Goal: Task Accomplishment & Management: Manage account settings

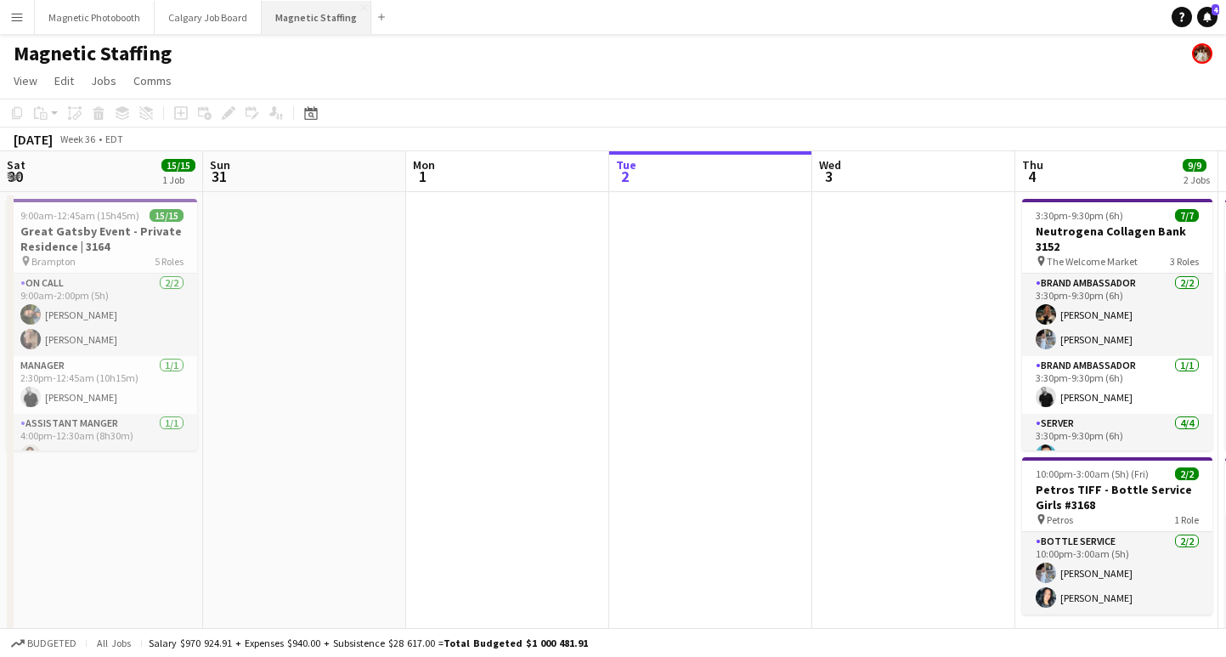
scroll to position [0, 721]
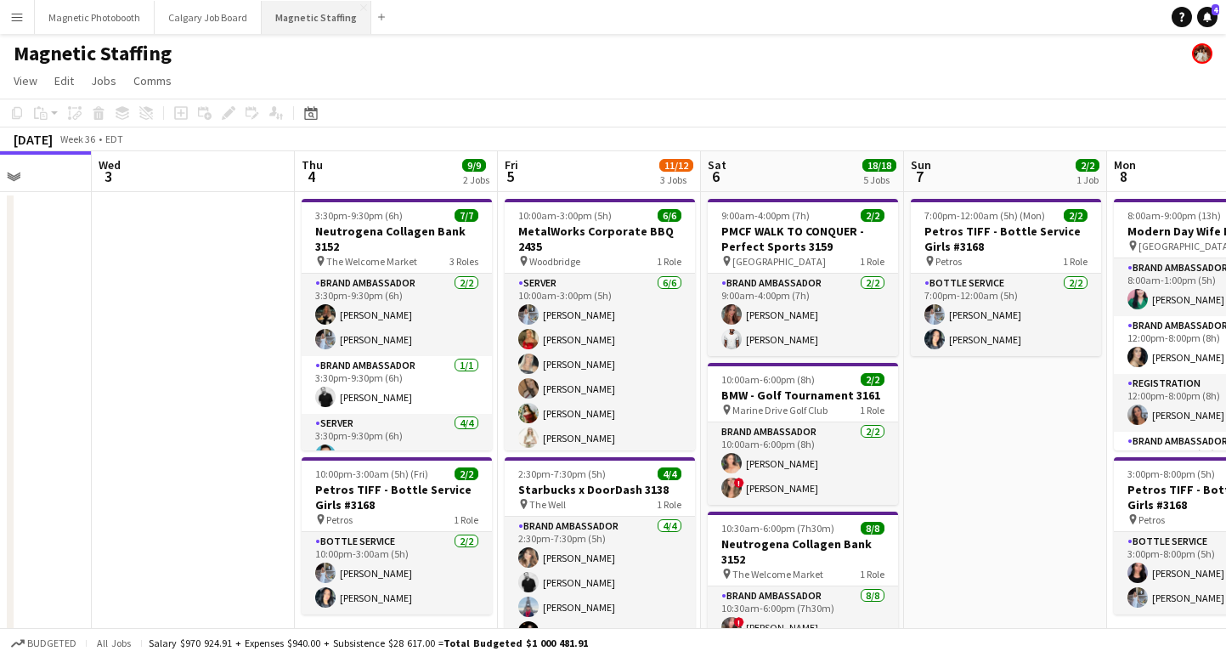
click at [299, 28] on button "Magnetic Staffing Close" at bounding box center [317, 17] width 110 height 33
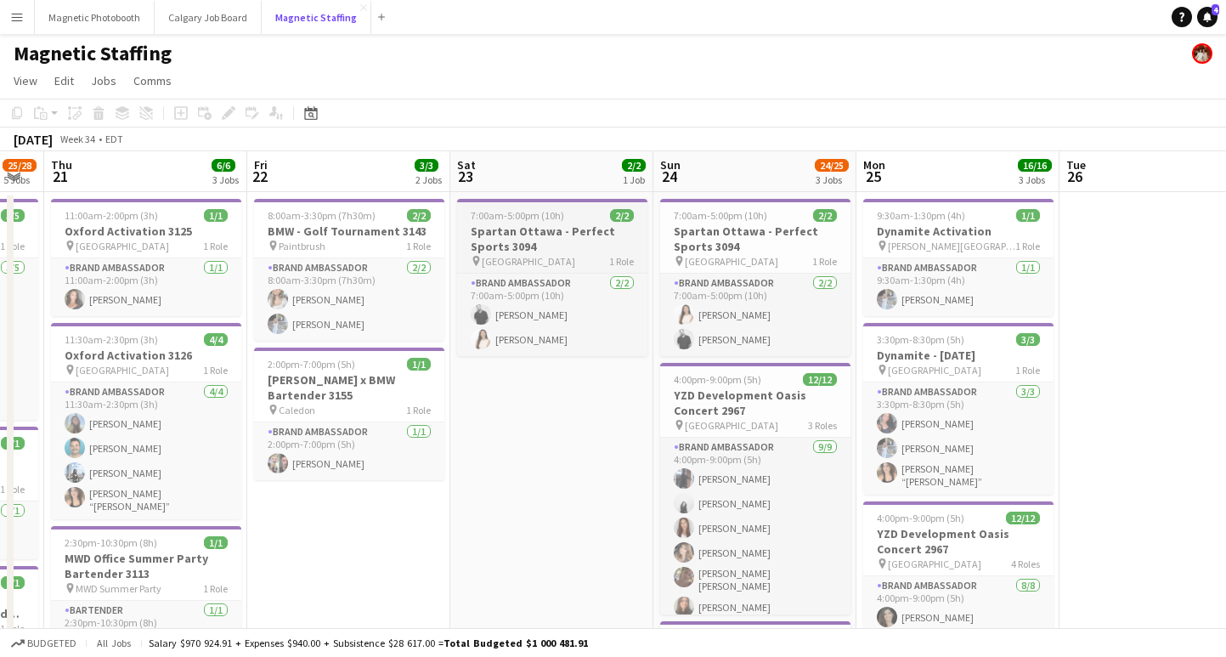
scroll to position [0, 464]
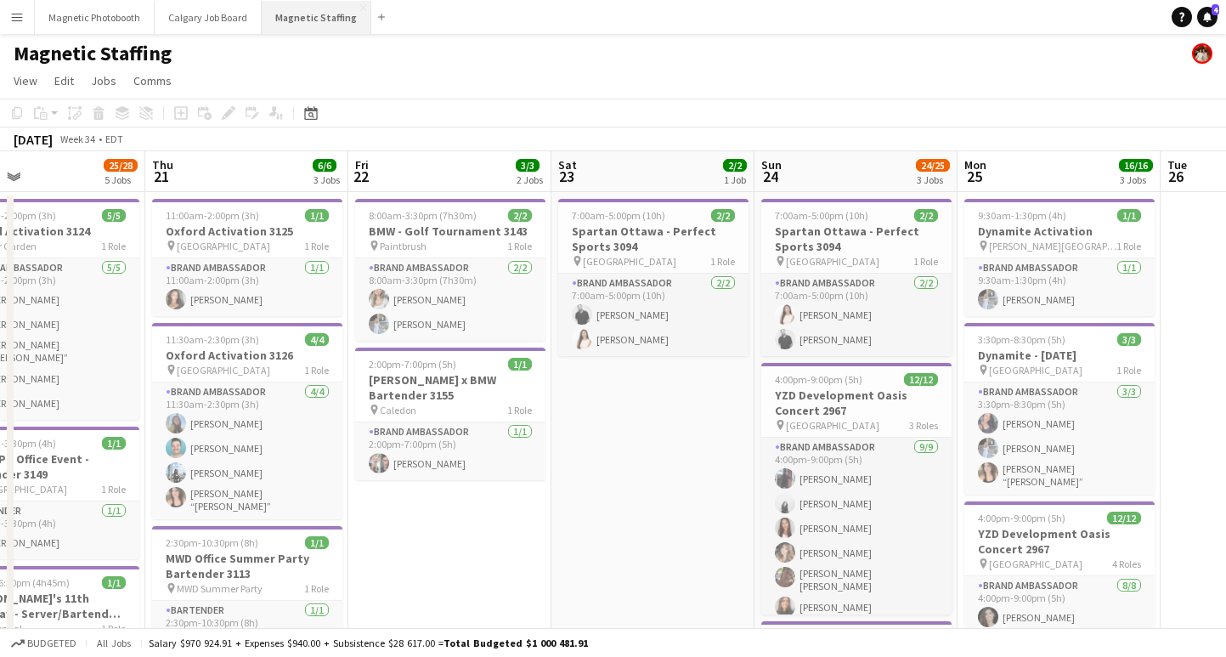
click at [308, 22] on button "Magnetic Staffing Close" at bounding box center [317, 17] width 110 height 33
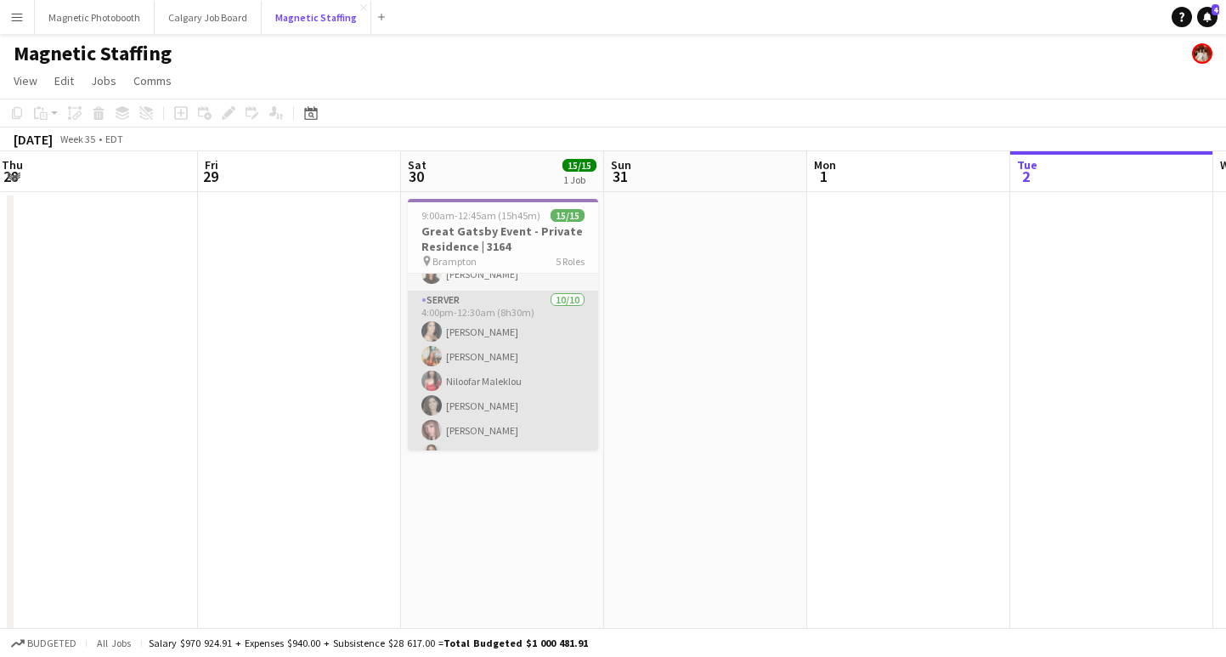
scroll to position [199, 0]
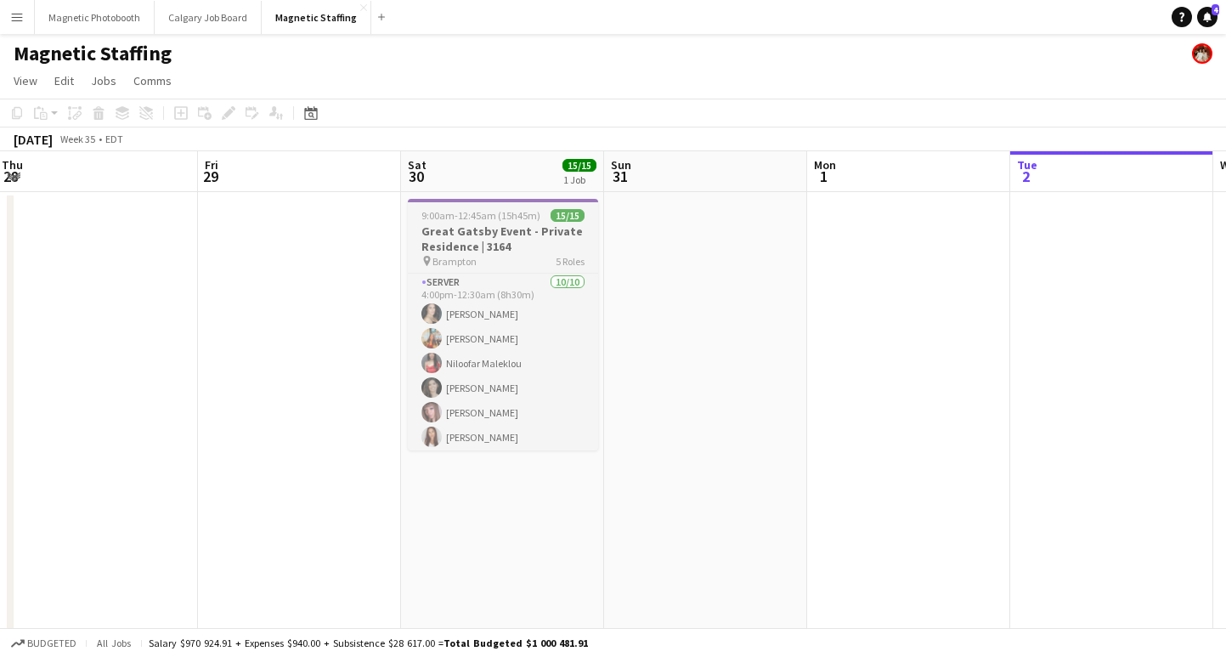
click at [484, 240] on h3 "Great Gatsby Event - Private Residence | 3164" at bounding box center [503, 238] width 190 height 31
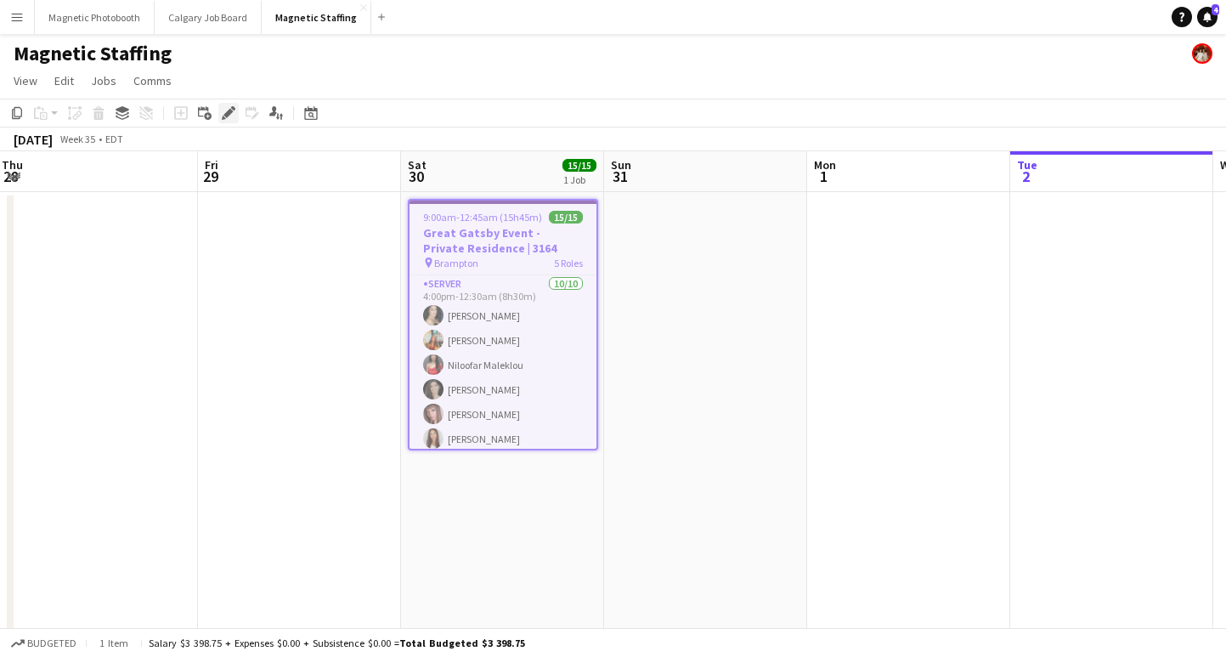
click at [230, 114] on icon at bounding box center [227, 113] width 9 height 9
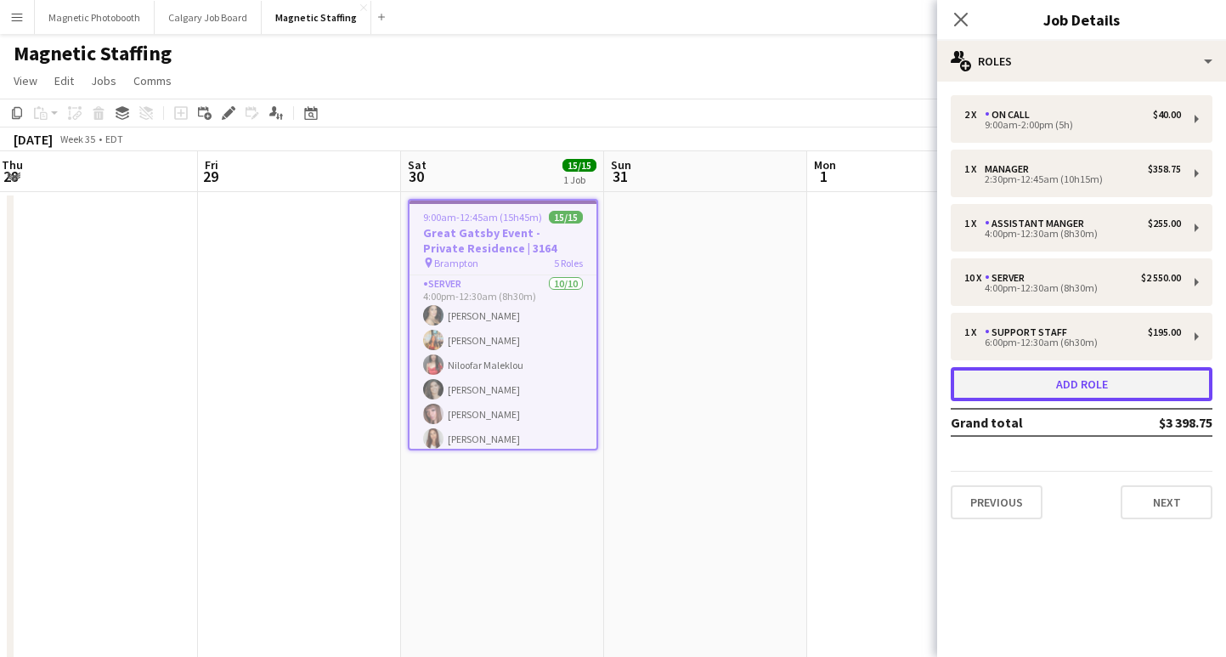
click at [1062, 388] on button "Add role" at bounding box center [1082, 384] width 262 height 34
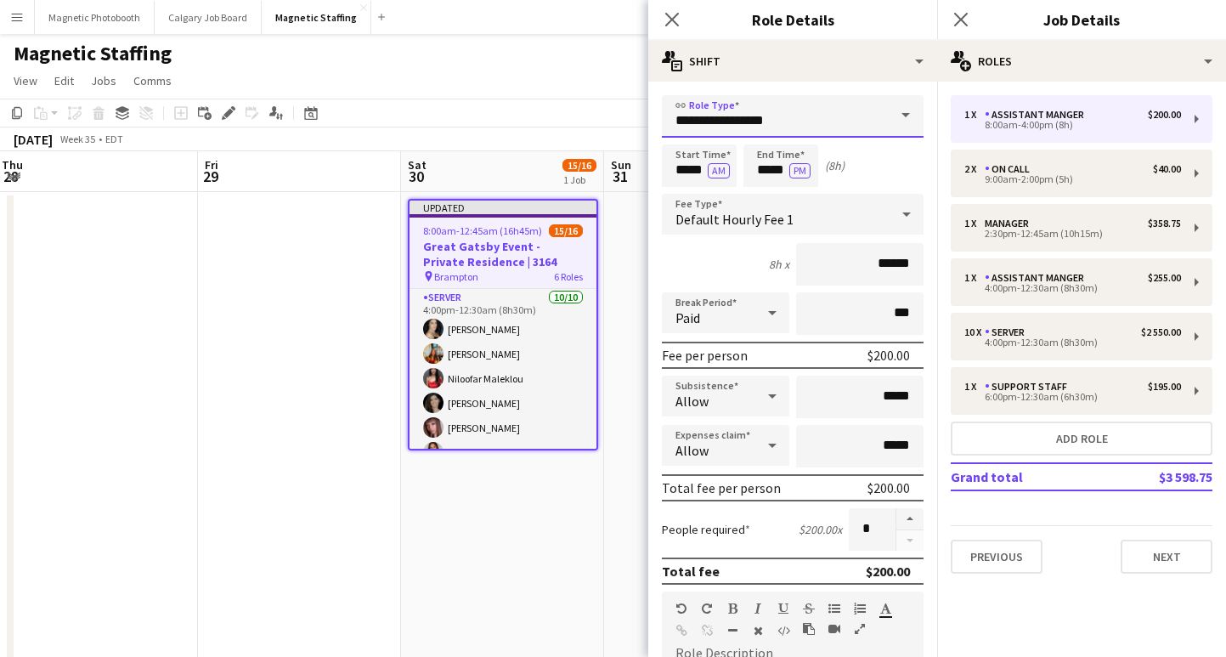
drag, startPoint x: 778, startPoint y: 117, endPoint x: 623, endPoint y: 117, distance: 155.5
click at [623, 117] on body "Menu Boards Boards Boards All jobs Status Workforce Workforce My Workforce Recr…" at bounding box center [613, 651] width 1226 height 1302
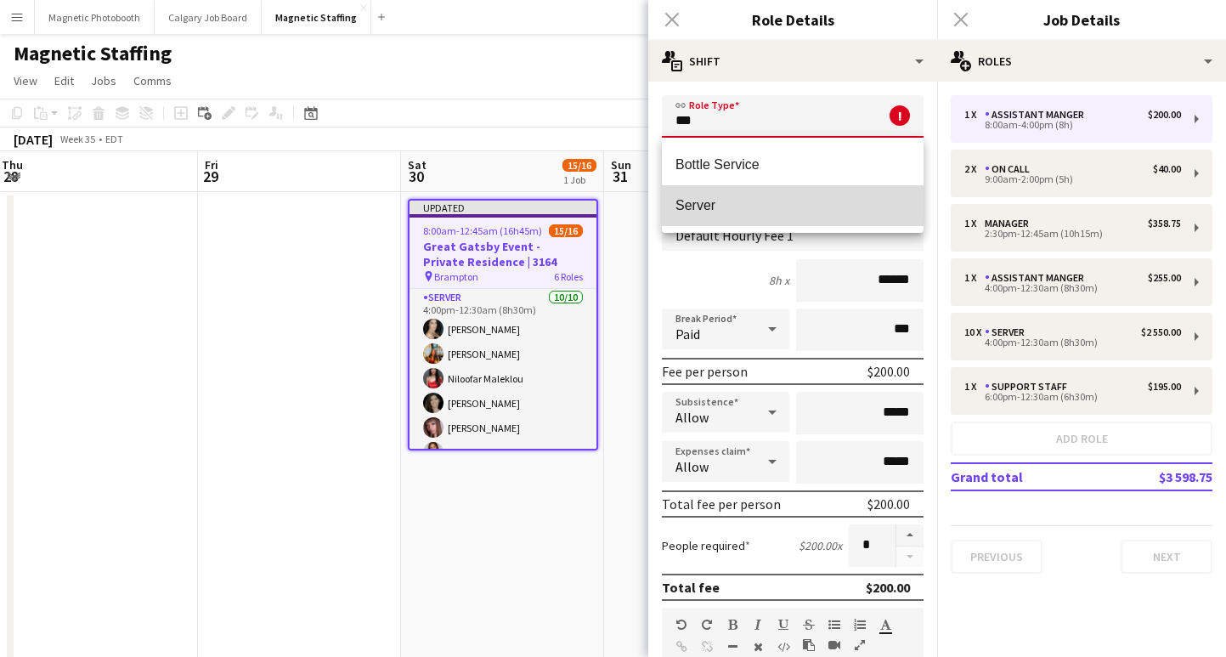
click at [725, 206] on span "Server" at bounding box center [793, 205] width 235 height 16
type input "******"
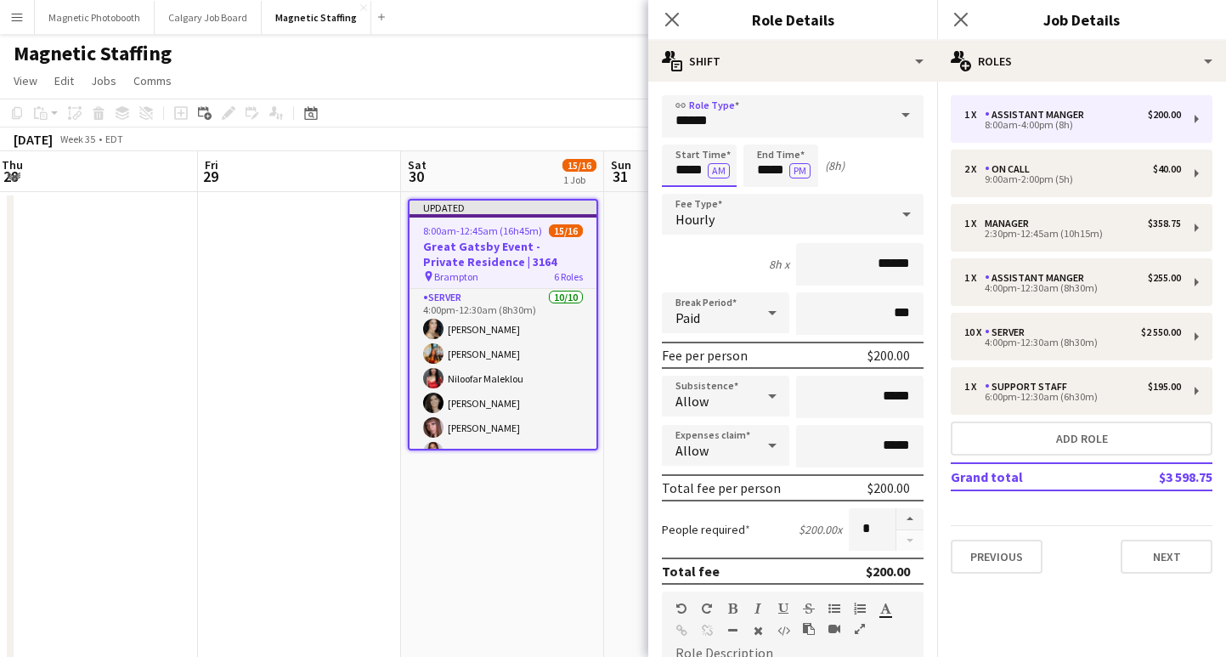
click at [684, 171] on input "*****" at bounding box center [699, 165] width 75 height 42
click at [686, 171] on input "*****" at bounding box center [699, 165] width 75 height 42
type input "*****"
click at [718, 172] on button "AM" at bounding box center [719, 170] width 22 height 15
click at [769, 170] on input "*****" at bounding box center [780, 165] width 75 height 42
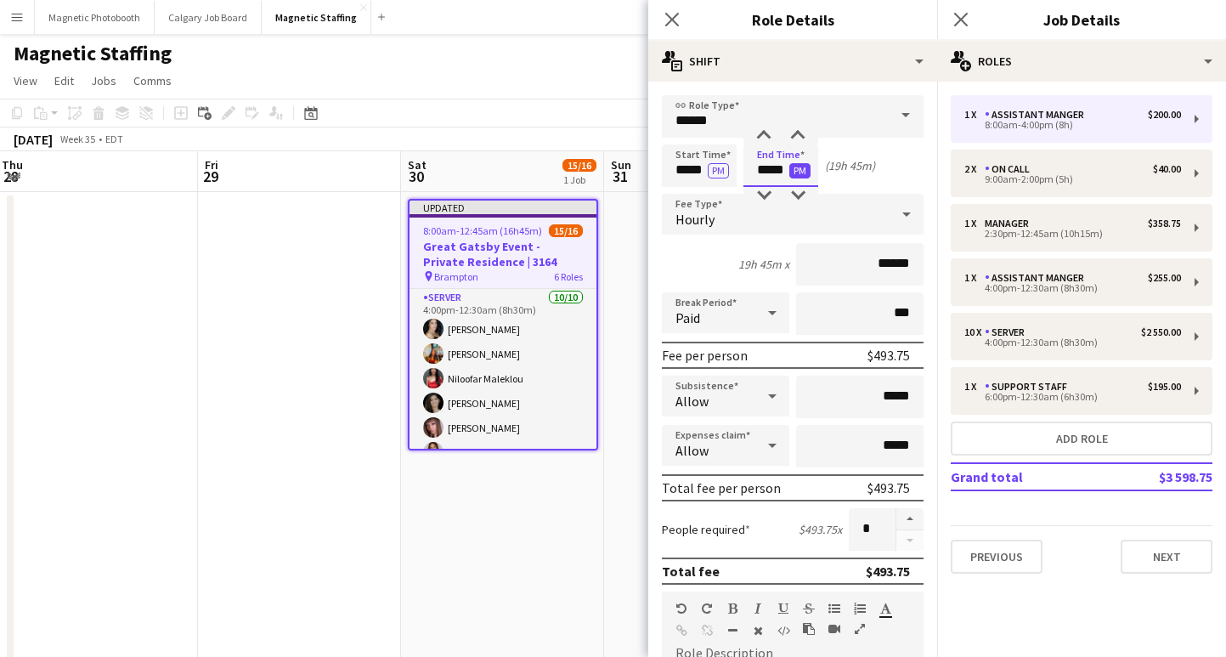
type input "*****"
click at [796, 171] on button "PM" at bounding box center [799, 170] width 21 height 15
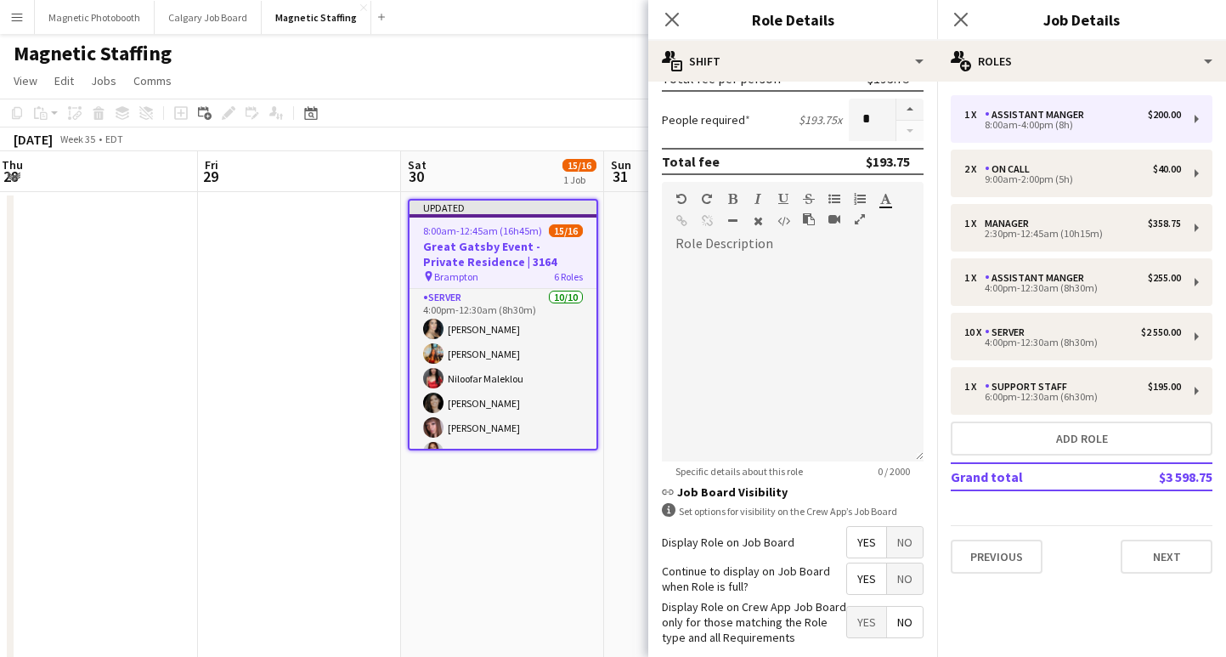
scroll to position [494, 0]
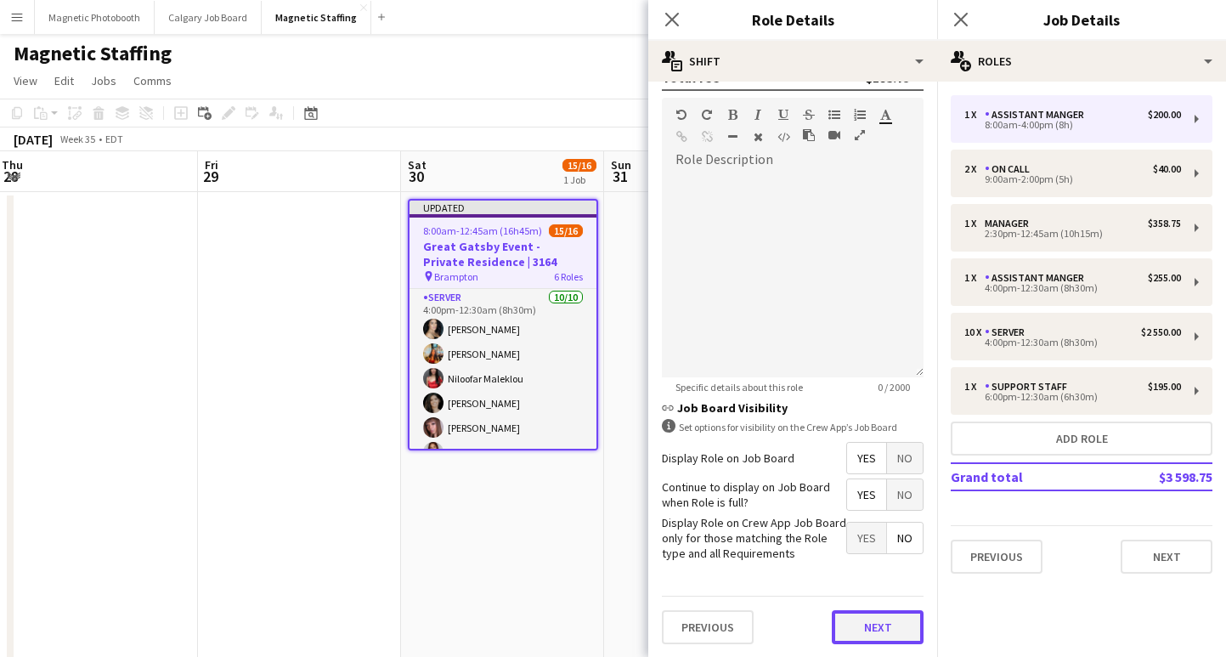
click at [868, 638] on button "Next" at bounding box center [878, 627] width 92 height 34
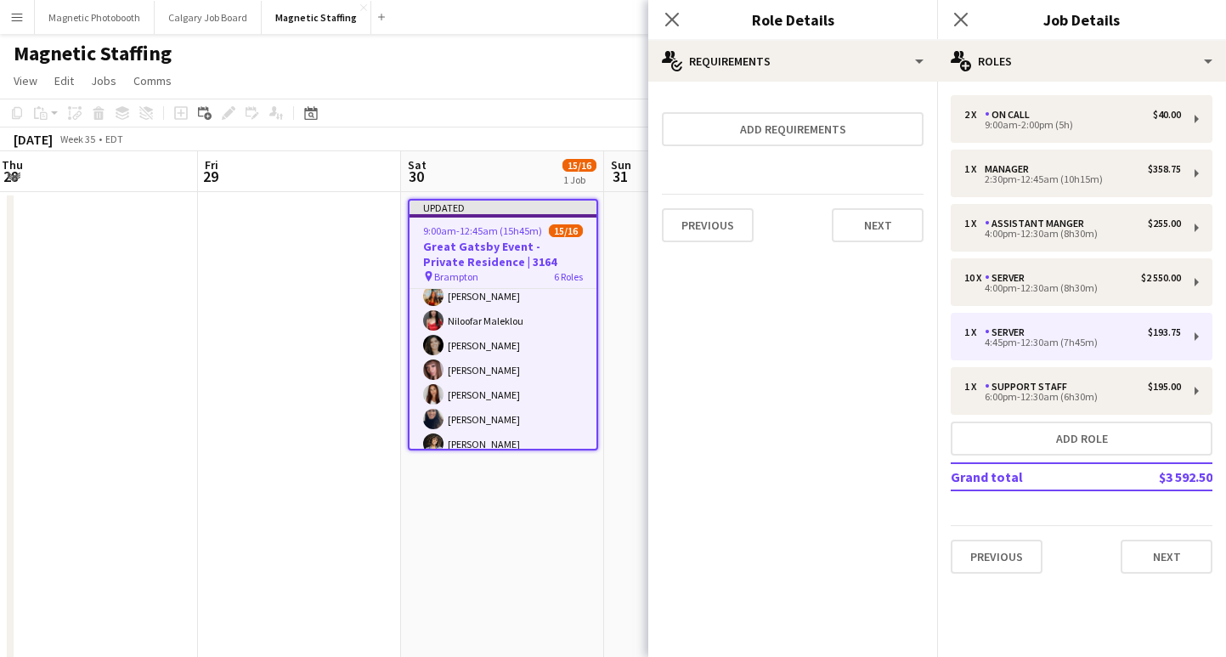
scroll to position [199, 0]
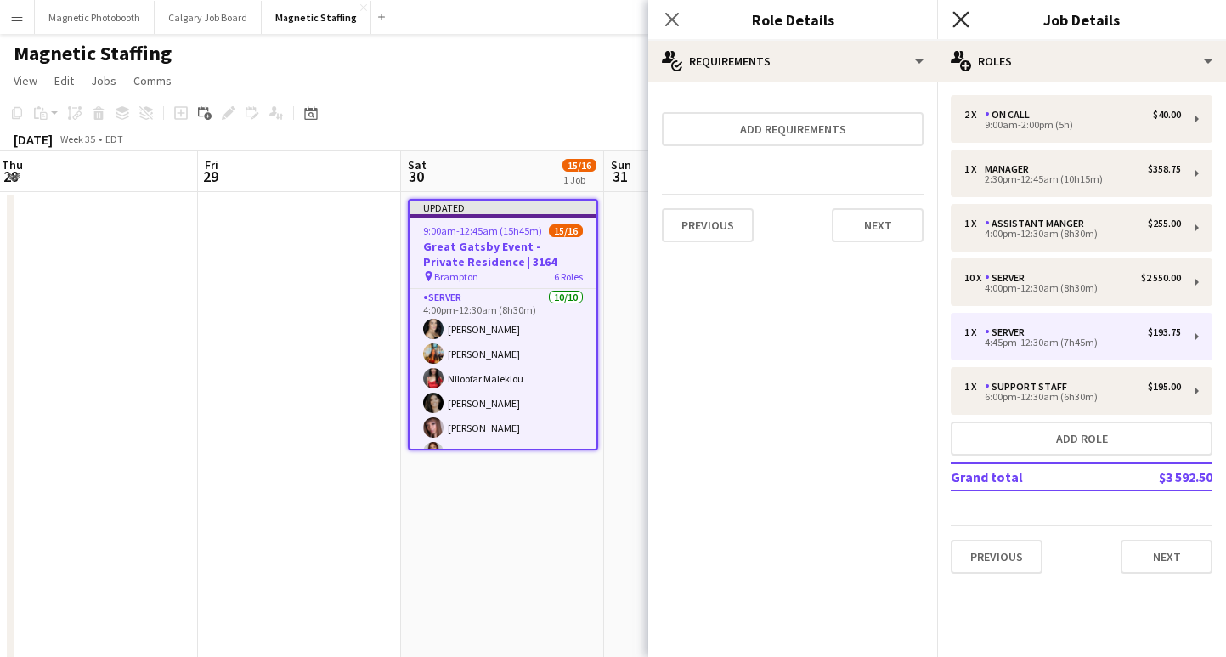
click at [955, 14] on icon at bounding box center [961, 19] width 16 height 16
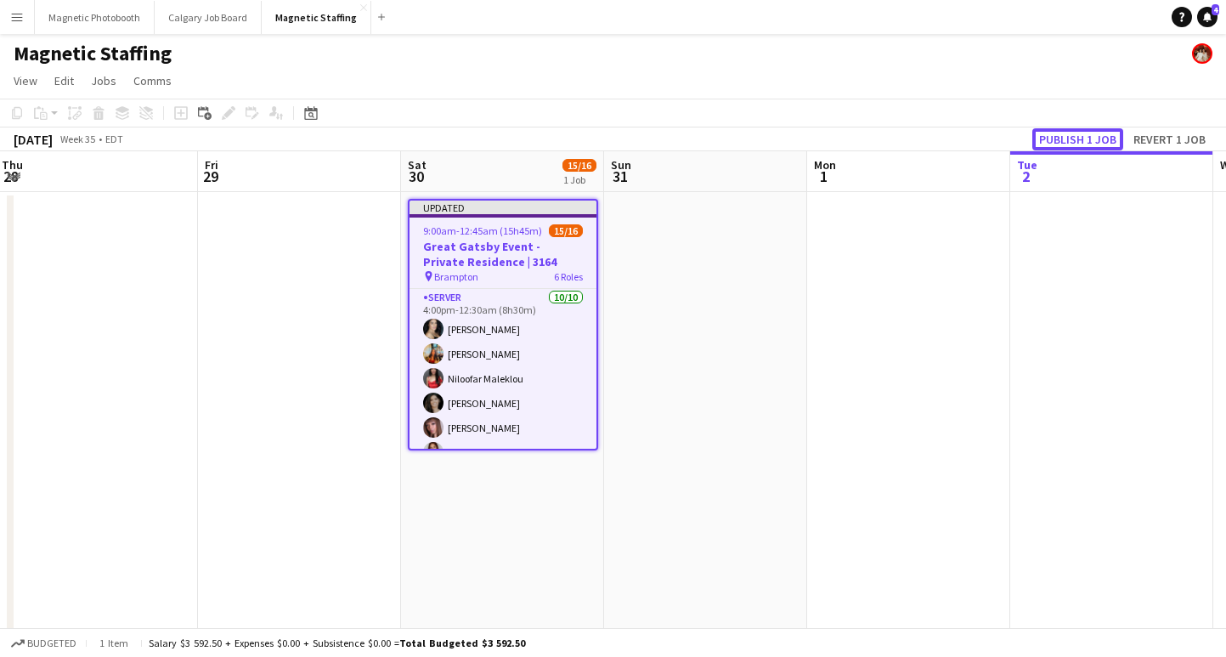
click at [1071, 137] on button "Publish 1 job" at bounding box center [1077, 139] width 91 height 22
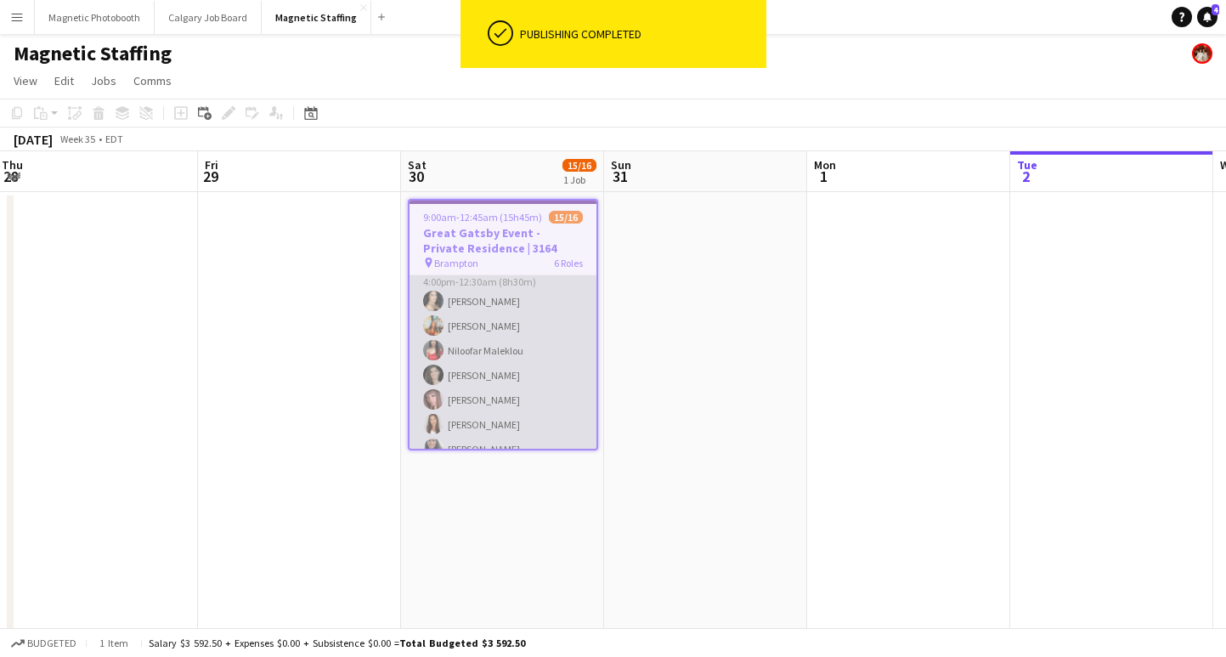
click at [512, 351] on app-card-role "Server [DATE] 4:00pm-12:30am (8h30m) [PERSON_NAME] [PERSON_NAME] [PERSON_NAME] …" at bounding box center [503, 400] width 187 height 280
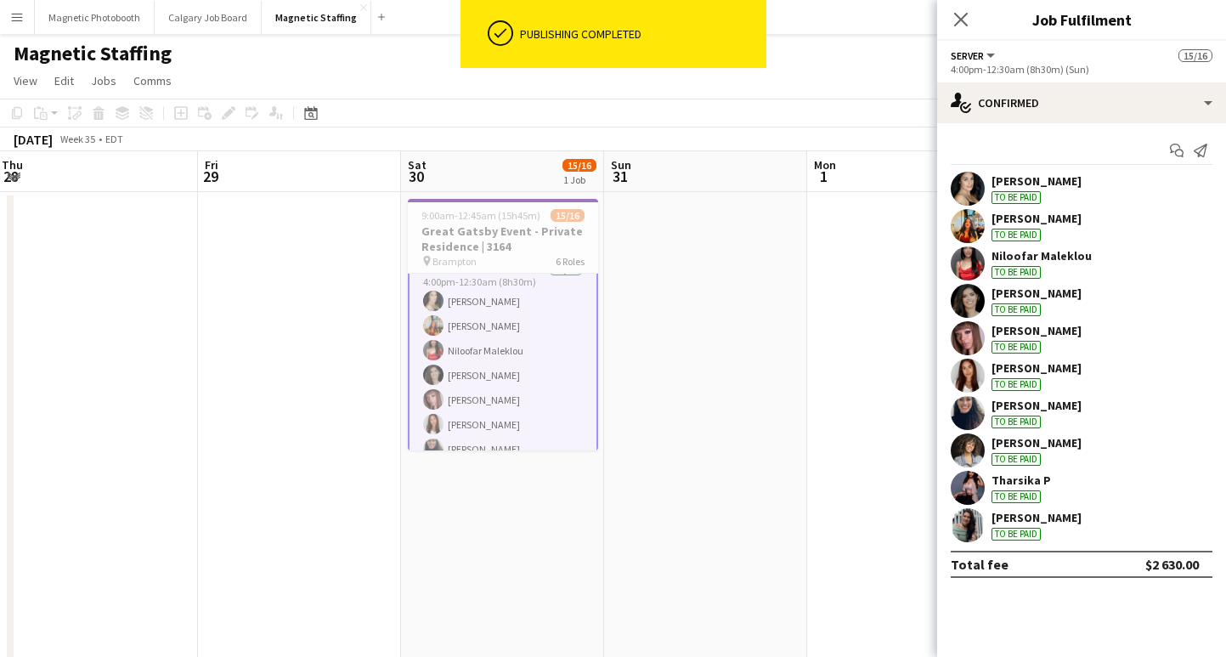
scroll to position [215, 0]
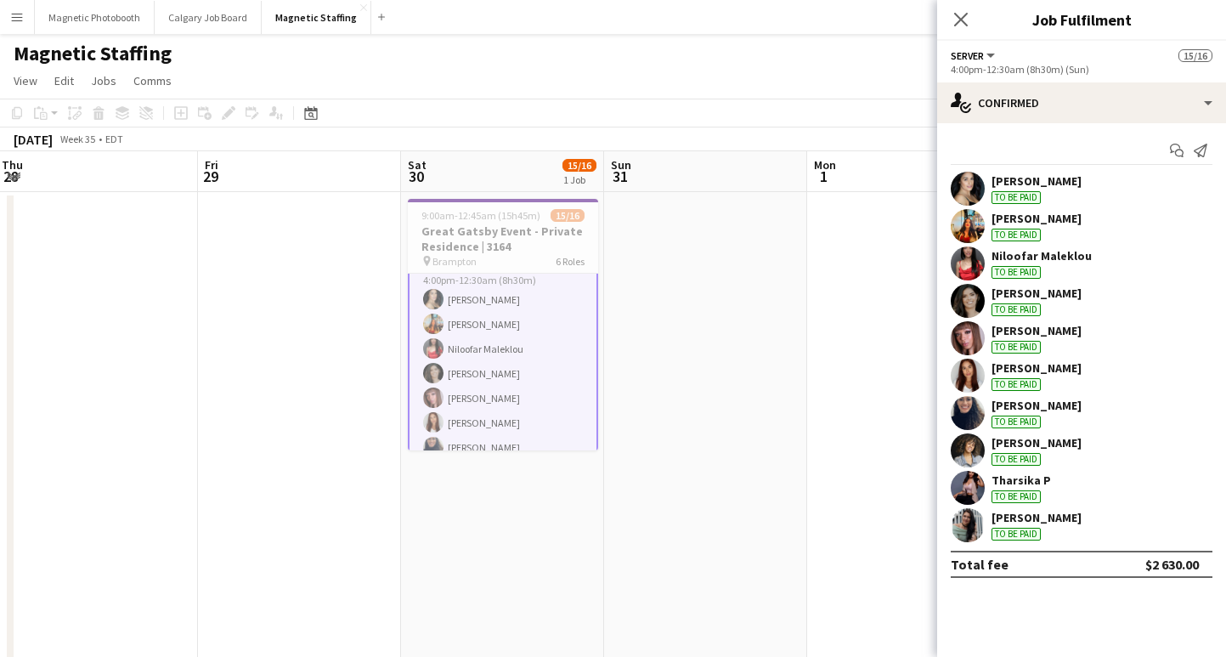
click at [1054, 263] on div "Niloofar Maleklou" at bounding box center [1042, 255] width 100 height 15
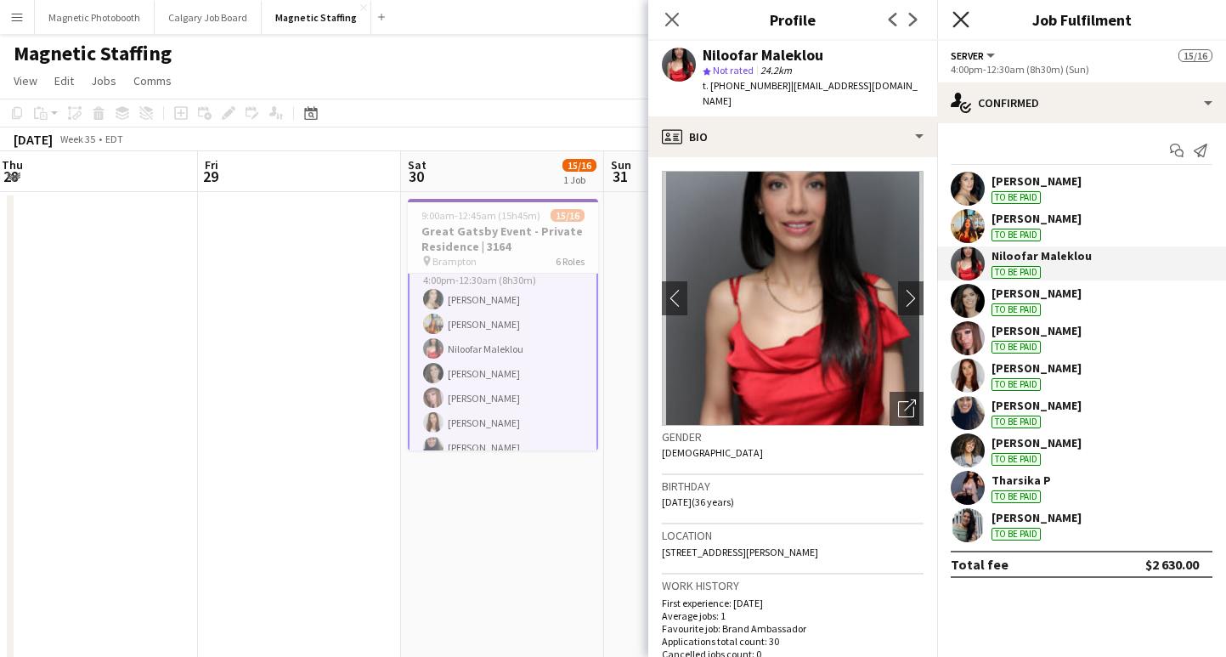
click at [965, 17] on icon "Close pop-in" at bounding box center [961, 19] width 16 height 16
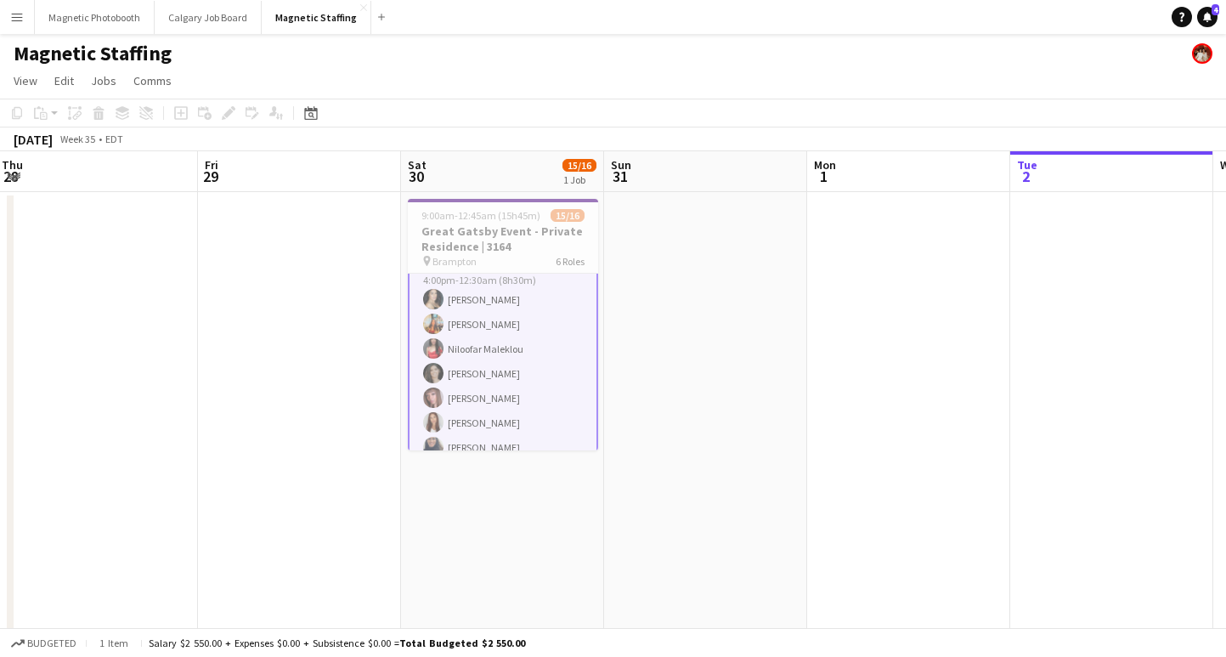
click at [461, 347] on app-card-role "Server [DATE] 4:00pm-12:30am (8h30m) [PERSON_NAME] [PERSON_NAME] [PERSON_NAME] …" at bounding box center [503, 398] width 190 height 283
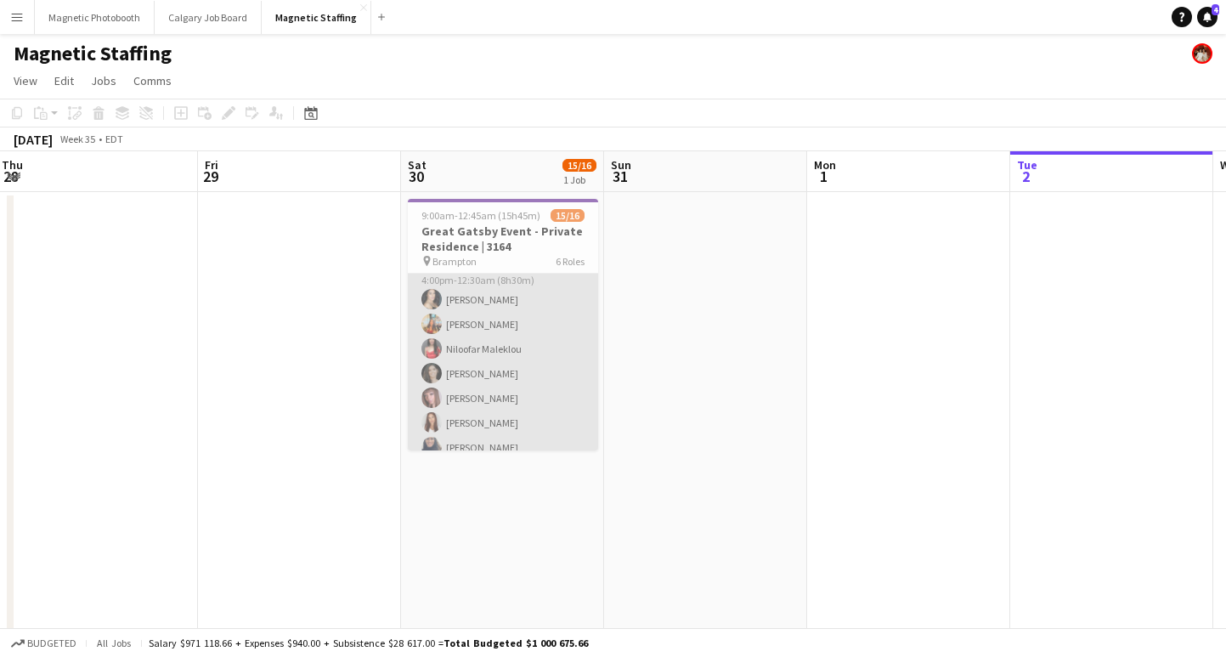
click at [461, 347] on app-card-role "Server [DATE] 4:00pm-12:30am (8h30m) [PERSON_NAME] [PERSON_NAME] [PERSON_NAME] …" at bounding box center [503, 398] width 190 height 280
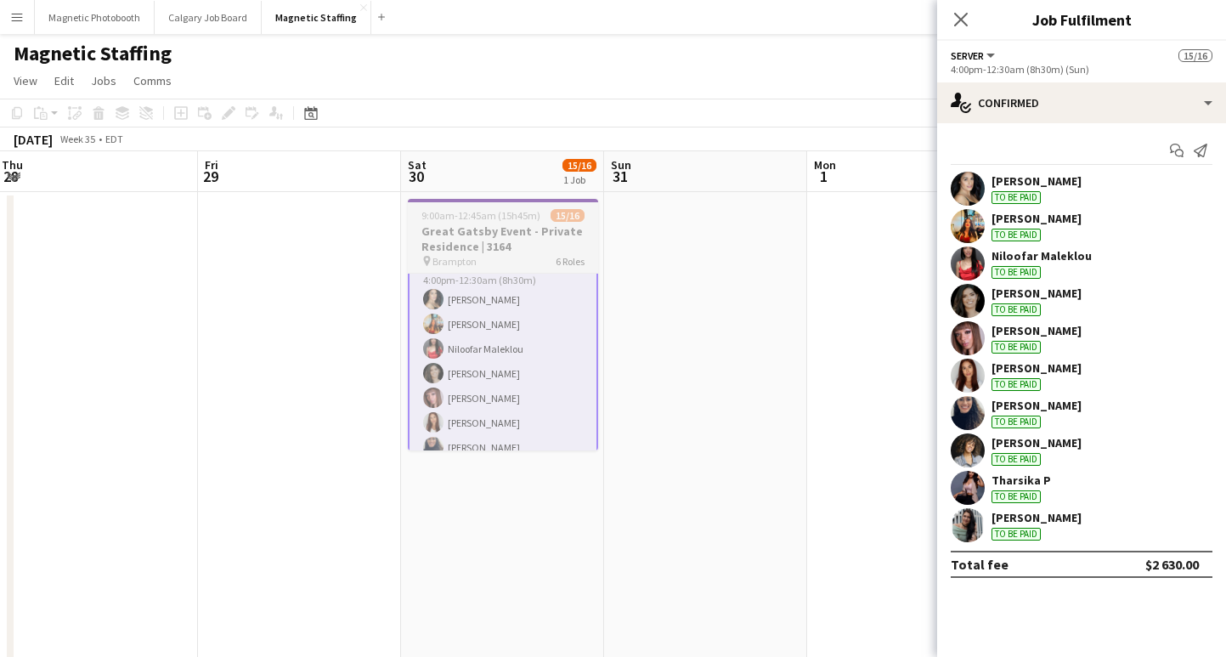
click at [509, 233] on h3 "Great Gatsby Event - Private Residence | 3164" at bounding box center [503, 238] width 190 height 31
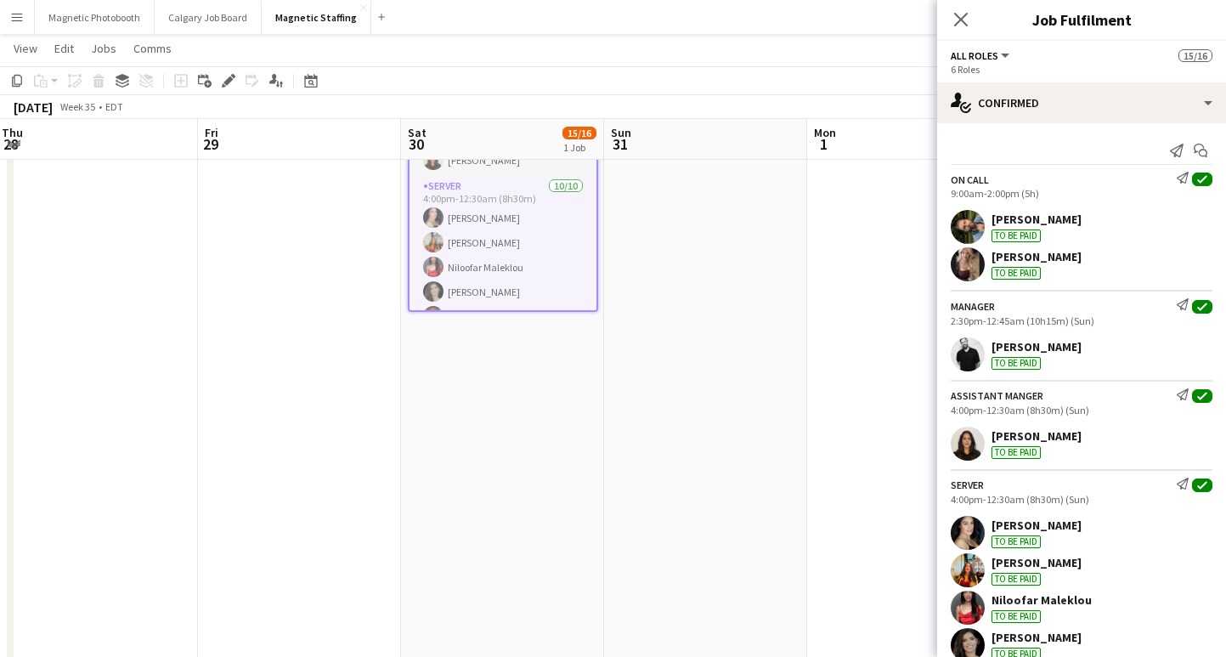
scroll to position [148, 0]
click at [971, 20] on app-icon "Close pop-in" at bounding box center [961, 20] width 25 height 25
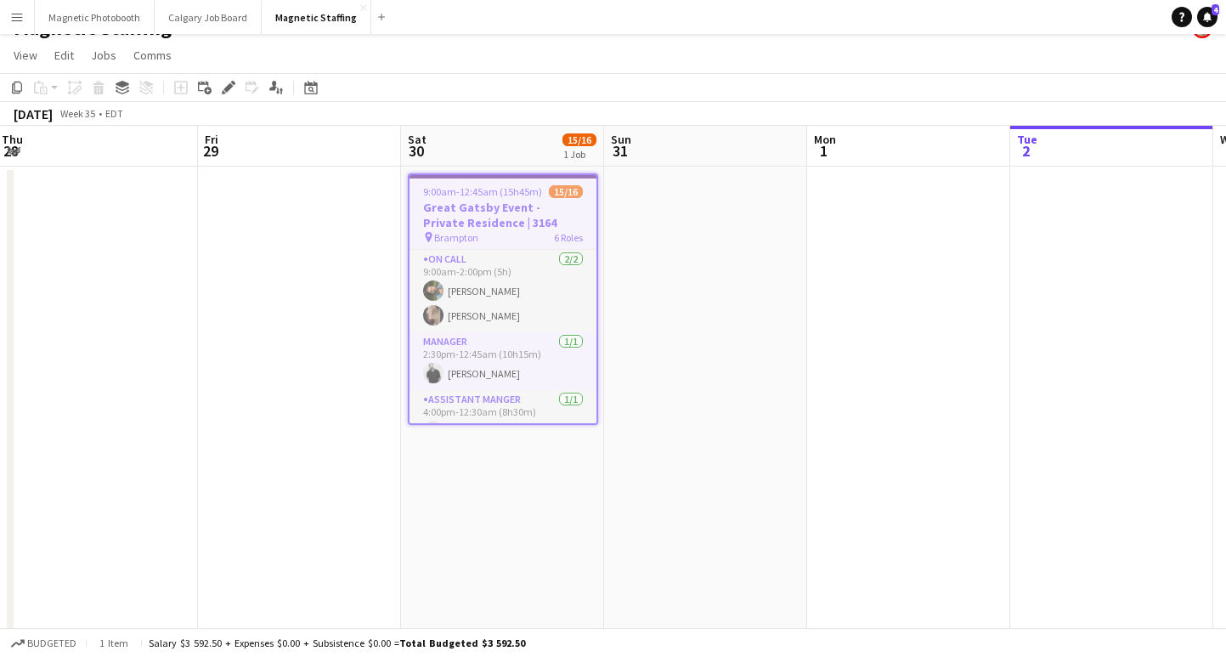
scroll to position [0, 0]
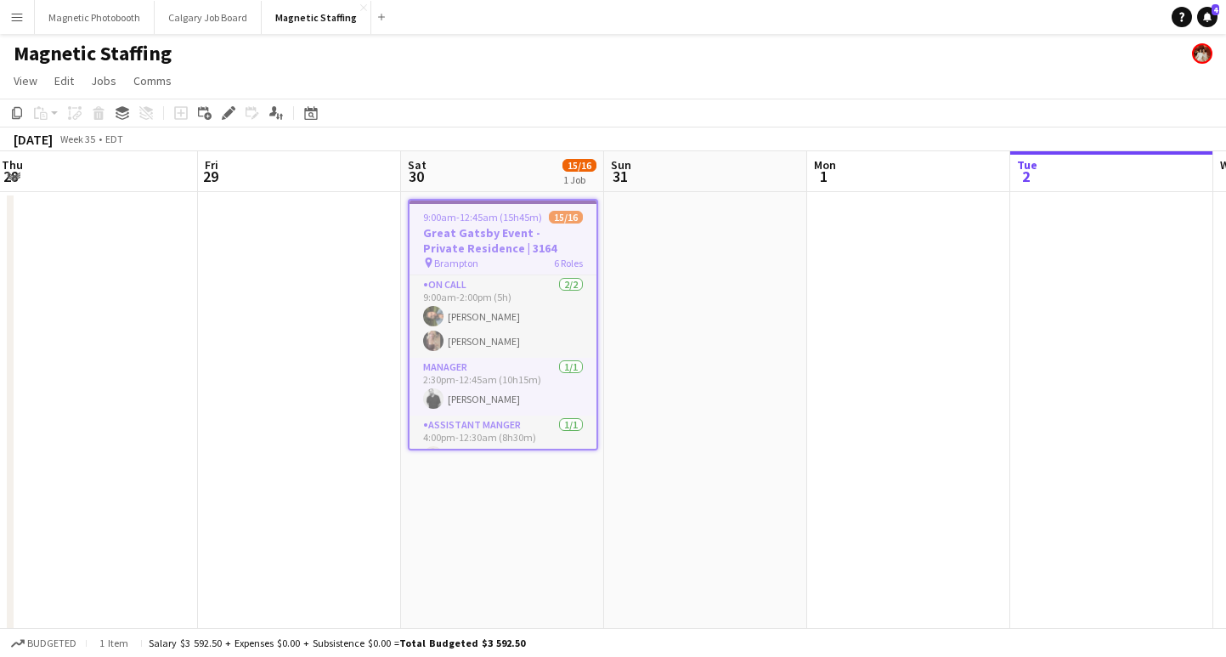
click at [483, 239] on h3 "Great Gatsby Event - Private Residence | 3164" at bounding box center [503, 240] width 187 height 31
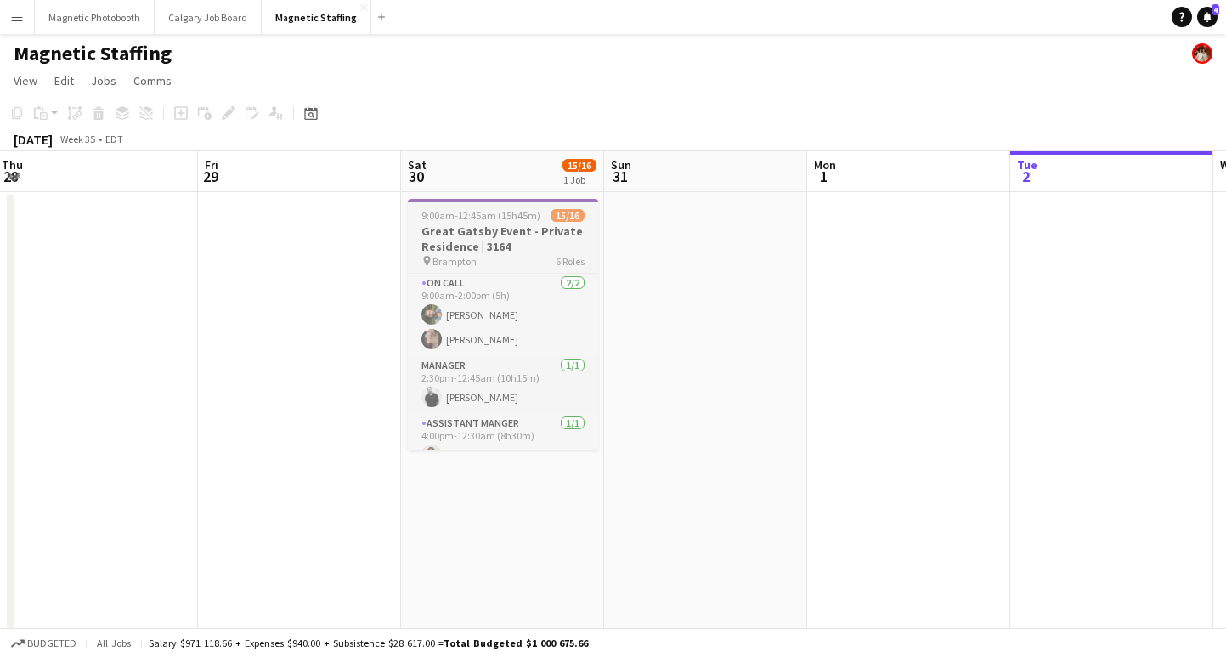
click at [483, 239] on h3 "Great Gatsby Event - Private Residence | 3164" at bounding box center [503, 238] width 190 height 31
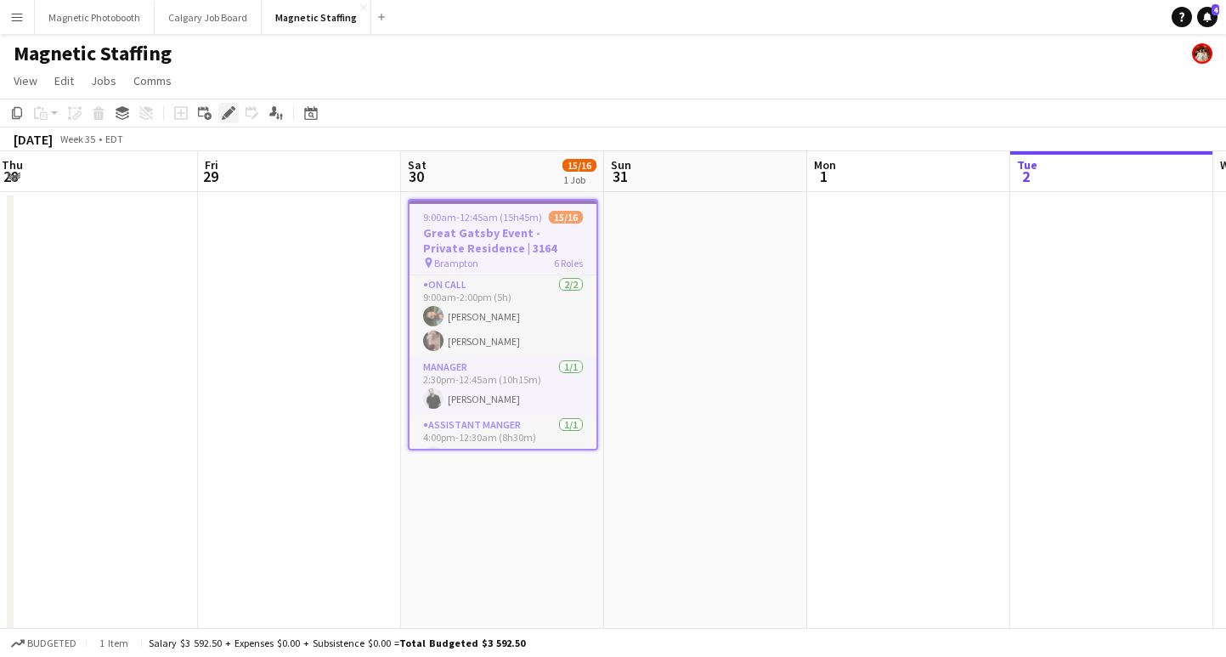
click at [228, 116] on icon "Edit" at bounding box center [229, 113] width 14 height 14
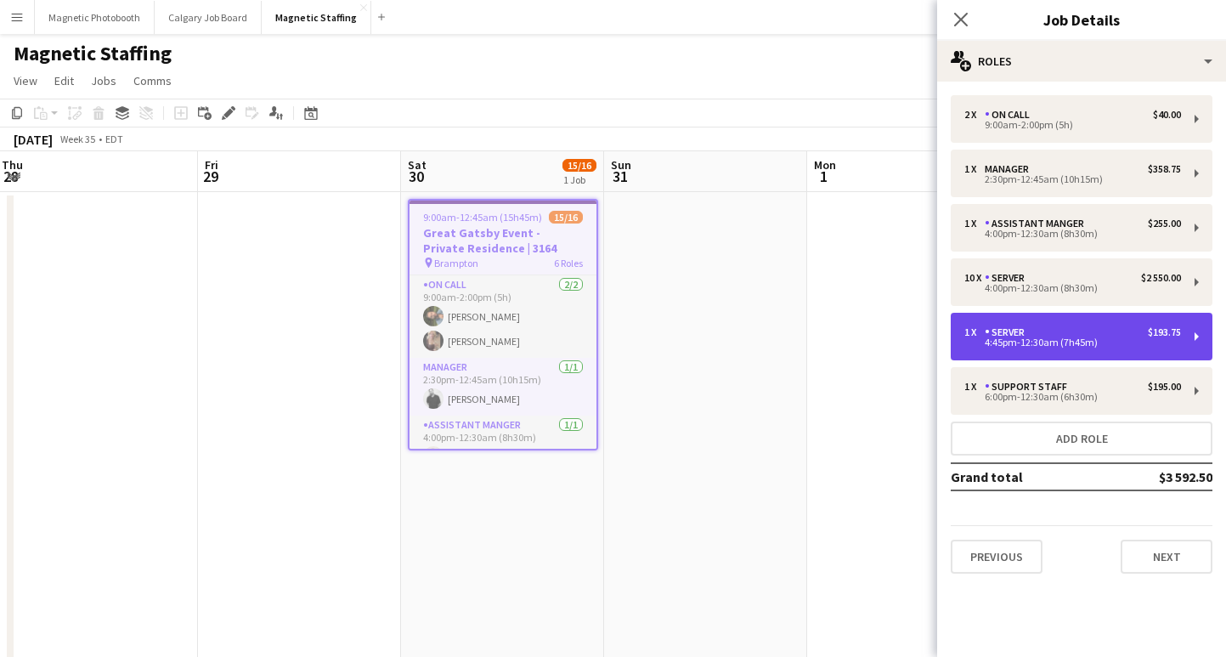
click at [1086, 342] on div "4:45pm-12:30am (7h45m)" at bounding box center [1072, 342] width 217 height 8
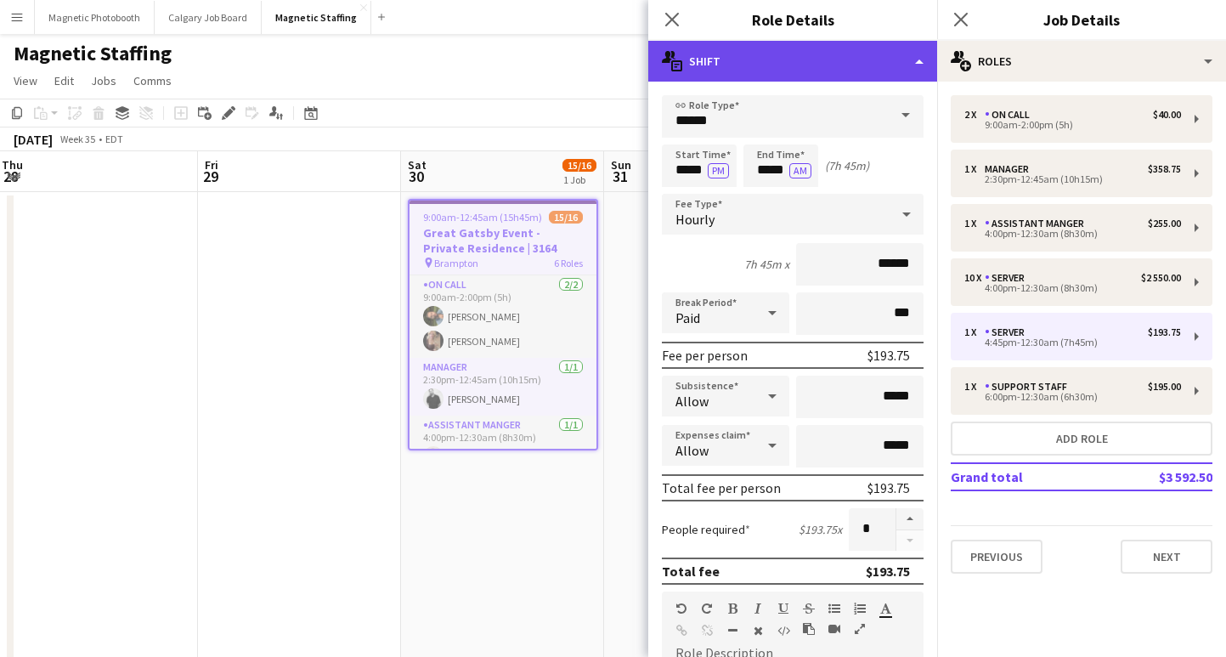
click at [819, 53] on div "multiple-actions-text Shift" at bounding box center [792, 61] width 289 height 41
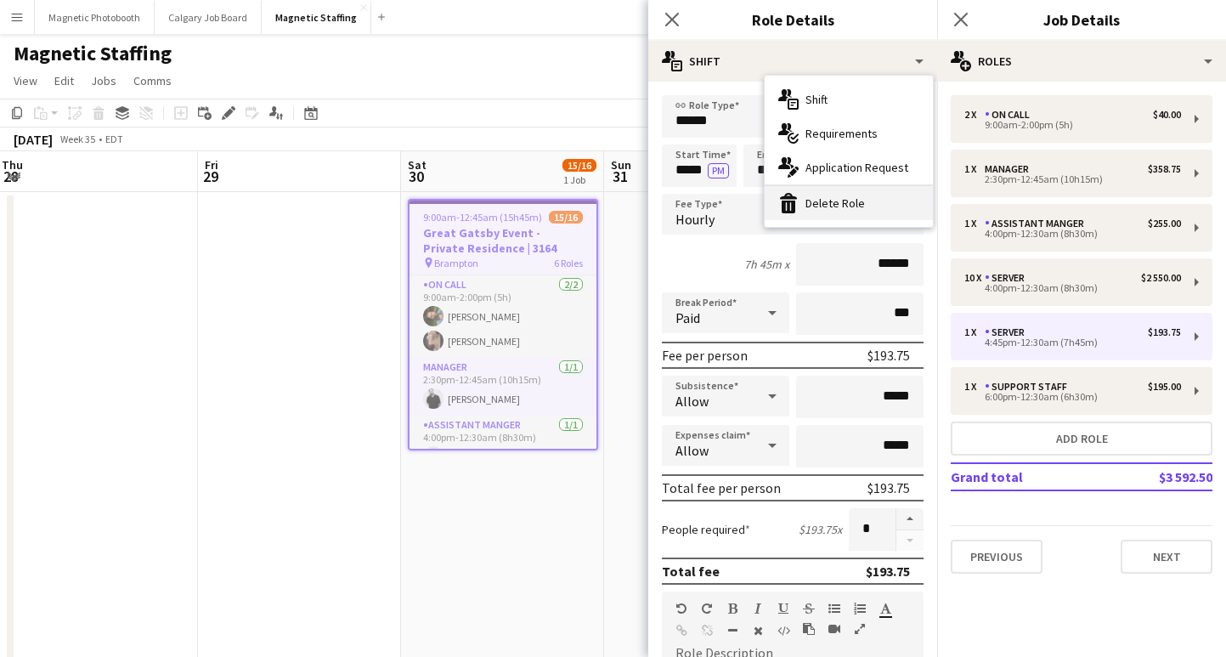
click at [812, 206] on div "bin-2 Delete Role" at bounding box center [849, 203] width 168 height 34
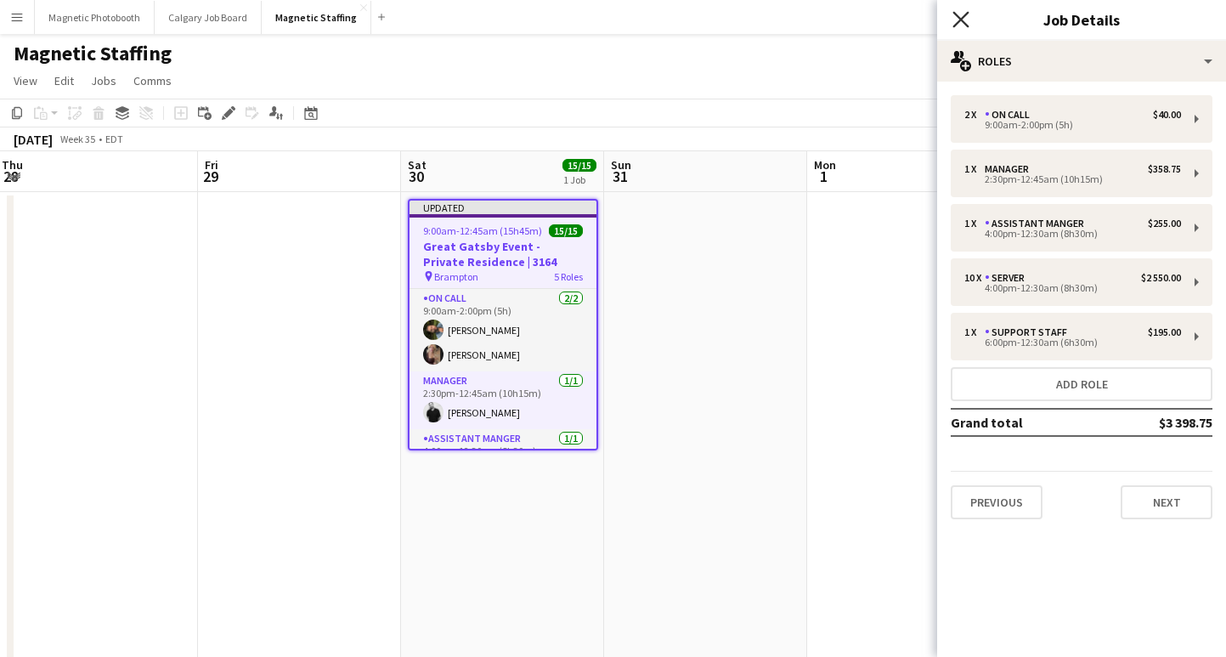
click at [967, 15] on icon "Close pop-in" at bounding box center [961, 19] width 16 height 16
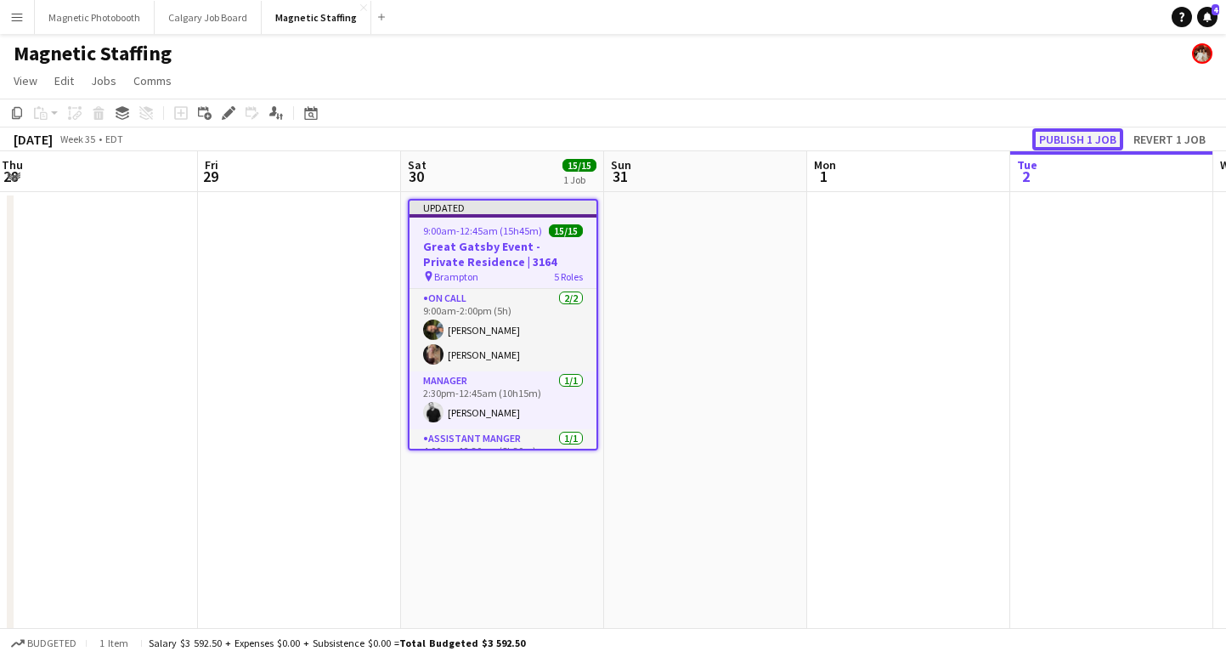
click at [1054, 133] on button "Publish 1 job" at bounding box center [1077, 139] width 91 height 22
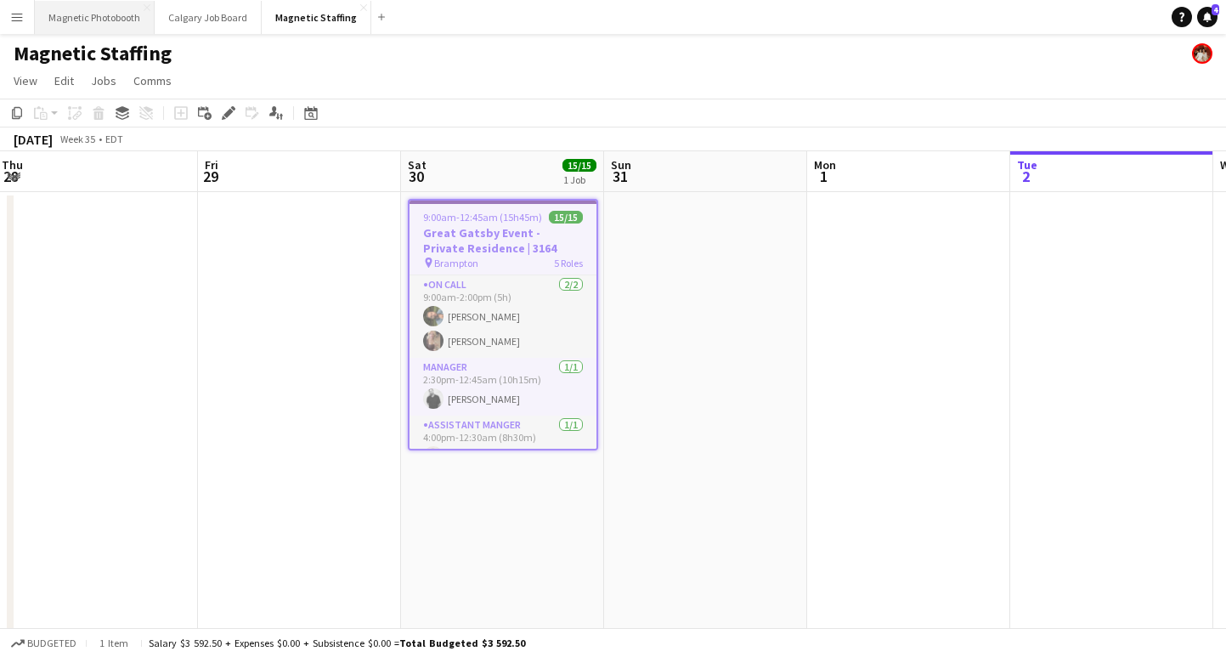
click at [124, 25] on button "Magnetic Photobooth Close" at bounding box center [95, 17] width 120 height 33
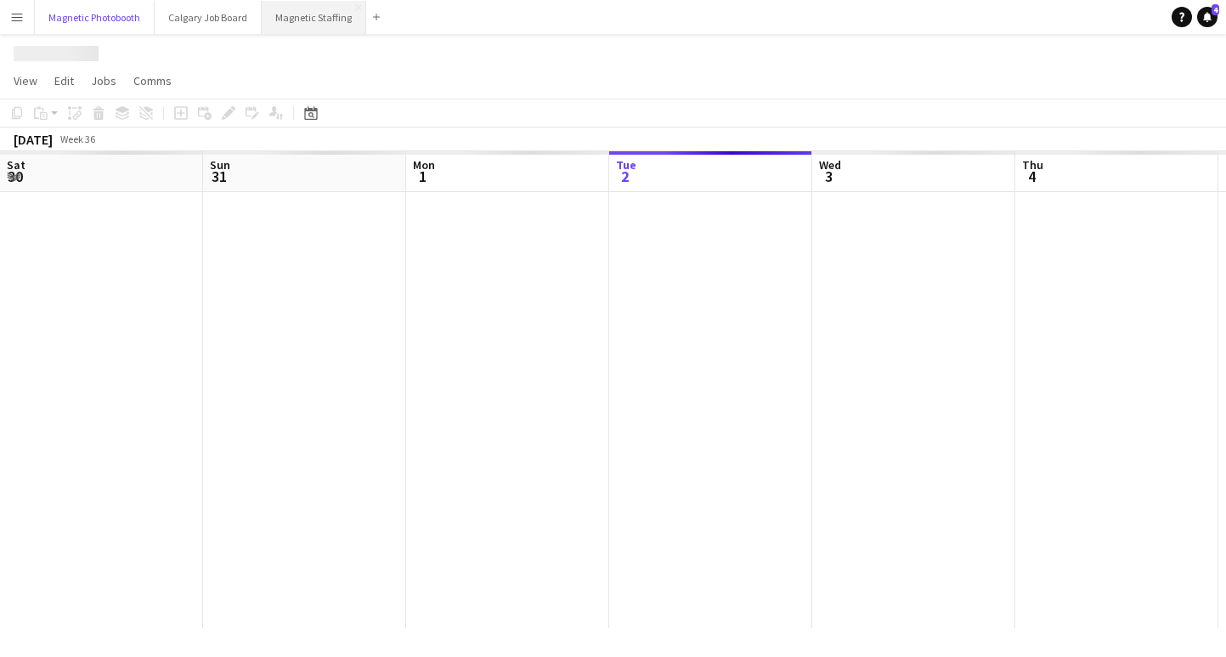
scroll to position [0, 406]
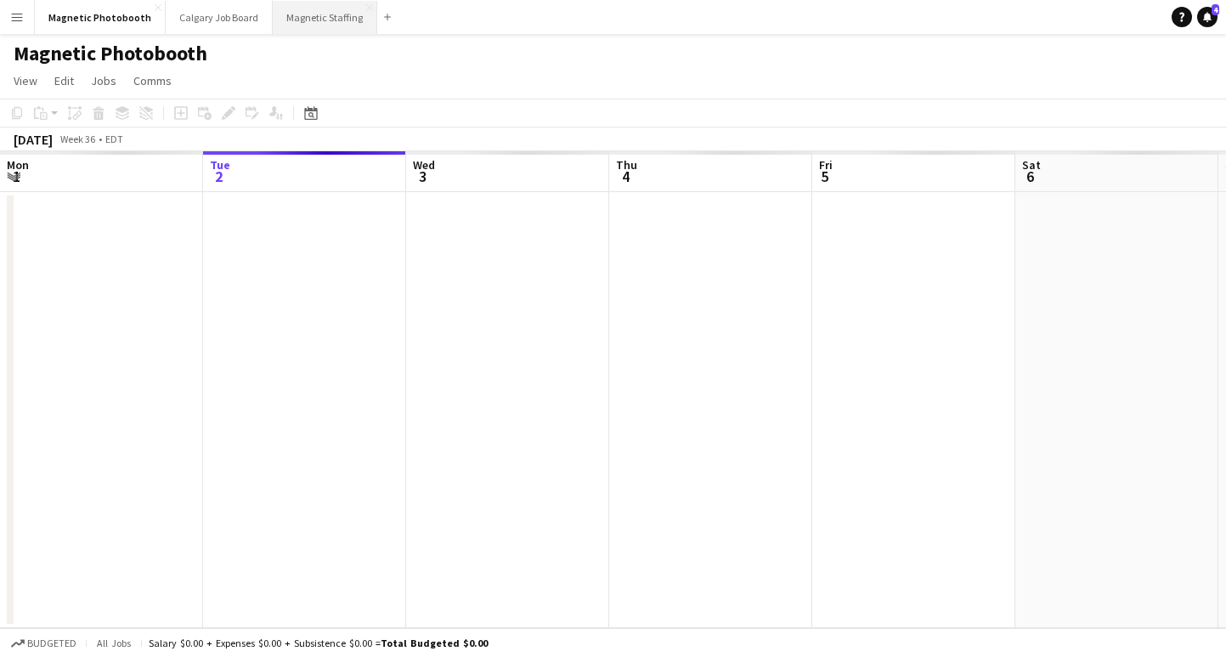
click at [322, 24] on button "Magnetic Staffing Close" at bounding box center [325, 17] width 105 height 33
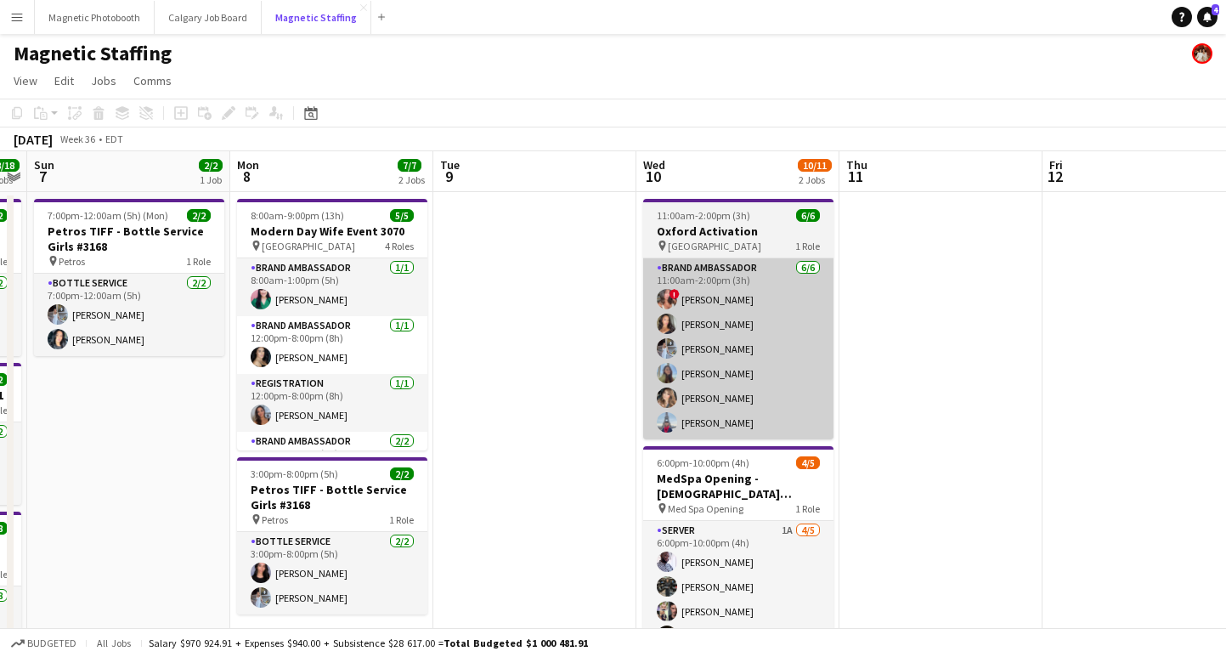
scroll to position [0, 789]
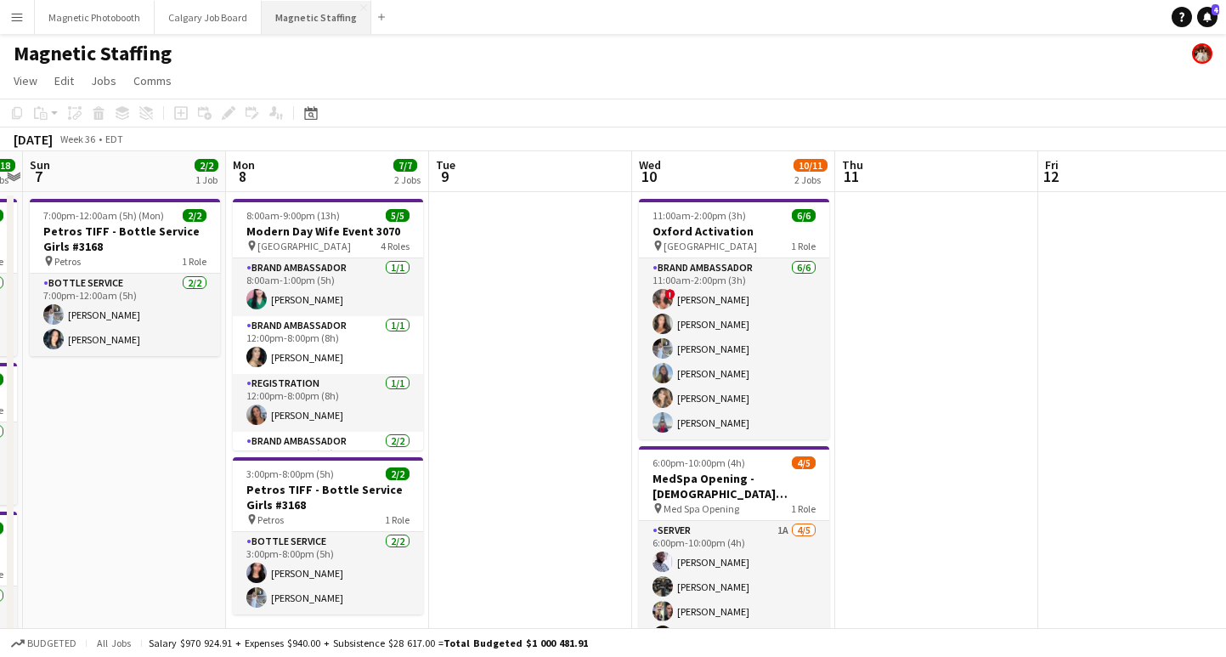
click at [299, 23] on button "Magnetic Staffing Close" at bounding box center [317, 17] width 110 height 33
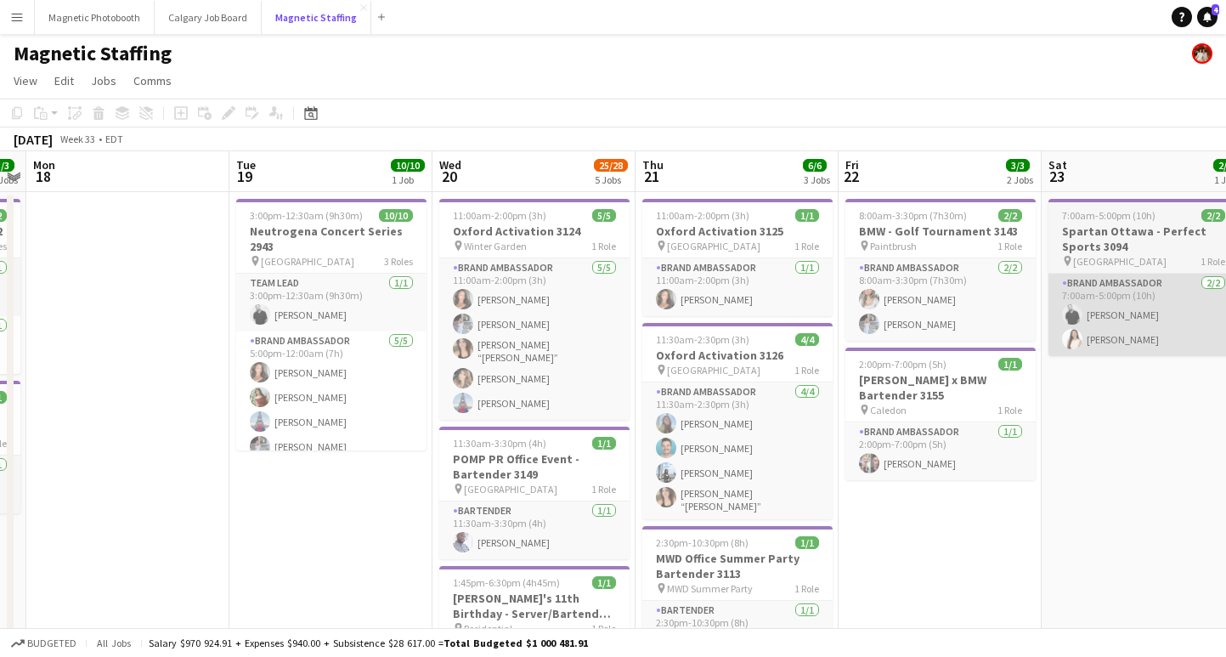
scroll to position [0, 799]
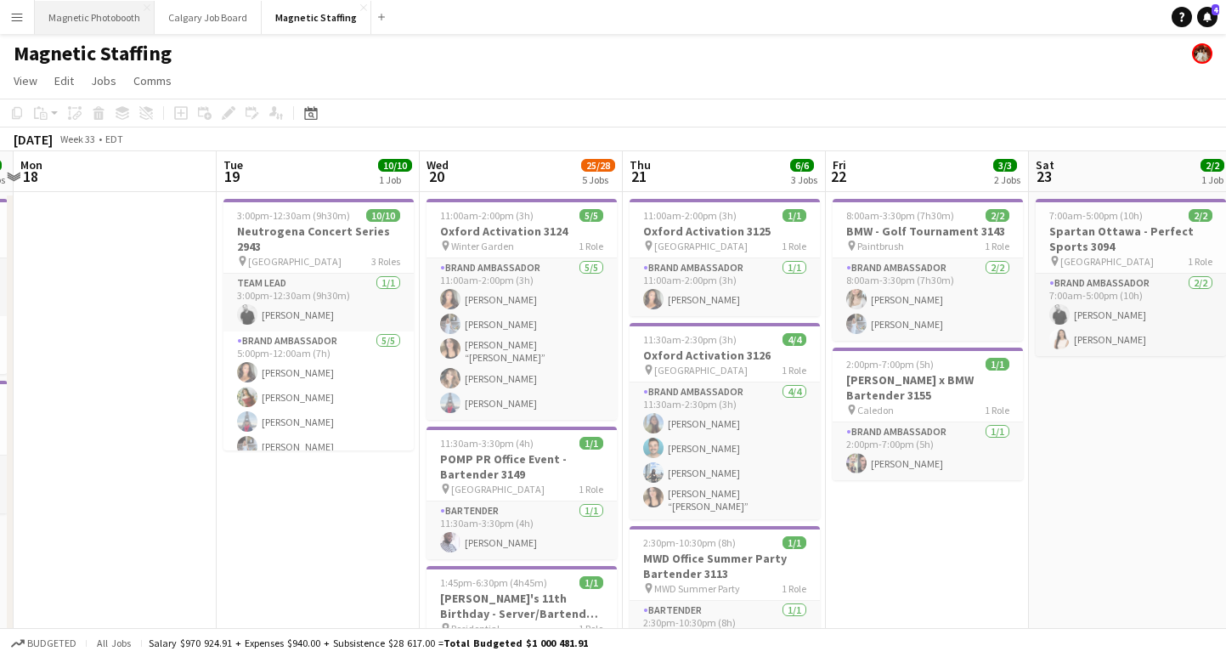
click at [113, 6] on button "Magnetic Photobooth Close" at bounding box center [95, 17] width 120 height 33
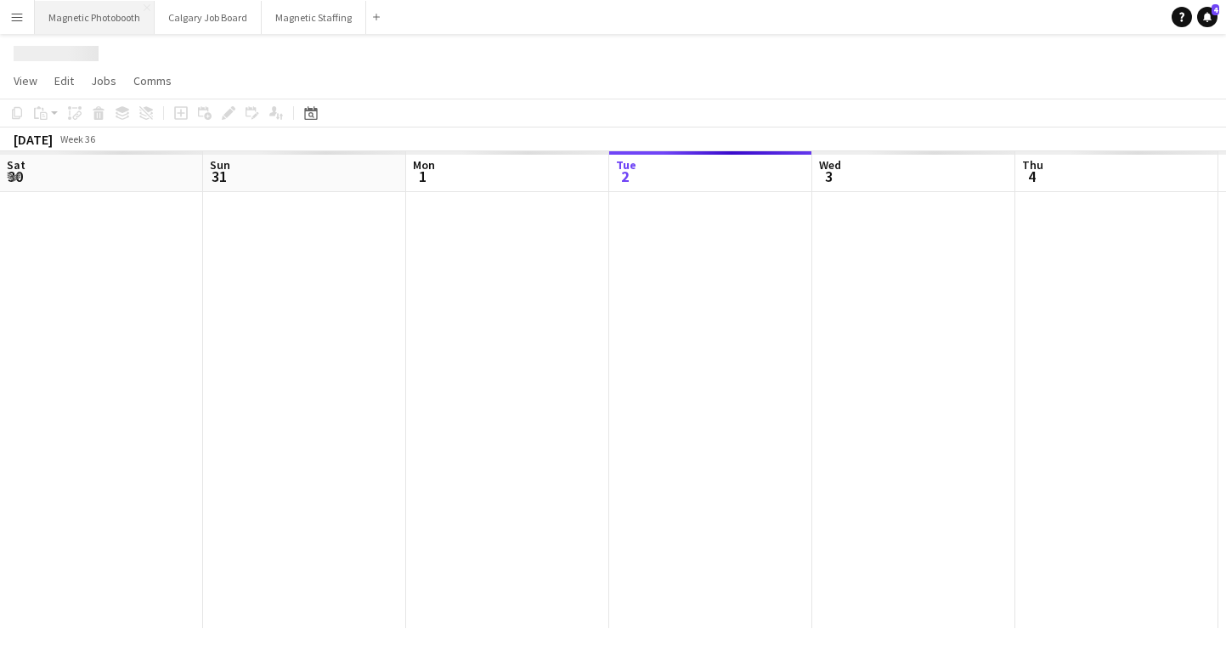
scroll to position [0, 406]
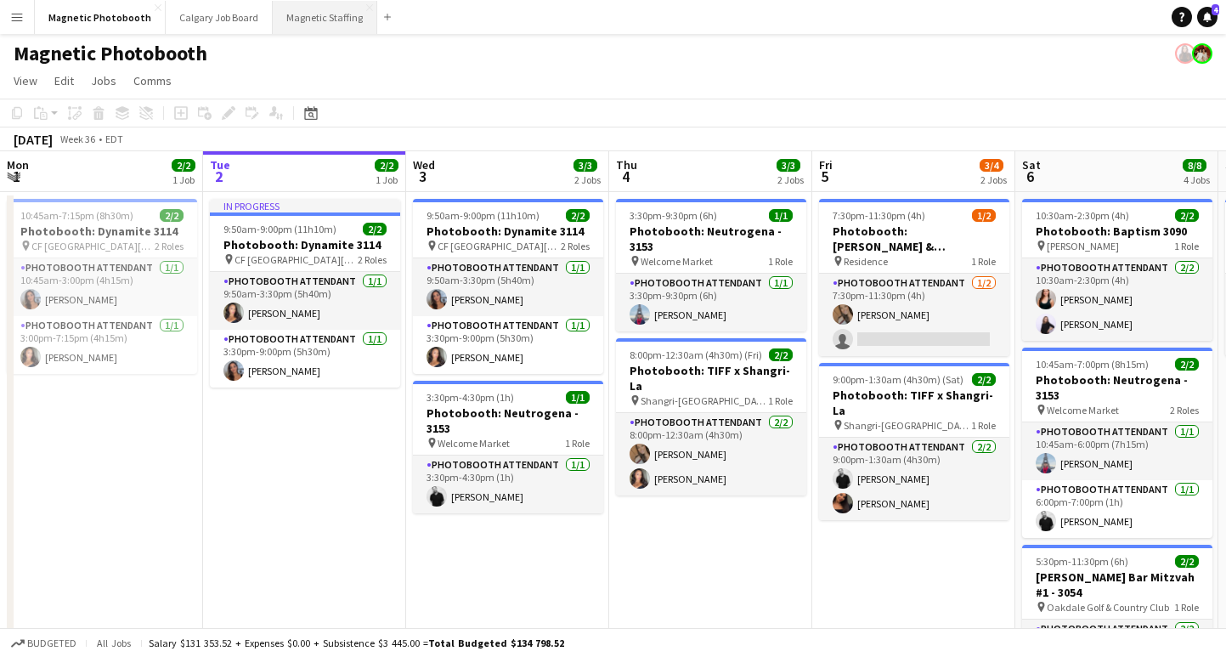
click at [294, 17] on button "Magnetic Staffing Close" at bounding box center [325, 17] width 105 height 33
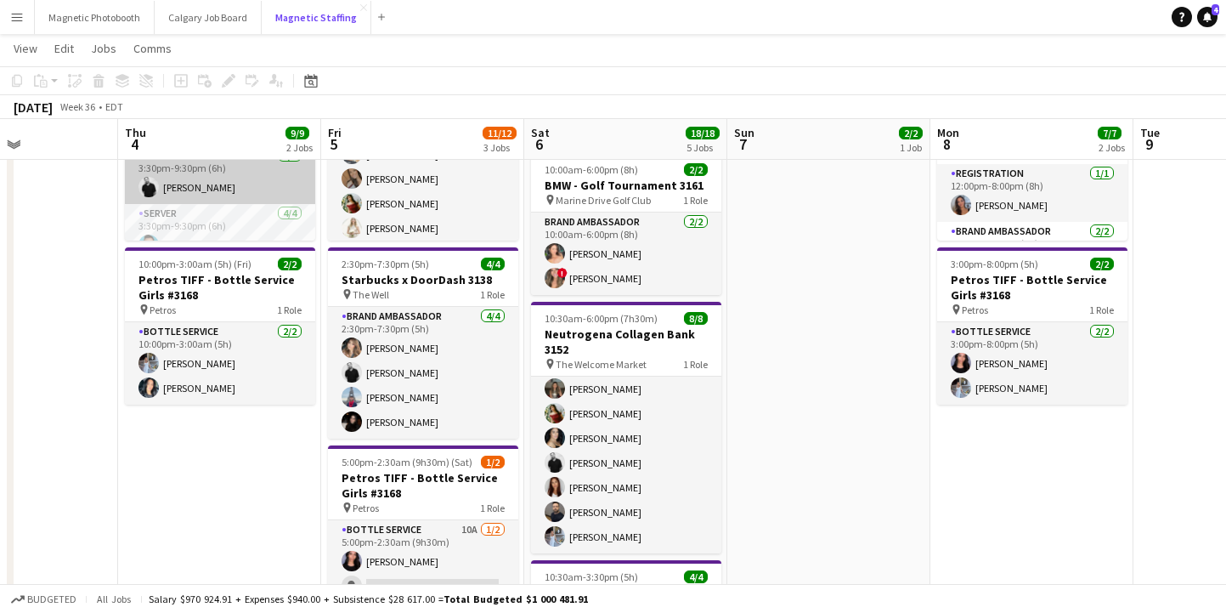
scroll to position [209, 0]
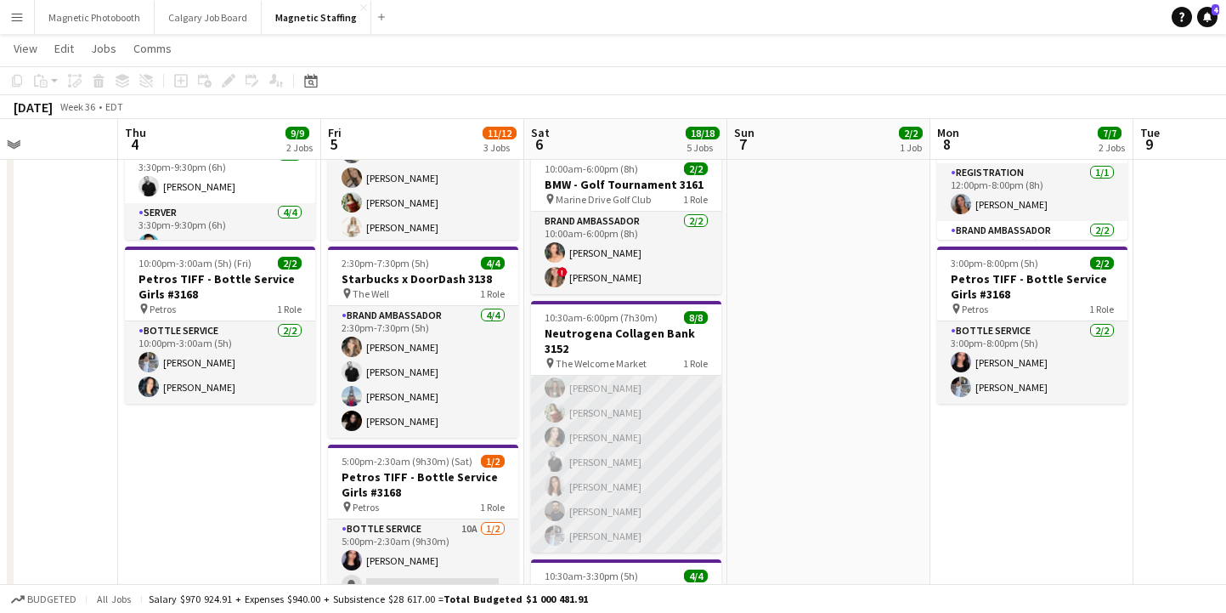
click at [634, 532] on app-card-role "Brand Ambassador [DATE] 10:30am-6:00pm (7h30m) ! [PERSON_NAME] [PERSON_NAME] [P…" at bounding box center [626, 437] width 190 height 230
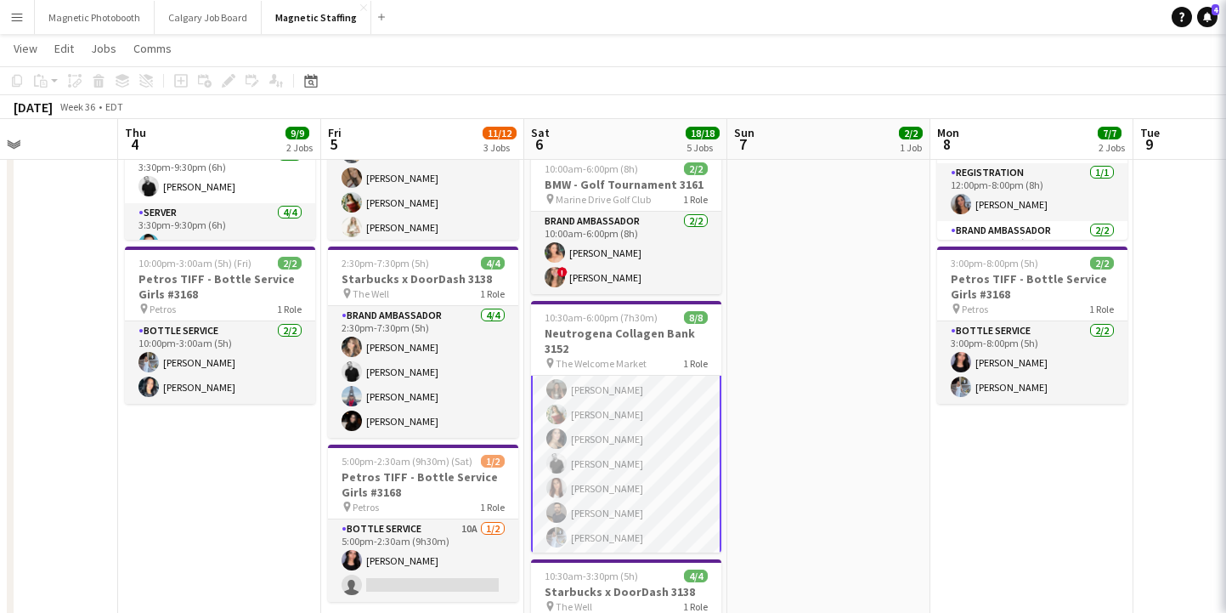
scroll to position [55, 0]
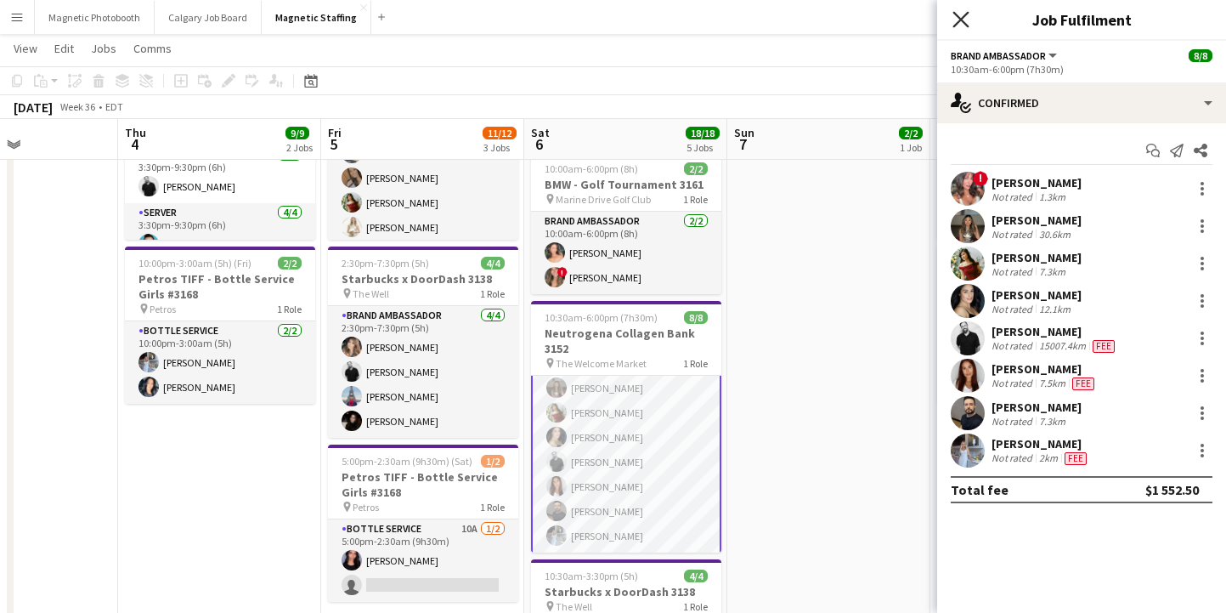
click at [954, 20] on icon "Close pop-in" at bounding box center [961, 19] width 16 height 16
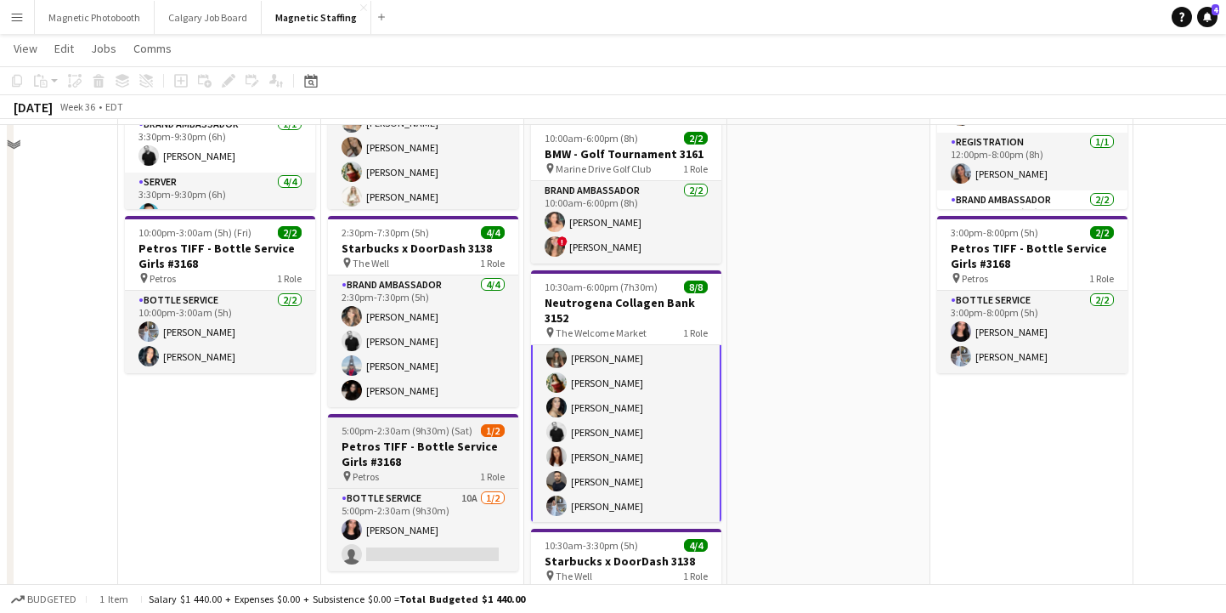
scroll to position [244, 0]
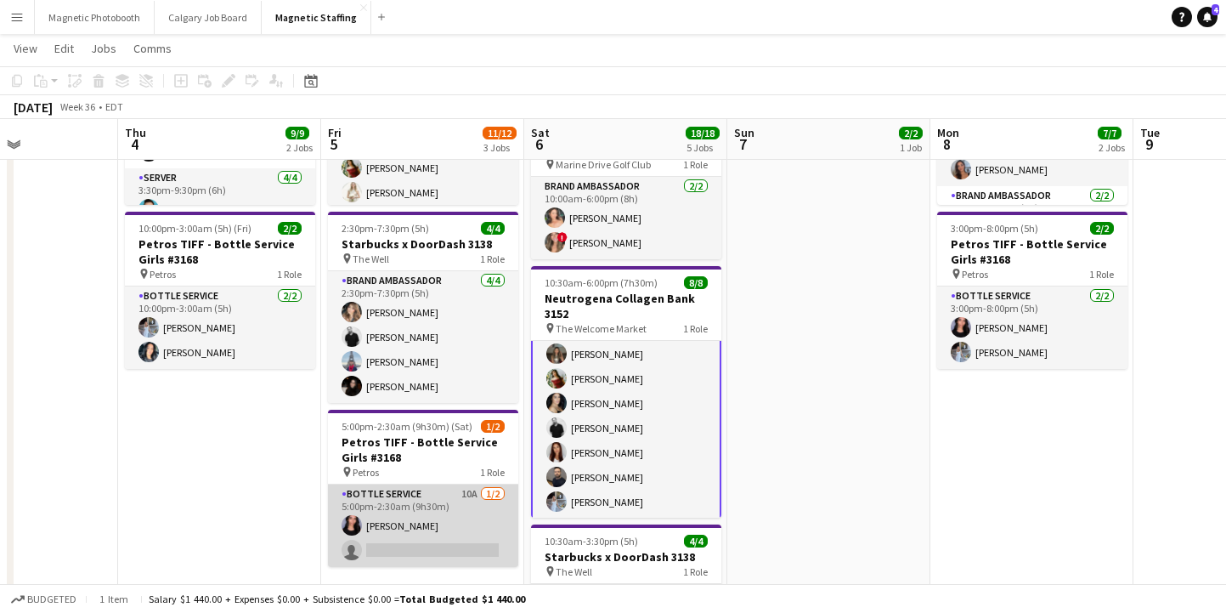
click at [427, 561] on app-card-role "Bottle Service 10A [DATE] 5:00pm-2:30am (9h30m) [PERSON_NAME] single-neutral-ac…" at bounding box center [423, 525] width 190 height 82
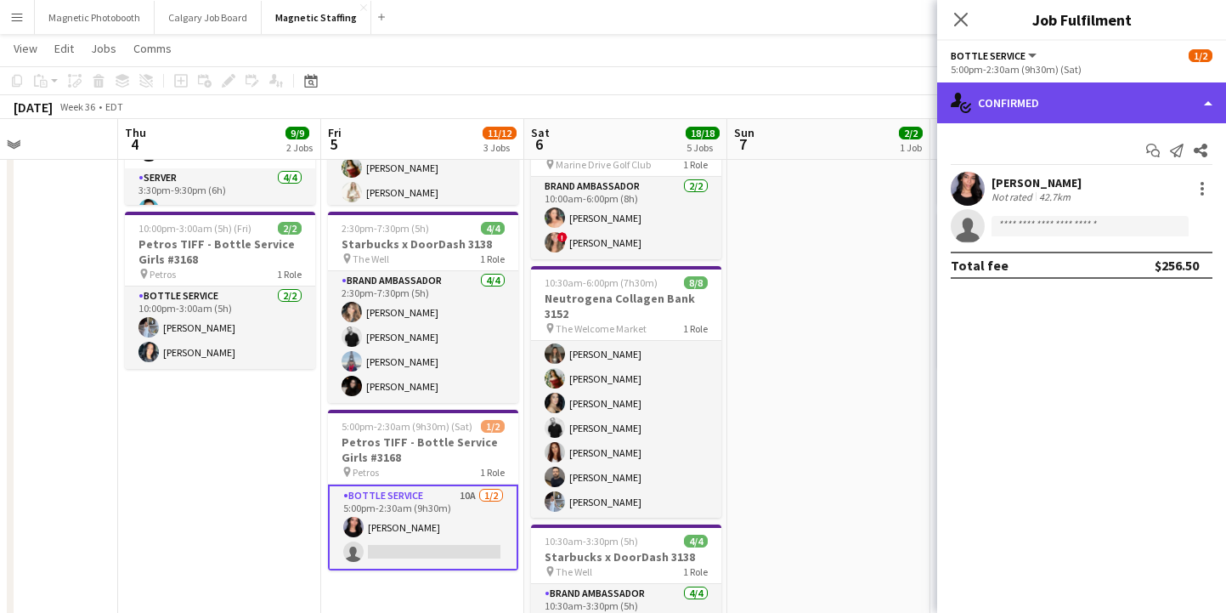
click at [1045, 117] on div "single-neutral-actions-check-2 Confirmed" at bounding box center [1081, 102] width 289 height 41
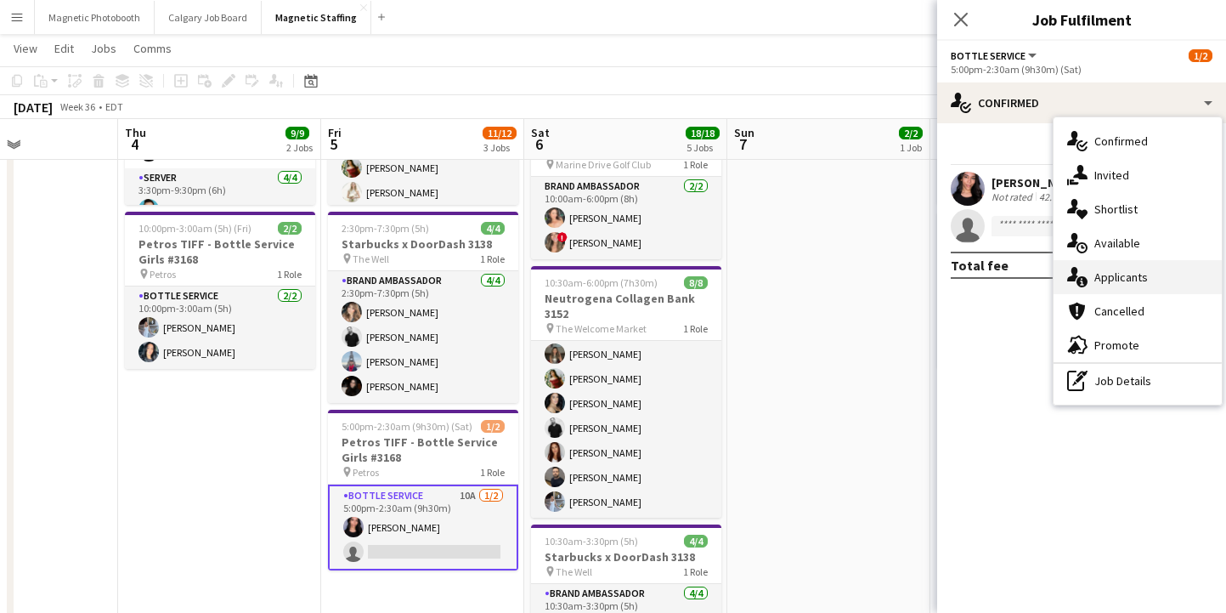
click at [1139, 282] on span "Applicants" at bounding box center [1121, 276] width 54 height 15
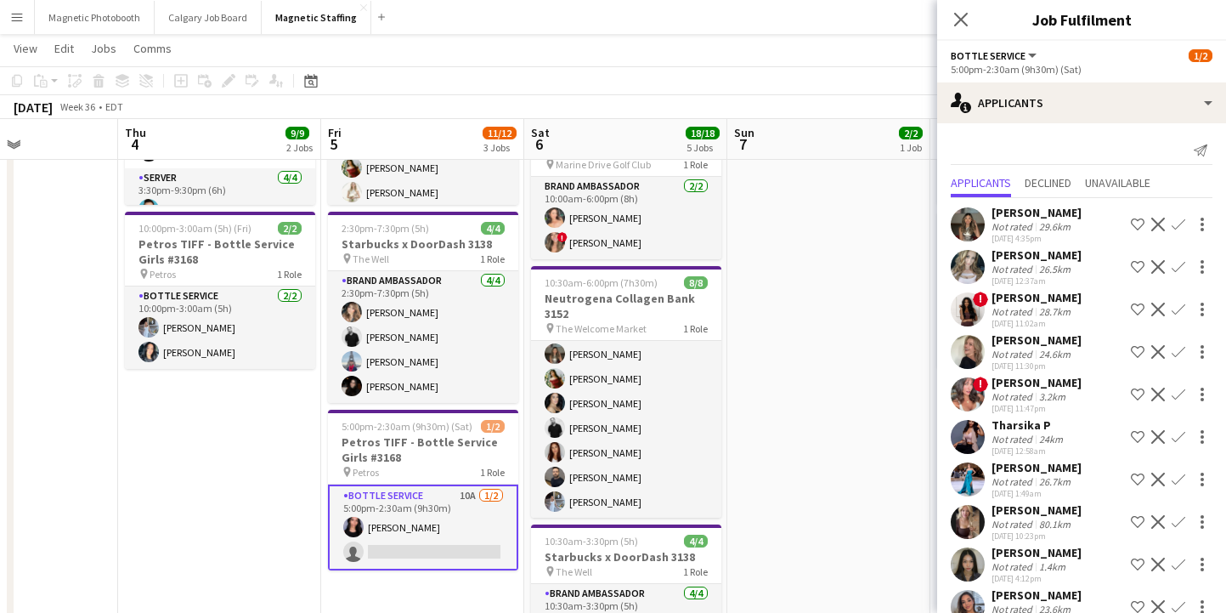
scroll to position [31, 0]
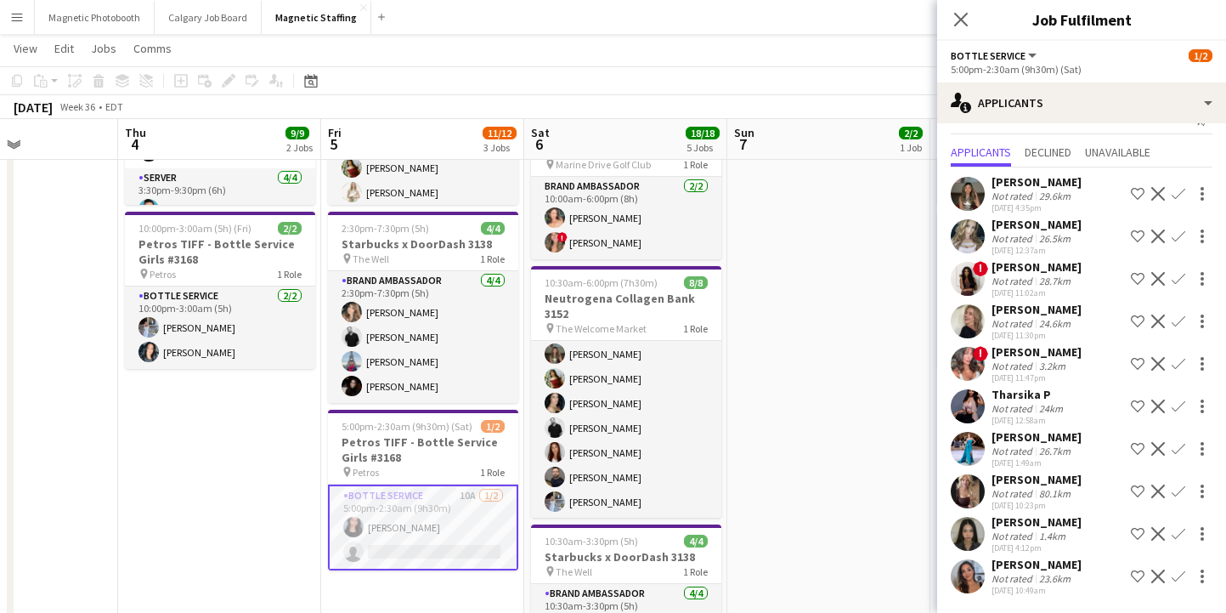
click at [1051, 493] on div "80.1km" at bounding box center [1055, 493] width 38 height 13
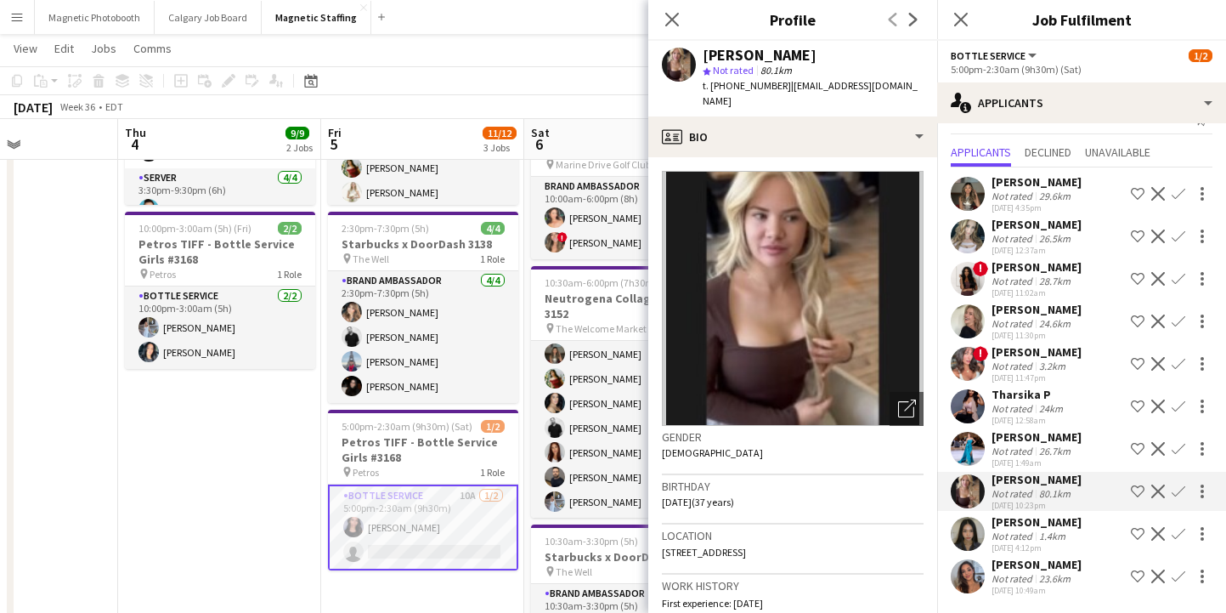
click at [1051, 491] on div "80.1km" at bounding box center [1055, 493] width 38 height 13
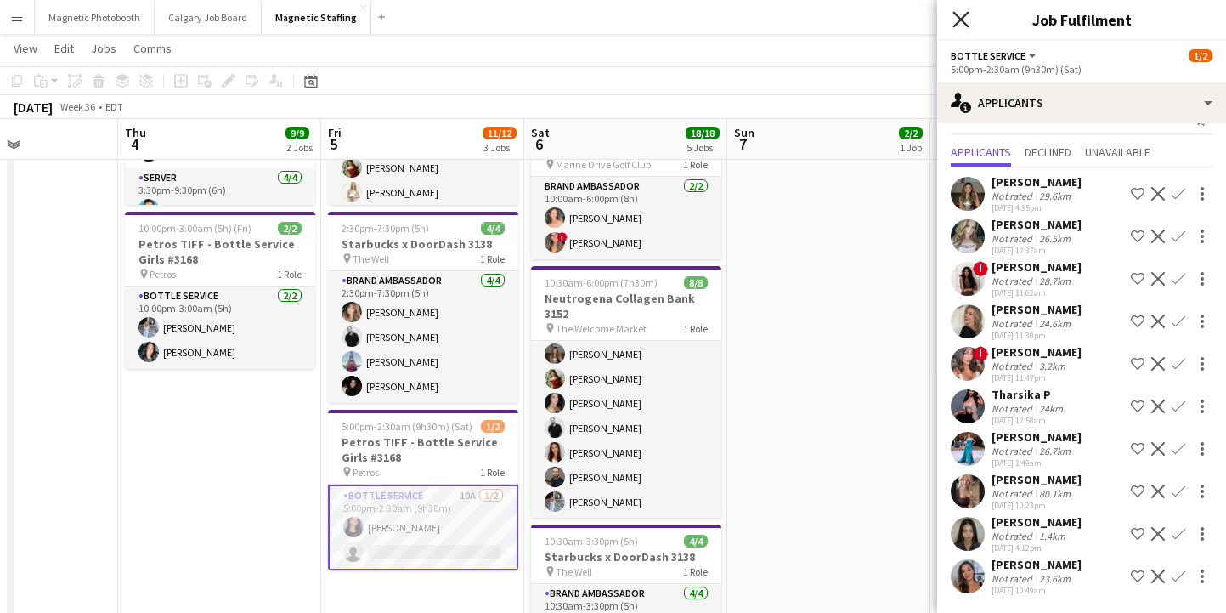
click at [959, 24] on icon "Close pop-in" at bounding box center [961, 19] width 16 height 16
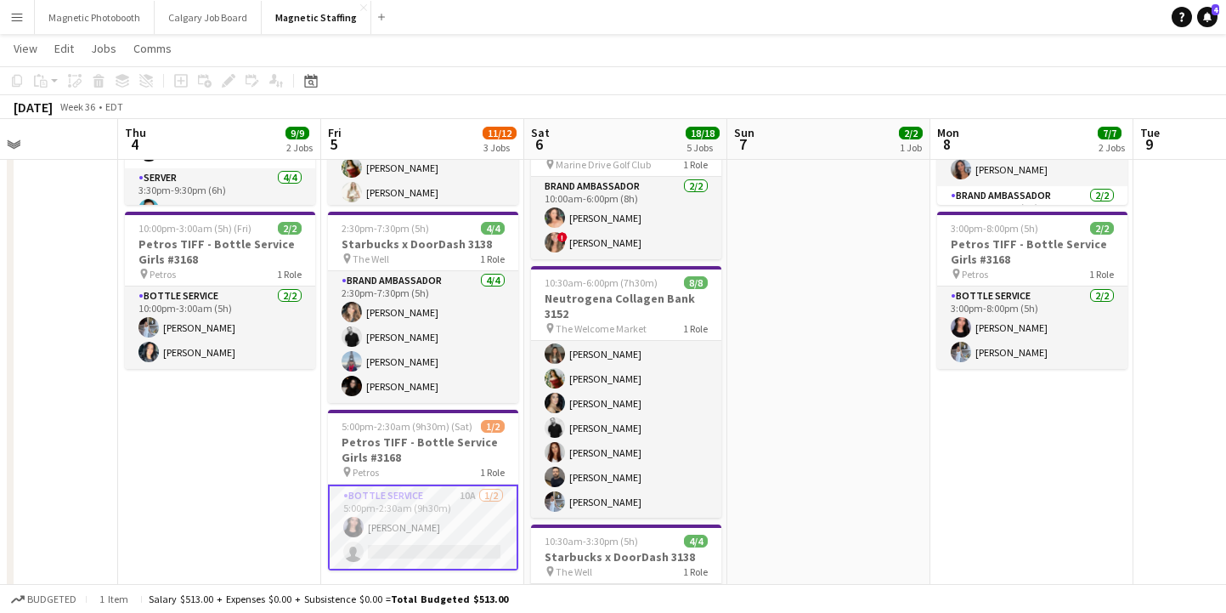
click at [378, 487] on app-card-role "Bottle Service 10A [DATE] 5:00pm-2:30am (9h30m) [PERSON_NAME] single-neutral-ac…" at bounding box center [423, 527] width 190 height 86
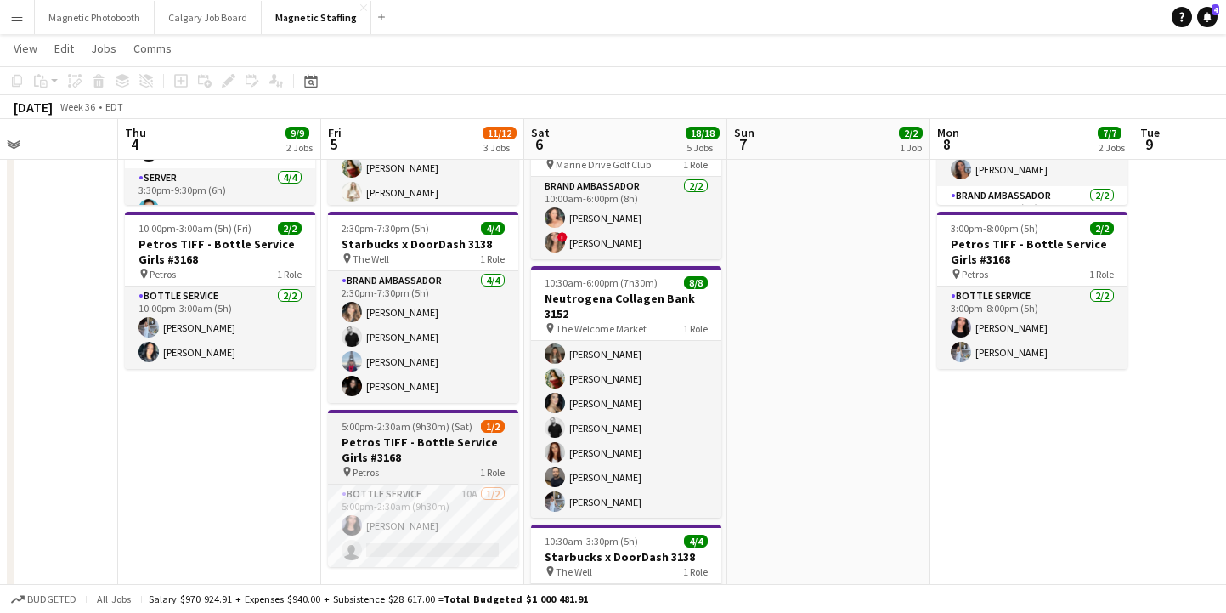
click at [385, 435] on h3 "Petros TIFF - Bottle Service Girls #3168" at bounding box center [423, 449] width 190 height 31
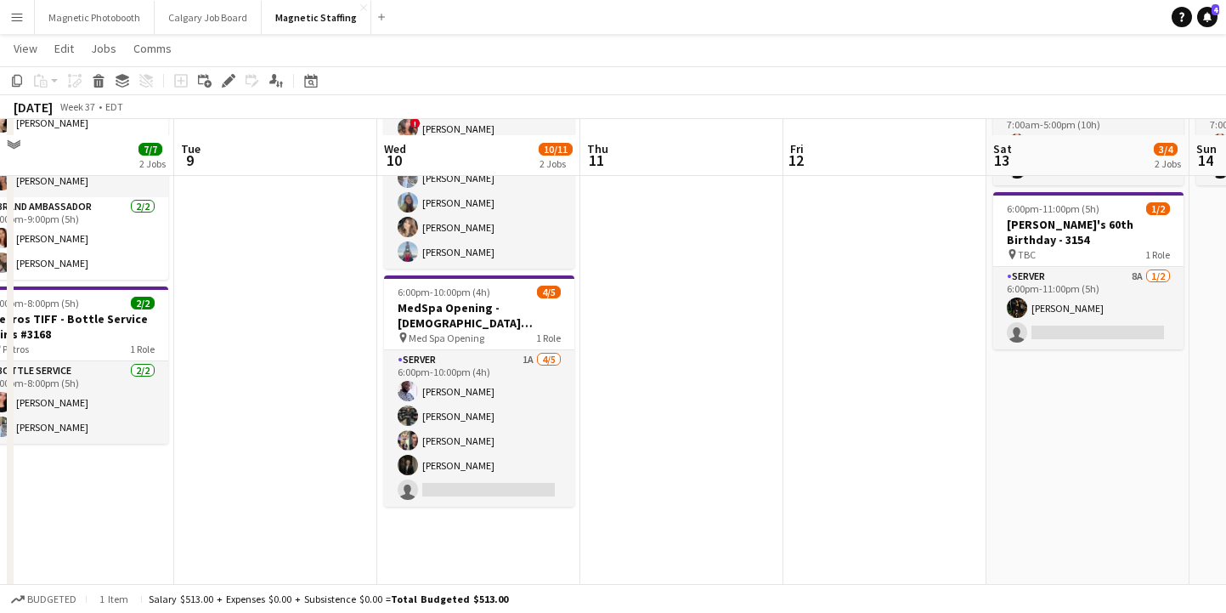
scroll to position [185, 0]
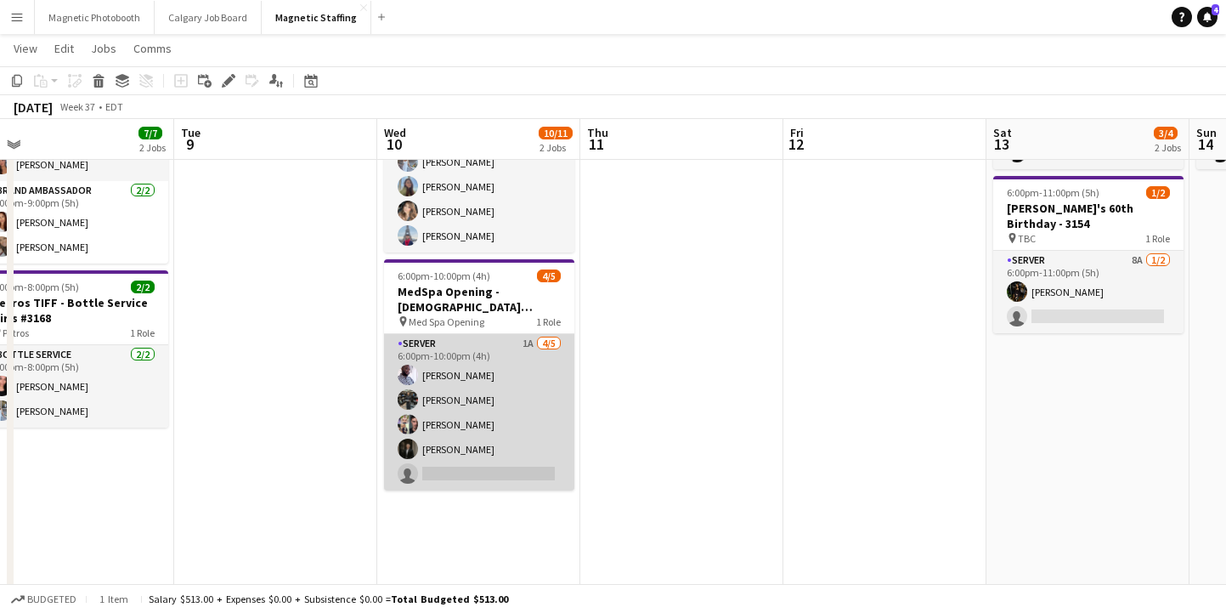
click at [428, 460] on app-card-role "Server 1A [DATE] 6:00pm-10:00pm (4h) [PERSON_NAME] [PERSON_NAME] [PERSON_NAME] …" at bounding box center [479, 412] width 190 height 156
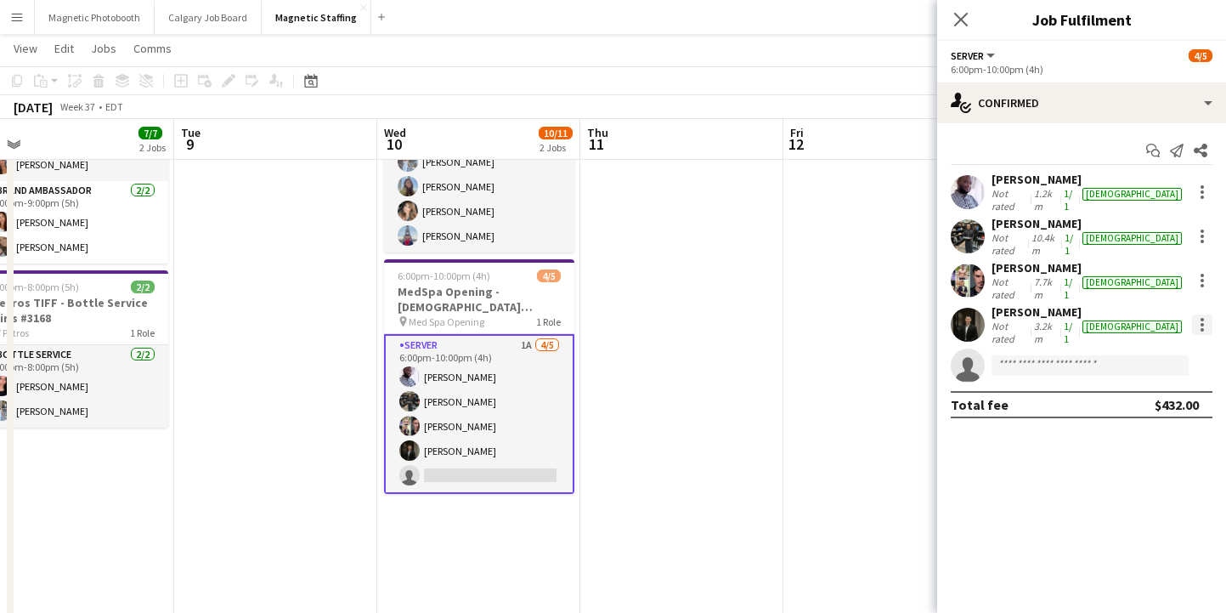
click at [1204, 314] on div at bounding box center [1202, 324] width 20 height 20
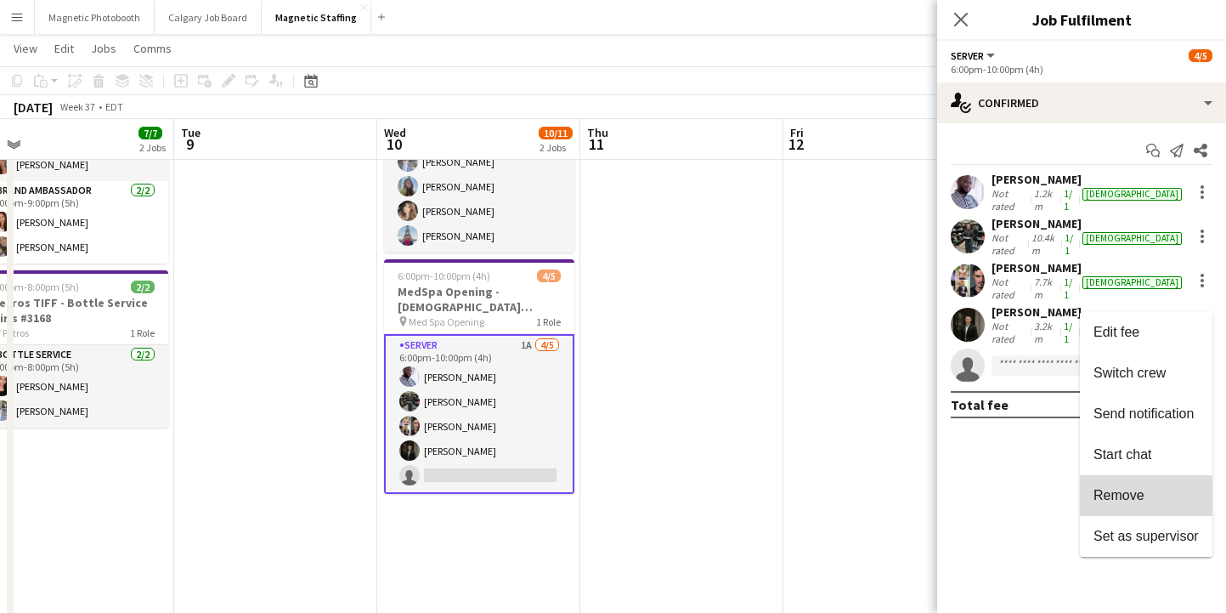
click at [1123, 495] on span "Remove" at bounding box center [1119, 495] width 51 height 14
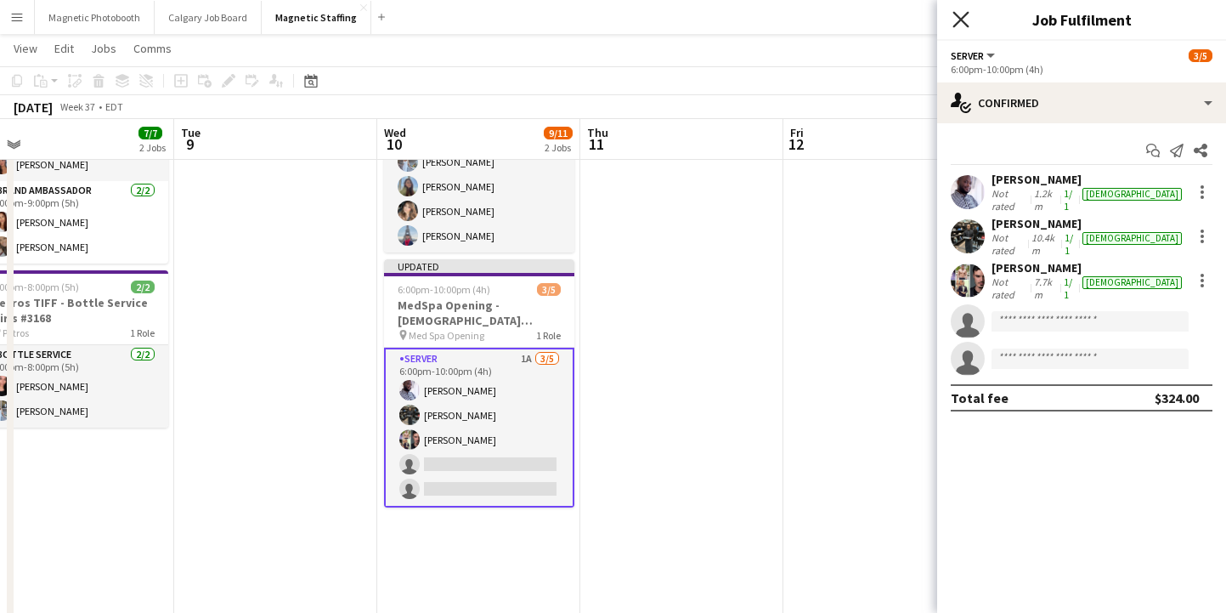
click at [954, 24] on icon "Close pop-in" at bounding box center [961, 19] width 16 height 16
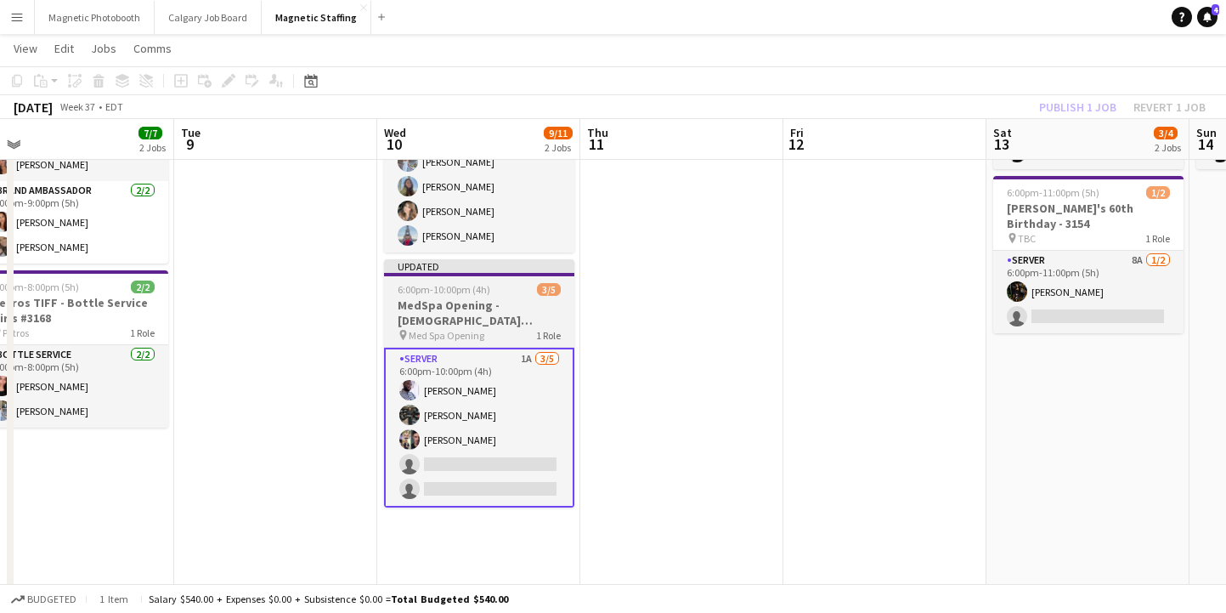
click at [472, 316] on h3 "MedSpa Opening - [DEMOGRAPHIC_DATA] Servers / Models" at bounding box center [479, 312] width 190 height 31
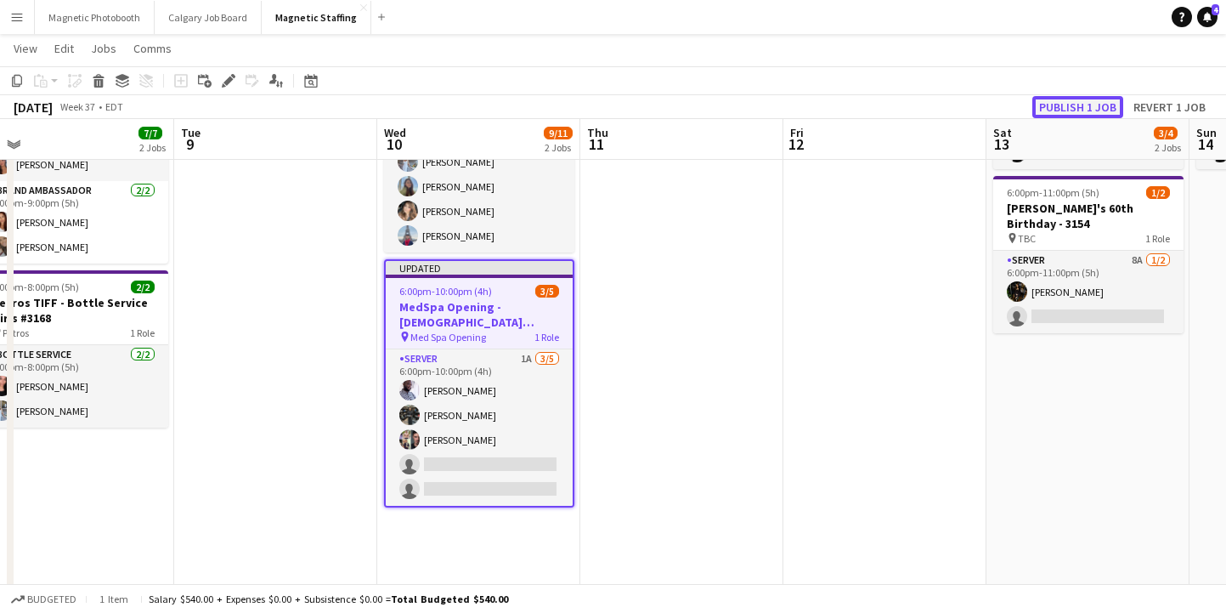
click at [1102, 102] on button "Publish 1 job" at bounding box center [1077, 107] width 91 height 22
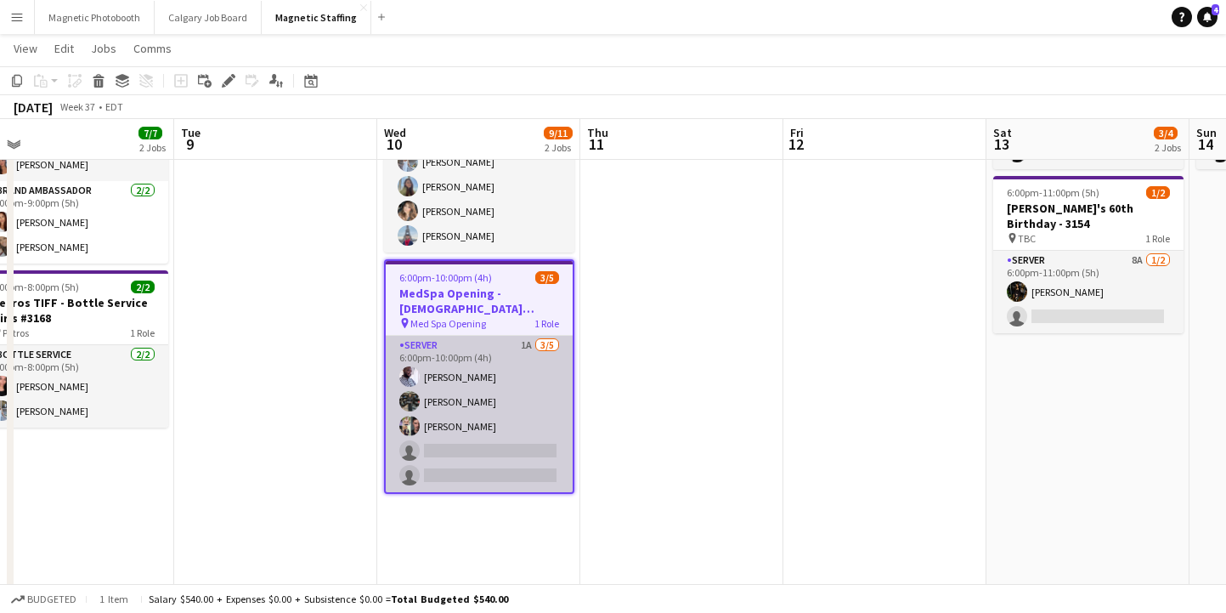
click at [529, 441] on app-card-role "Server 1A [DATE] 6:00pm-10:00pm (4h) [PERSON_NAME] [PERSON_NAME] [PERSON_NAME] …" at bounding box center [479, 414] width 187 height 156
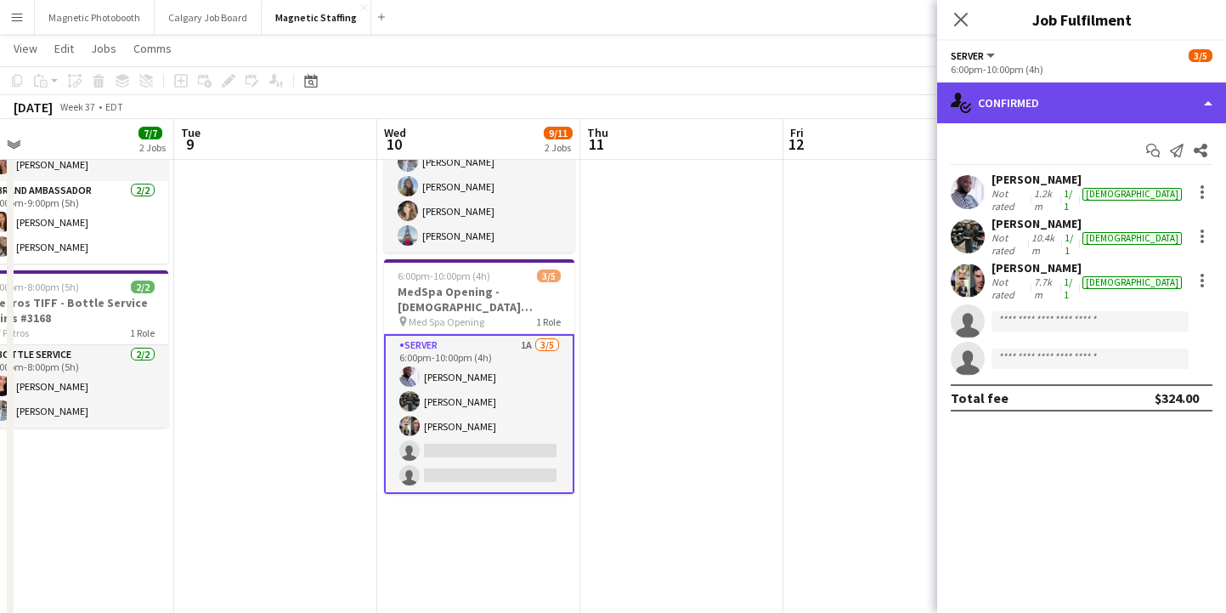
click at [1097, 113] on div "single-neutral-actions-check-2 Confirmed" at bounding box center [1081, 102] width 289 height 41
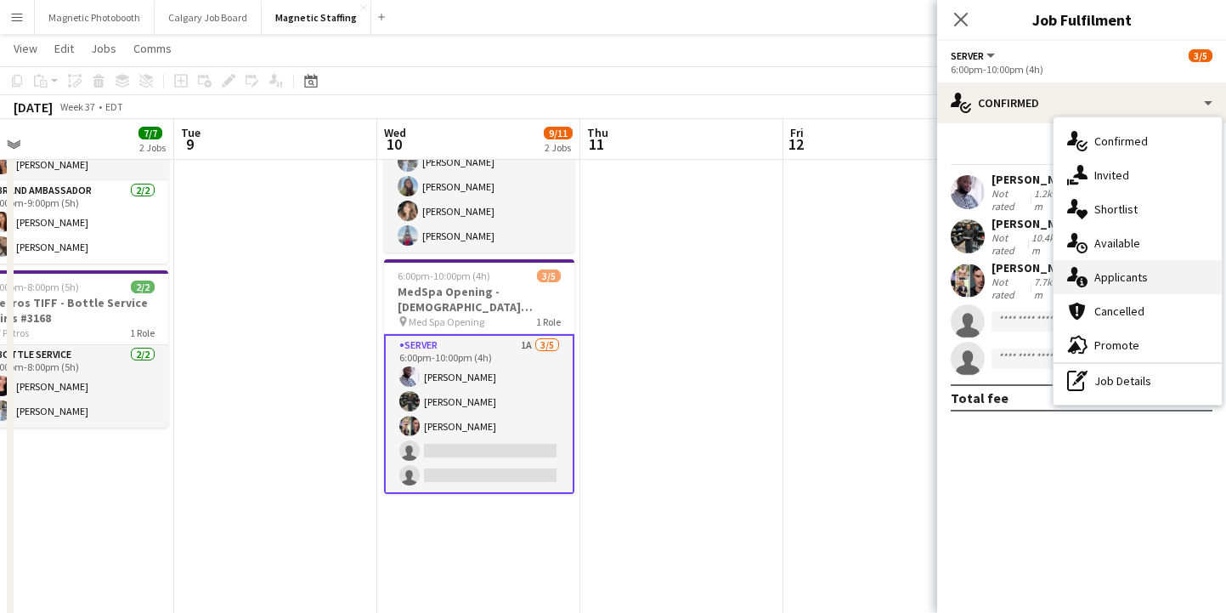
click at [1140, 274] on span "Applicants" at bounding box center [1121, 276] width 54 height 15
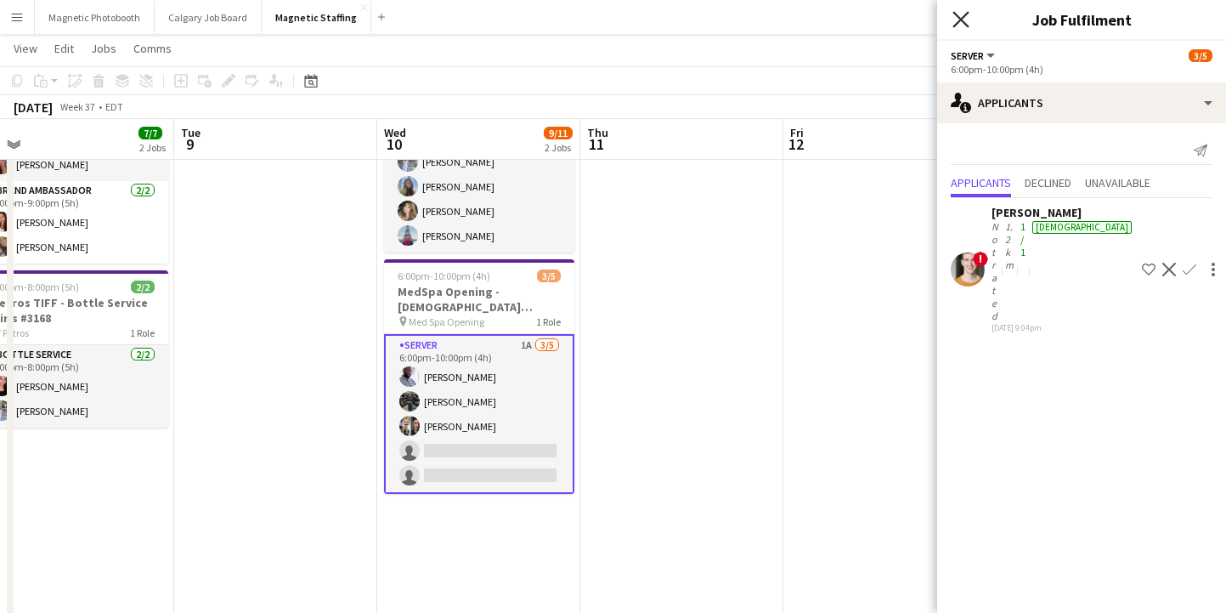
click at [954, 23] on icon "Close pop-in" at bounding box center [961, 19] width 16 height 16
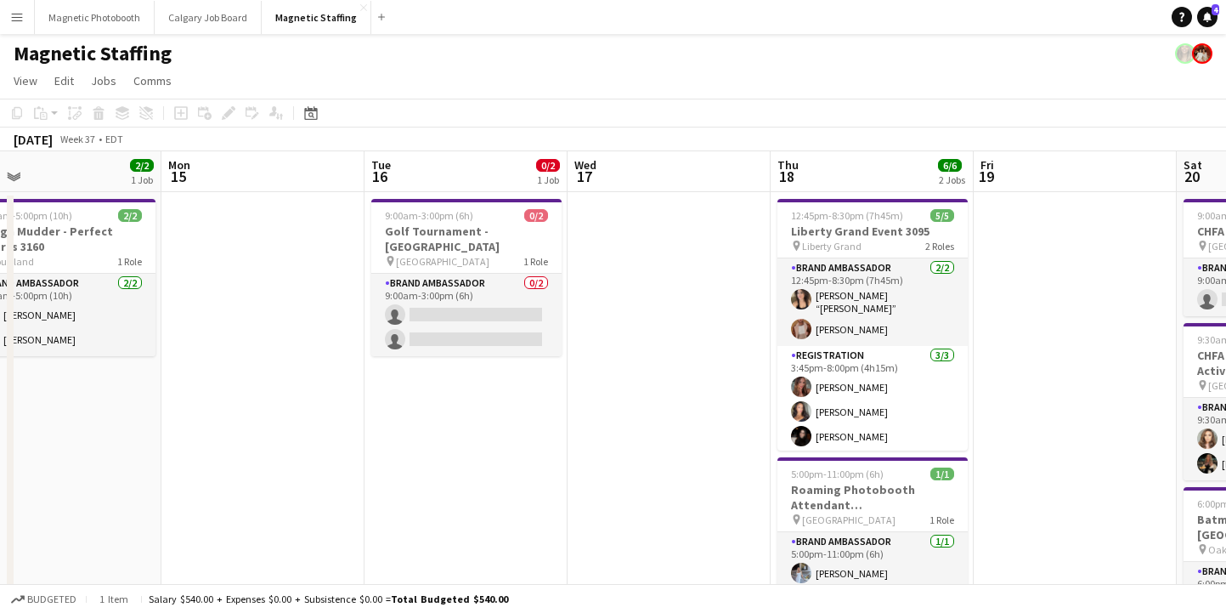
scroll to position [0, 868]
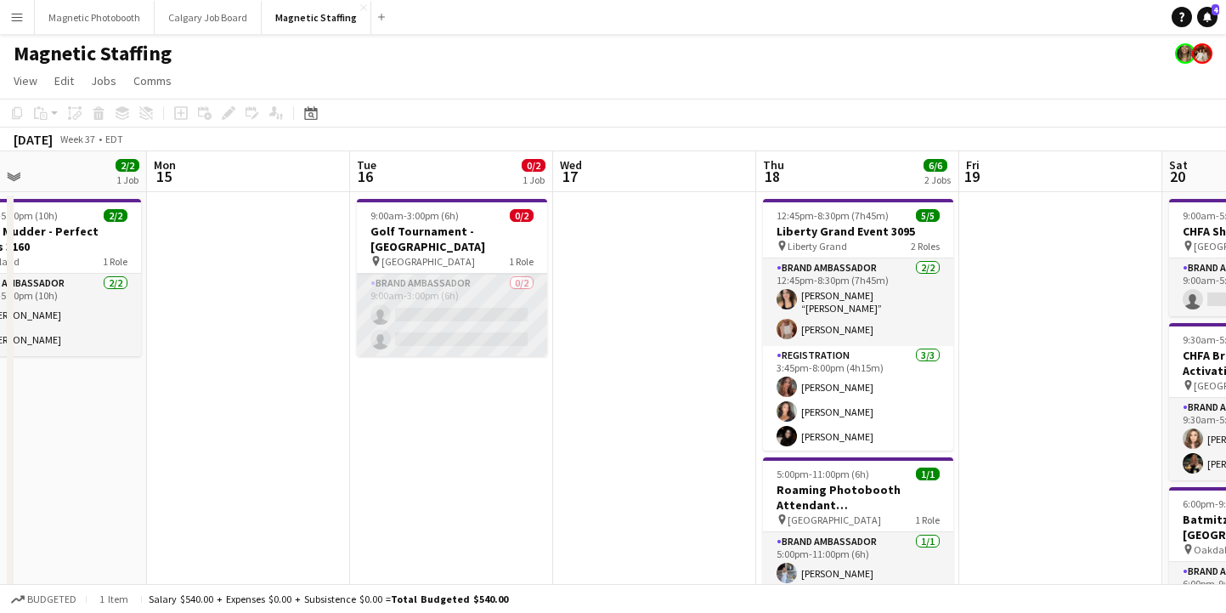
click at [468, 317] on app-card-role "Brand Ambassador 0/2 9:00am-3:00pm (6h) single-neutral-actions single-neutral-a…" at bounding box center [452, 315] width 190 height 82
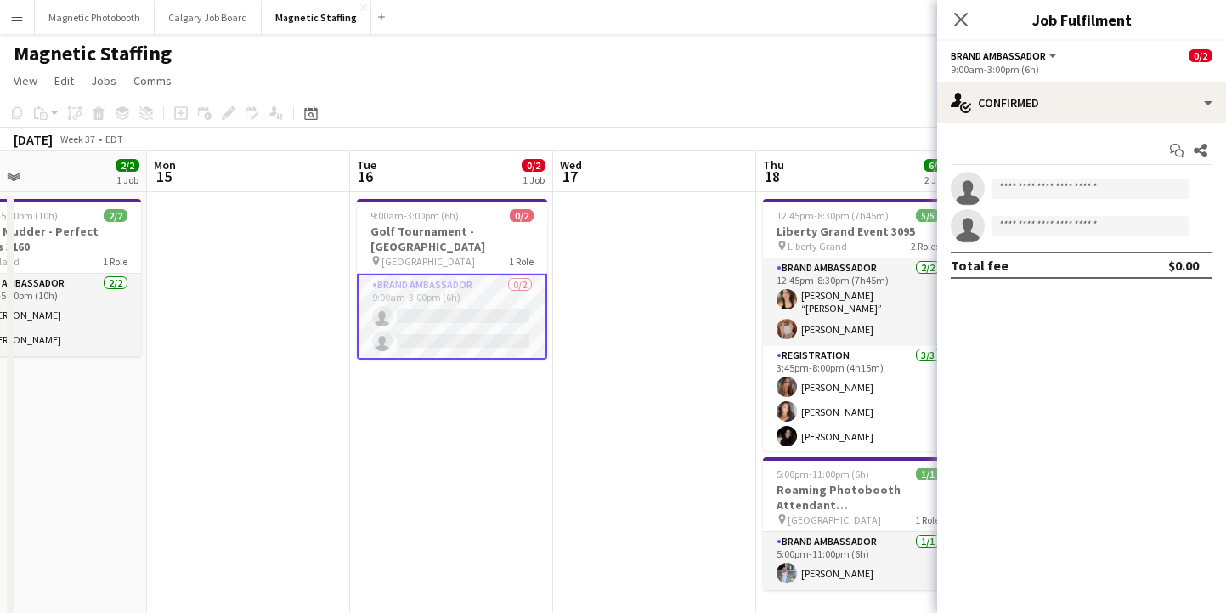
click at [1038, 76] on app-options-switcher "Brand Ambassador All roles Brand Ambassador 0/2 9:00am-3:00pm (6h)" at bounding box center [1081, 62] width 289 height 42
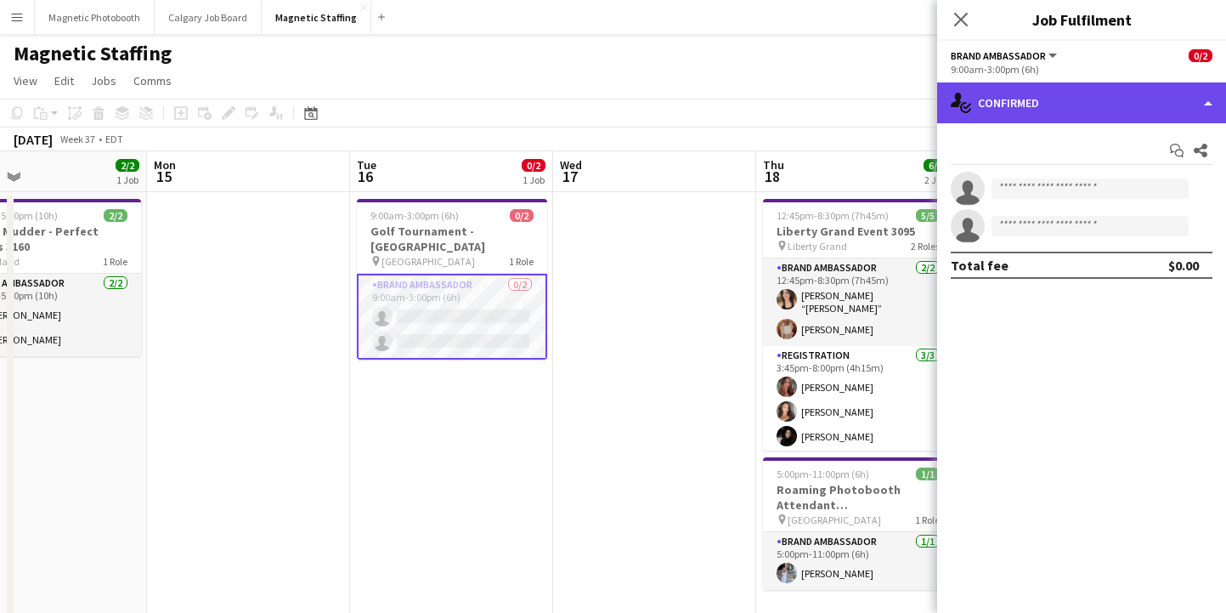
click at [1032, 101] on div "single-neutral-actions-check-2 Confirmed" at bounding box center [1081, 102] width 289 height 41
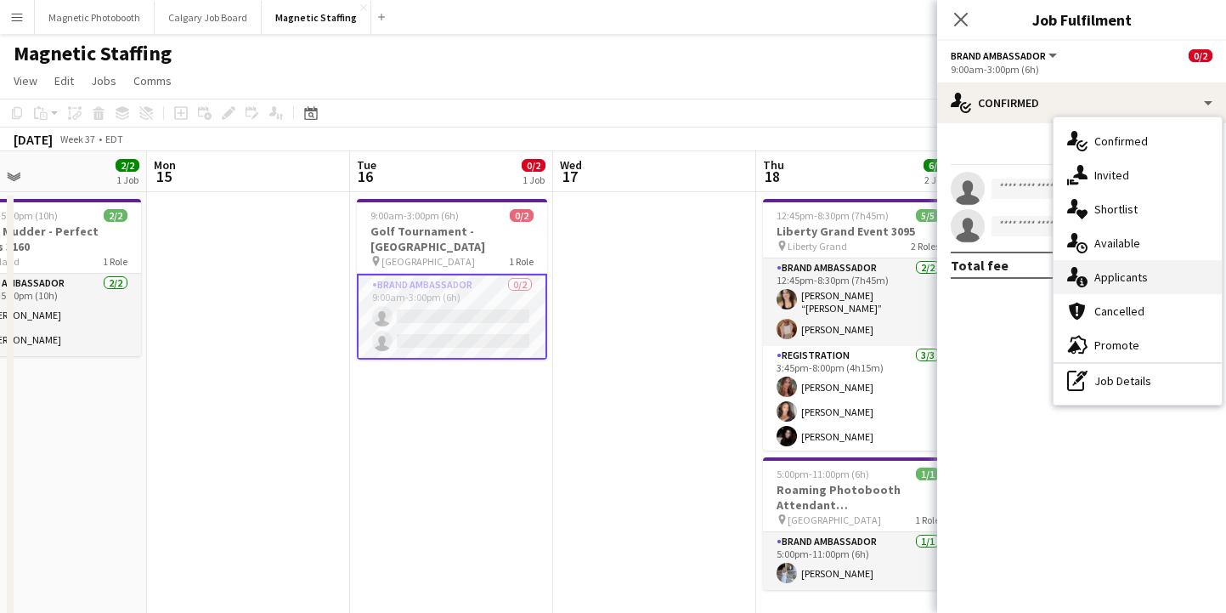
click at [1119, 275] on span "Applicants" at bounding box center [1121, 276] width 54 height 15
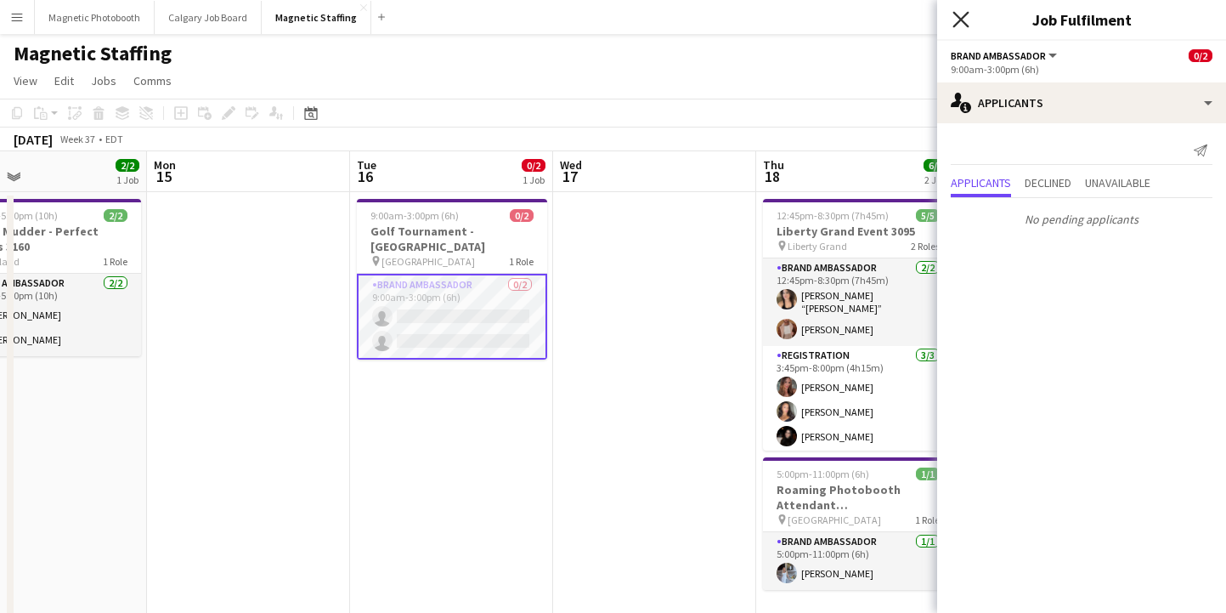
click at [964, 20] on icon "Close pop-in" at bounding box center [961, 19] width 16 height 16
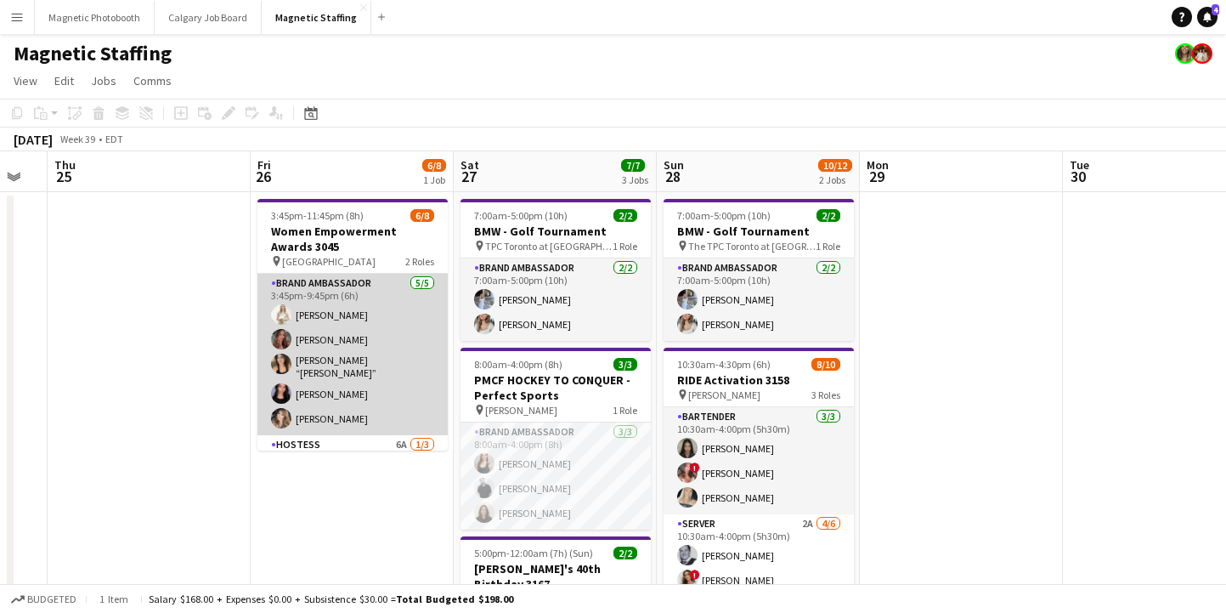
scroll to position [87, 0]
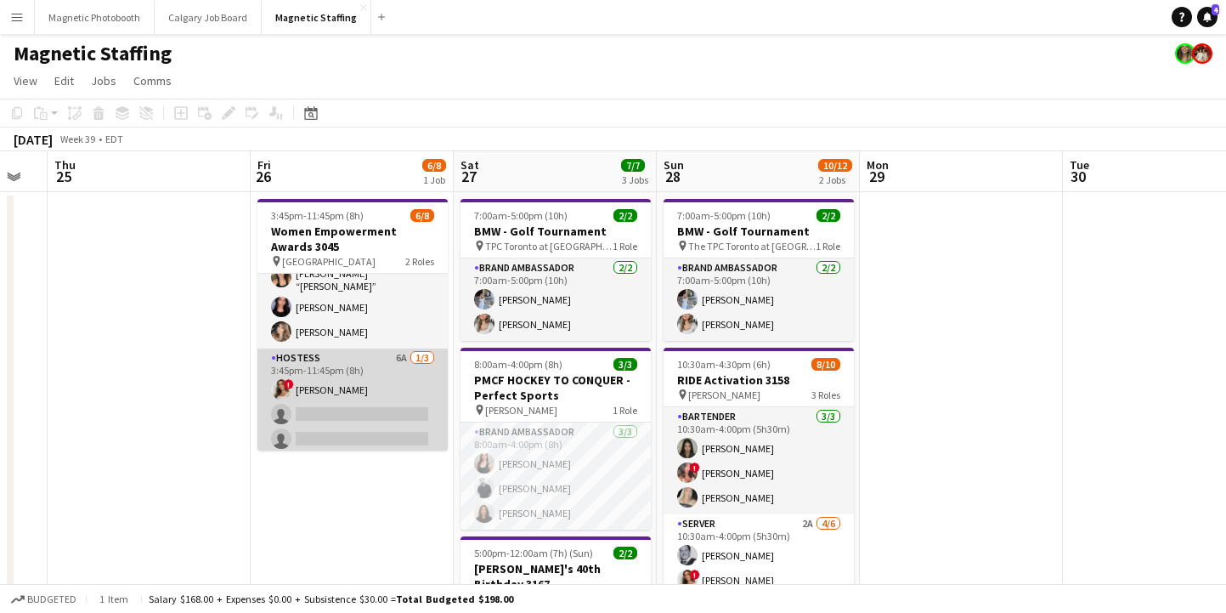
click at [324, 412] on app-card-role "Hostess 6A [DATE] 3:45pm-11:45pm (8h) ! [PERSON_NAME] single-neutral-actions si…" at bounding box center [352, 401] width 190 height 107
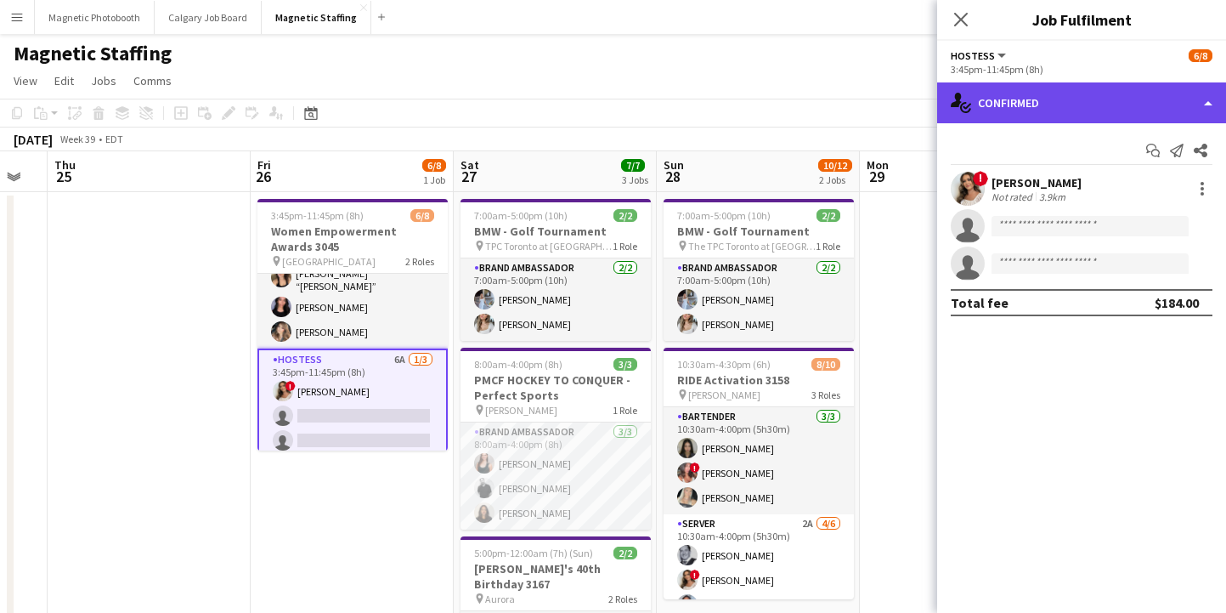
click at [1008, 108] on div "single-neutral-actions-check-2 Confirmed" at bounding box center [1081, 102] width 289 height 41
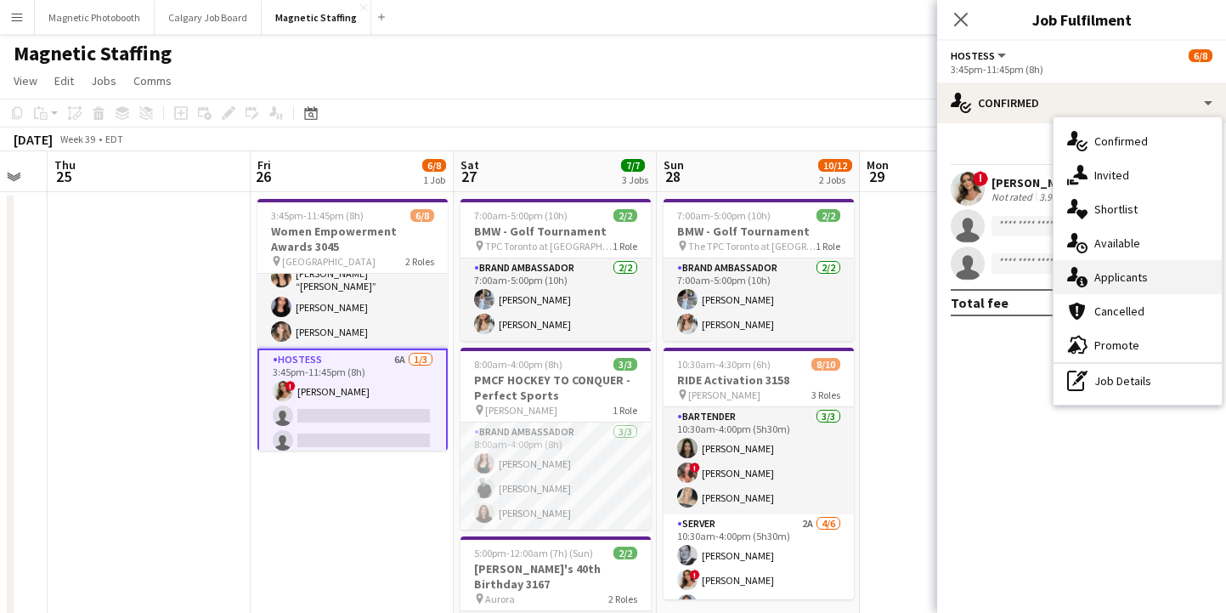
click at [1167, 280] on div "single-neutral-actions-information Applicants" at bounding box center [1138, 277] width 168 height 34
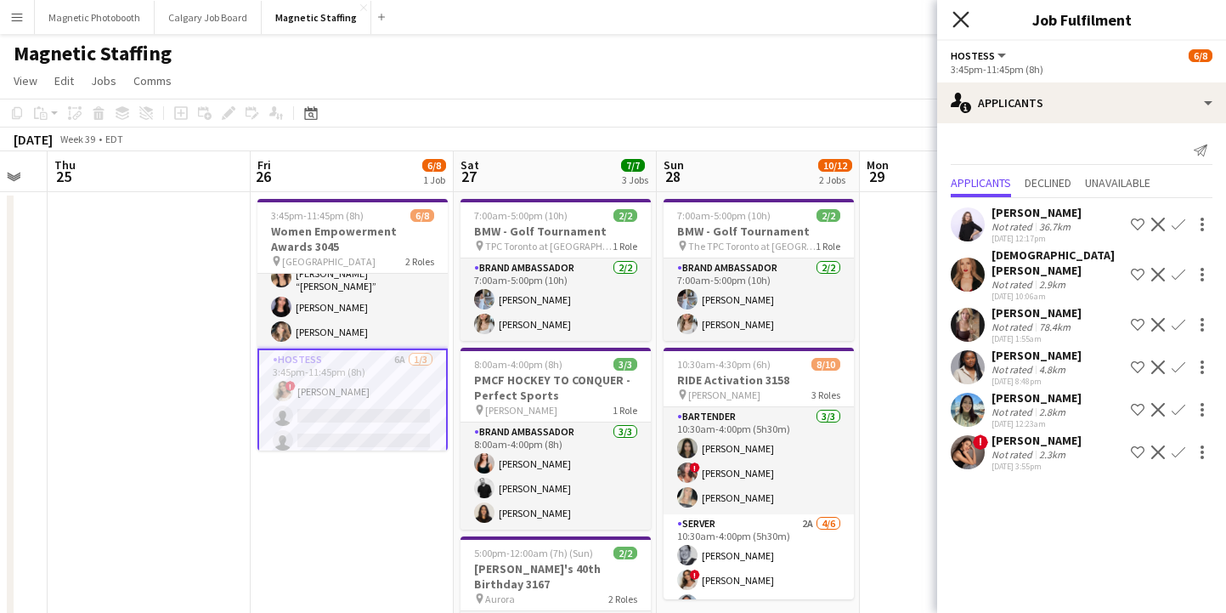
click at [964, 25] on icon "Close pop-in" at bounding box center [961, 19] width 16 height 16
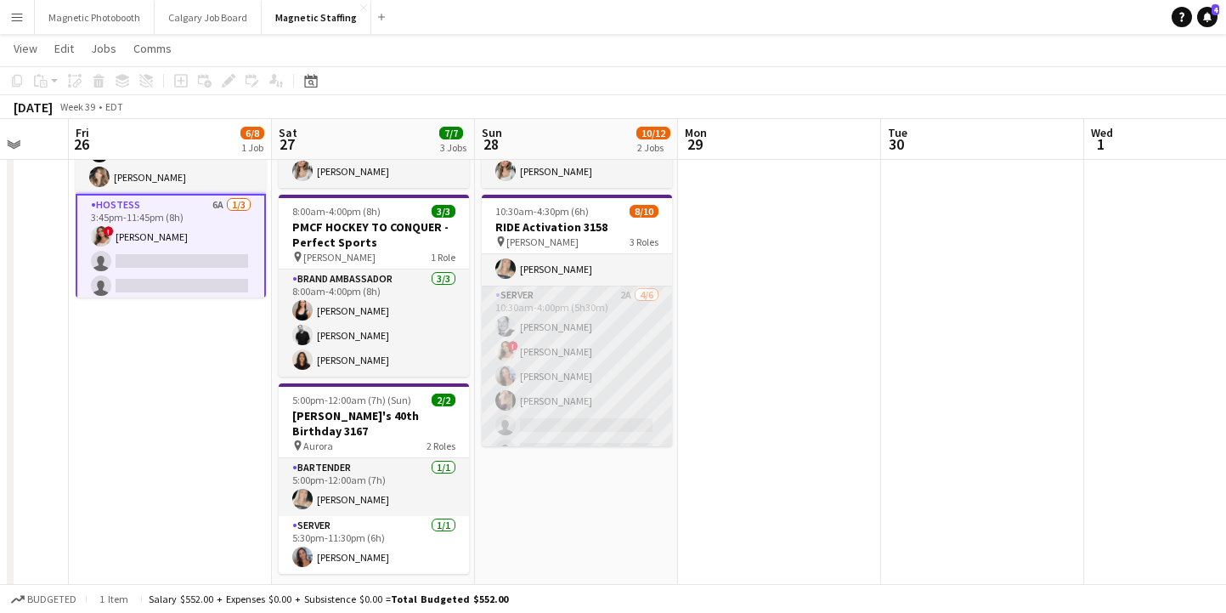
scroll to position [0, 0]
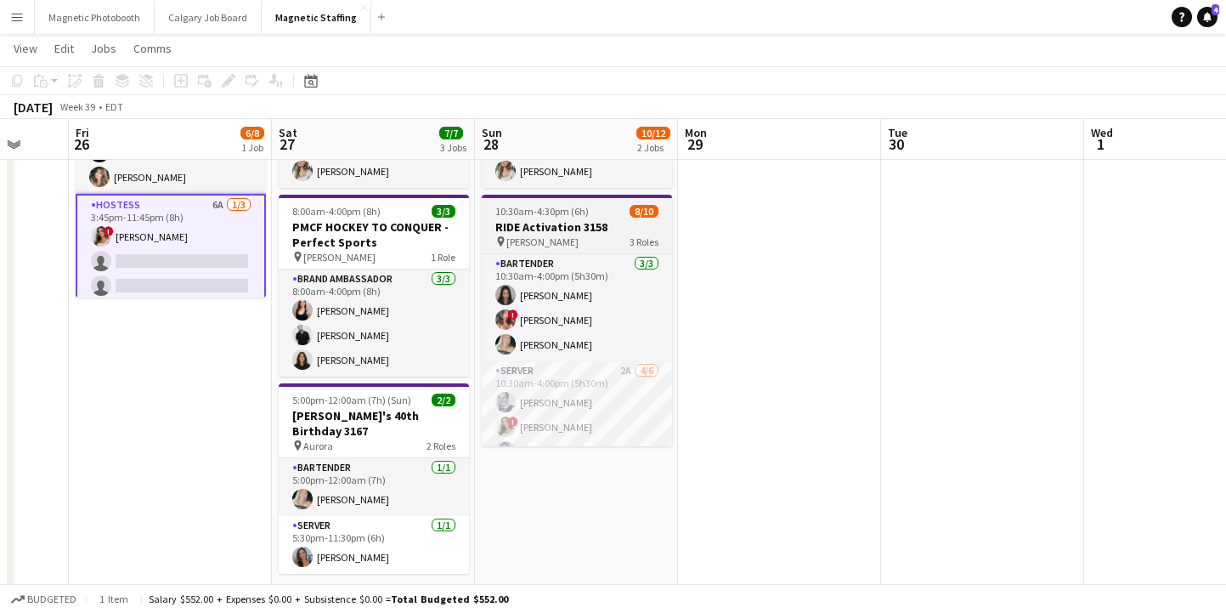
click at [553, 234] on h3 "RIDE Activation 3158" at bounding box center [577, 226] width 190 height 15
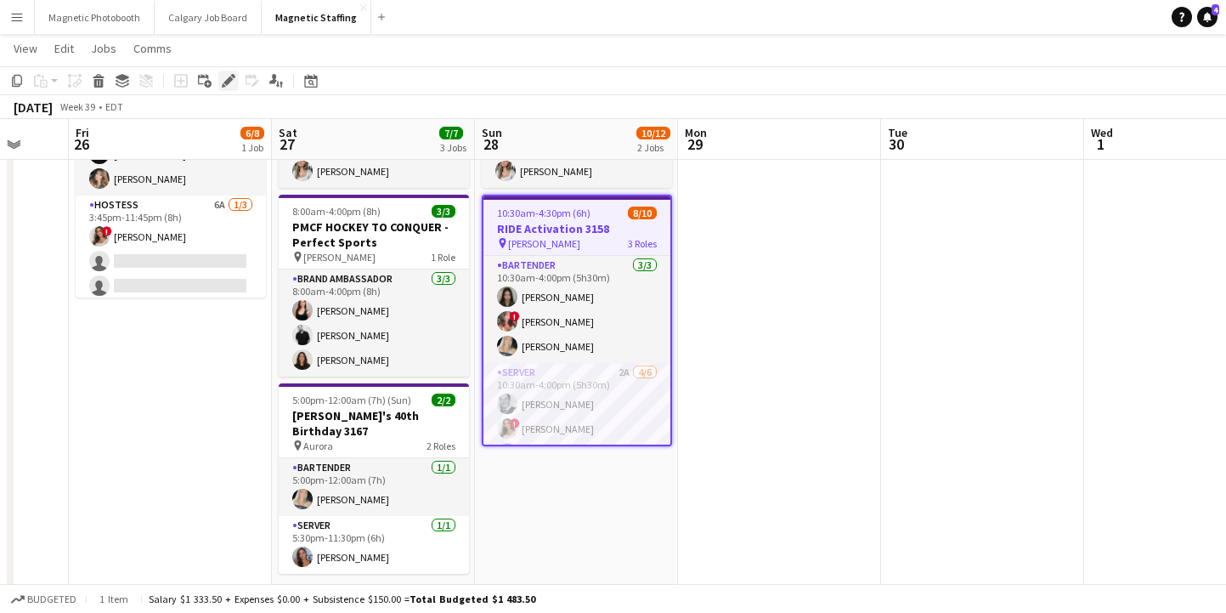
click at [232, 76] on icon at bounding box center [233, 76] width 4 height 4
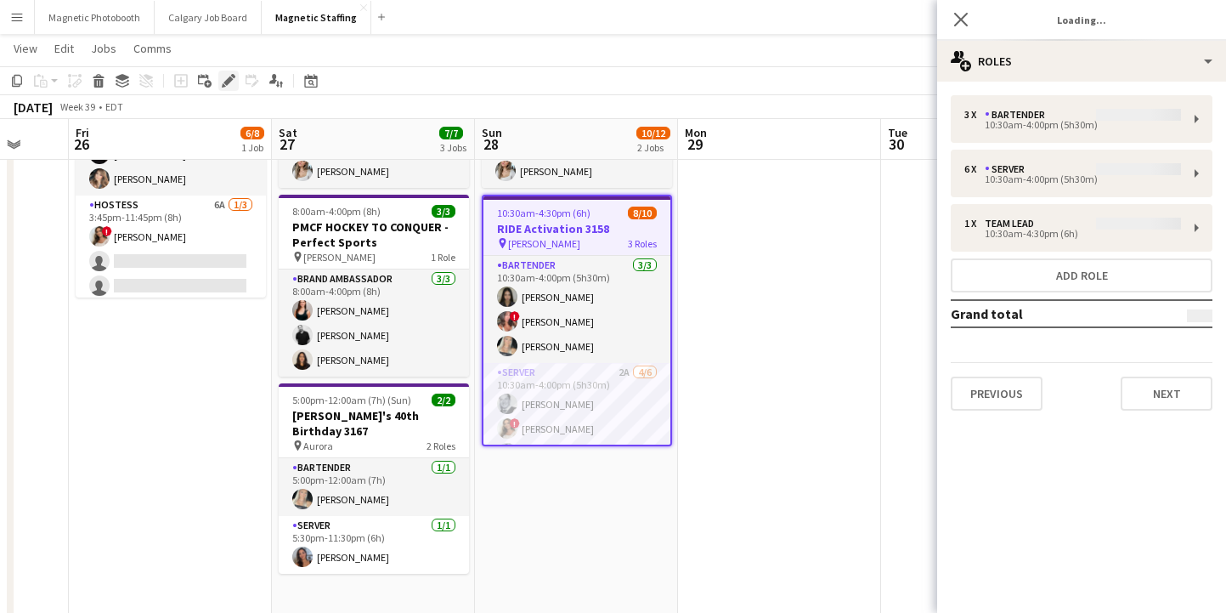
type input "**********"
click at [1174, 396] on button "Next" at bounding box center [1167, 393] width 92 height 34
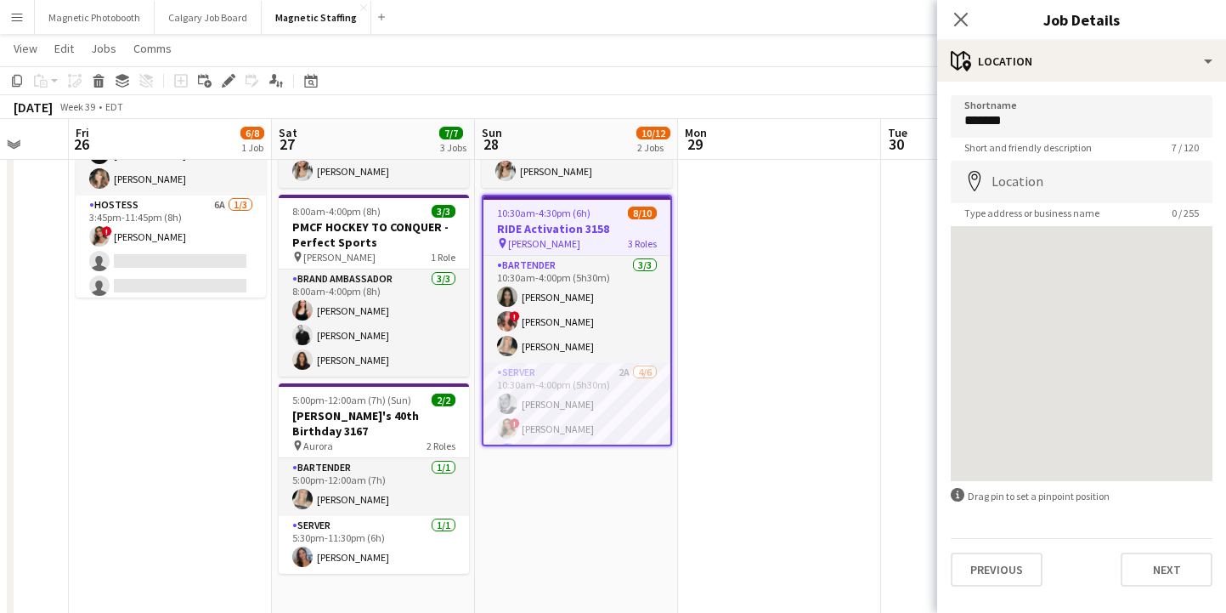
click at [1172, 551] on div "Previous Next" at bounding box center [1082, 562] width 262 height 48
click at [1163, 568] on button "Next" at bounding box center [1167, 569] width 92 height 34
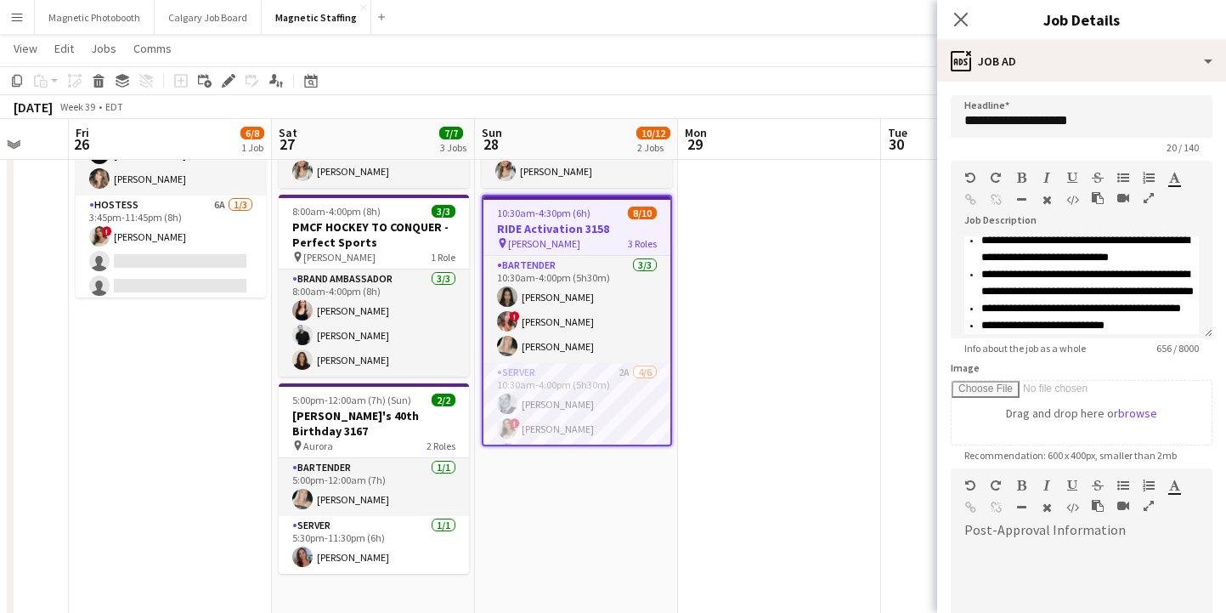
scroll to position [0, 0]
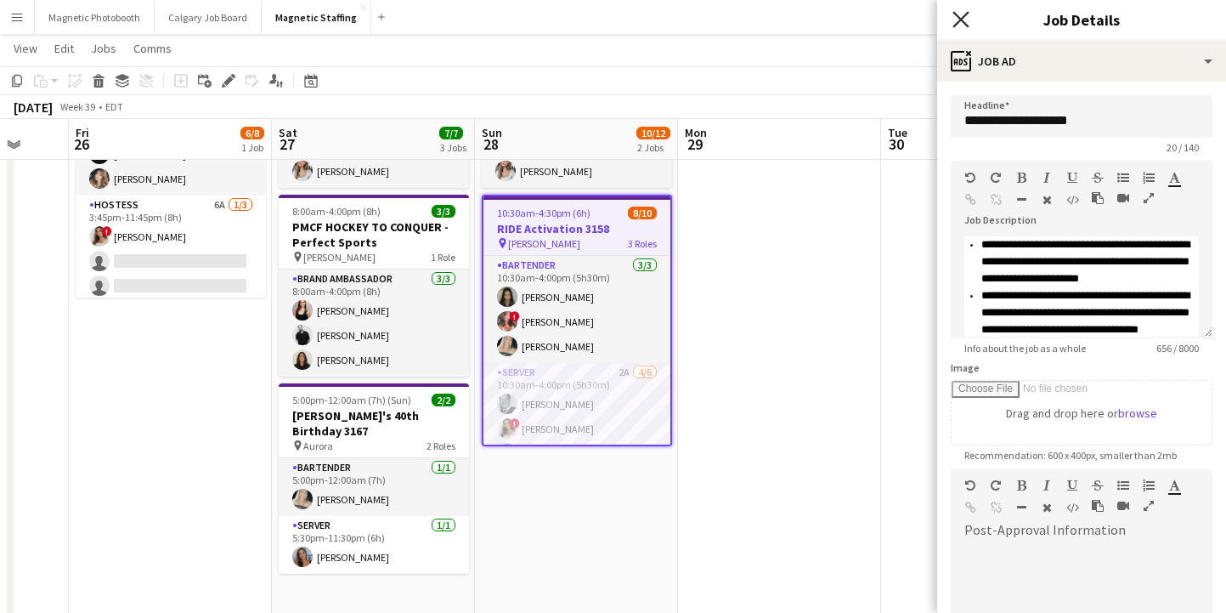
click at [956, 18] on icon "Close pop-in" at bounding box center [961, 19] width 16 height 16
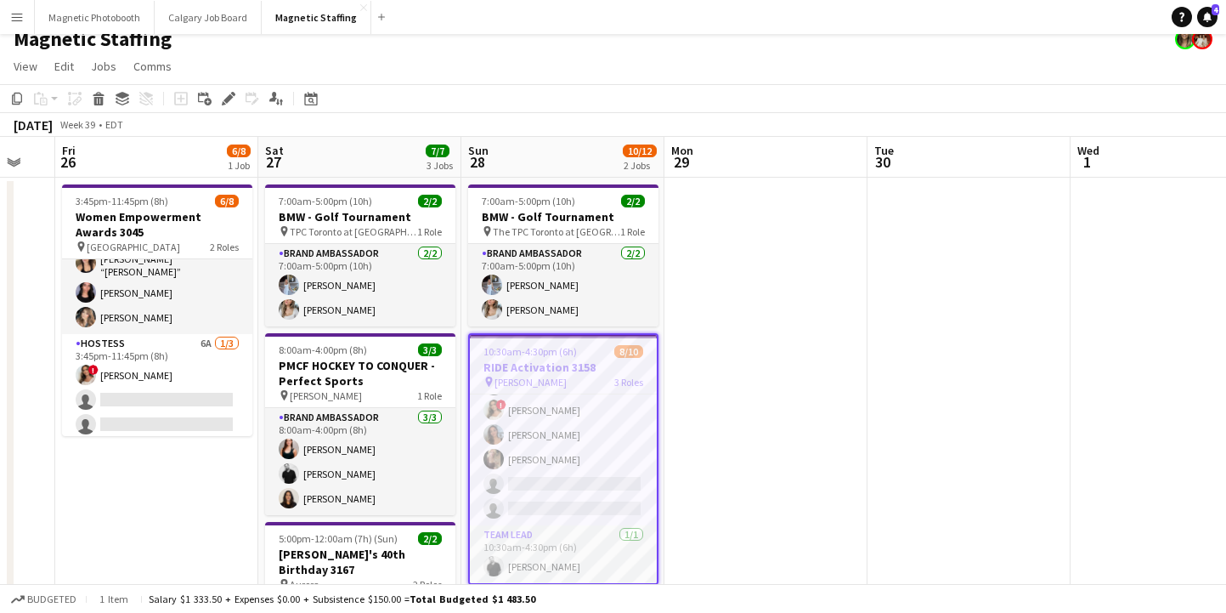
scroll to position [12, 0]
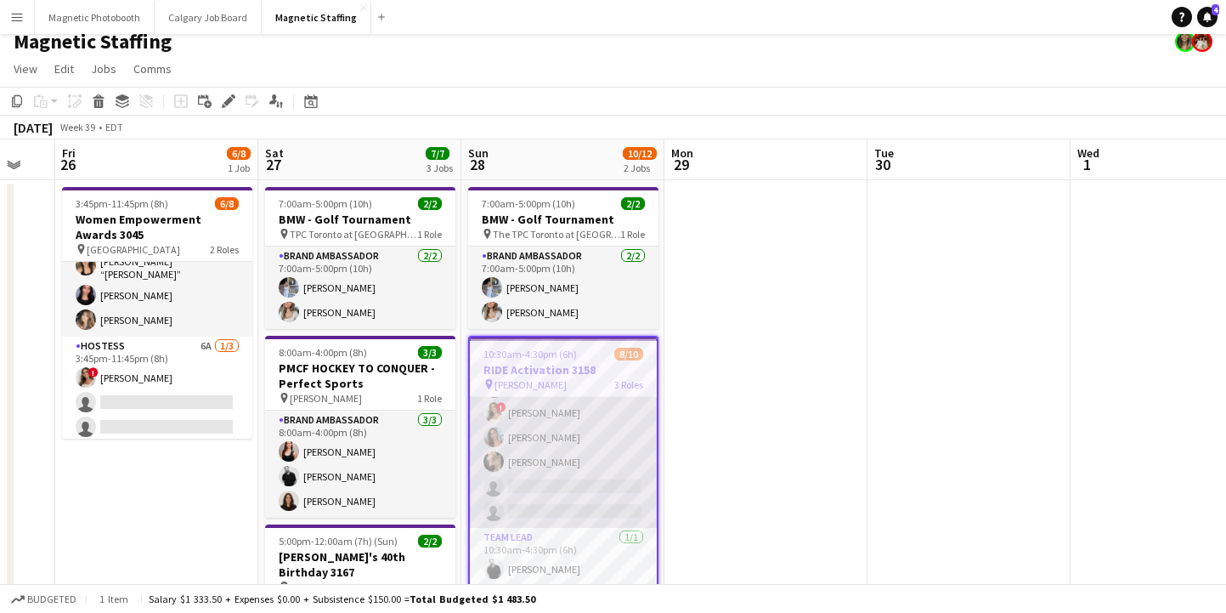
click at [545, 498] on app-card-role "Server 2A [DATE] 10:30am-4:00pm (5h30m) [PERSON_NAME] ! [PERSON_NAME] [PERSON_N…" at bounding box center [563, 437] width 187 height 181
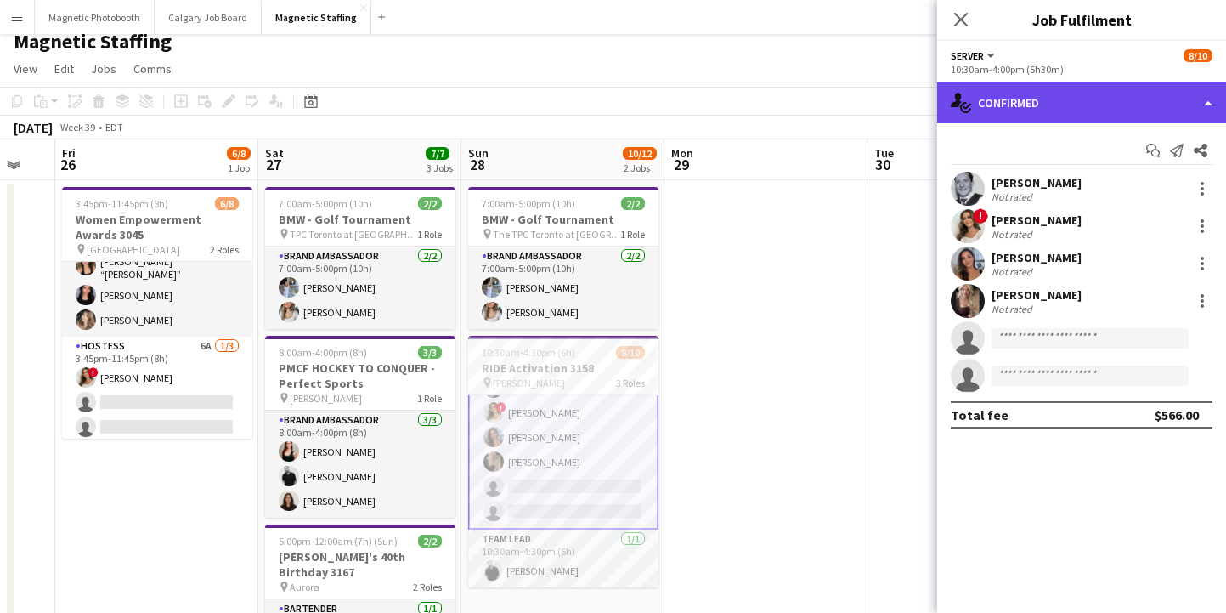
click at [998, 114] on div "single-neutral-actions-check-2 Confirmed" at bounding box center [1081, 102] width 289 height 41
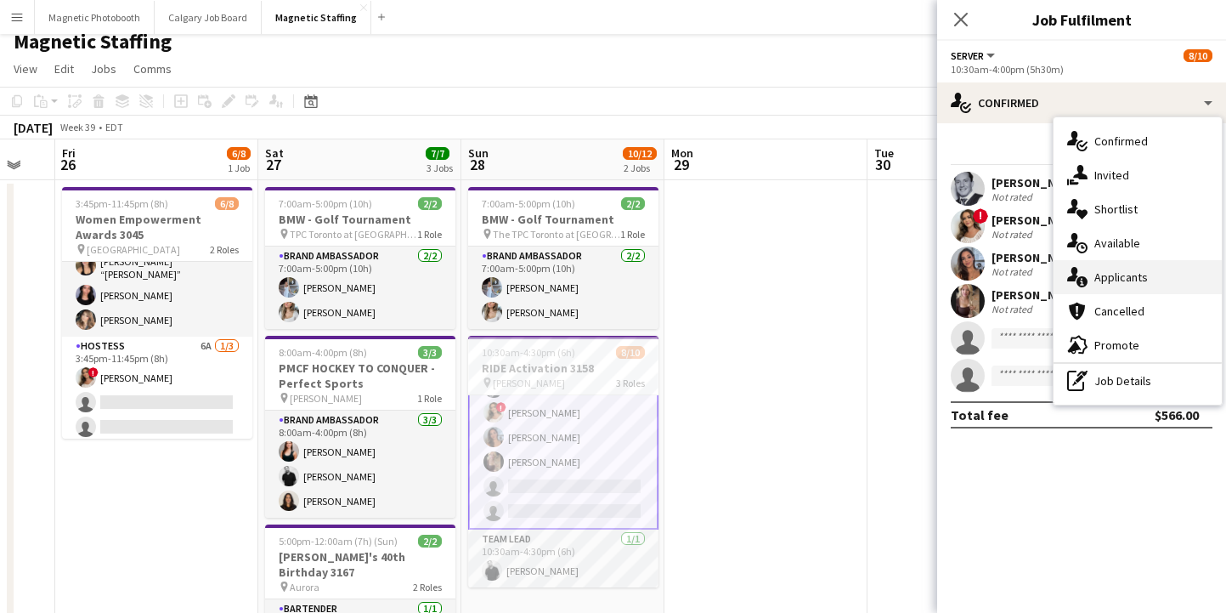
click at [1109, 269] on span "Applicants" at bounding box center [1121, 276] width 54 height 15
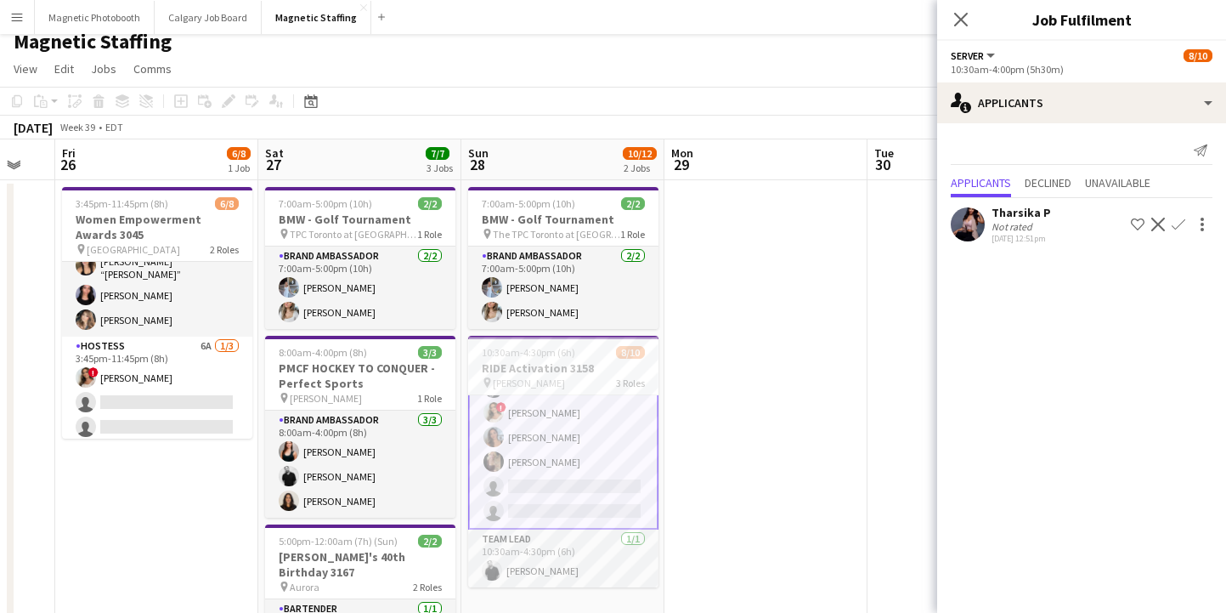
click at [969, 25] on app-icon "Close pop-in" at bounding box center [961, 19] width 20 height 20
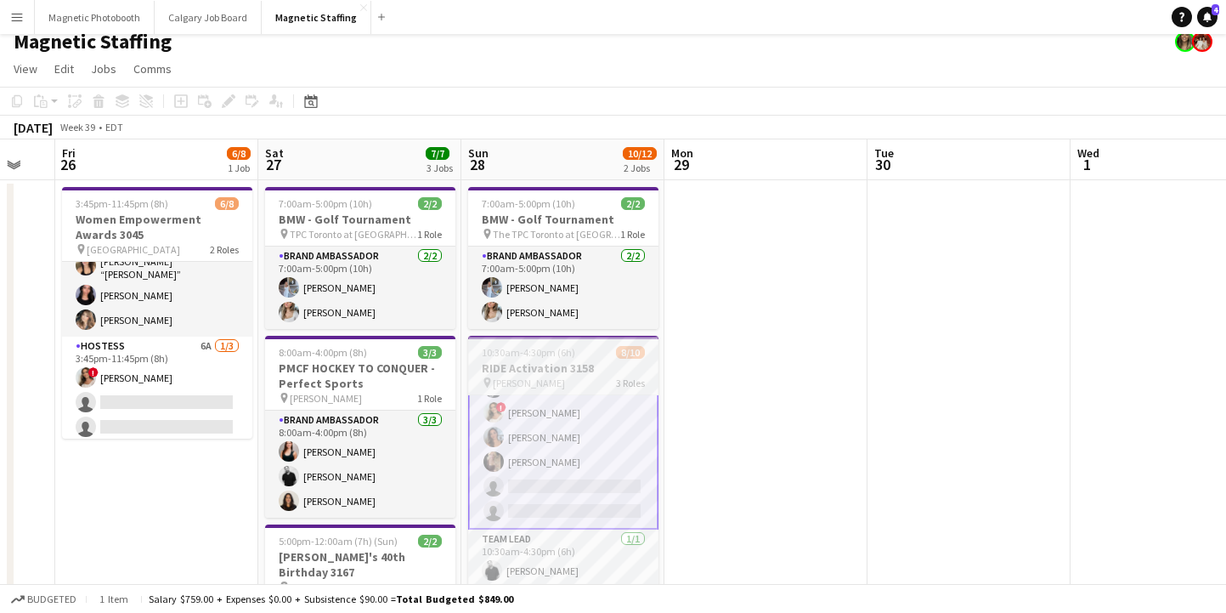
click at [529, 368] on h3 "RIDE Activation 3158" at bounding box center [563, 367] width 190 height 15
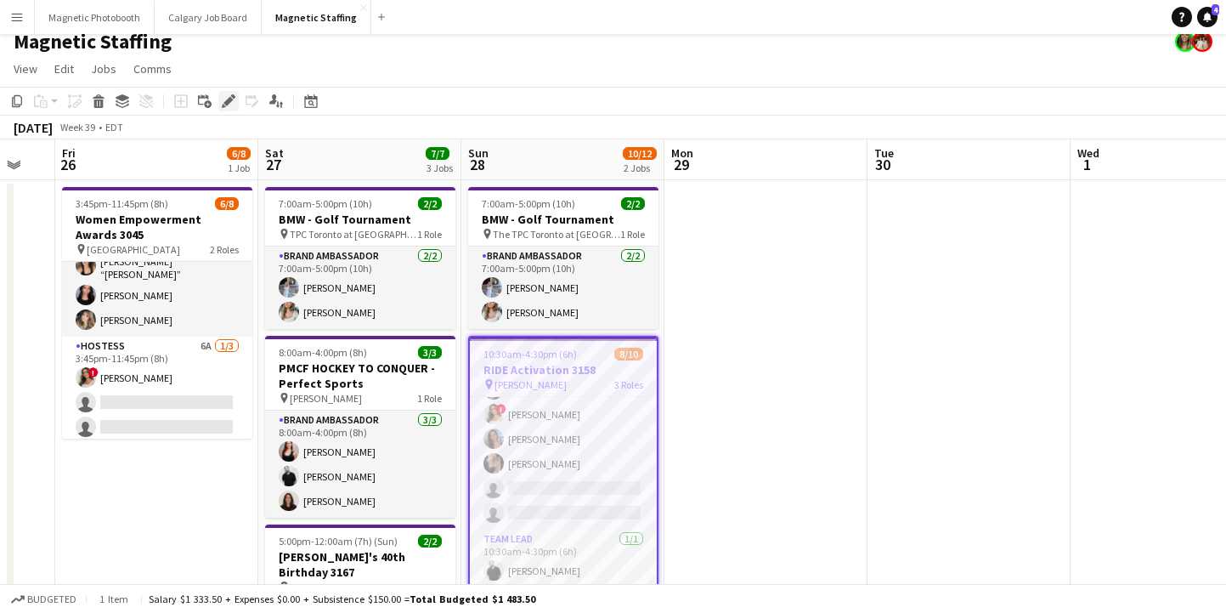
click at [231, 101] on icon "Edit" at bounding box center [229, 101] width 14 height 14
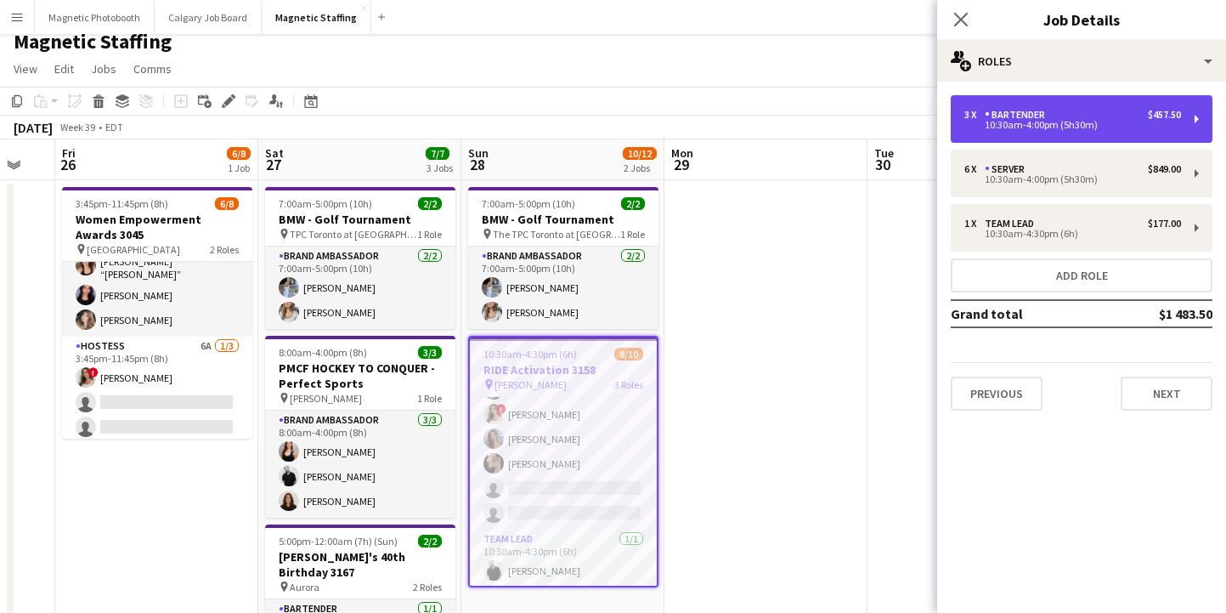
click at [1063, 125] on div "10:30am-4:00pm (5h30m)" at bounding box center [1072, 125] width 217 height 8
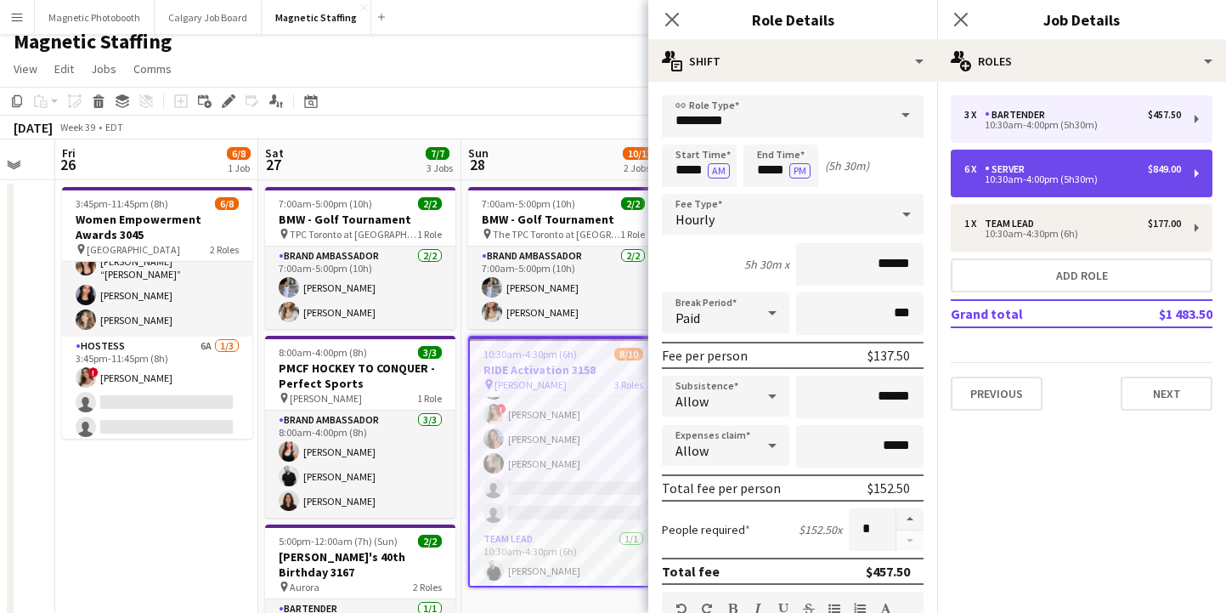
click at [1060, 169] on div "6 x Server $849.00" at bounding box center [1072, 169] width 217 height 12
type input "******"
type input "*"
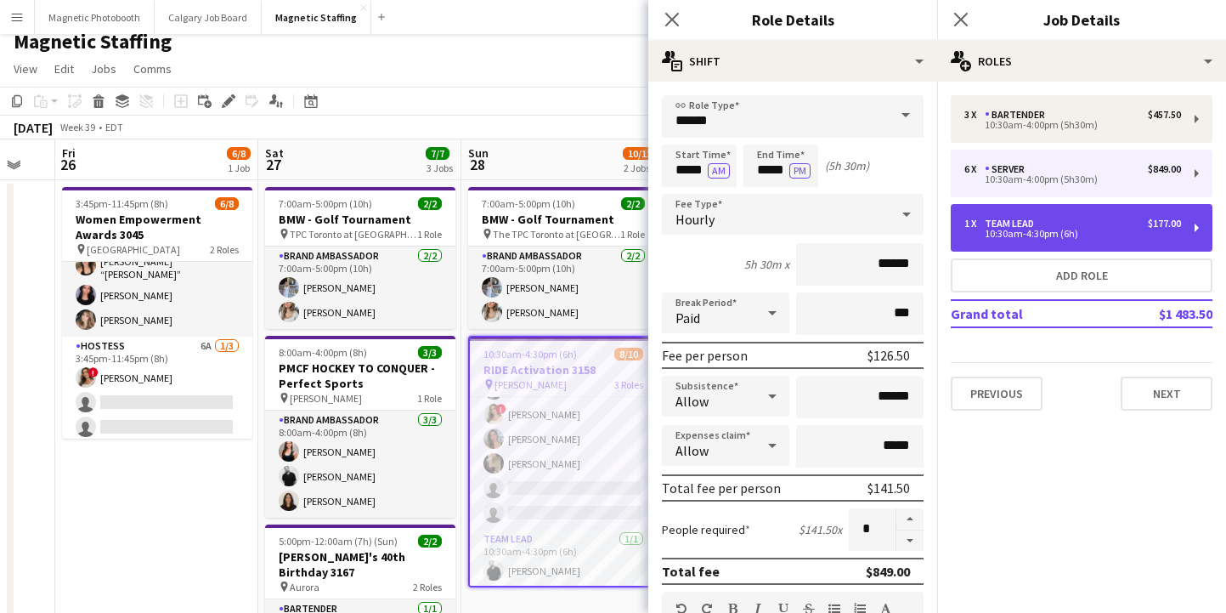
click at [1049, 221] on div "1 x Team Lead $177.00" at bounding box center [1072, 224] width 217 height 12
type input "*********"
type input "*****"
type input "******"
type input "*"
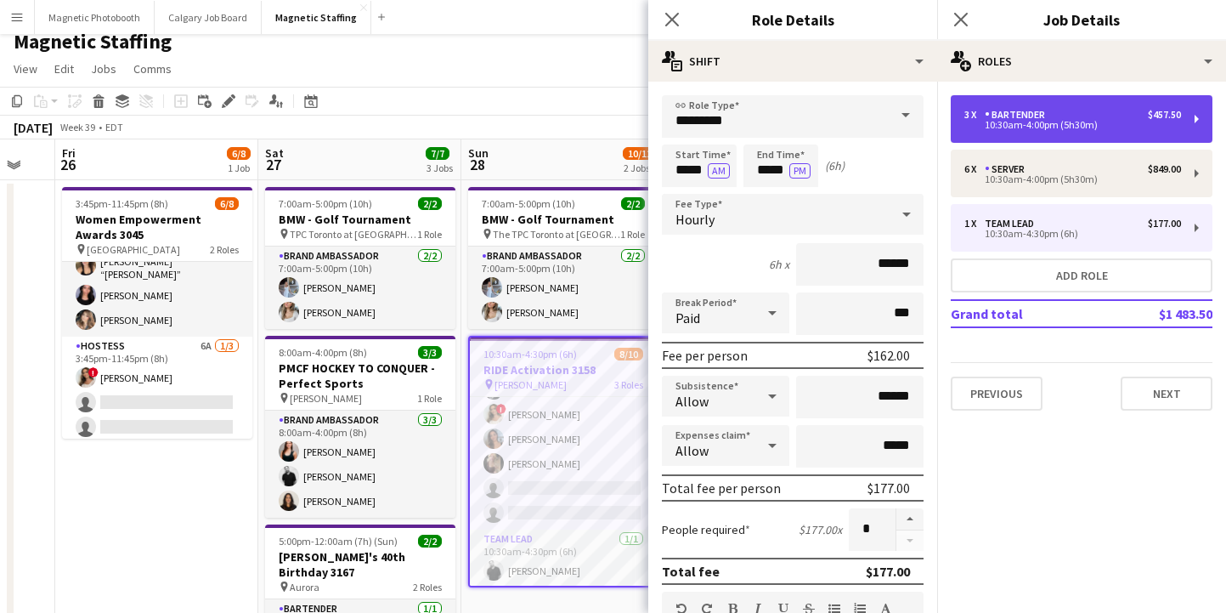
click at [1066, 126] on div "10:30am-4:00pm (5h30m)" at bounding box center [1072, 125] width 217 height 8
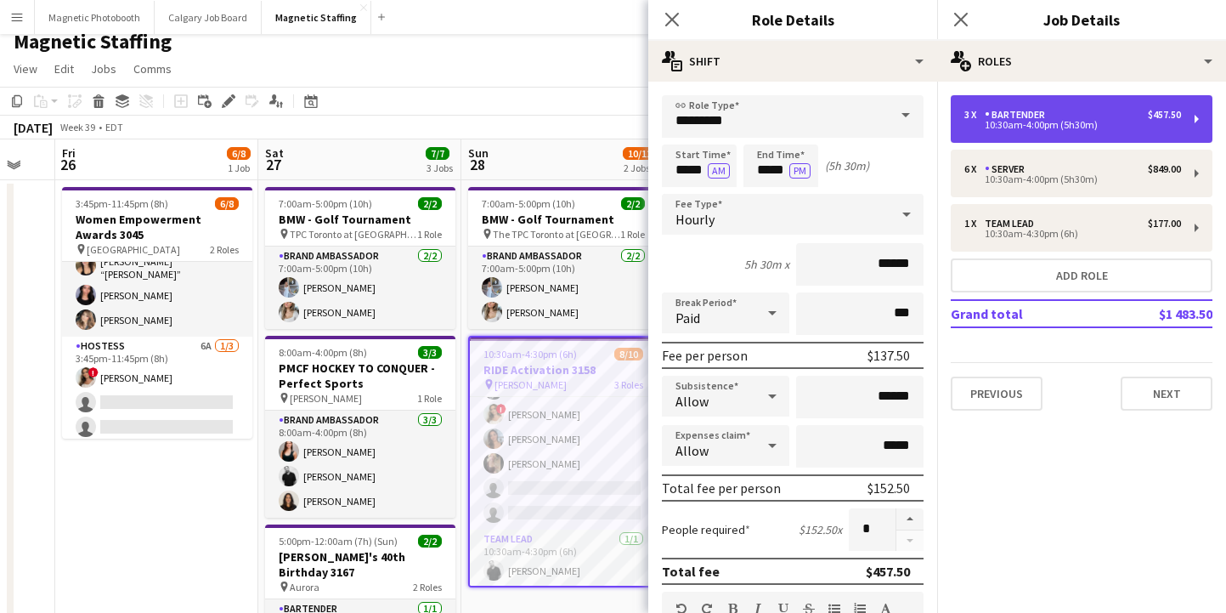
type input "*********"
type input "*****"
type input "******"
type input "*"
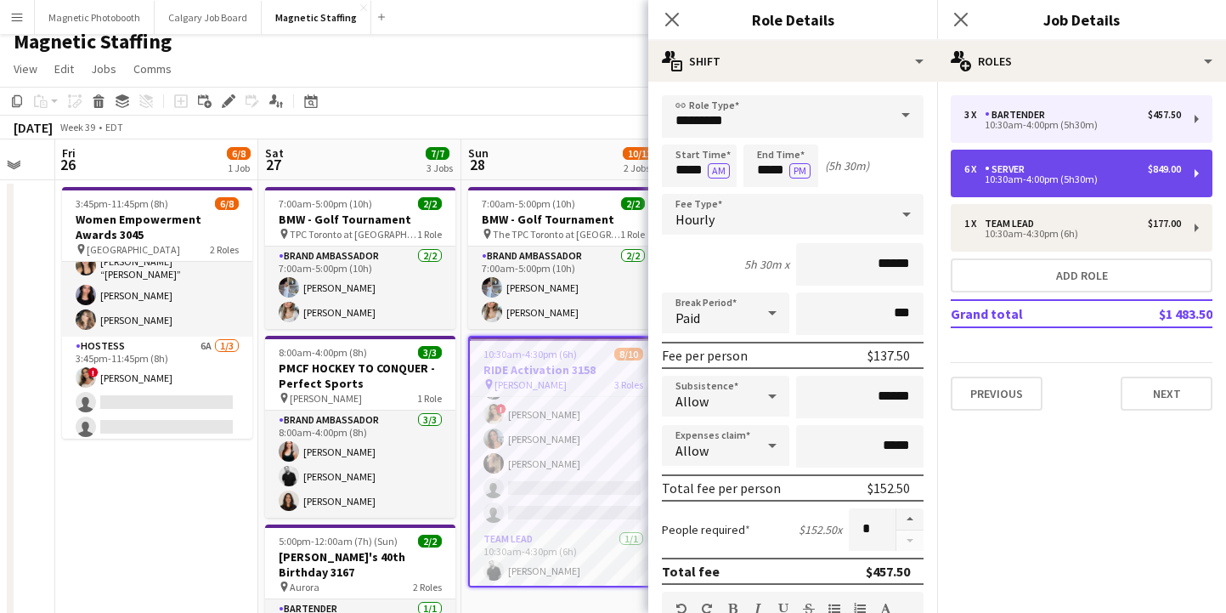
click at [1039, 160] on div "6 x Server $849.00 10:30am-4:00pm (5h30m)" at bounding box center [1082, 174] width 262 height 48
type input "******"
type input "*"
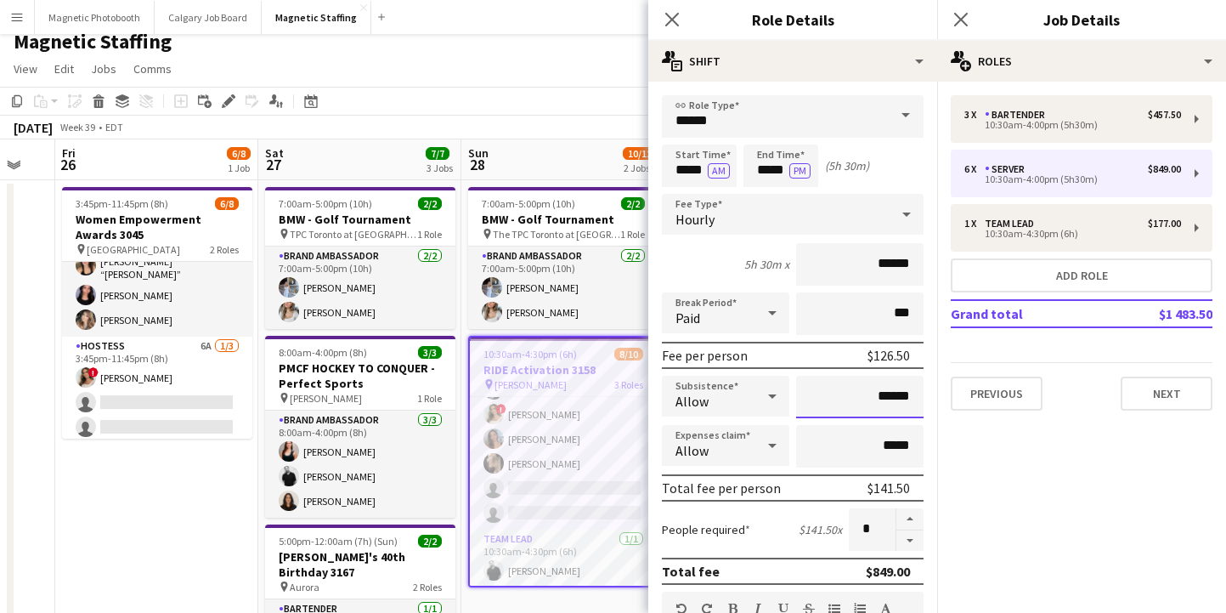
drag, startPoint x: 891, startPoint y: 398, endPoint x: 878, endPoint y: 397, distance: 13.6
click at [878, 397] on input "******" at bounding box center [859, 397] width 127 height 42
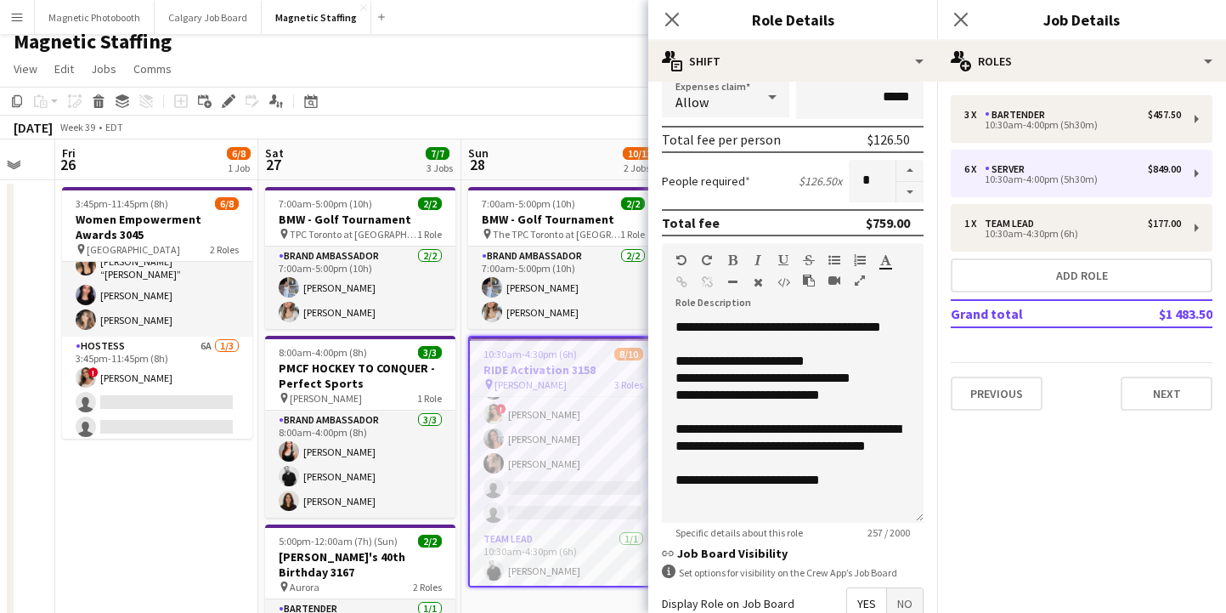
type input "****"
click at [775, 311] on div "**********" at bounding box center [793, 415] width 262 height 216
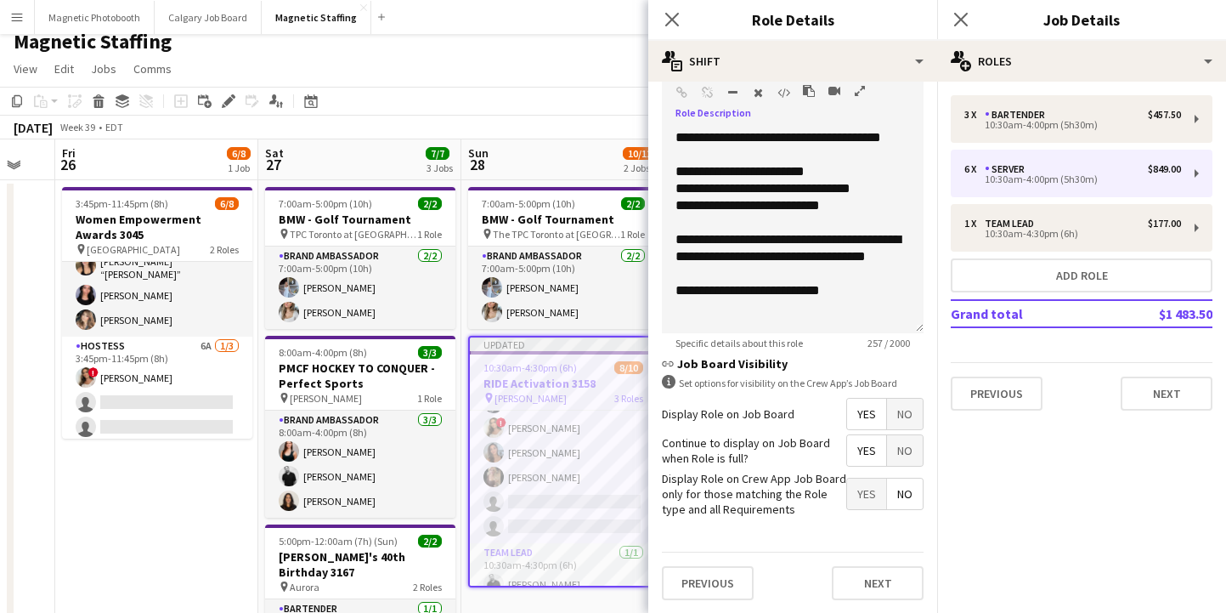
click at [873, 602] on div "Previous Next" at bounding box center [793, 582] width 262 height 62
click at [873, 593] on button "Next" at bounding box center [878, 583] width 92 height 34
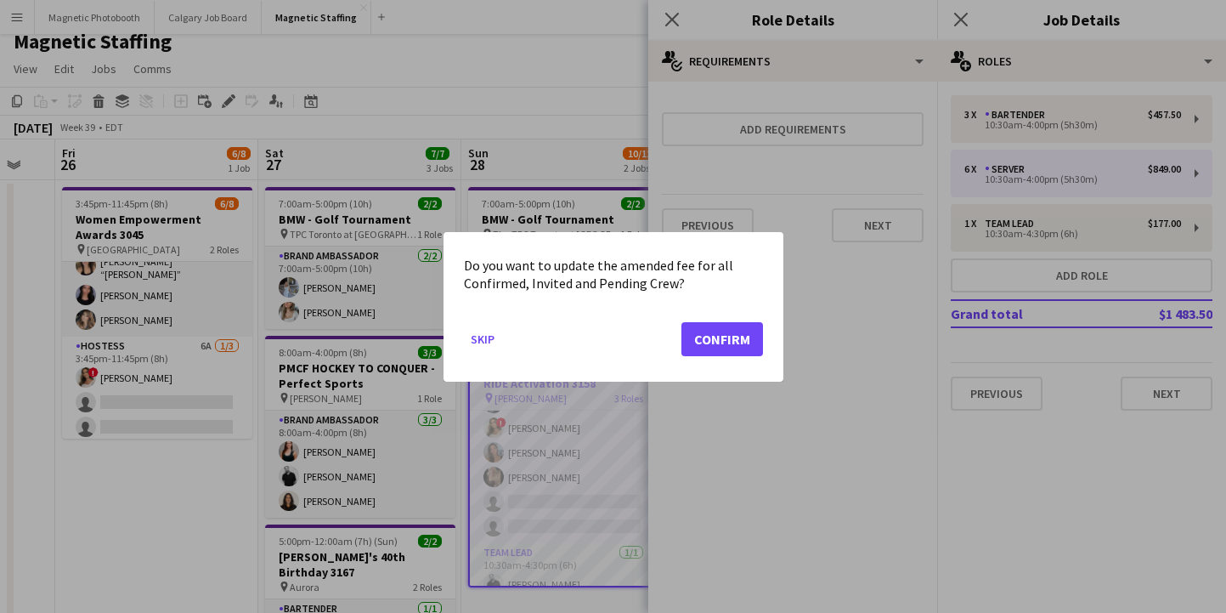
scroll to position [0, 0]
click at [732, 334] on button "Confirm" at bounding box center [722, 338] width 82 height 34
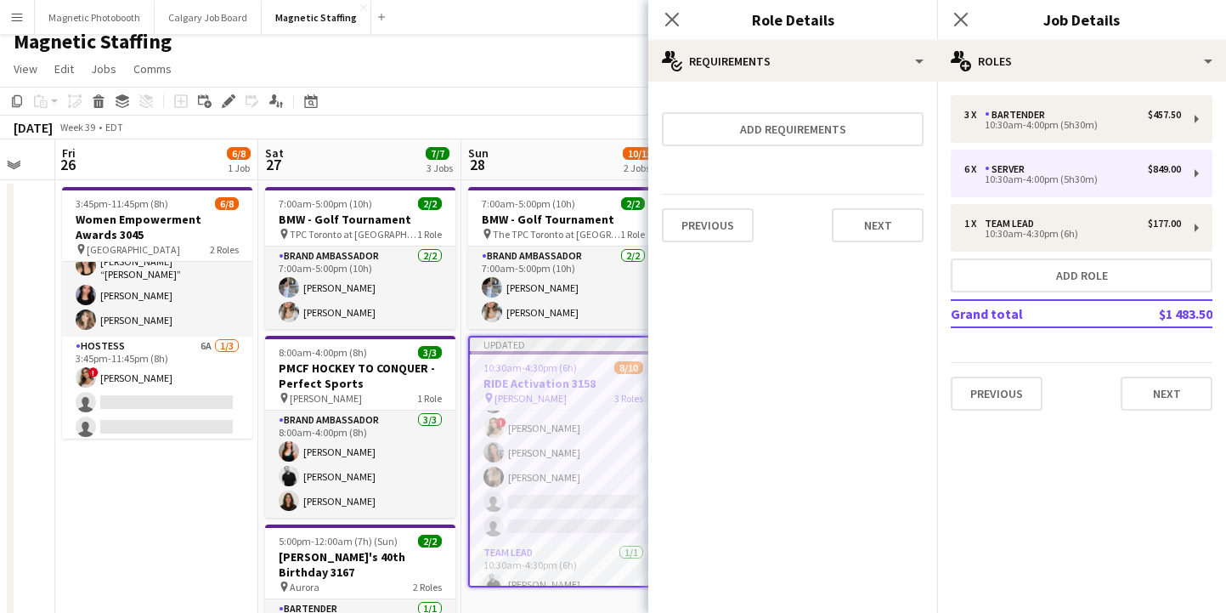
scroll to position [12, 0]
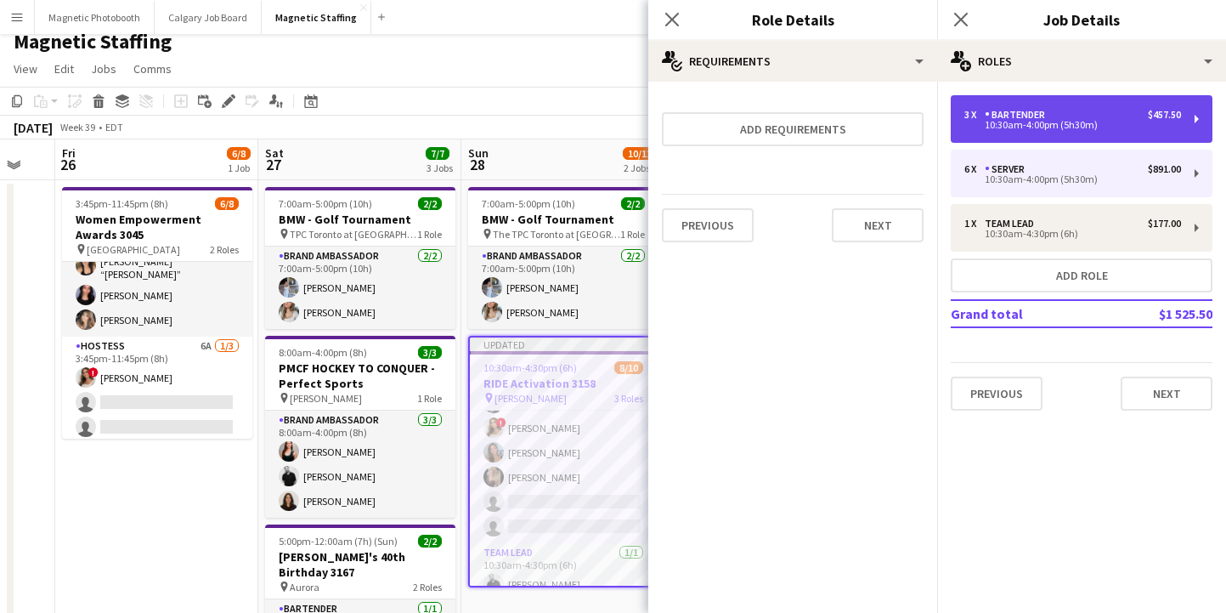
click at [1030, 116] on div "Bartender" at bounding box center [1018, 115] width 67 height 12
type input "*********"
type input "******"
type input "*"
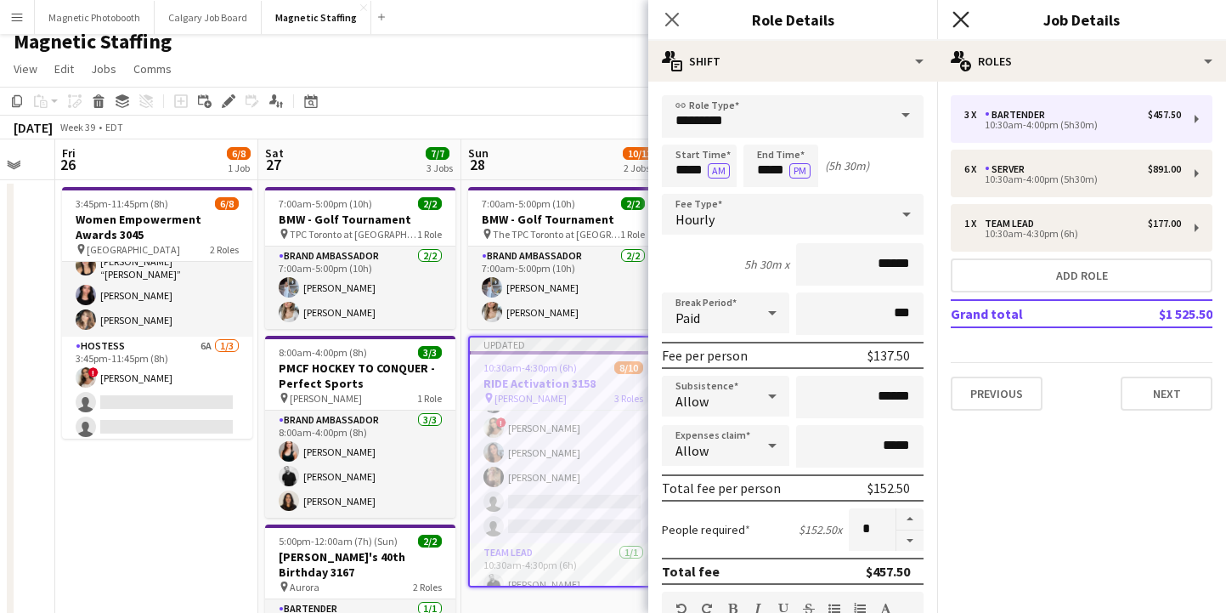
click at [960, 18] on icon at bounding box center [961, 19] width 16 height 16
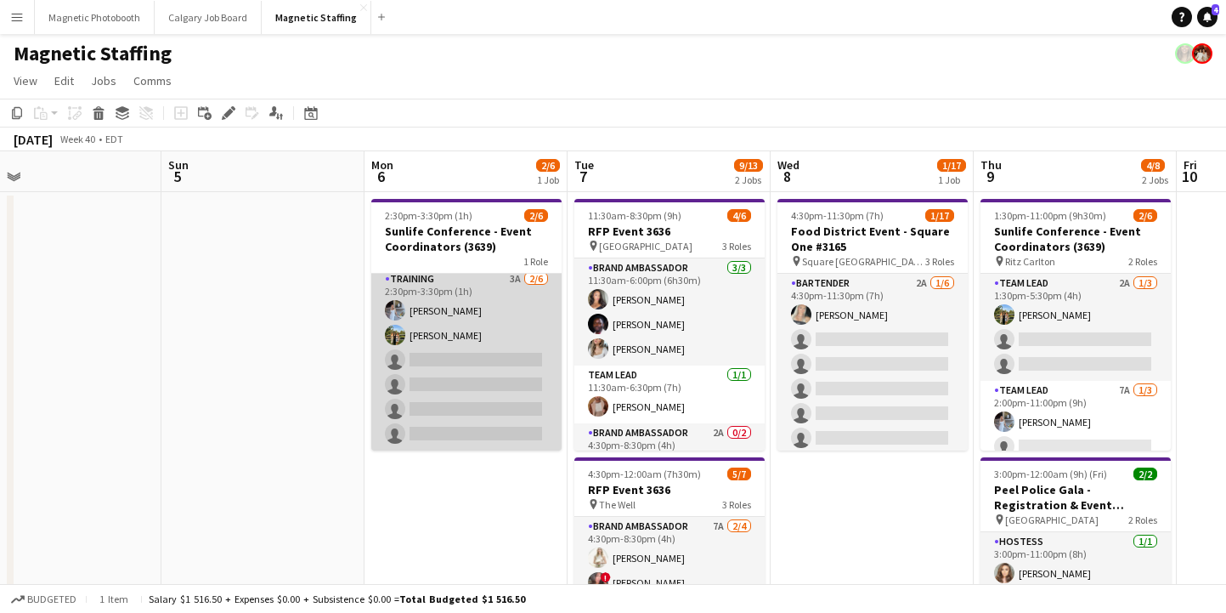
scroll to position [0, 0]
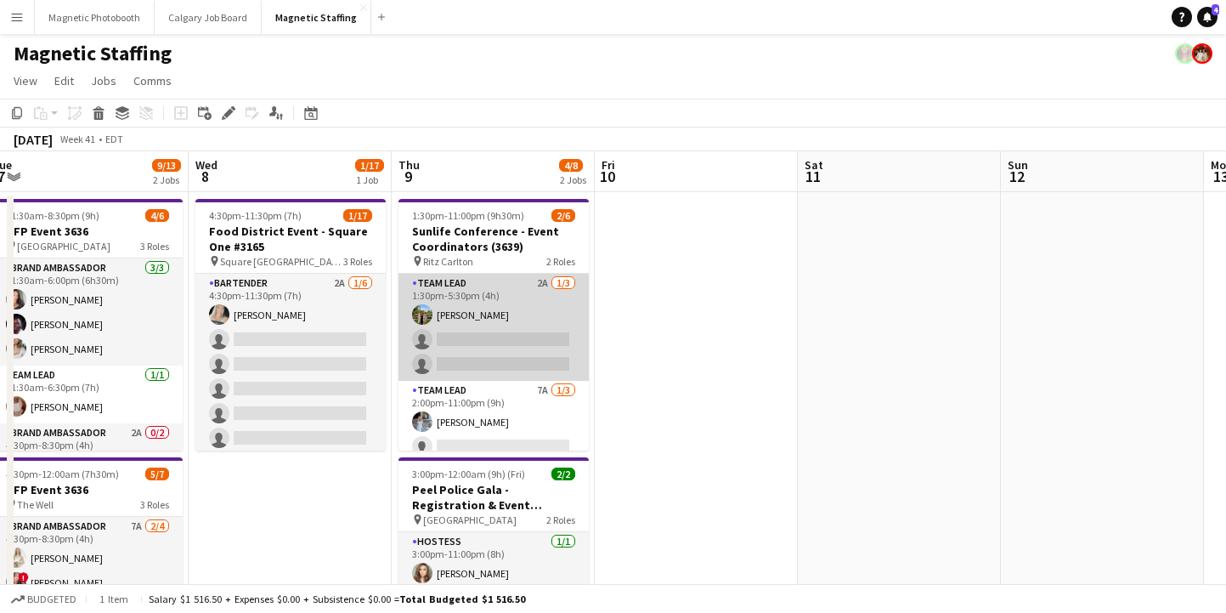
click at [486, 360] on app-card-role "Team Lead 2A [DATE] 1:30pm-5:30pm (4h) [PERSON_NAME] single-neutral-actions sin…" at bounding box center [494, 327] width 190 height 107
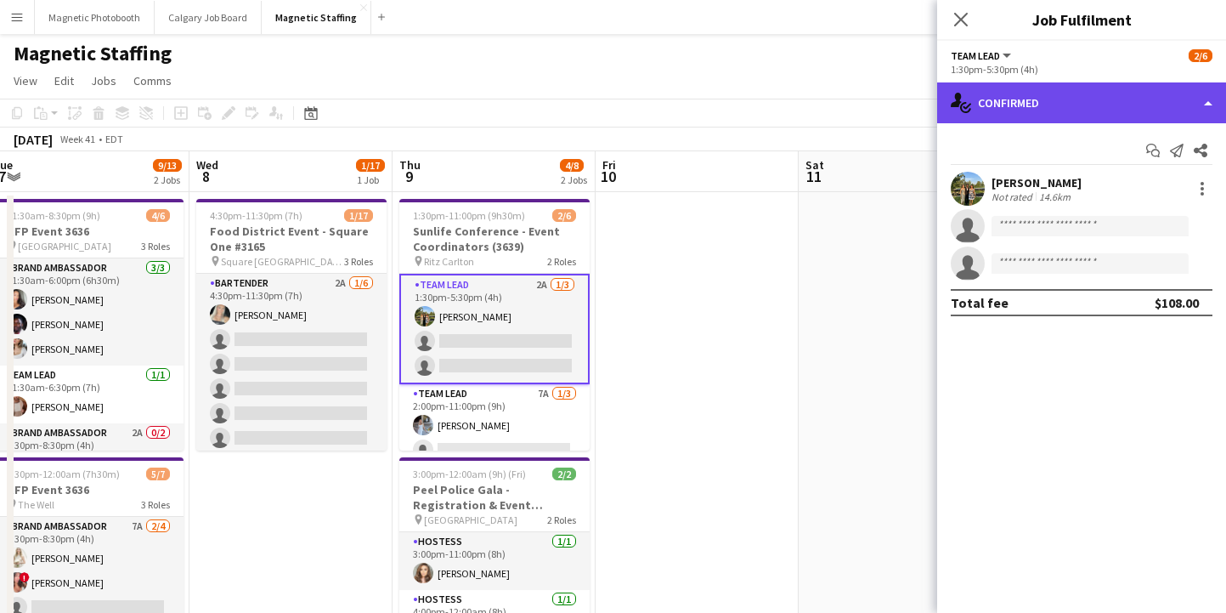
click at [1053, 98] on div "single-neutral-actions-check-2 Confirmed" at bounding box center [1081, 102] width 289 height 41
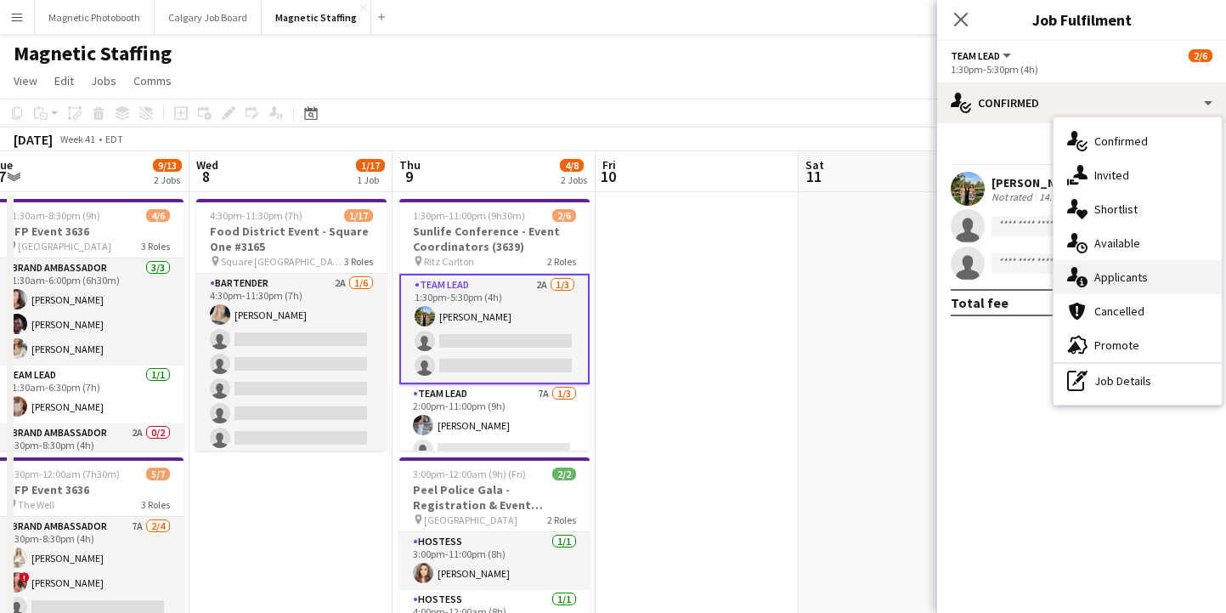
click at [1116, 276] on span "Applicants" at bounding box center [1121, 276] width 54 height 15
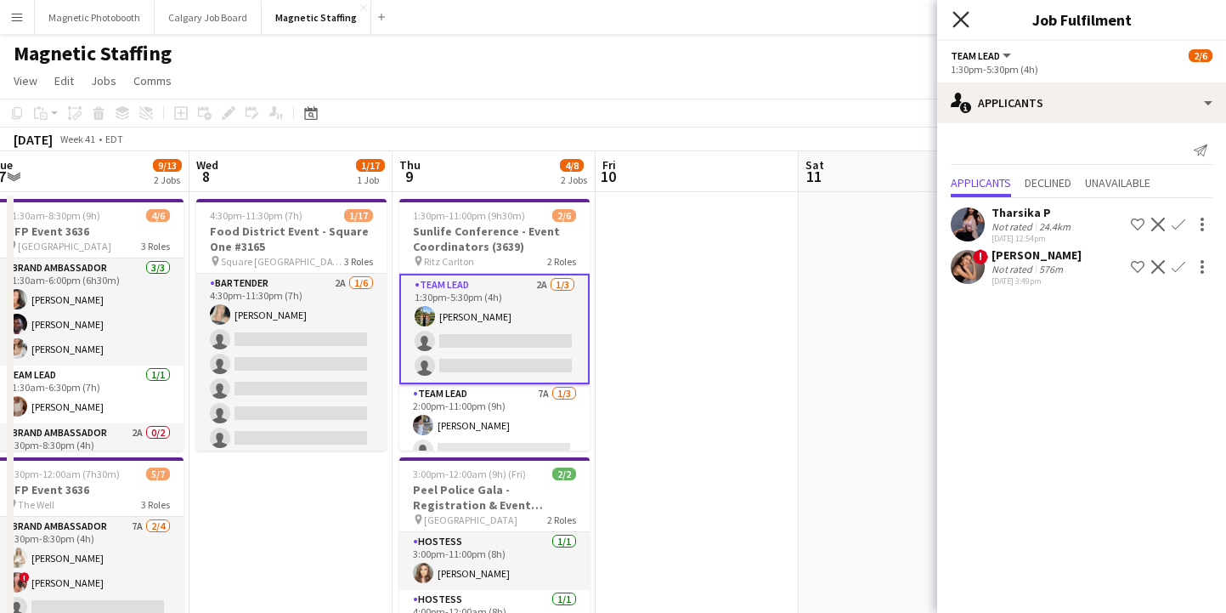
click at [961, 23] on icon "Close pop-in" at bounding box center [961, 19] width 16 height 16
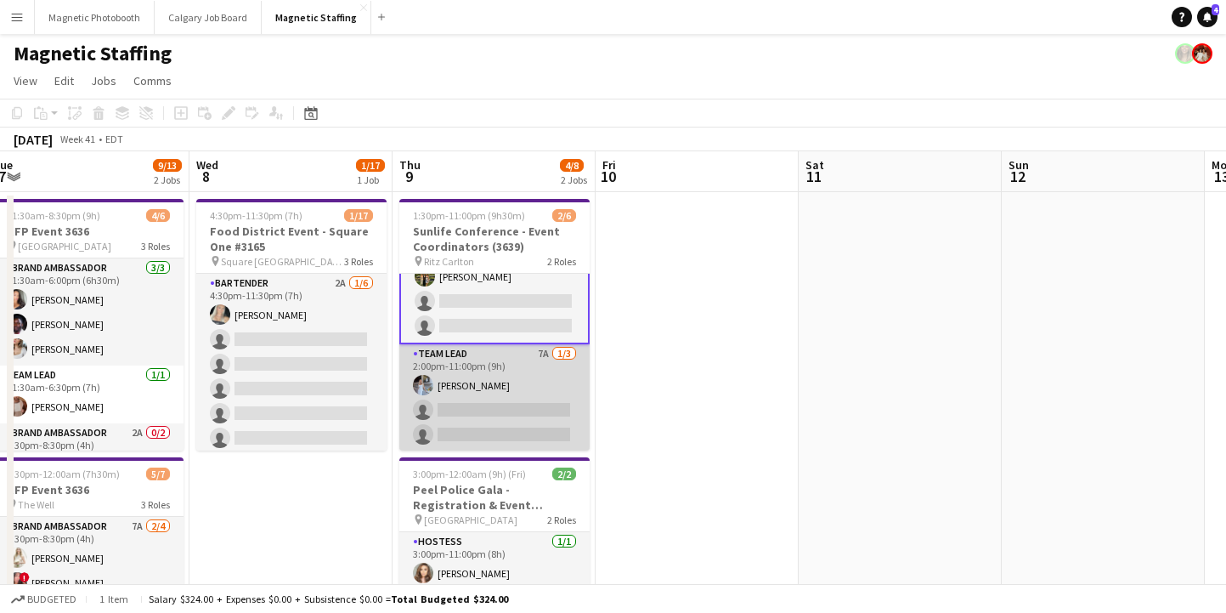
click at [473, 414] on app-card-role "Team Lead 7A [DATE] 2:00pm-11:00pm (9h) [PERSON_NAME] single-neutral-actions si…" at bounding box center [494, 397] width 190 height 107
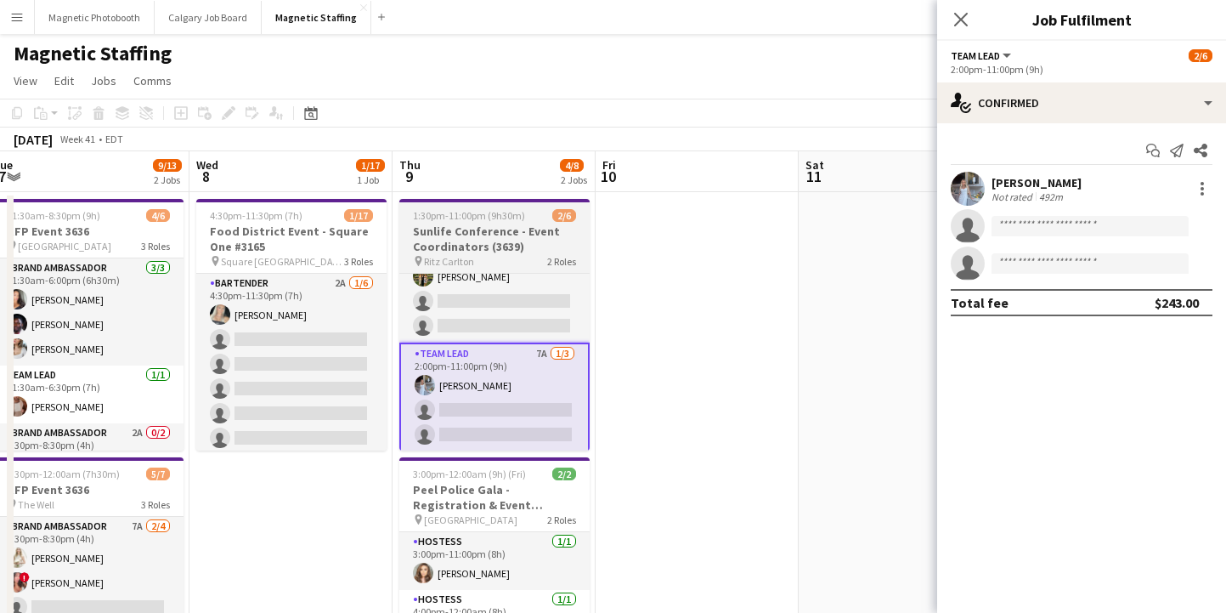
click at [464, 239] on h3 "Sunlife Conference - Event Coordinators (3639)" at bounding box center [494, 238] width 190 height 31
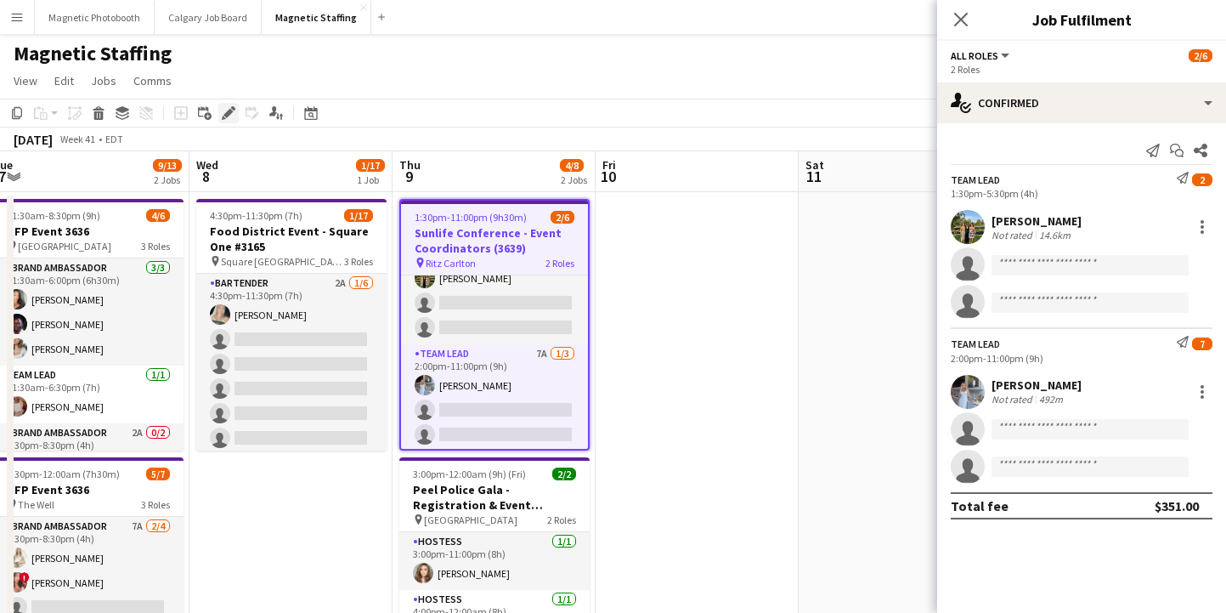
click at [233, 113] on icon "Edit" at bounding box center [229, 113] width 14 height 14
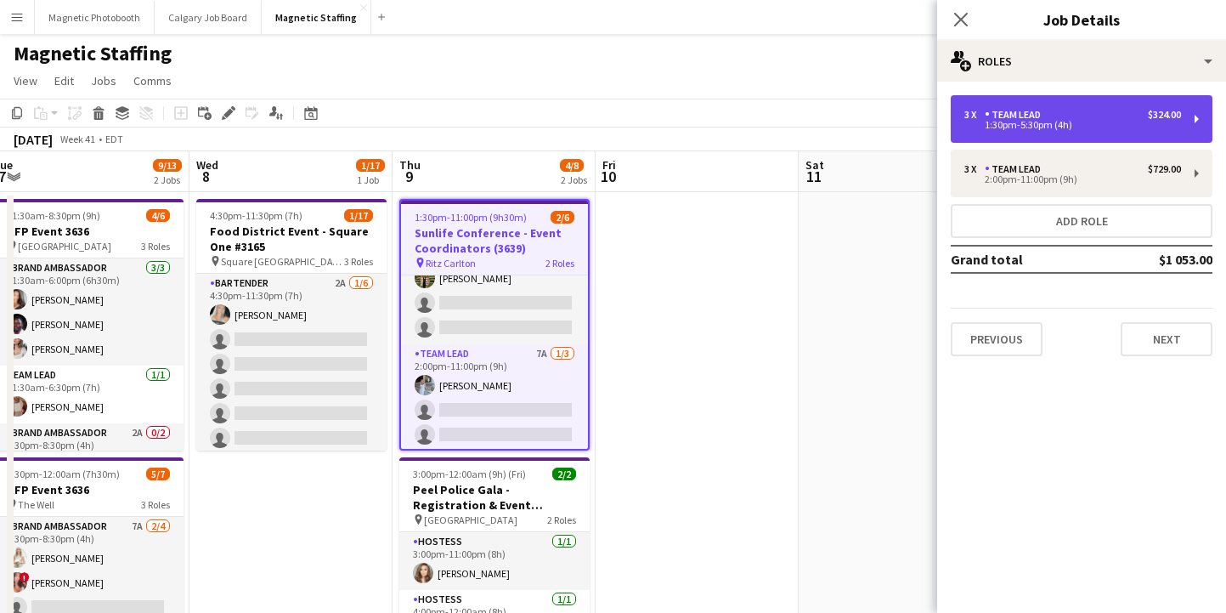
click at [1022, 110] on div "Team Lead" at bounding box center [1016, 115] width 63 height 12
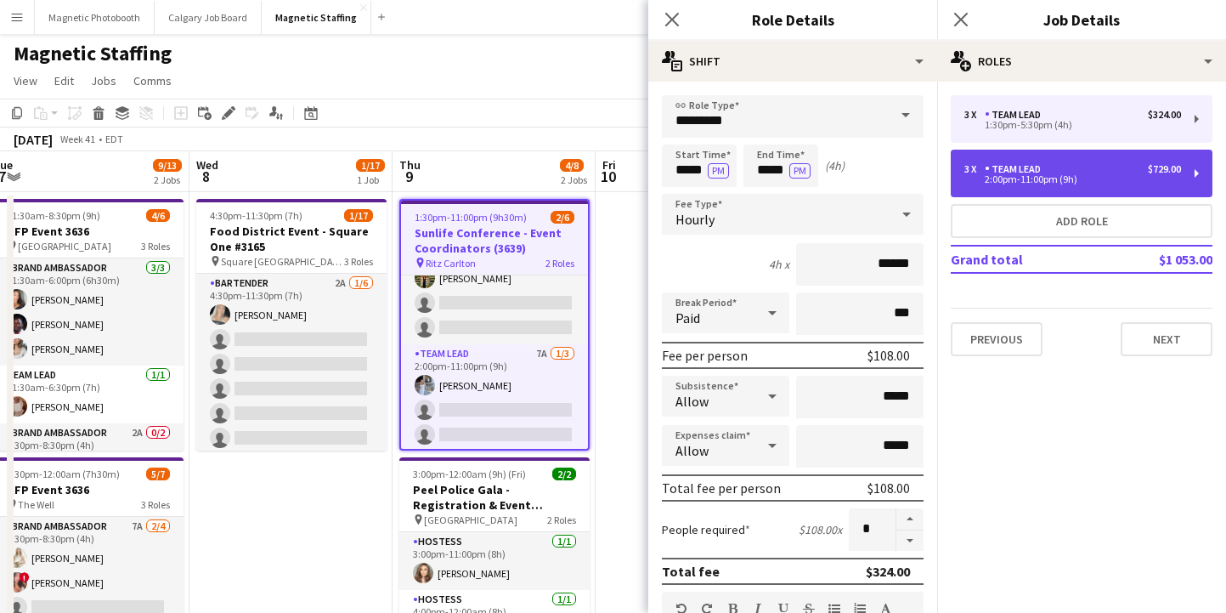
click at [1018, 173] on div "Team Lead" at bounding box center [1016, 169] width 63 height 12
type input "*****"
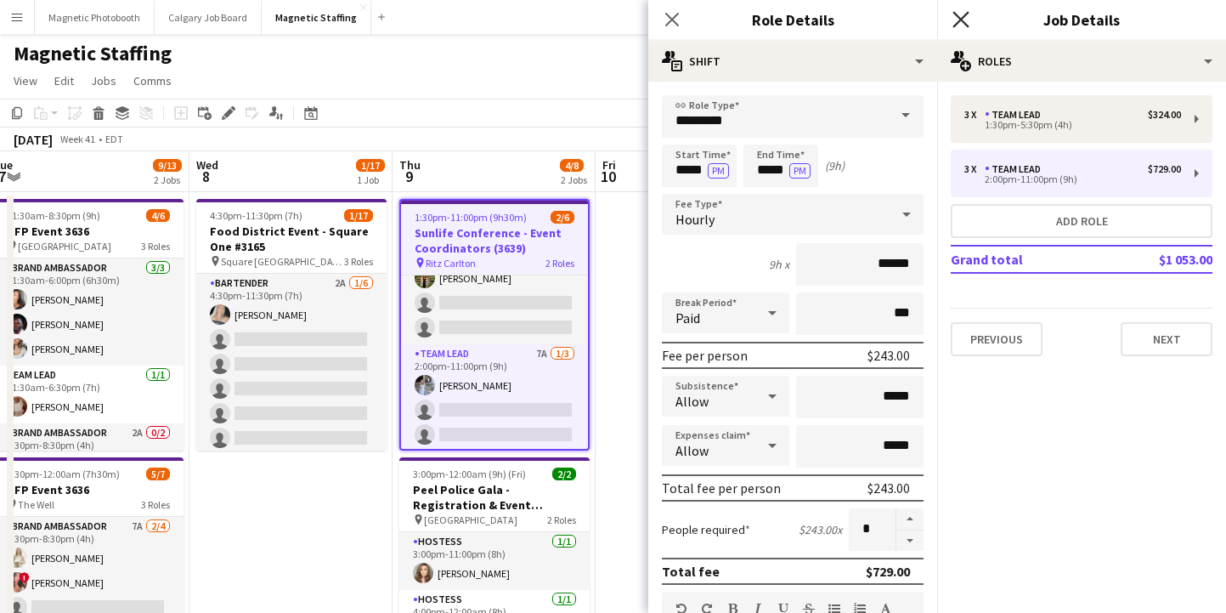
click at [963, 20] on icon "Close pop-in" at bounding box center [961, 19] width 16 height 16
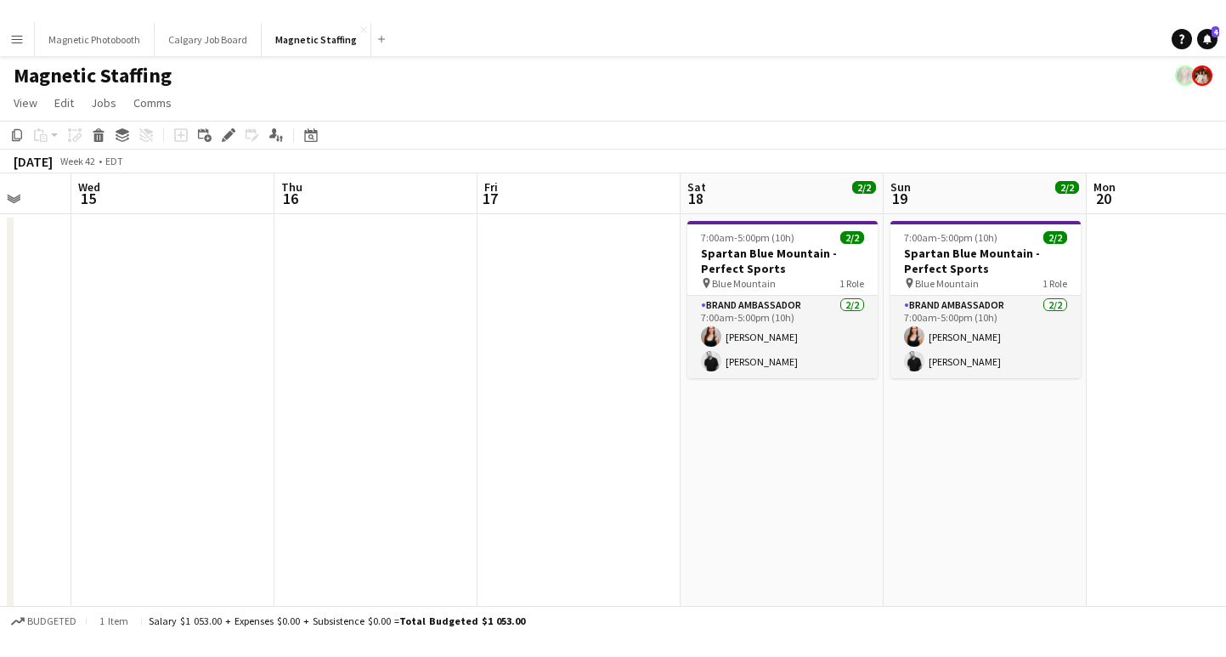
scroll to position [0, 353]
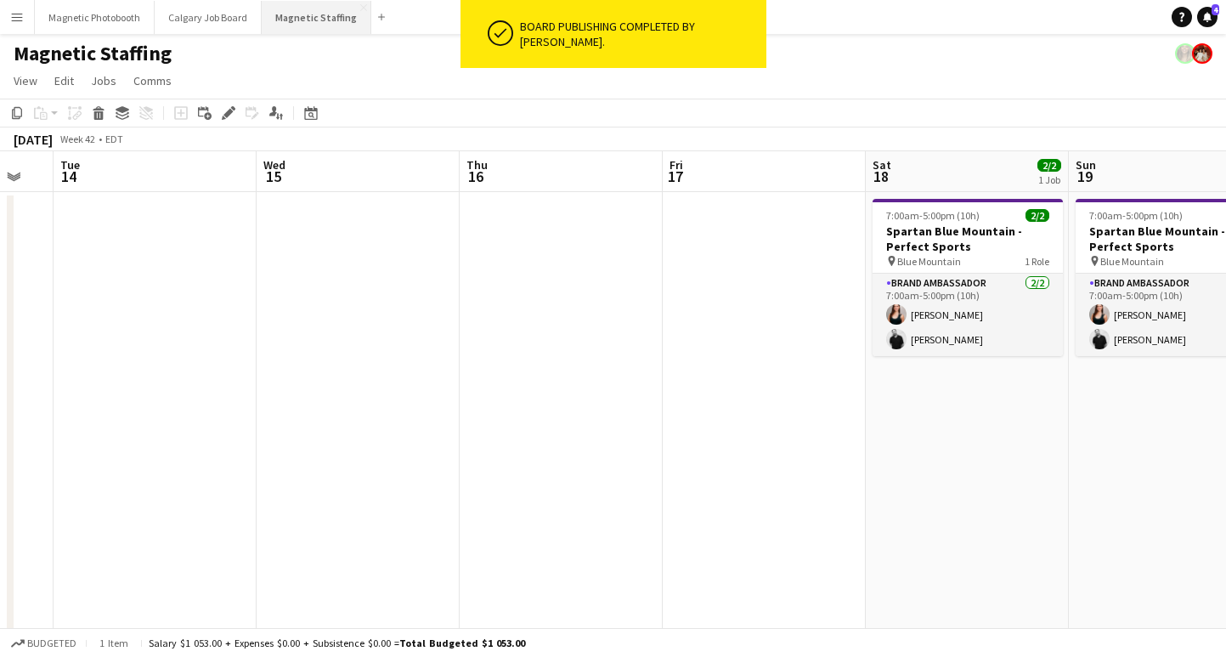
click at [278, 17] on button "Magnetic Staffing Close" at bounding box center [317, 17] width 110 height 33
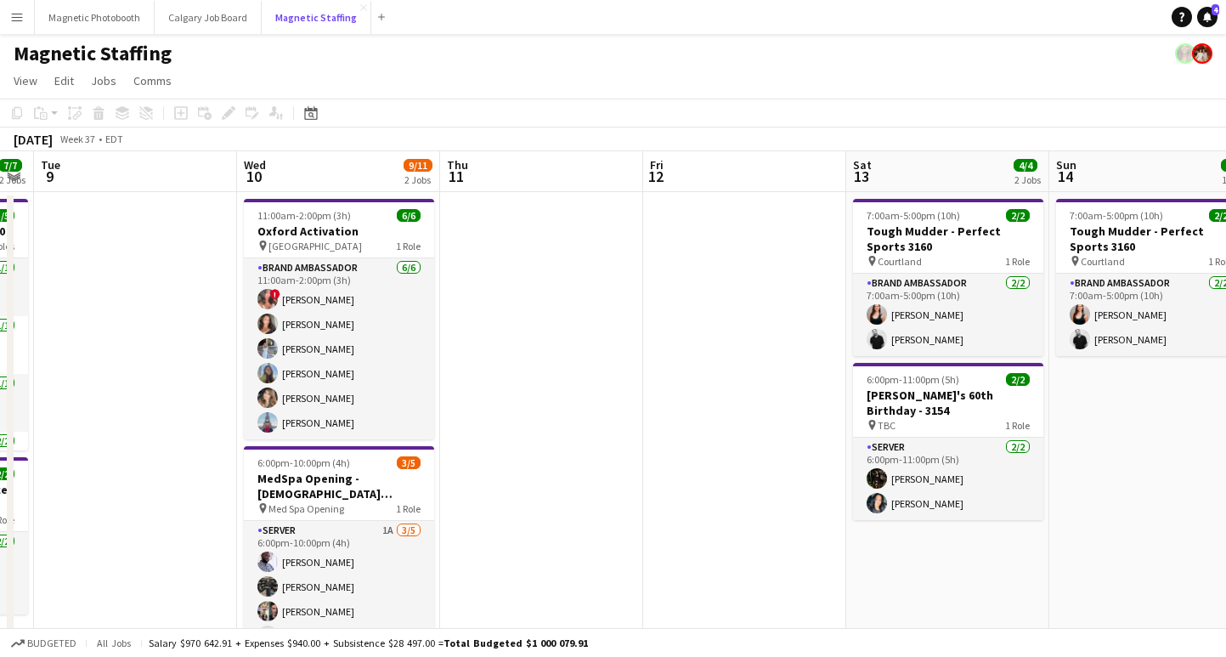
scroll to position [0, 783]
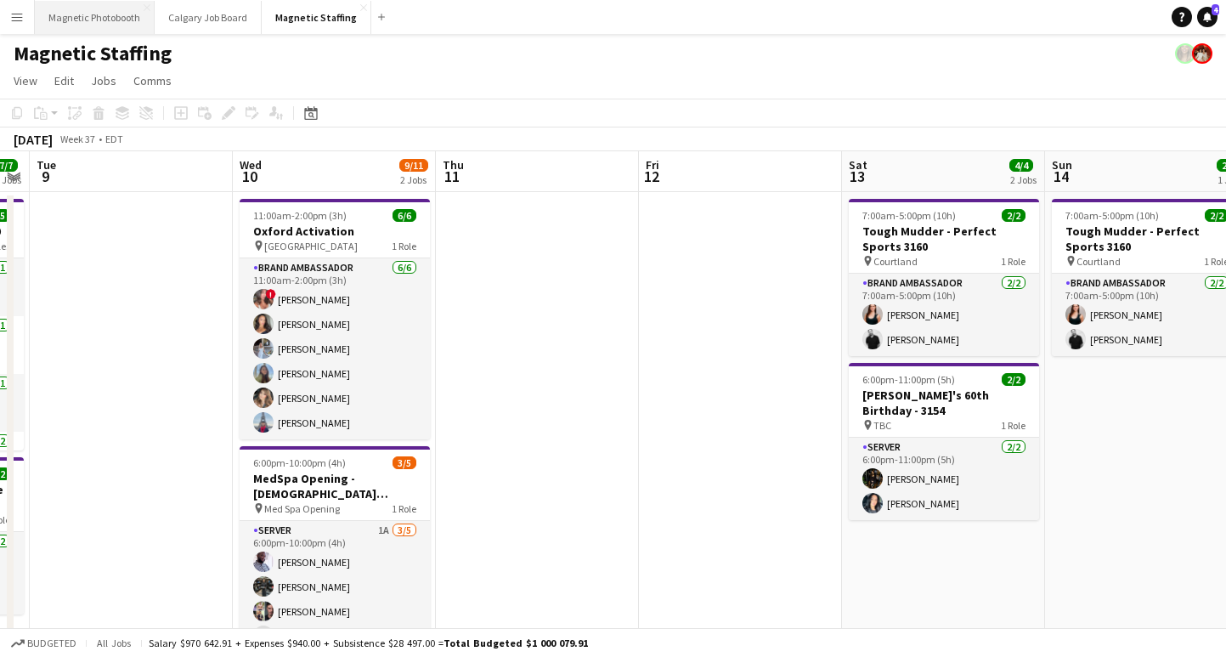
click at [108, 18] on button "Magnetic Photobooth Close" at bounding box center [95, 17] width 120 height 33
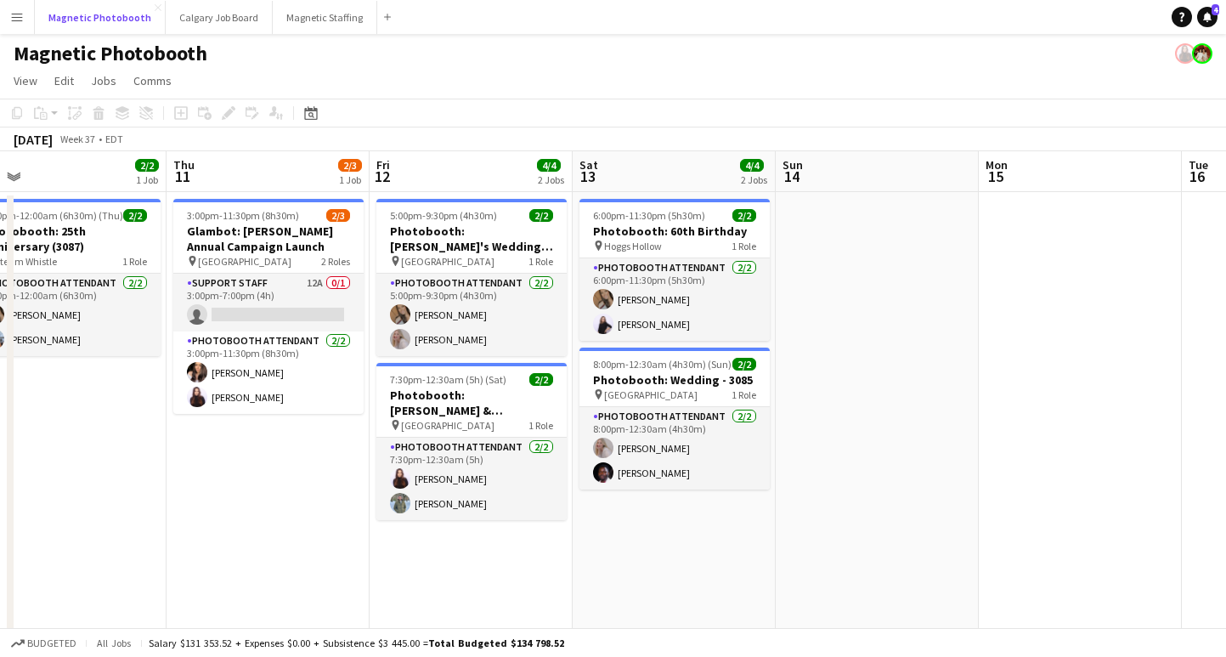
scroll to position [0, 471]
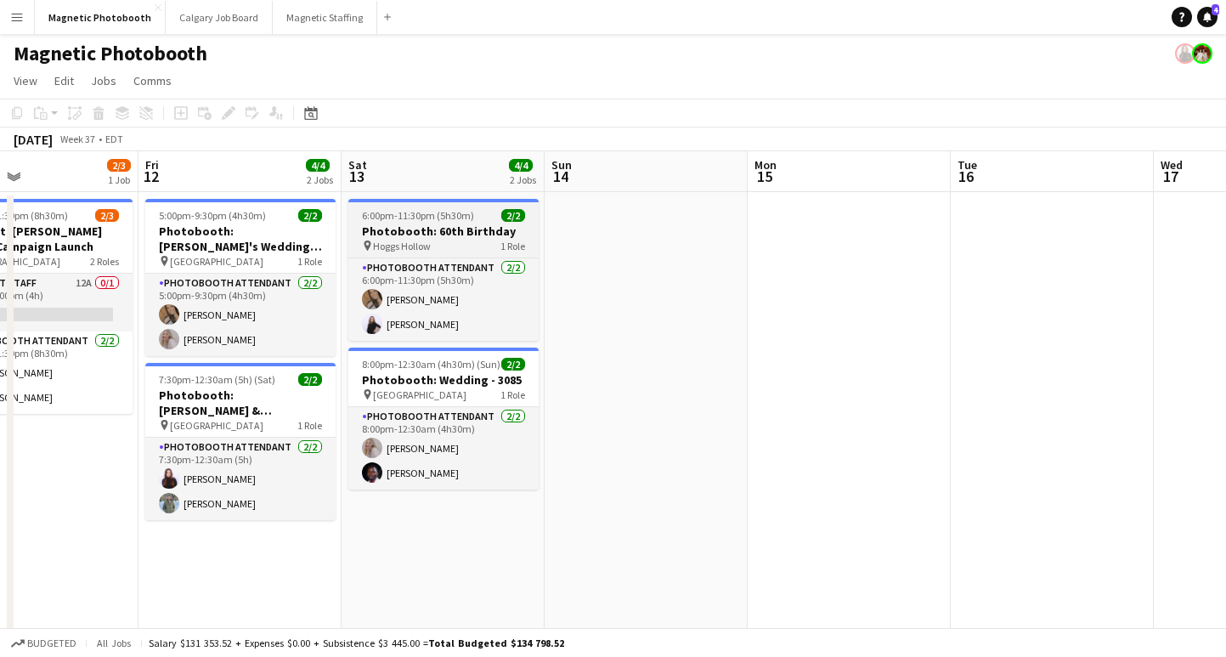
click at [416, 228] on h3 "Photobooth: 60th Birthday" at bounding box center [443, 230] width 190 height 15
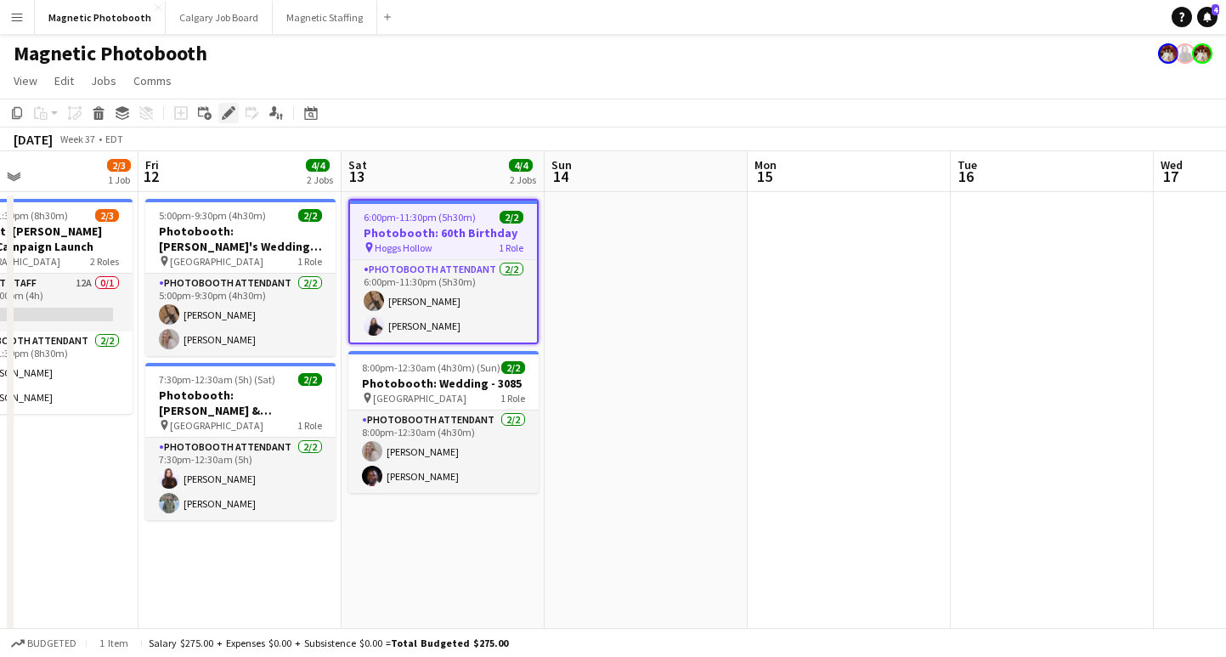
click at [229, 110] on icon at bounding box center [227, 113] width 9 height 9
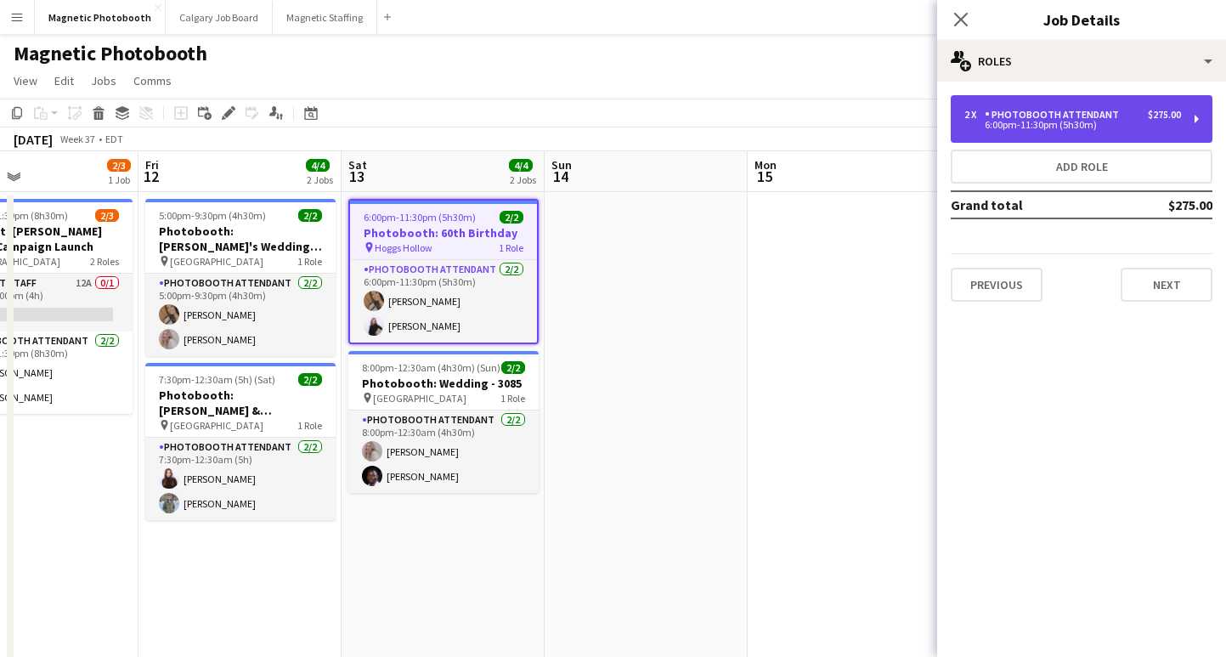
click at [1117, 119] on div "2 x Photobooth Attendant $275.00" at bounding box center [1072, 115] width 217 height 12
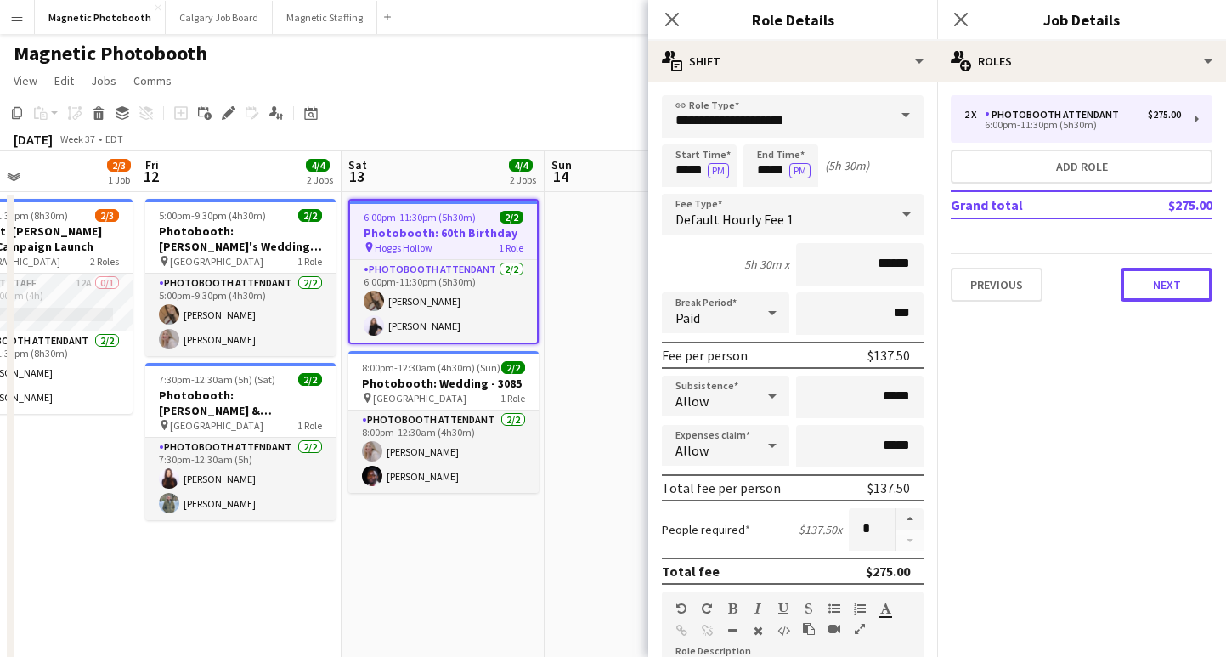
click at [1146, 294] on button "Next" at bounding box center [1167, 285] width 92 height 34
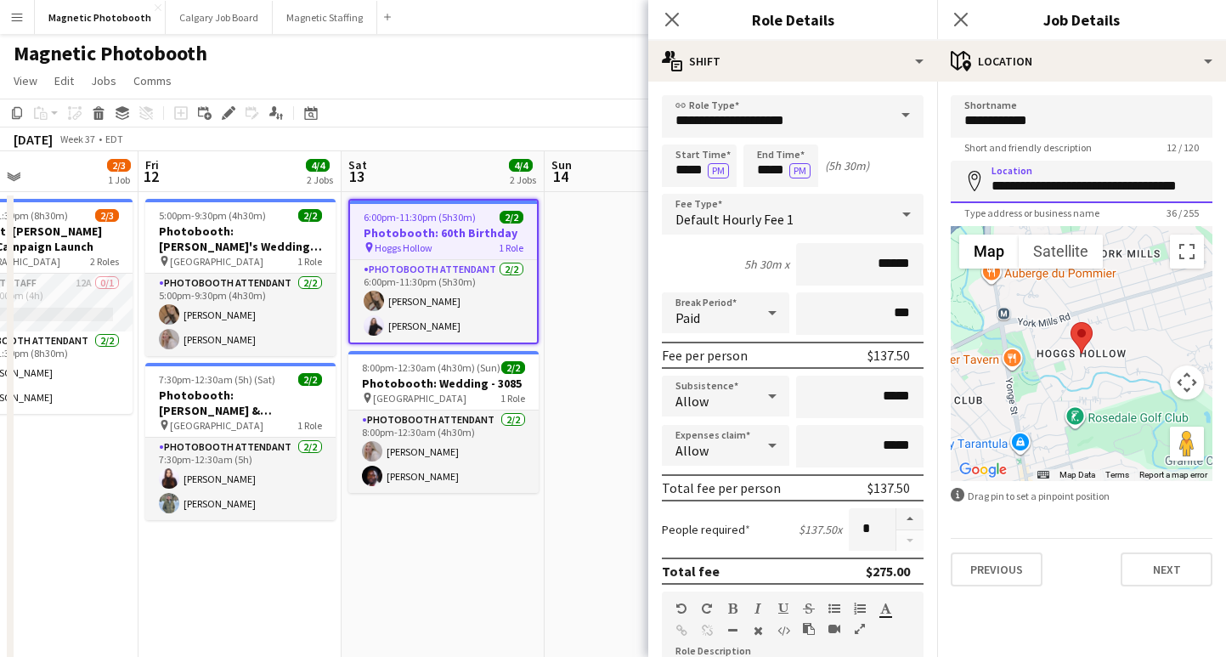
scroll to position [0, 10]
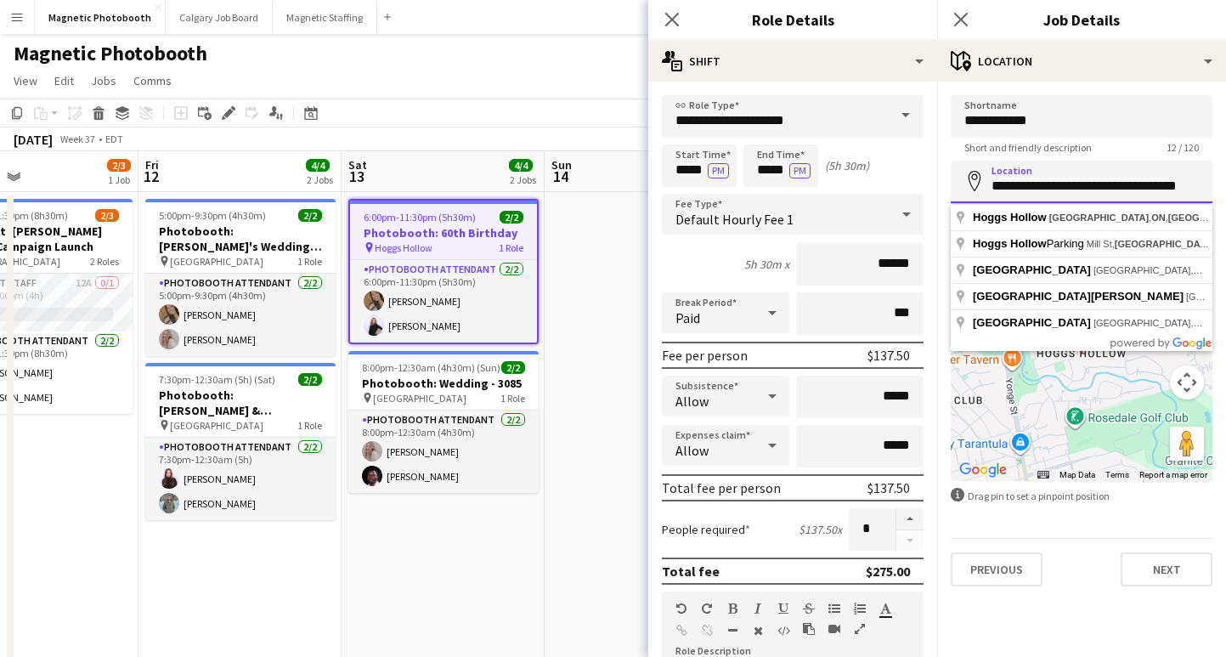
drag, startPoint x: 991, startPoint y: 188, endPoint x: 1247, endPoint y: 194, distance: 255.8
click at [1225, 194] on html "Menu Boards Boards Boards All jobs Status Workforce Workforce My Workforce Recr…" at bounding box center [613, 474] width 1226 height 949
click at [1181, 183] on input "**********" at bounding box center [1082, 182] width 262 height 42
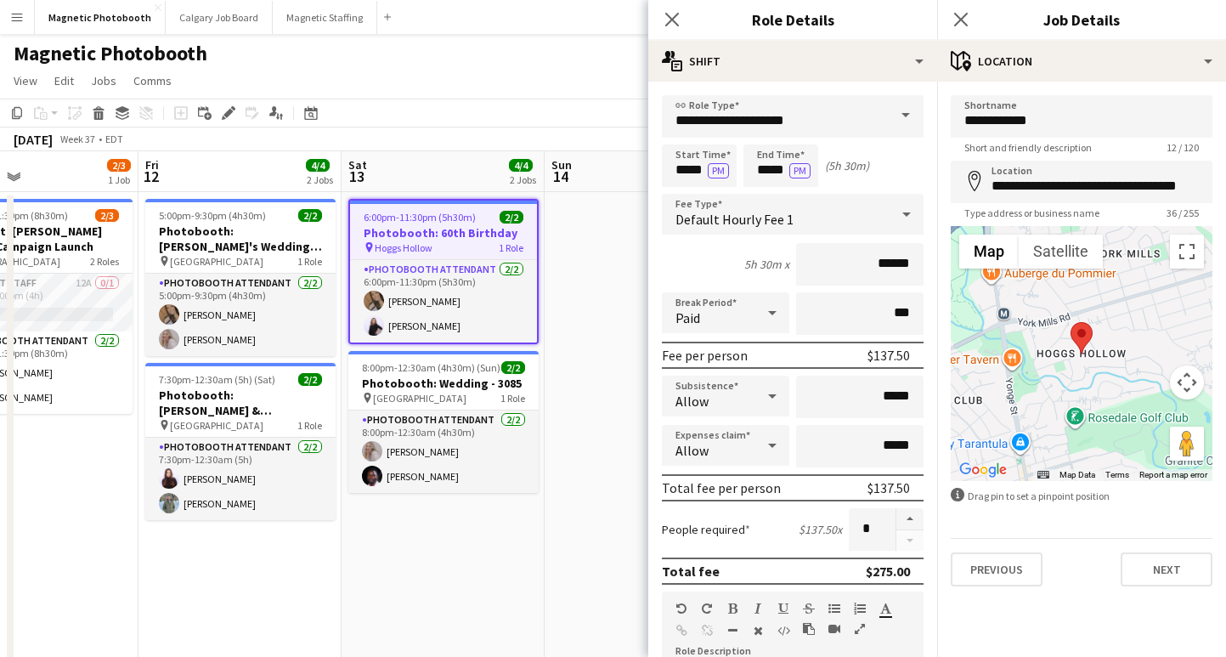
click at [1083, 586] on div "Previous Next" at bounding box center [1082, 562] width 262 height 48
click at [968, 25] on app-icon "Close pop-in" at bounding box center [961, 20] width 25 height 25
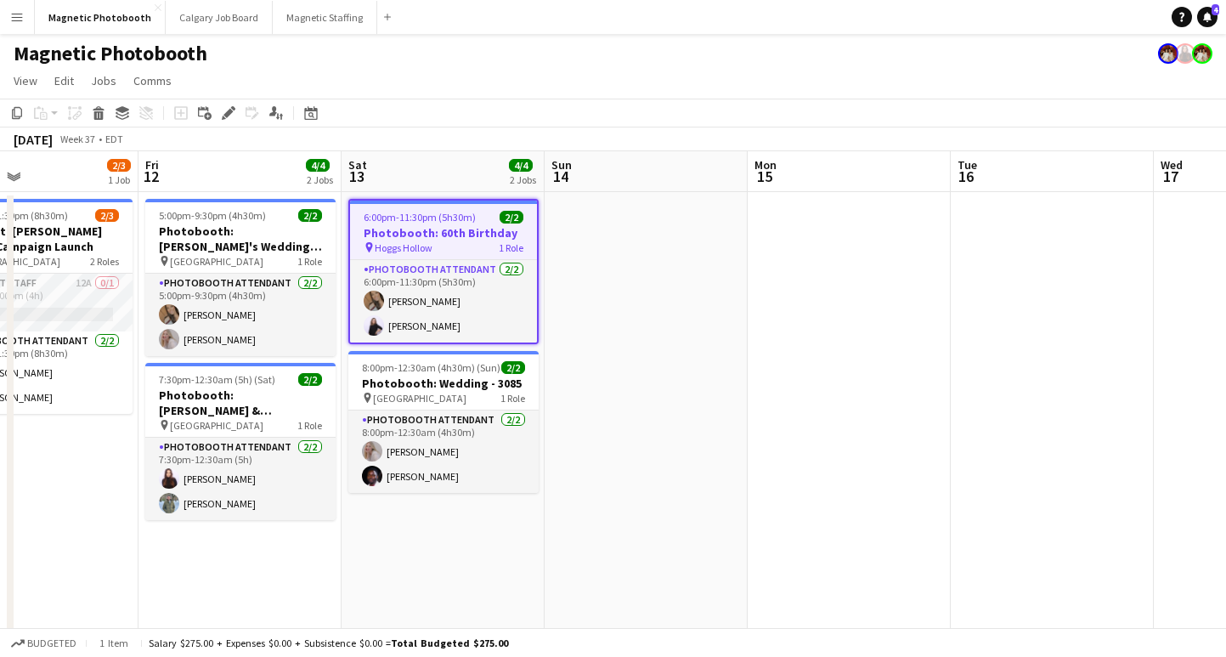
click at [461, 212] on span "6:00pm-11:30pm (5h30m)" at bounding box center [420, 217] width 112 height 13
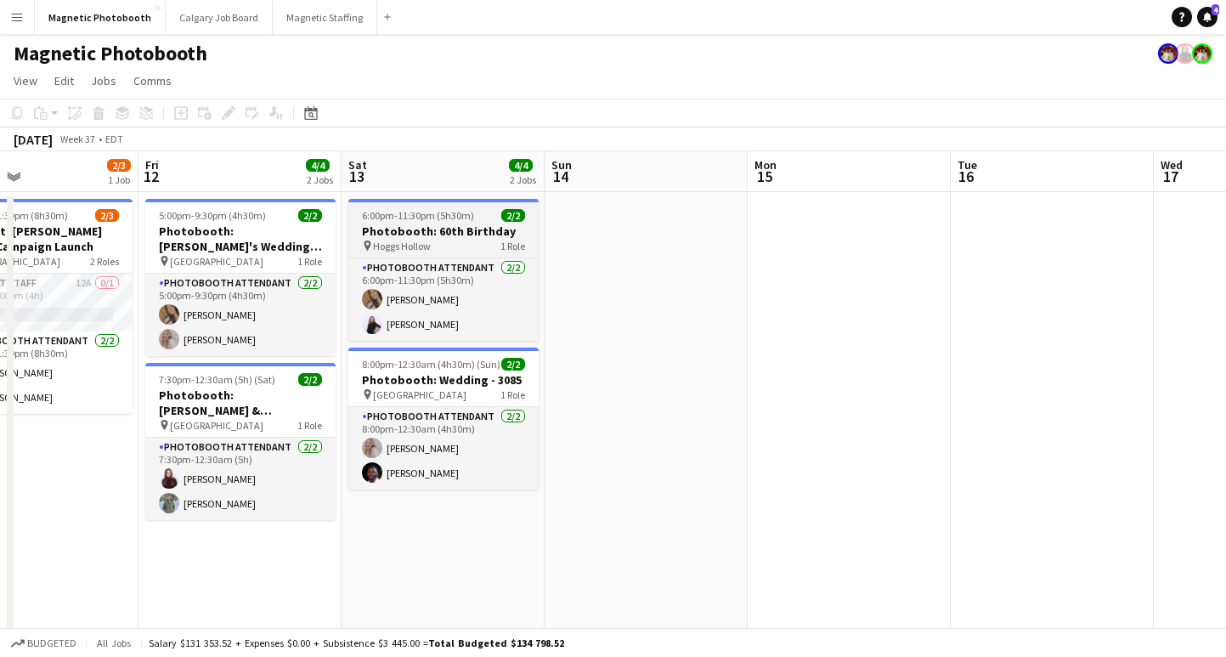
click at [427, 223] on app-job-card "6:00pm-11:30pm (5h30m) 2/2 Photobooth: 60th Birthday pin Hoggs Hollow 1 Role Ph…" at bounding box center [443, 270] width 190 height 142
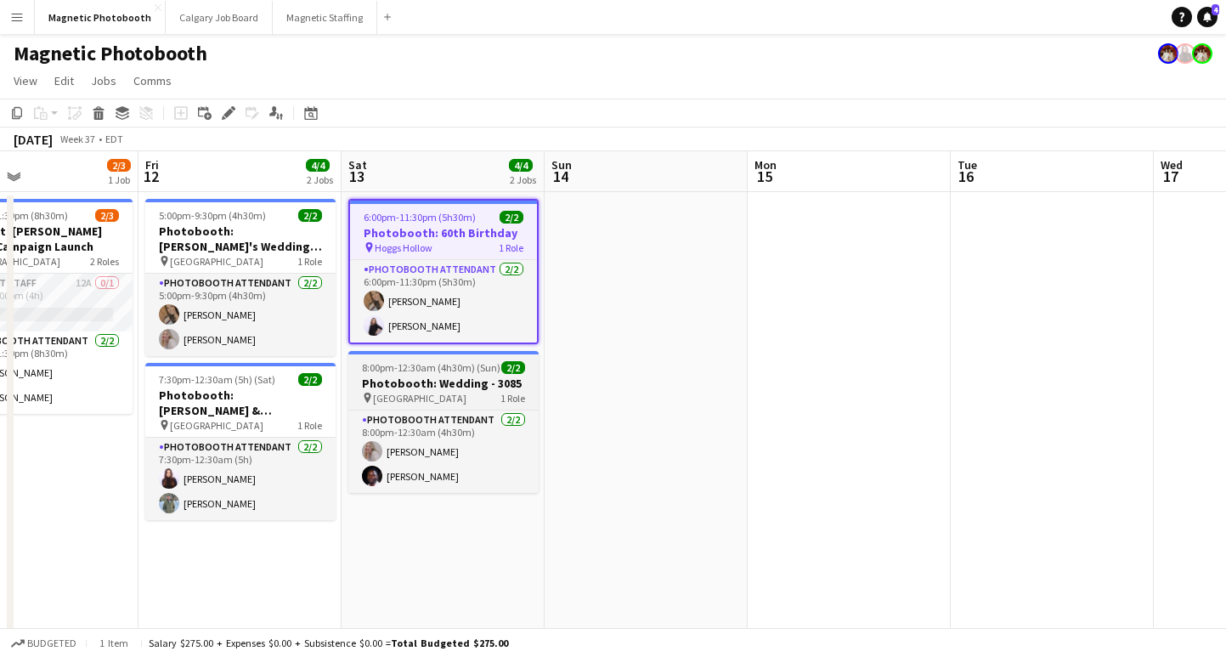
click at [431, 377] on h3 "Photobooth: Wedding - 3085" at bounding box center [443, 383] width 190 height 15
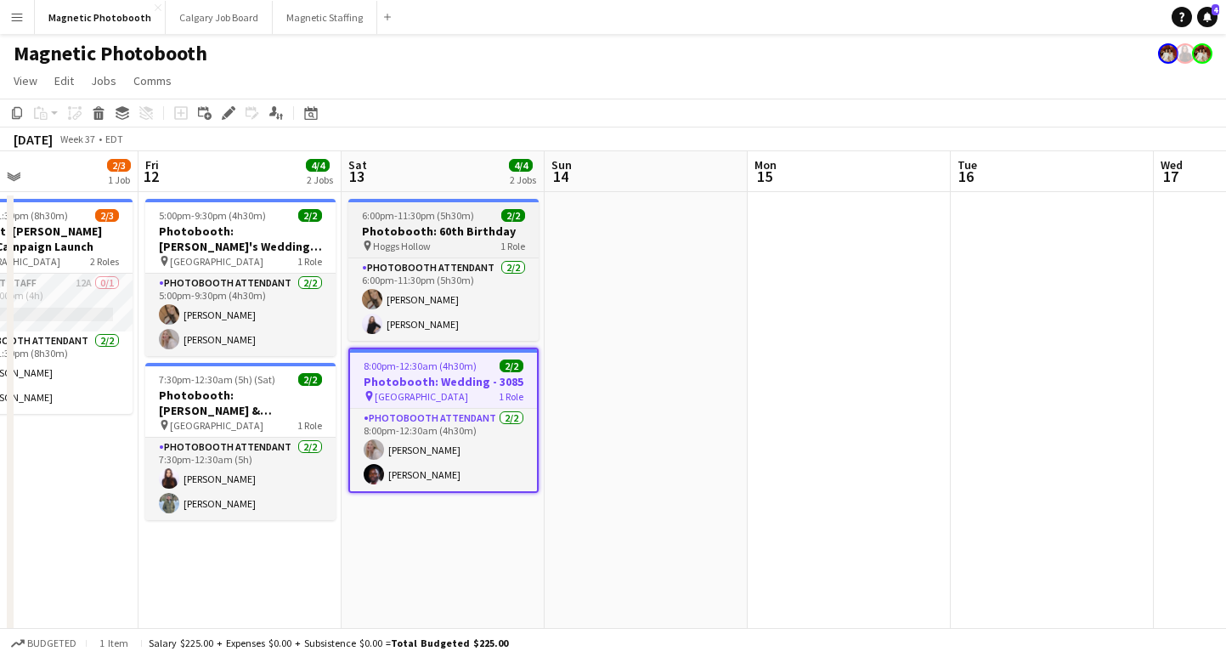
click at [427, 228] on h3 "Photobooth: 60th Birthday" at bounding box center [443, 230] width 190 height 15
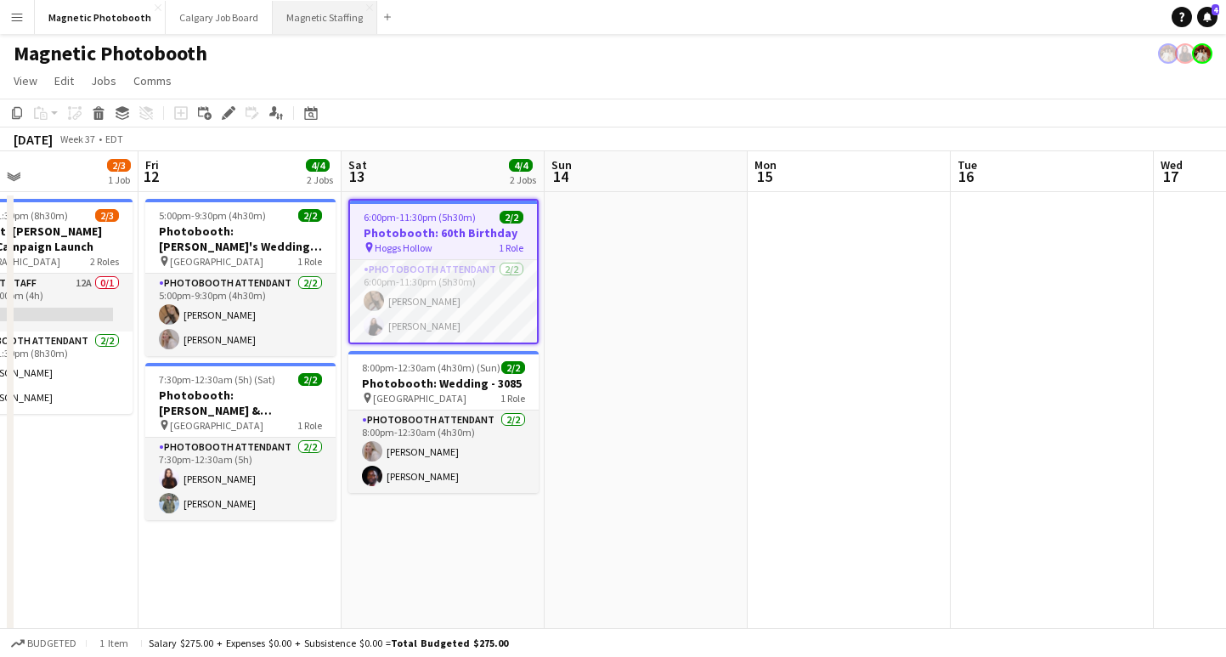
click at [295, 13] on button "Magnetic Staffing Close" at bounding box center [325, 17] width 105 height 33
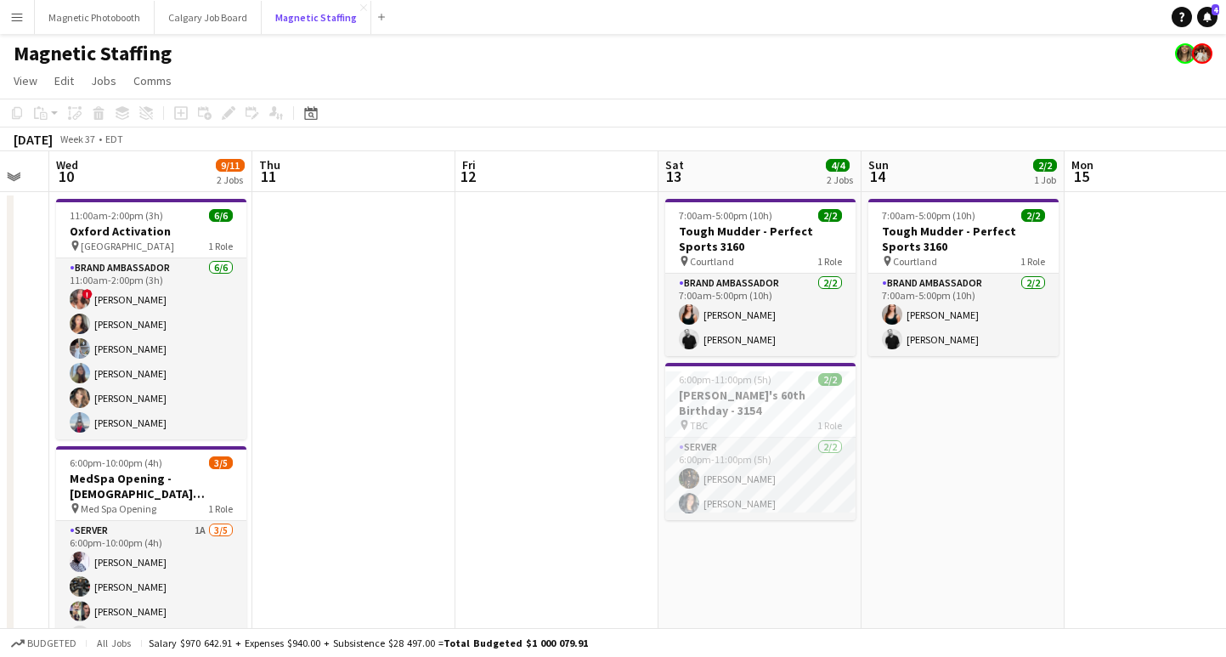
scroll to position [0, 798]
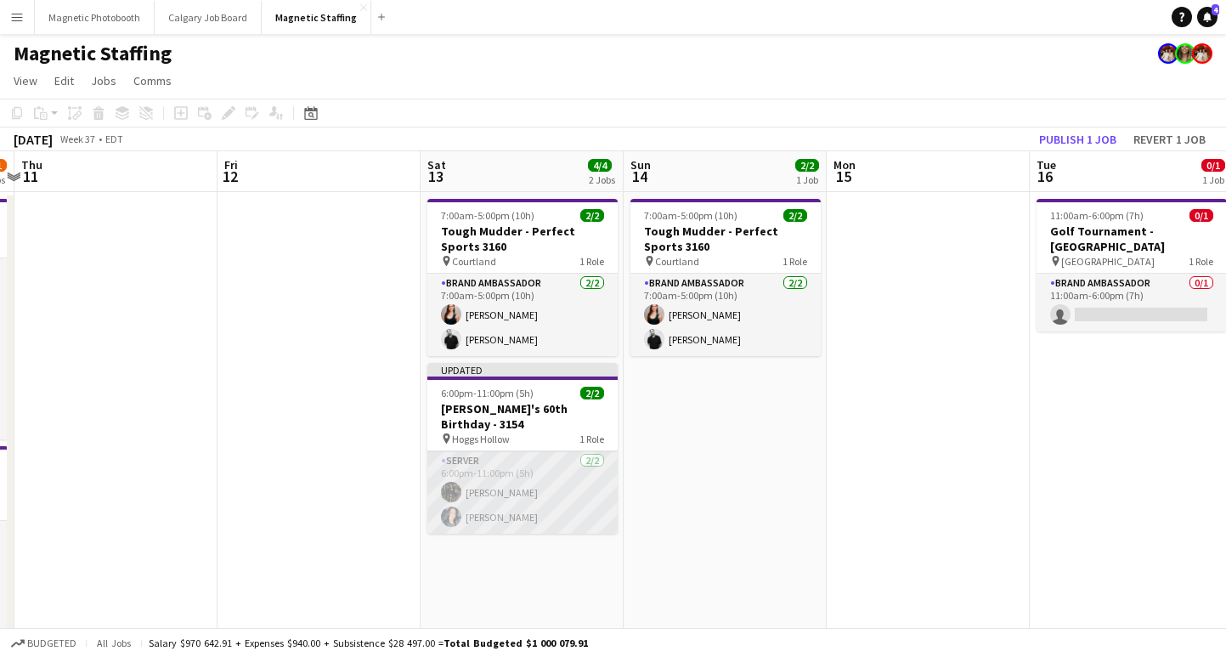
click at [500, 486] on app-card-role "Server [DATE] 6:00pm-11:00pm (5h) [PERSON_NAME] [PERSON_NAME]" at bounding box center [522, 492] width 190 height 82
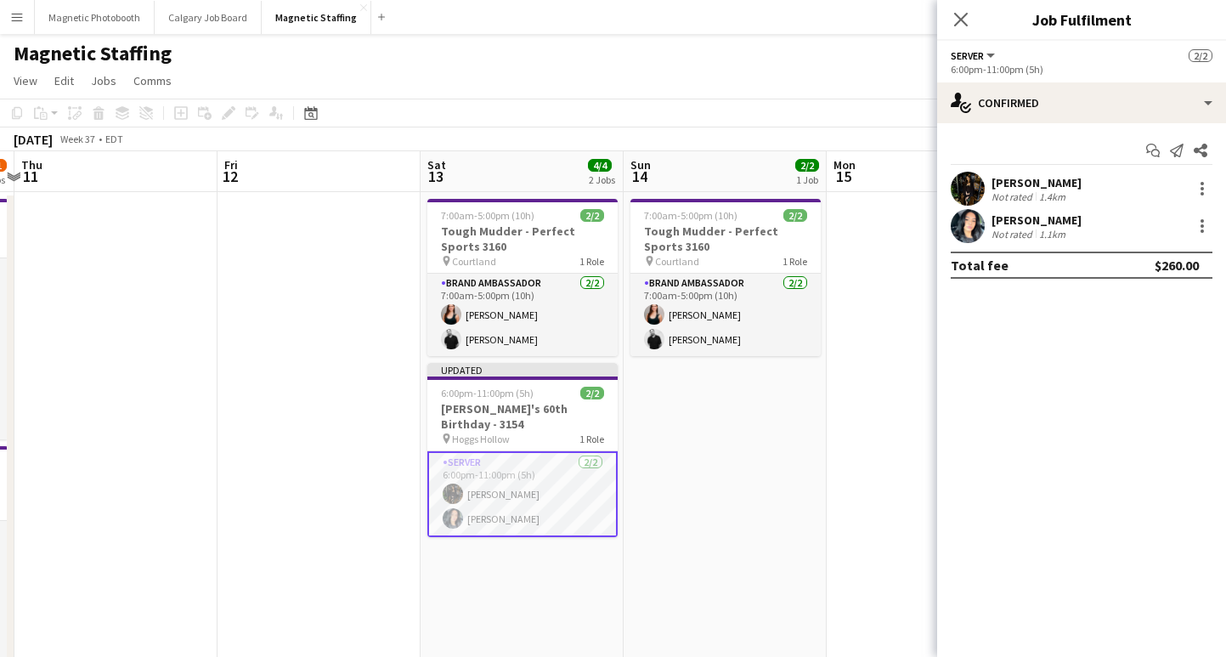
click at [1054, 212] on div "[PERSON_NAME]" at bounding box center [1037, 219] width 90 height 15
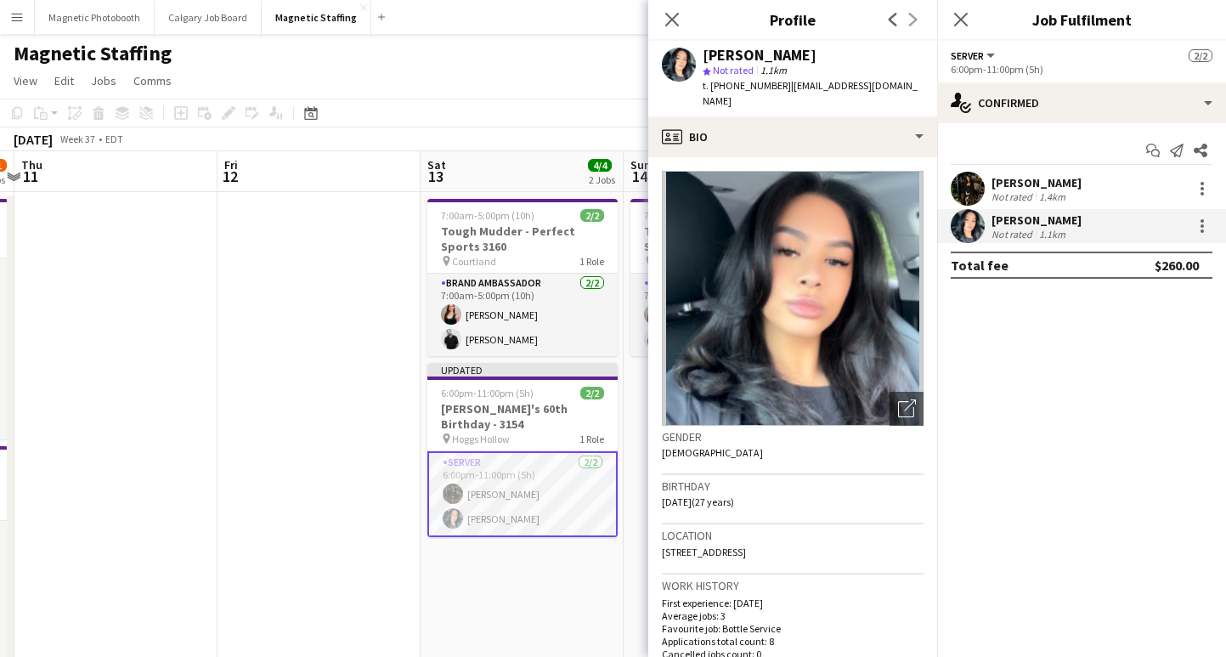
click at [1054, 187] on div "[PERSON_NAME]" at bounding box center [1037, 182] width 90 height 15
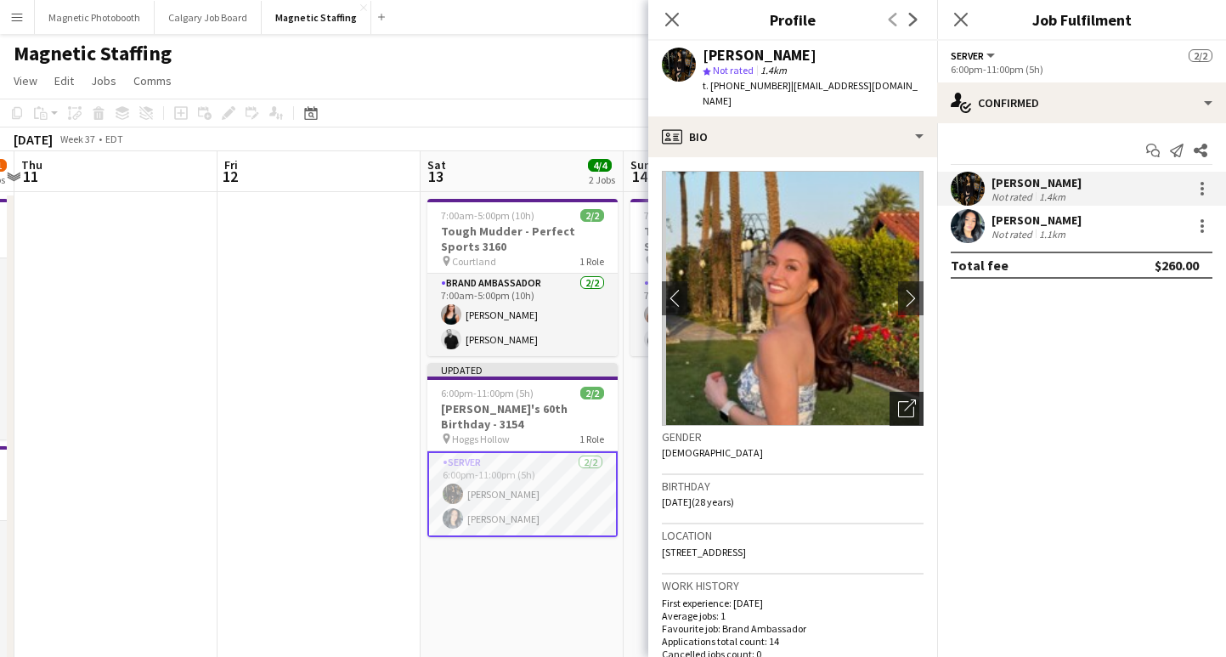
click at [907, 399] on icon "Open photos pop-in" at bounding box center [907, 408] width 18 height 18
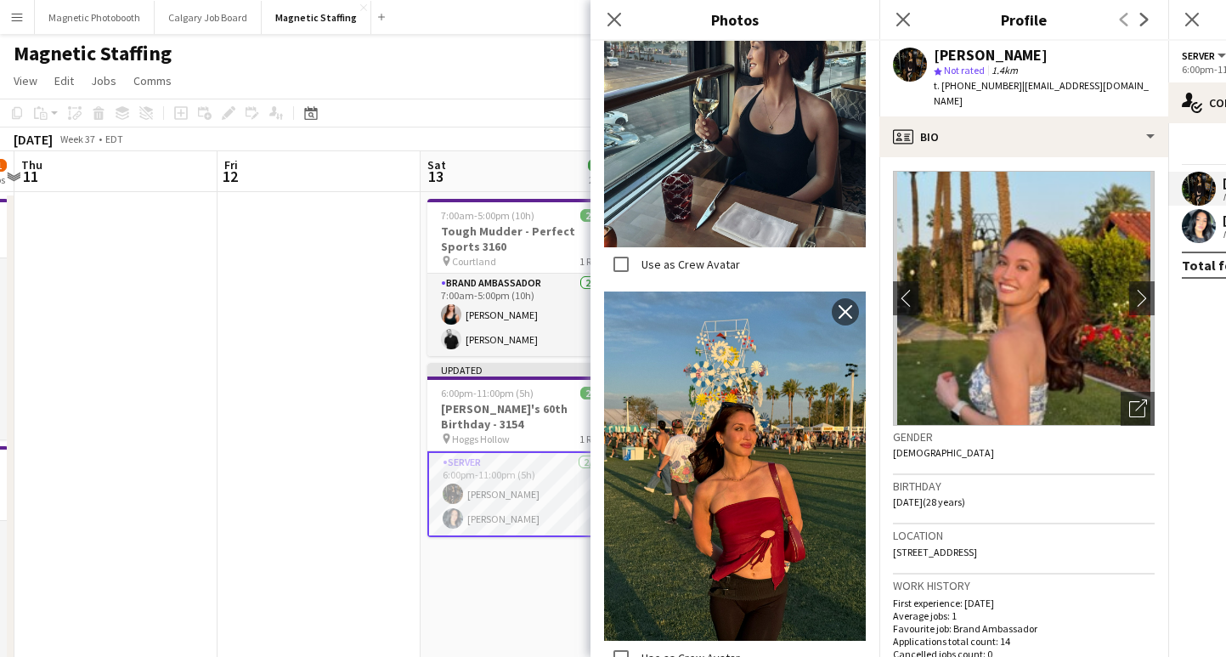
scroll to position [1904, 0]
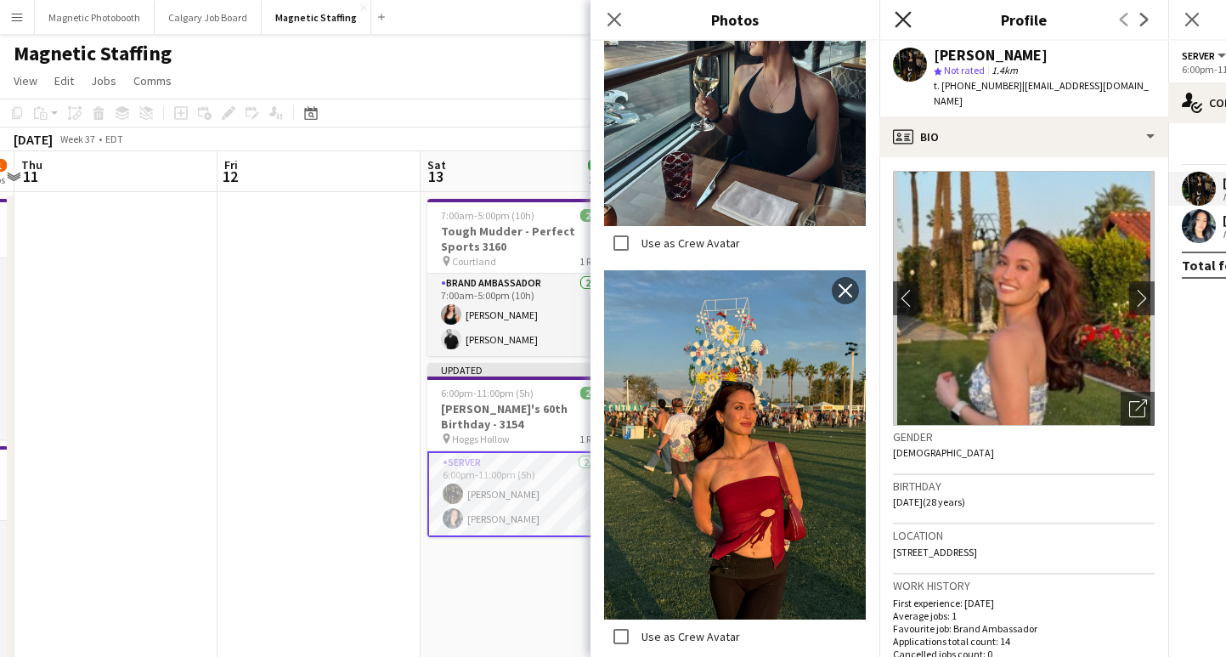
click at [901, 15] on icon "Close pop-in" at bounding box center [903, 19] width 16 height 16
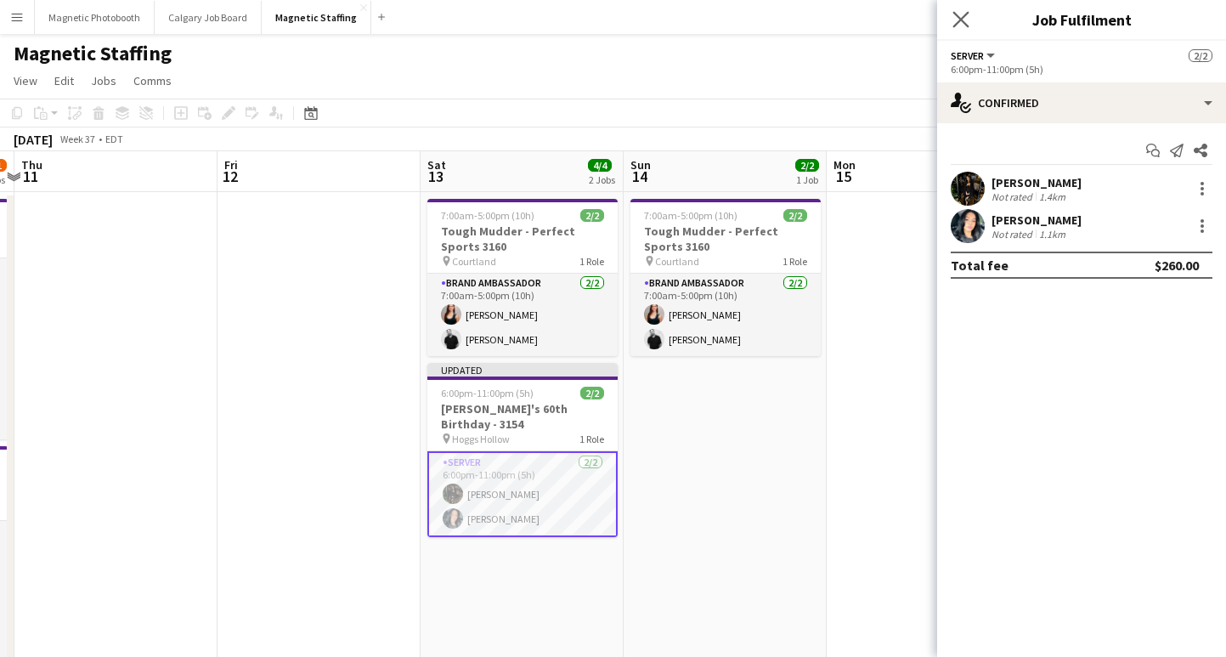
click at [971, 22] on app-icon "Close pop-in" at bounding box center [961, 20] width 25 height 25
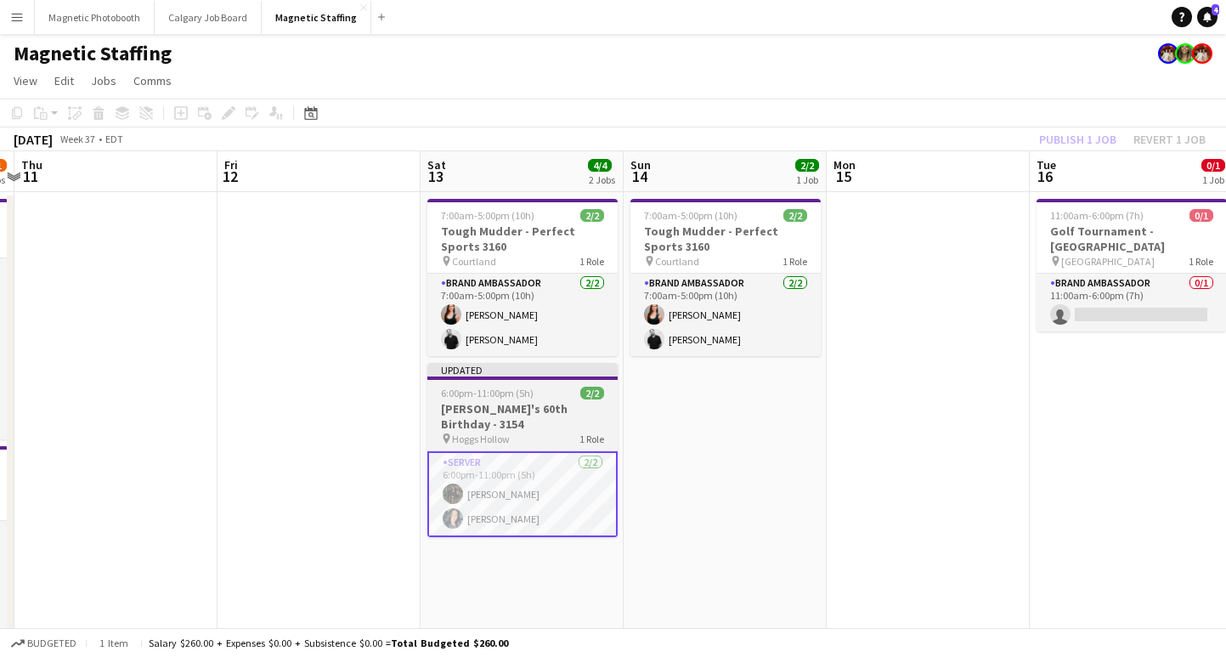
click at [512, 403] on h3 "[PERSON_NAME]'s 60th Birthday - 3154" at bounding box center [522, 416] width 190 height 31
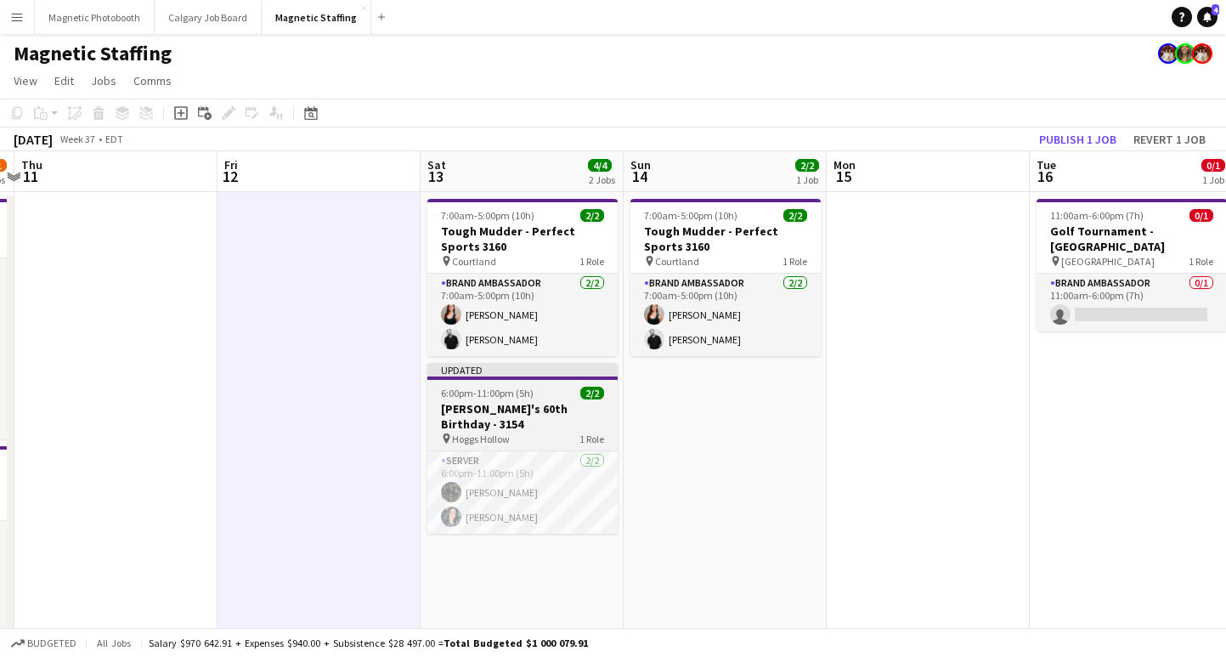
click at [519, 381] on app-job-card "Updated 6:00pm-11:00pm (5h) 2/2 [PERSON_NAME]'s 60th Birthday - 3154 pin Hoggs …" at bounding box center [522, 448] width 190 height 171
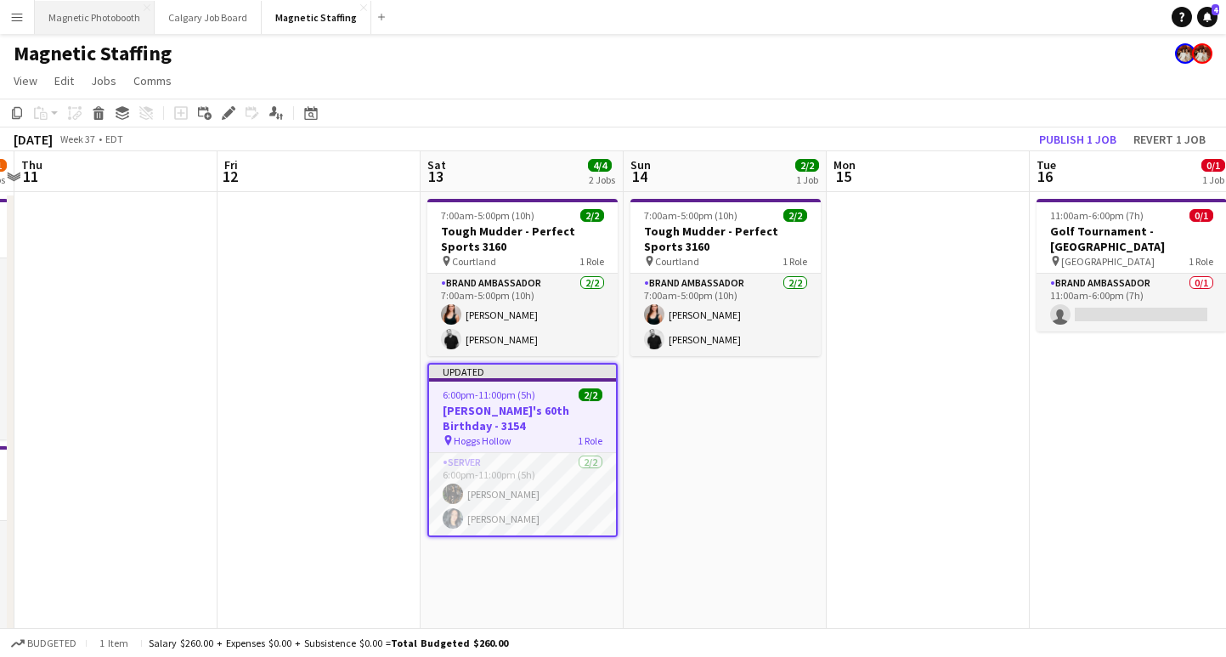
click at [110, 14] on button "Magnetic Photobooth Close" at bounding box center [95, 17] width 120 height 33
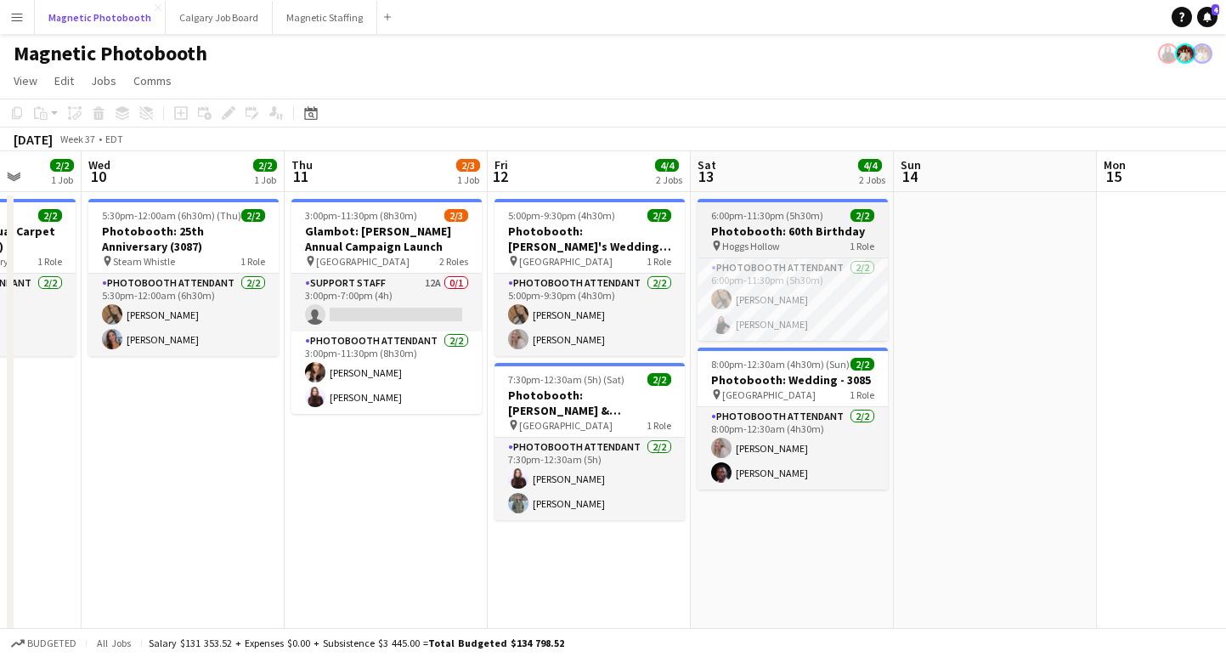
scroll to position [0, 530]
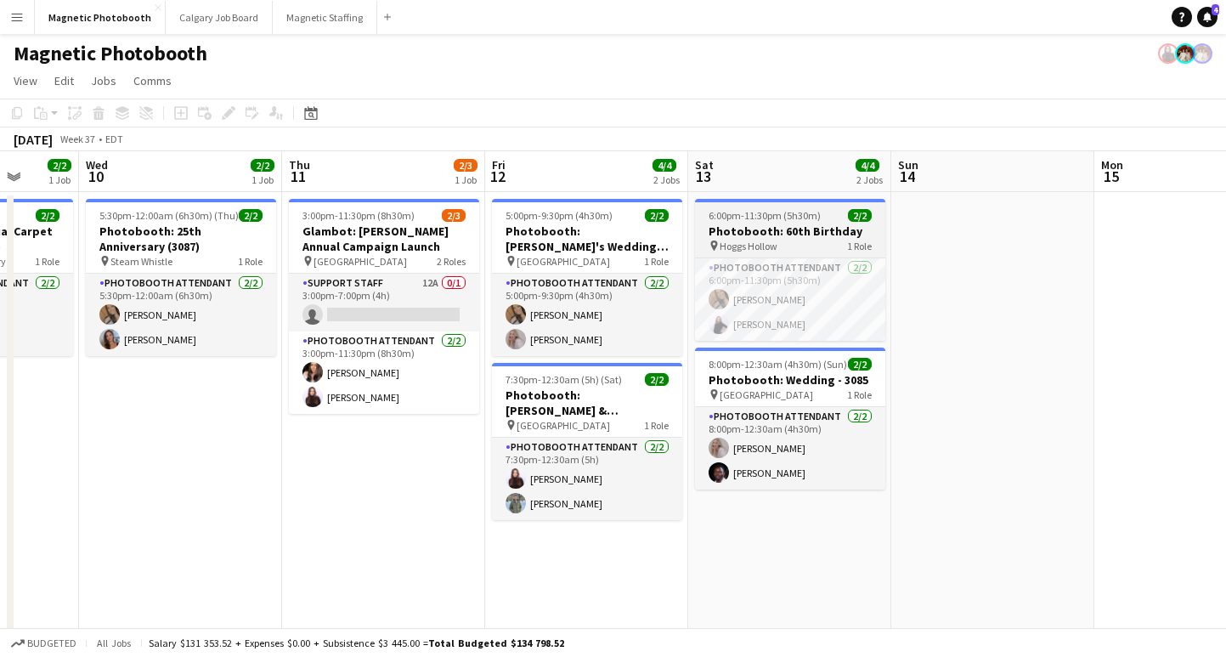
click at [812, 223] on h3 "Photobooth: 60th Birthday" at bounding box center [790, 230] width 190 height 15
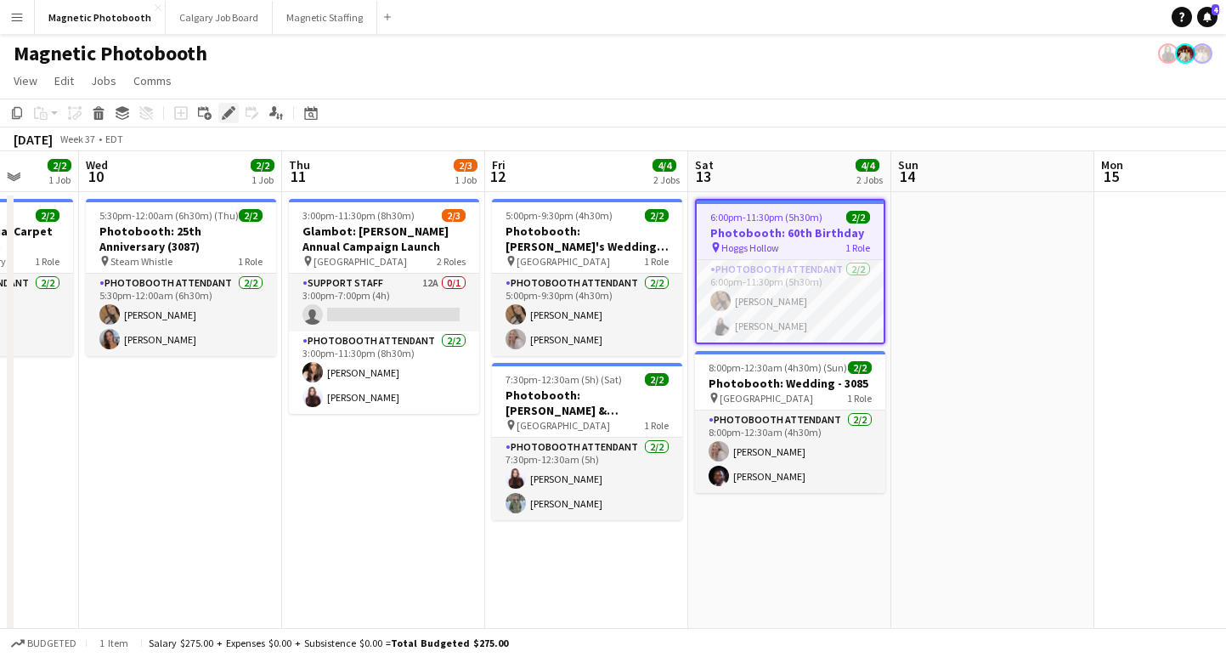
click at [232, 116] on icon "Edit" at bounding box center [229, 113] width 14 height 14
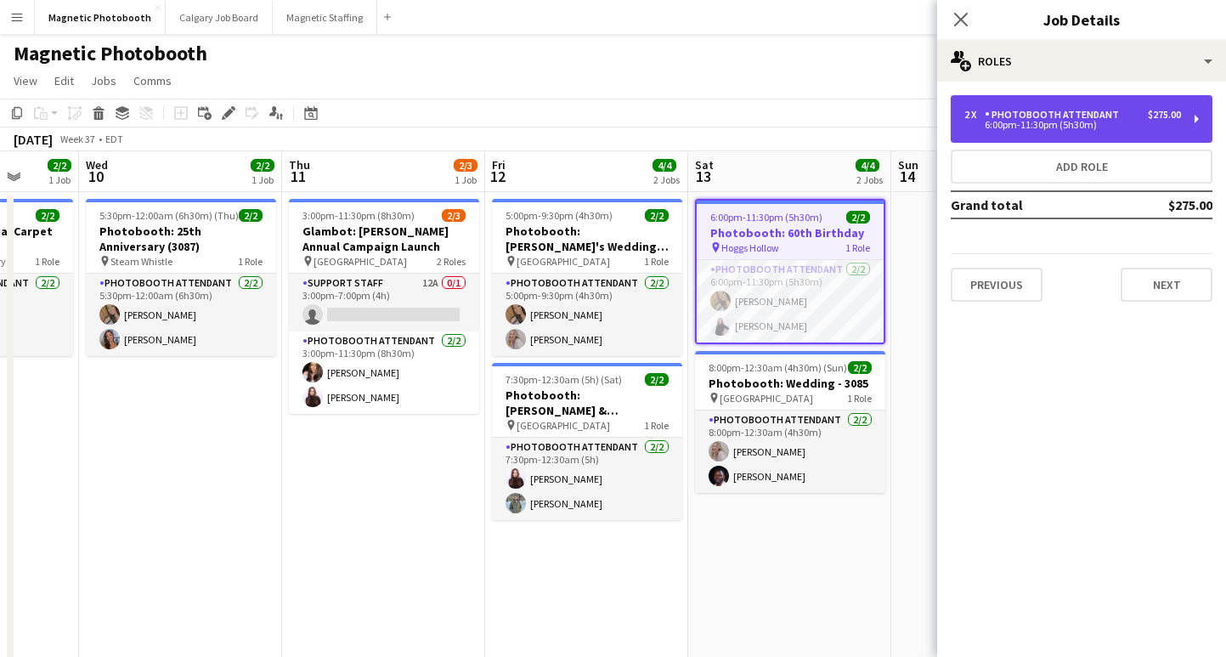
click at [994, 115] on div "Photobooth Attendant" at bounding box center [1055, 115] width 141 height 12
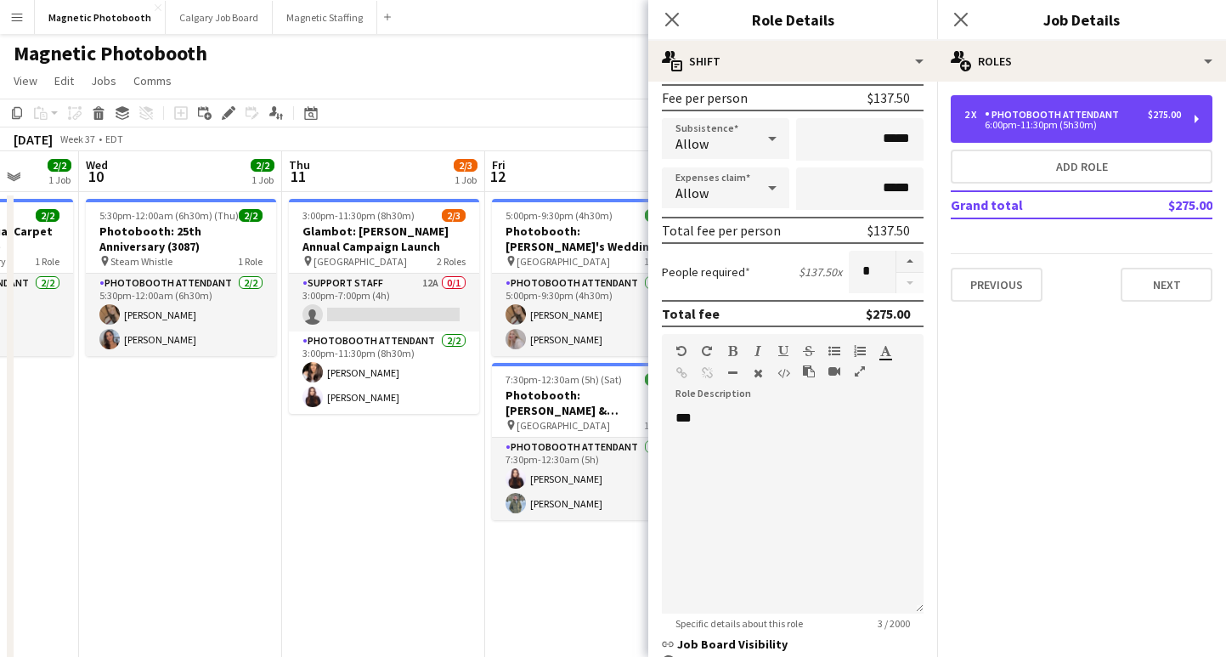
scroll to position [259, 0]
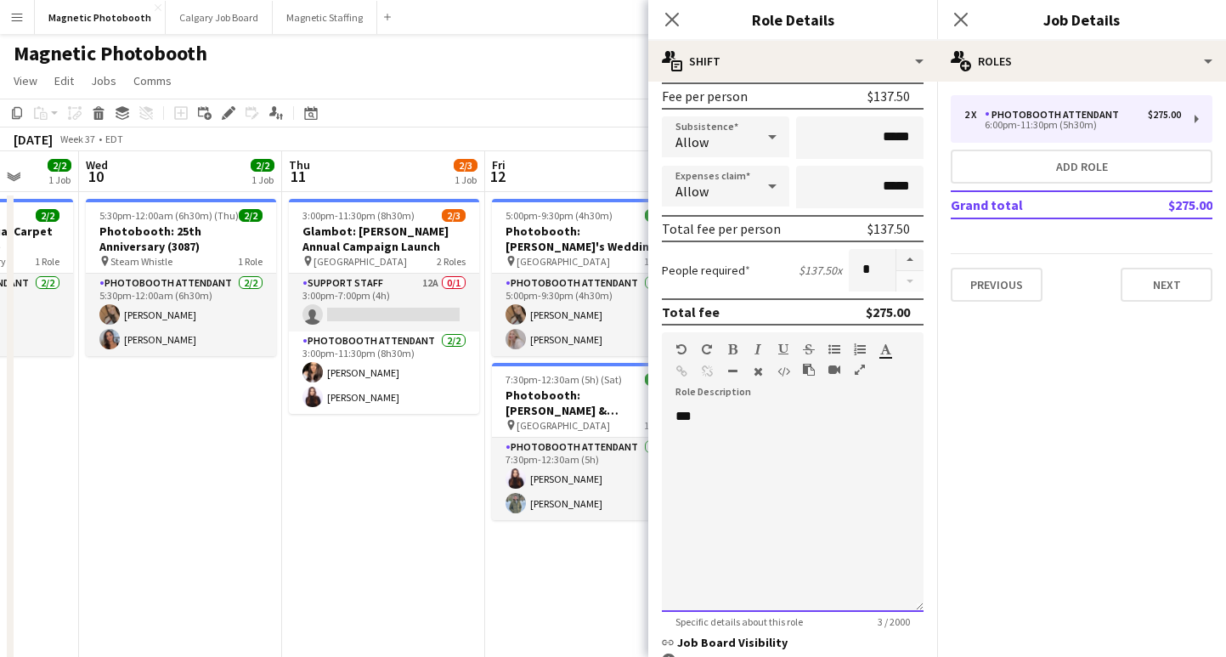
click at [744, 417] on div "***" at bounding box center [793, 510] width 262 height 204
drag, startPoint x: 744, startPoint y: 417, endPoint x: 579, endPoint y: 416, distance: 165.7
click at [579, 416] on body "Menu Boards Boards Boards All jobs Status Workforce Workforce My Workforce Recr…" at bounding box center [613, 474] width 1226 height 949
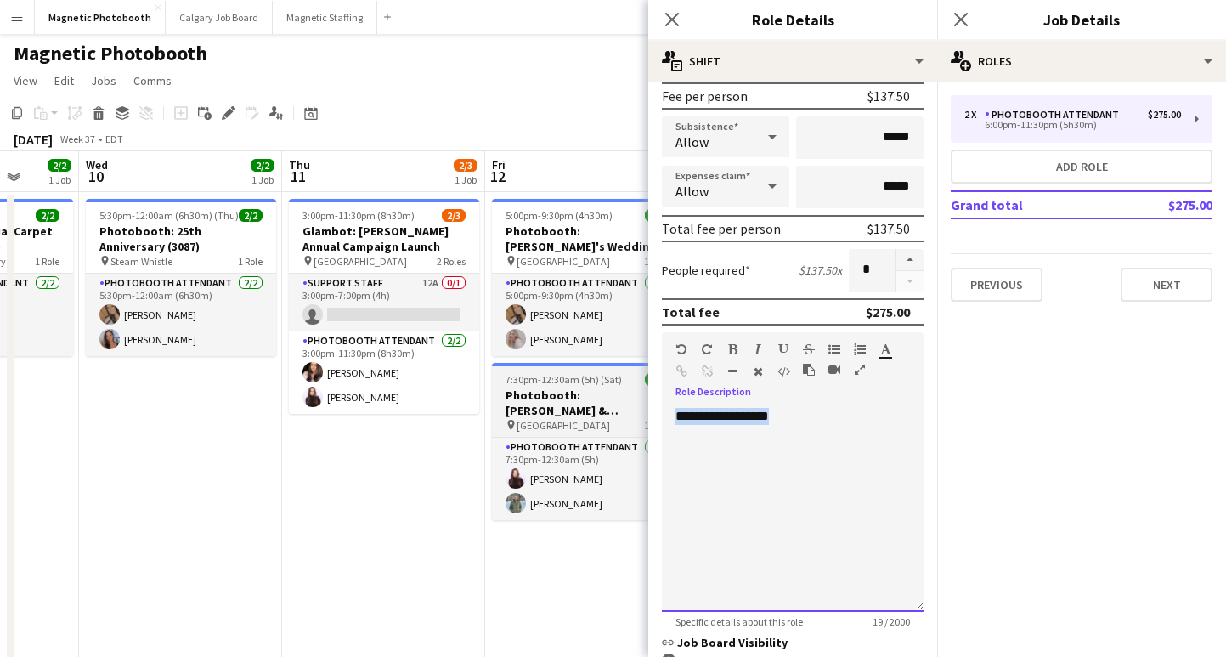
drag, startPoint x: 732, startPoint y: 423, endPoint x: 626, endPoint y: 413, distance: 106.7
click at [626, 413] on body "Menu Boards Boards Boards All jobs Status Workforce Workforce My Workforce Recr…" at bounding box center [613, 474] width 1226 height 949
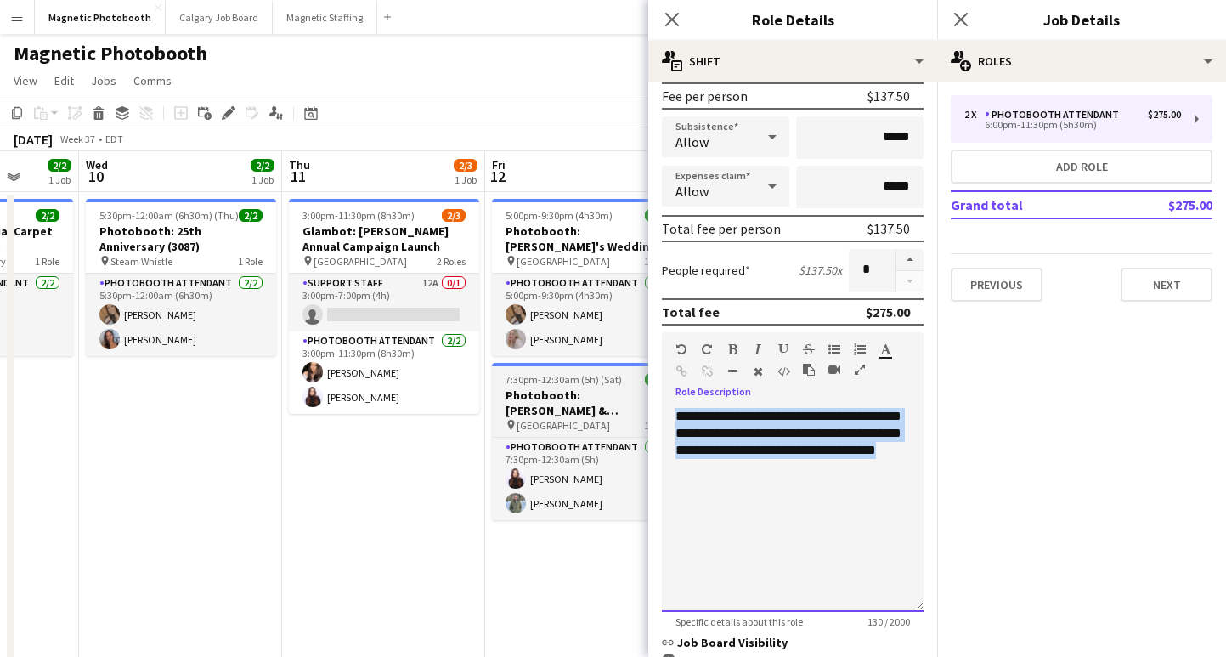
drag, startPoint x: 723, startPoint y: 449, endPoint x: 630, endPoint y: 387, distance: 112.2
click at [630, 387] on body "Menu Boards Boards Boards All jobs Status Workforce Workforce My Workforce Recr…" at bounding box center [613, 474] width 1226 height 949
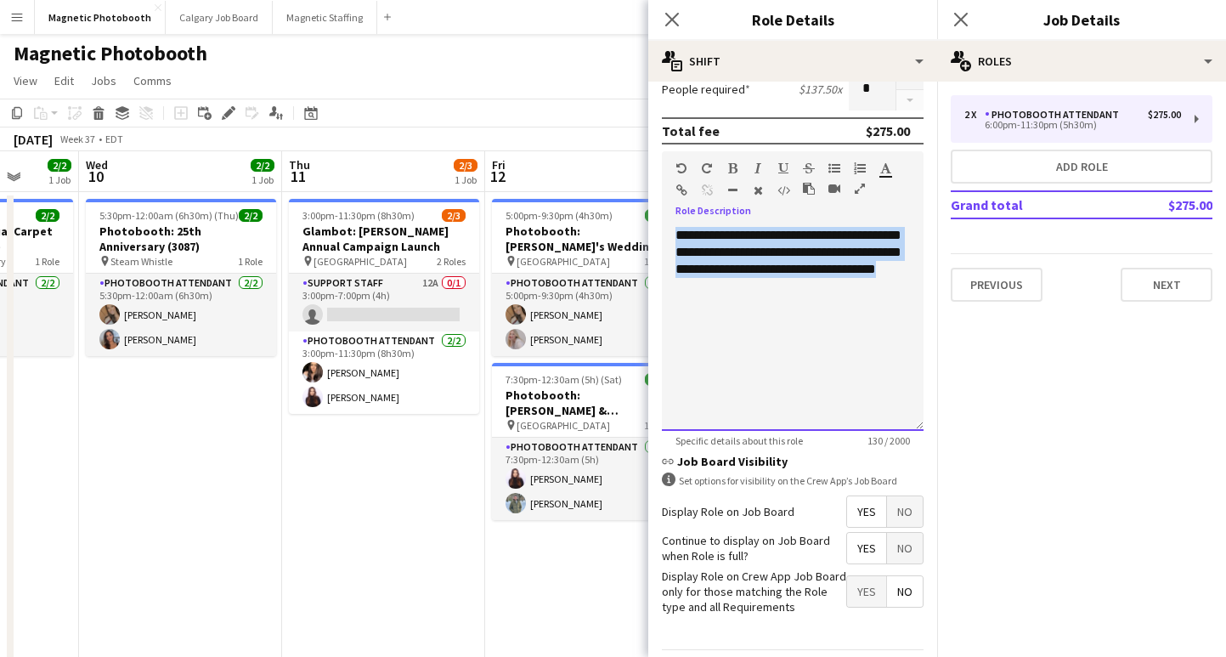
scroll to position [494, 0]
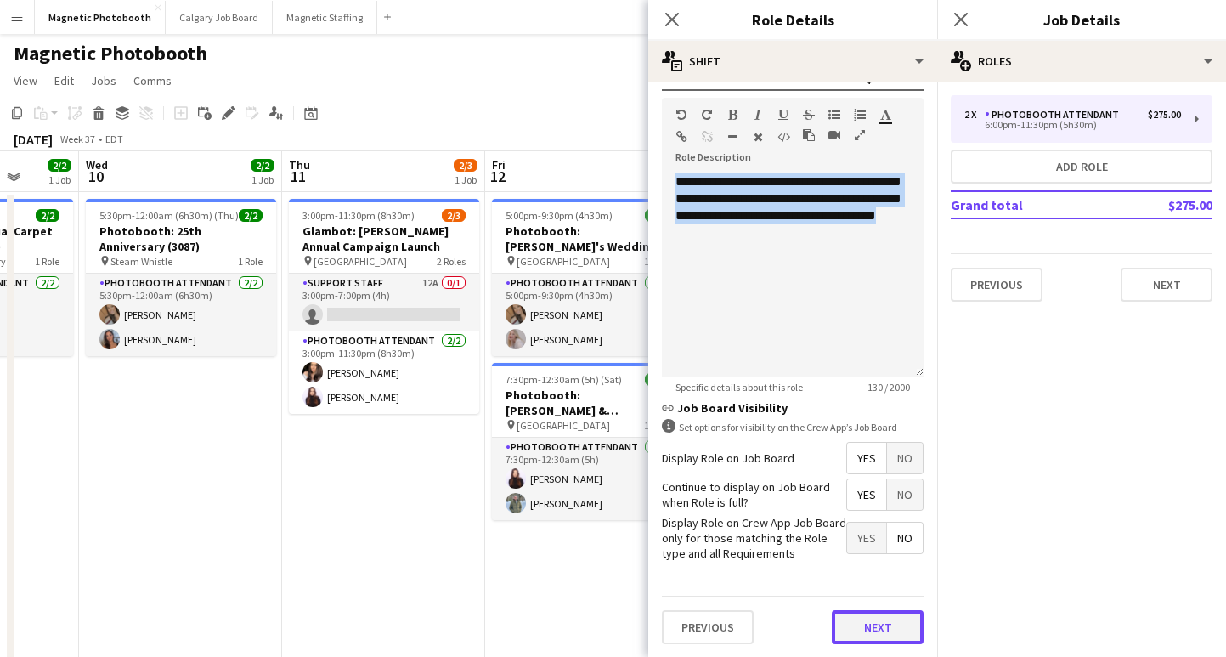
click at [873, 616] on button "Next" at bounding box center [878, 627] width 92 height 34
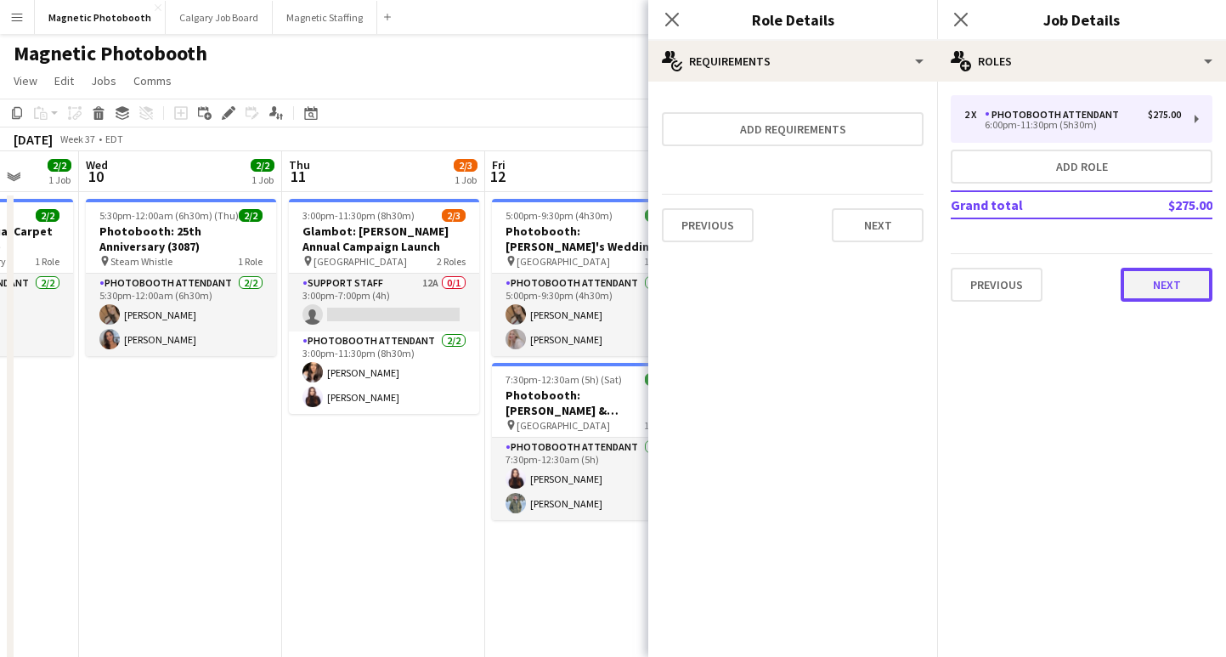
click at [1178, 286] on button "Next" at bounding box center [1167, 285] width 92 height 34
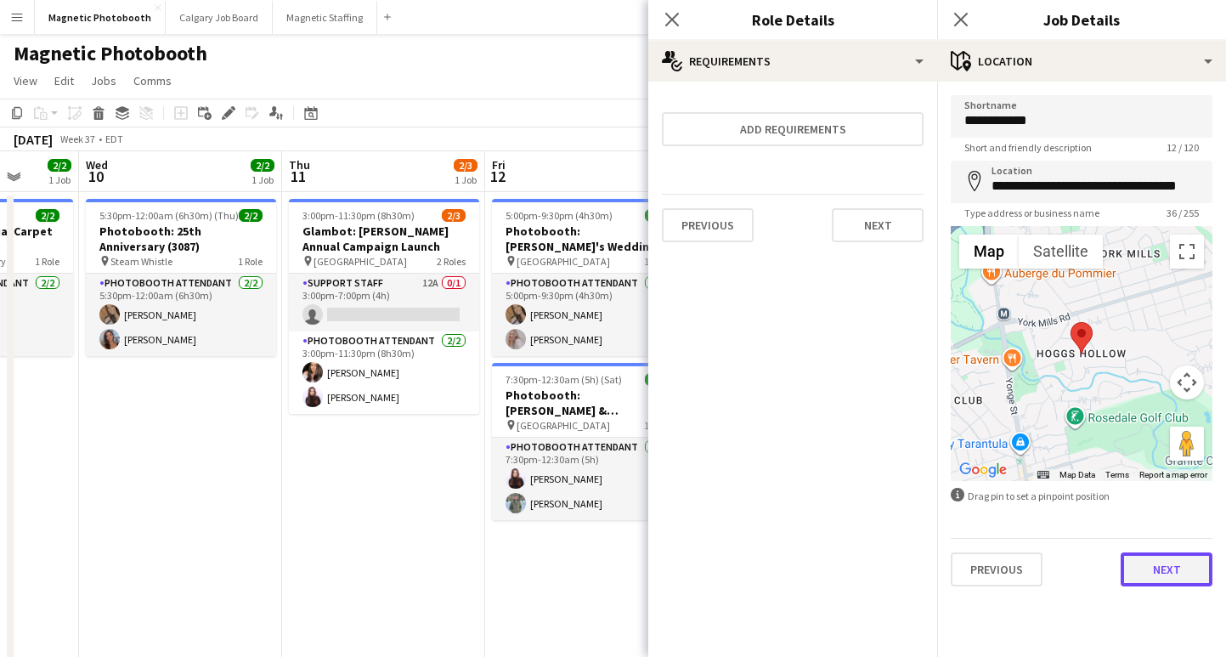
click at [1167, 562] on button "Next" at bounding box center [1167, 569] width 92 height 34
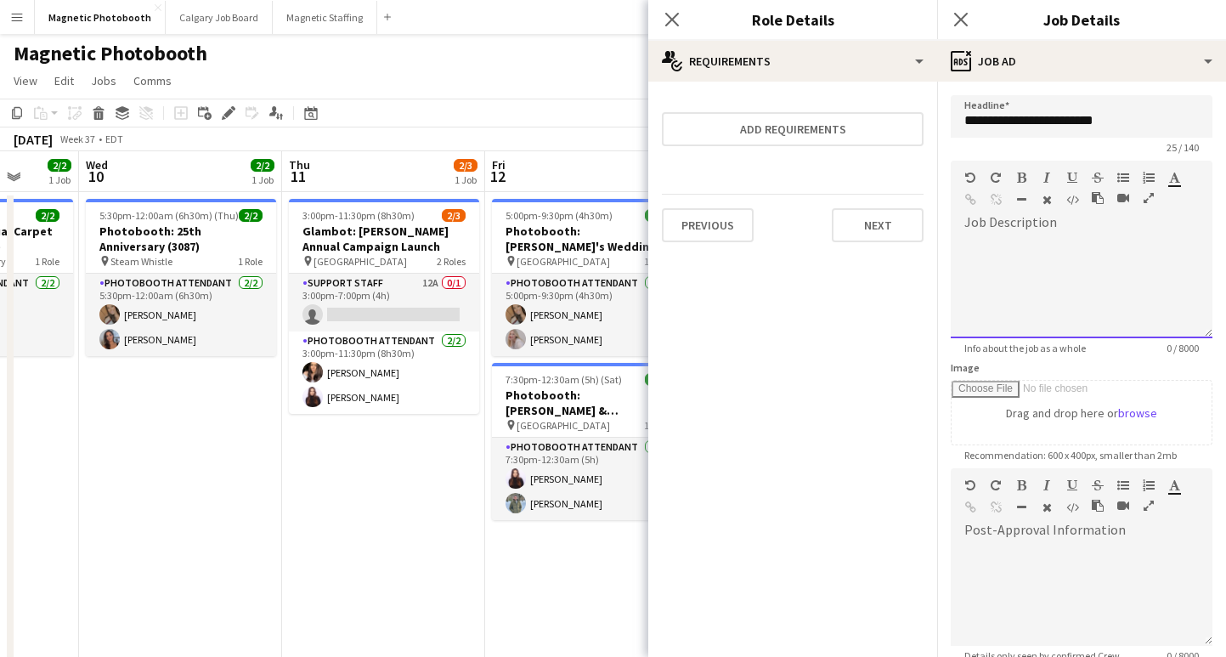
click at [1088, 266] on div at bounding box center [1082, 287] width 262 height 102
paste div
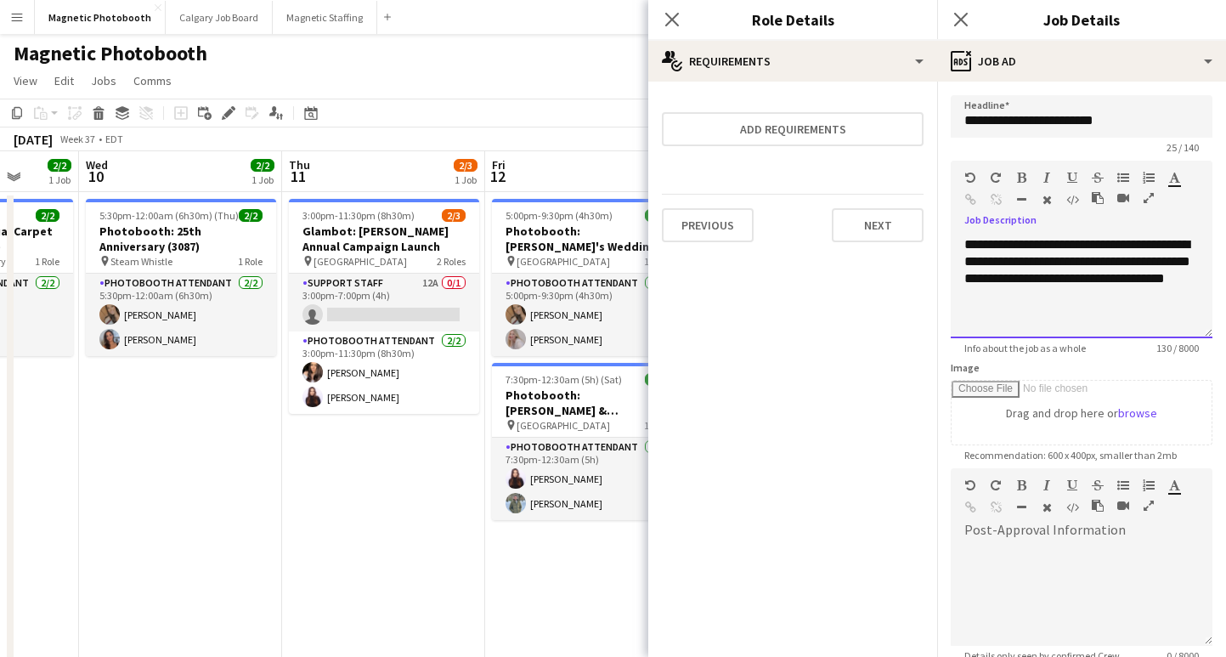
scroll to position [183, 0]
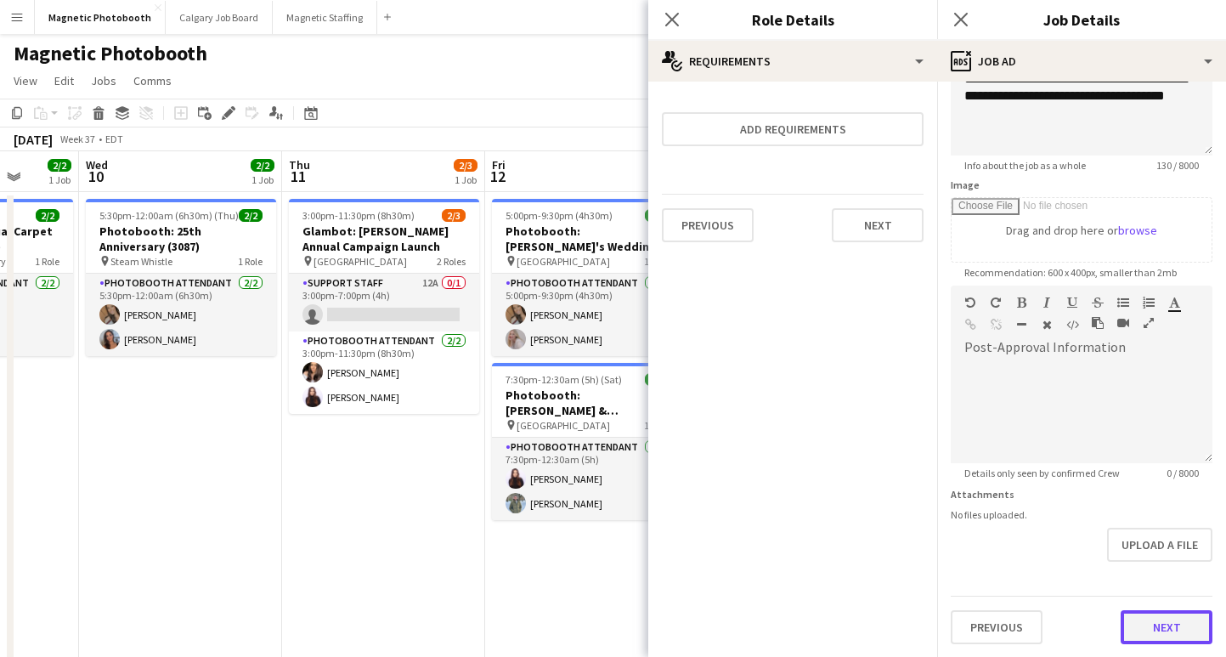
click at [1150, 615] on button "Next" at bounding box center [1167, 627] width 92 height 34
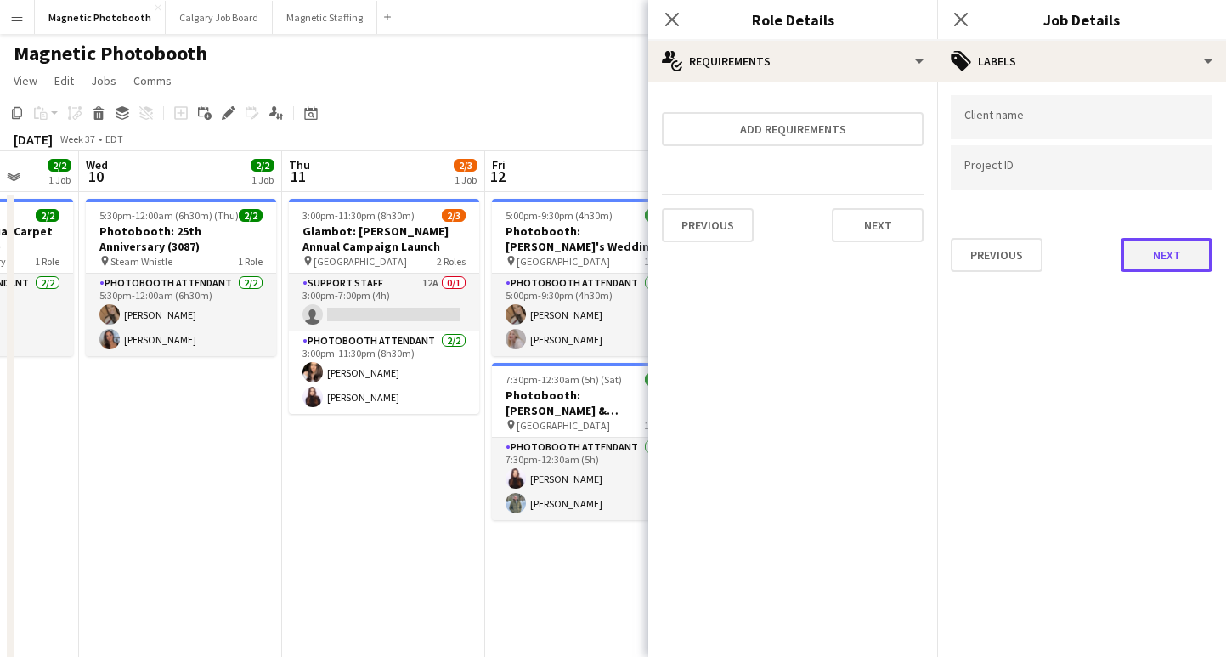
click at [1134, 246] on button "Next" at bounding box center [1167, 255] width 92 height 34
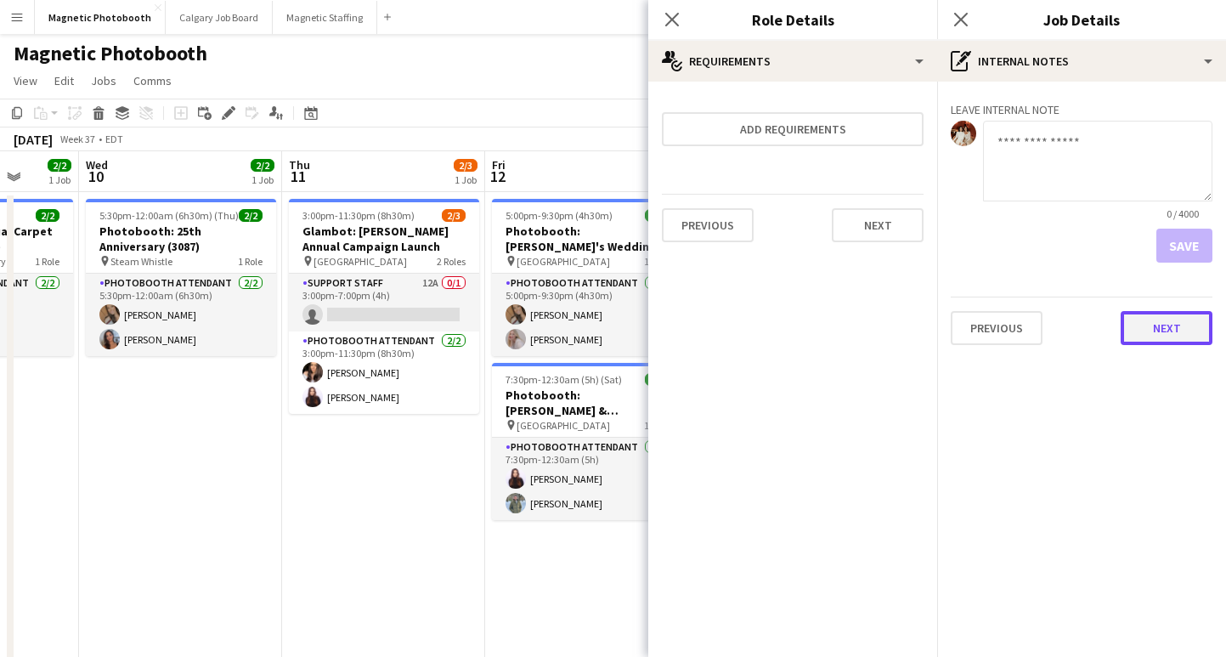
click at [1170, 334] on button "Next" at bounding box center [1167, 328] width 92 height 34
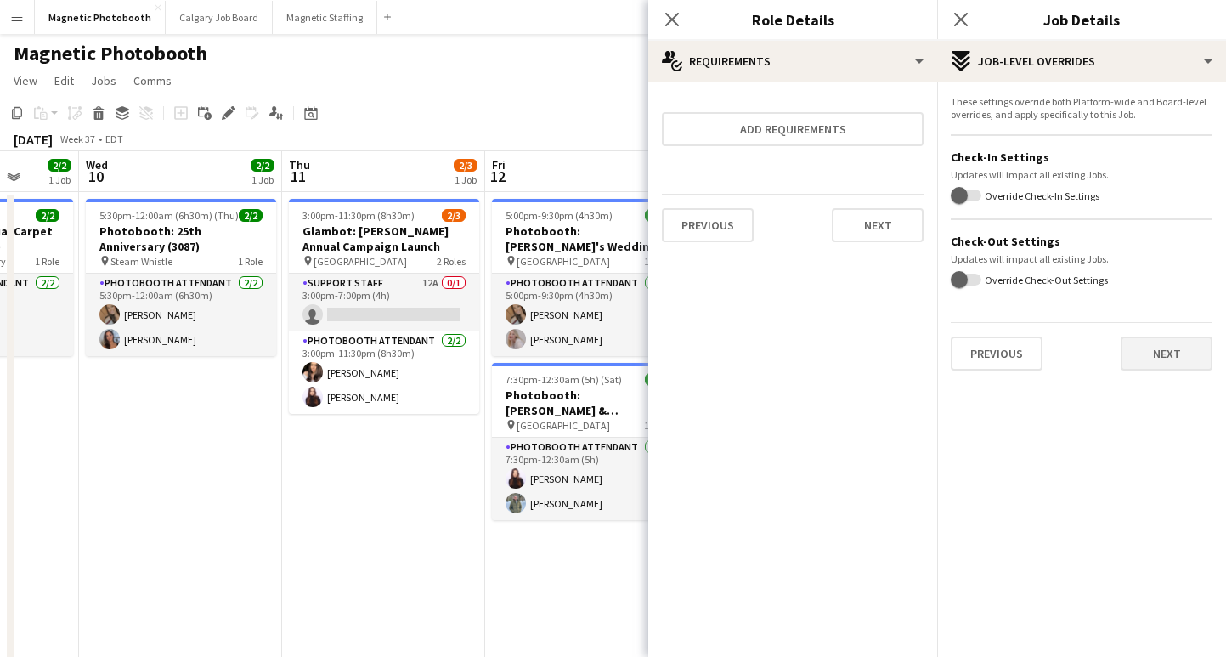
click at [1168, 336] on div "Previous Next" at bounding box center [1082, 346] width 262 height 48
click at [1168, 355] on button "Next" at bounding box center [1167, 353] width 92 height 34
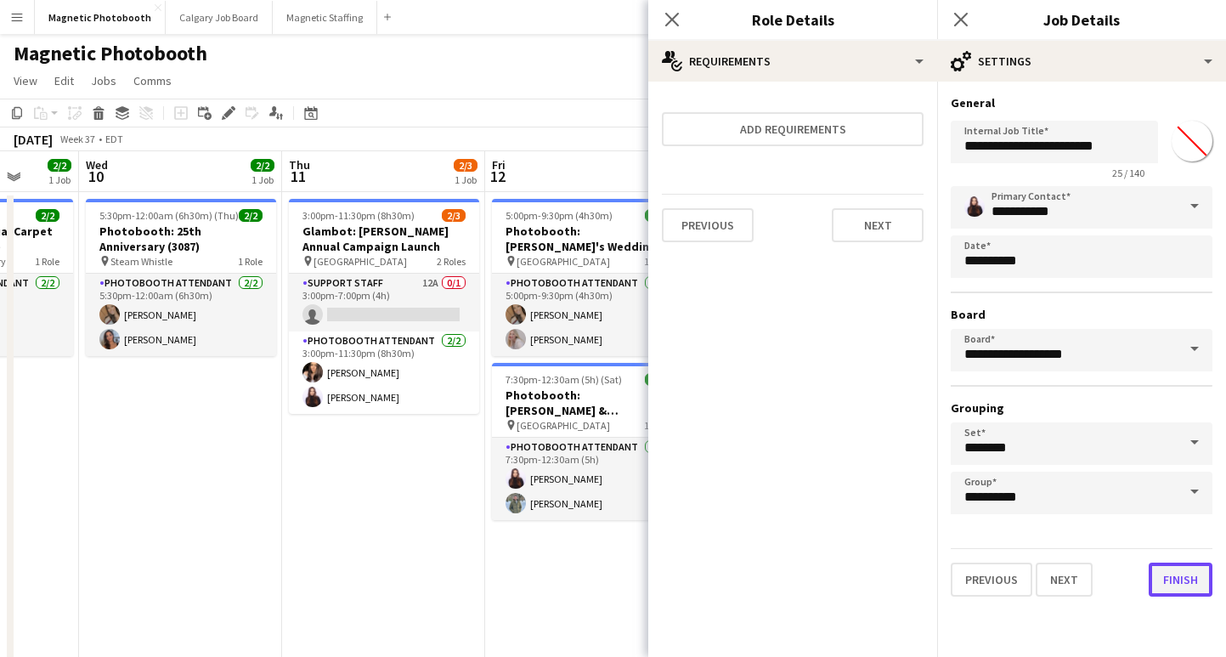
click at [1171, 570] on button "Finish" at bounding box center [1181, 580] width 64 height 34
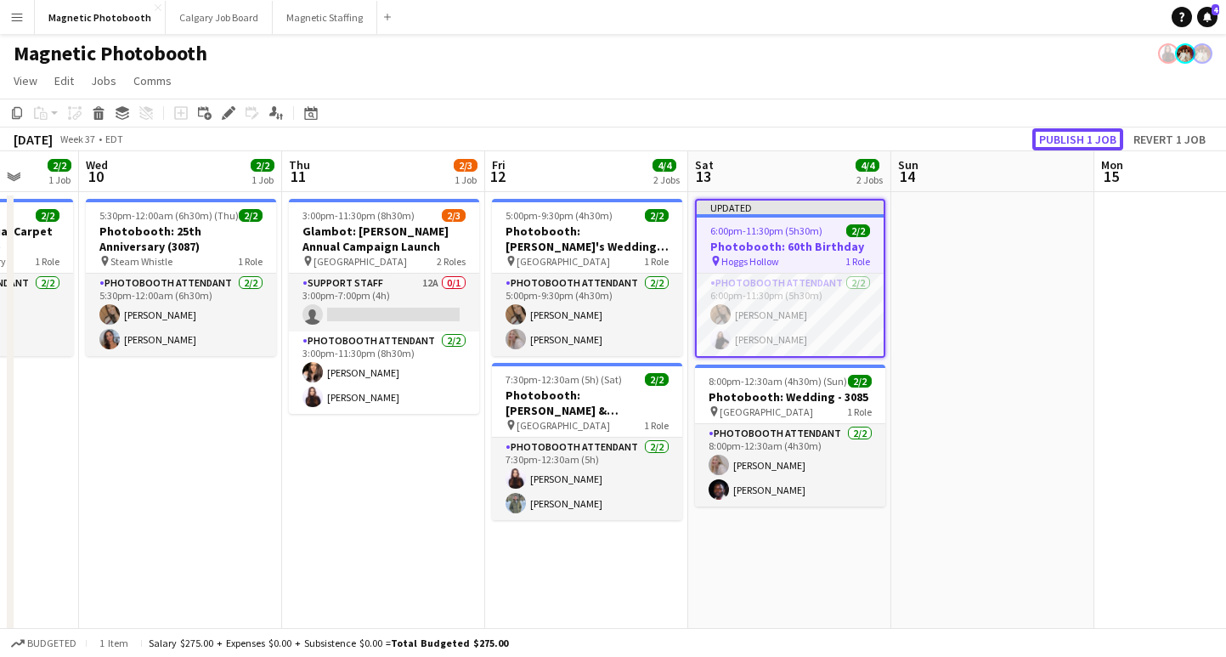
click at [1060, 143] on button "Publish 1 job" at bounding box center [1077, 139] width 91 height 22
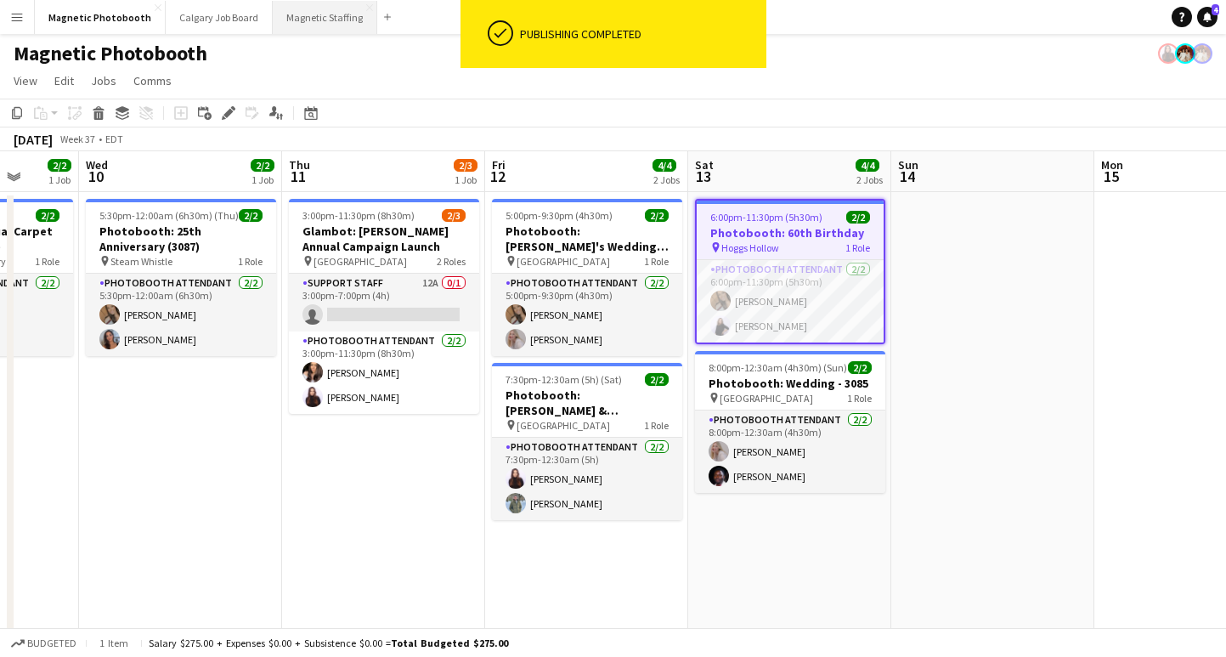
click at [309, 14] on button "Magnetic Staffing Close" at bounding box center [325, 17] width 105 height 33
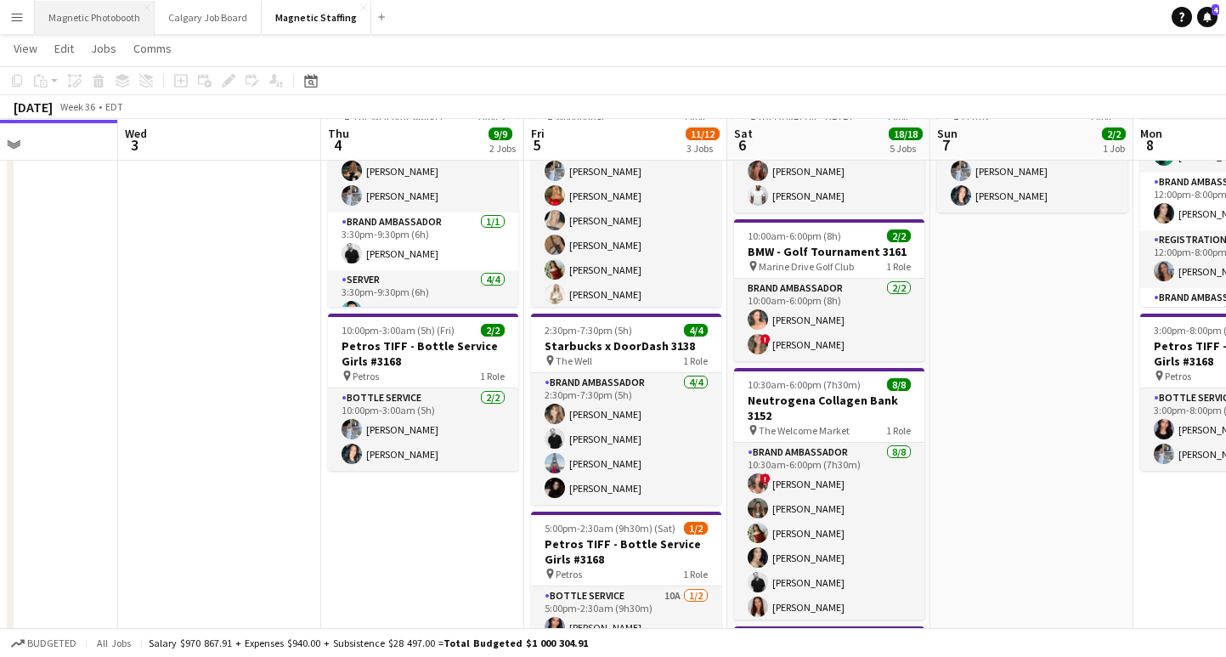
click at [90, 14] on button "Magnetic Photobooth Close" at bounding box center [95, 17] width 120 height 33
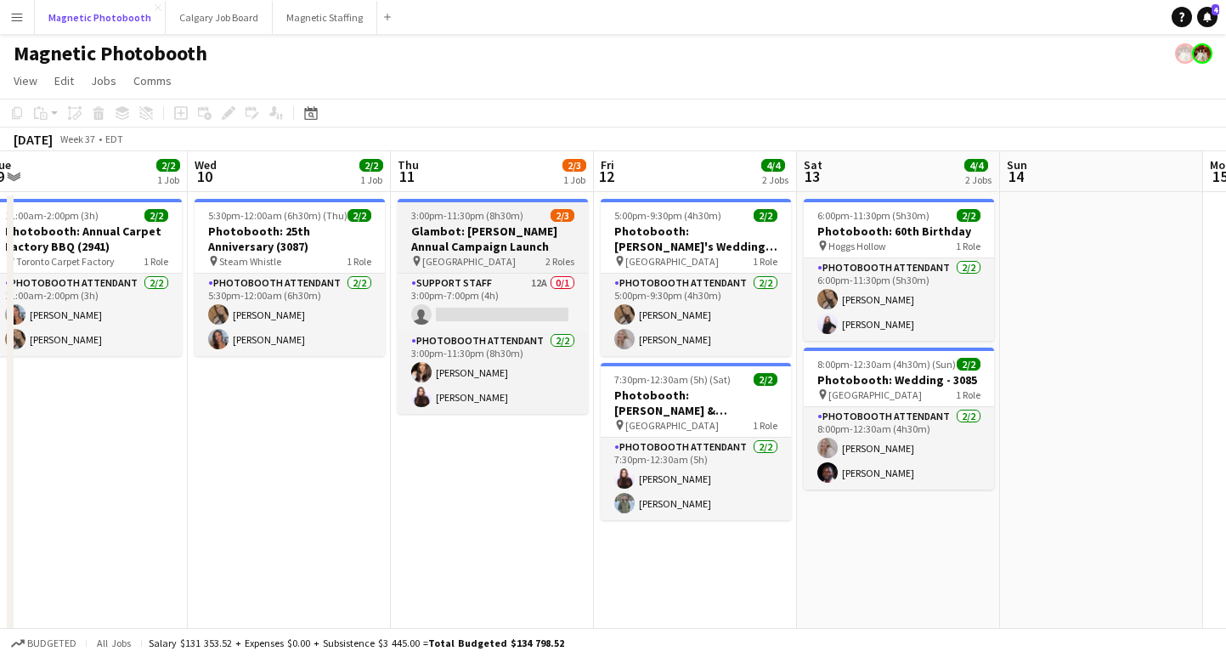
scroll to position [0, 839]
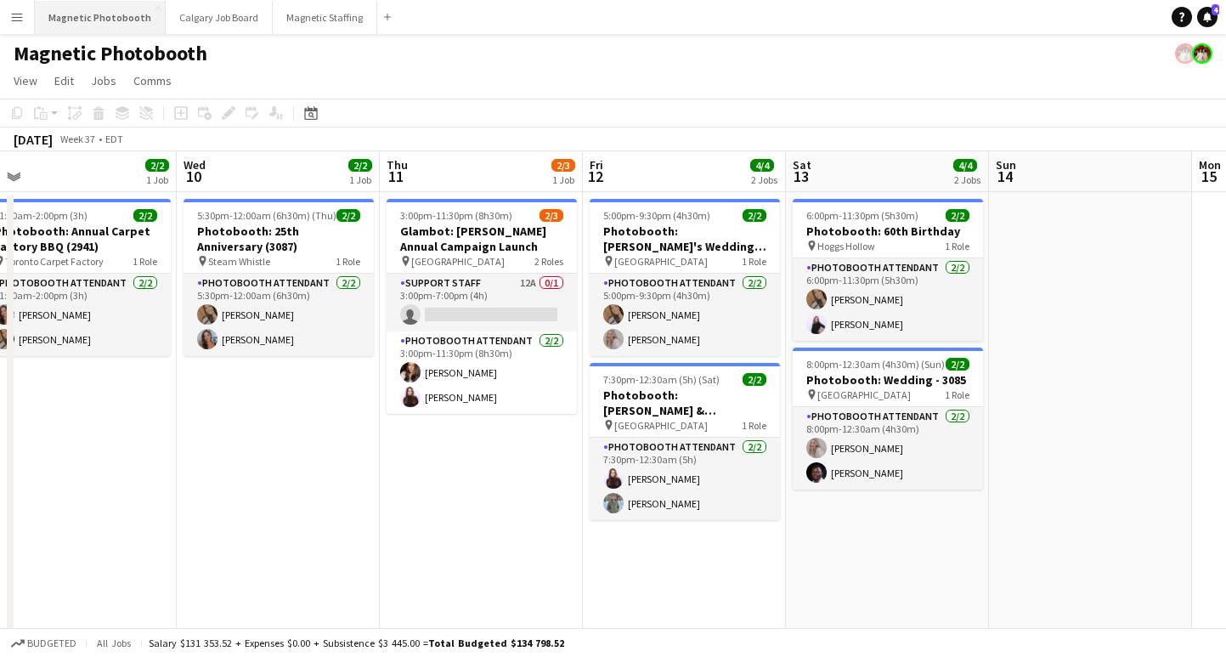
click at [112, 21] on button "Magnetic Photobooth Close" at bounding box center [100, 17] width 131 height 33
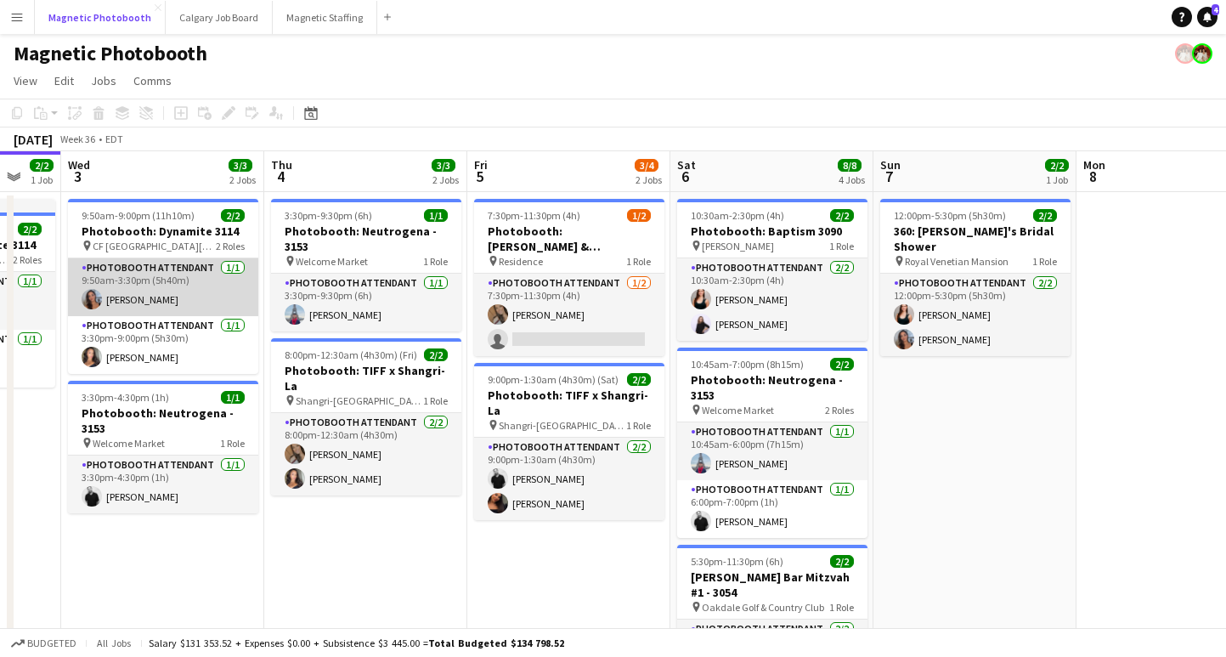
scroll to position [0, 753]
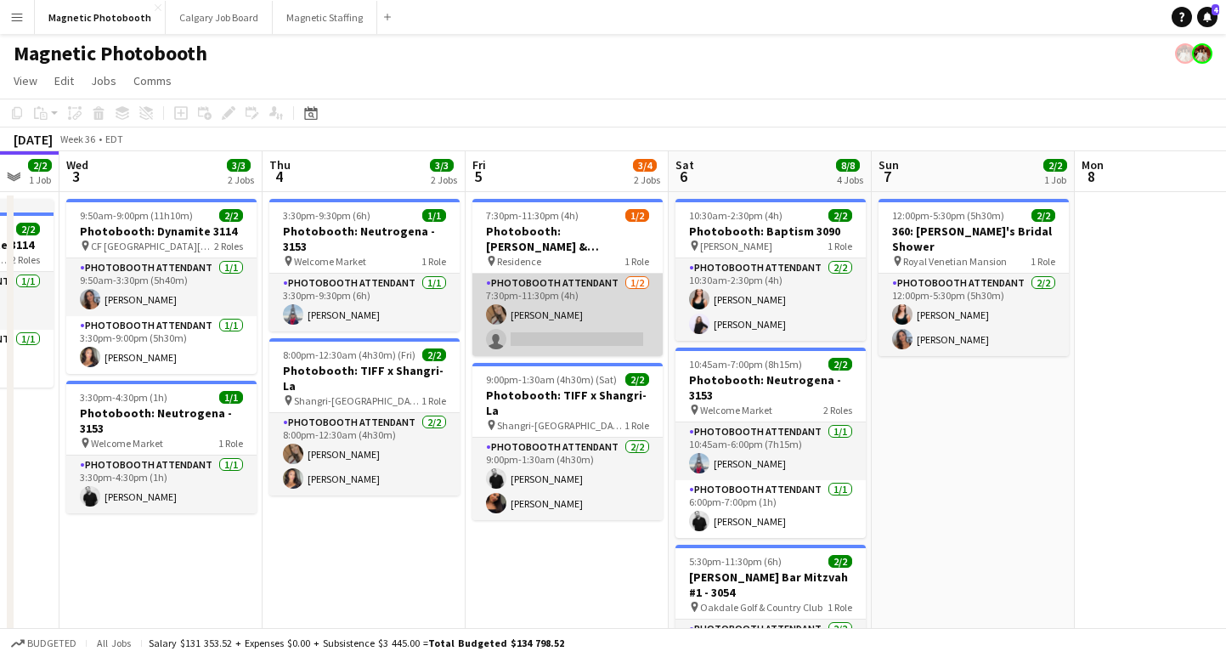
click at [547, 340] on app-card-role "Photobooth Attendant [DATE] 7:30pm-11:30pm (4h) [PERSON_NAME] single-neutral-ac…" at bounding box center [567, 315] width 190 height 82
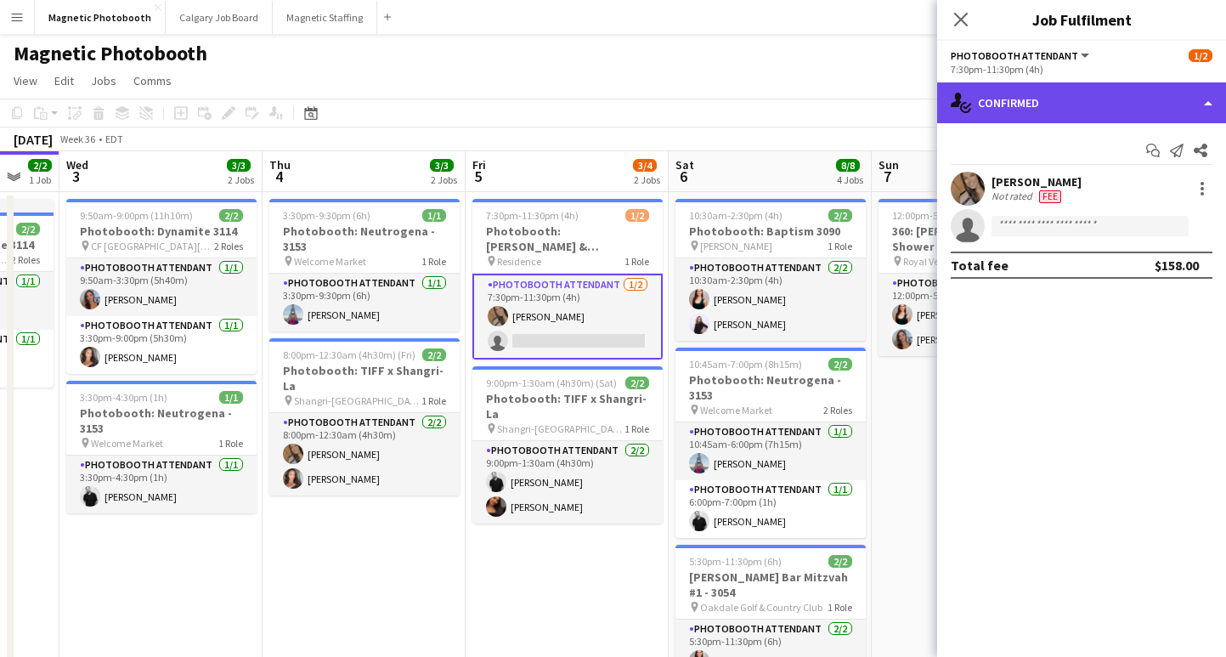
click at [1021, 105] on div "single-neutral-actions-check-2 Confirmed" at bounding box center [1081, 102] width 289 height 41
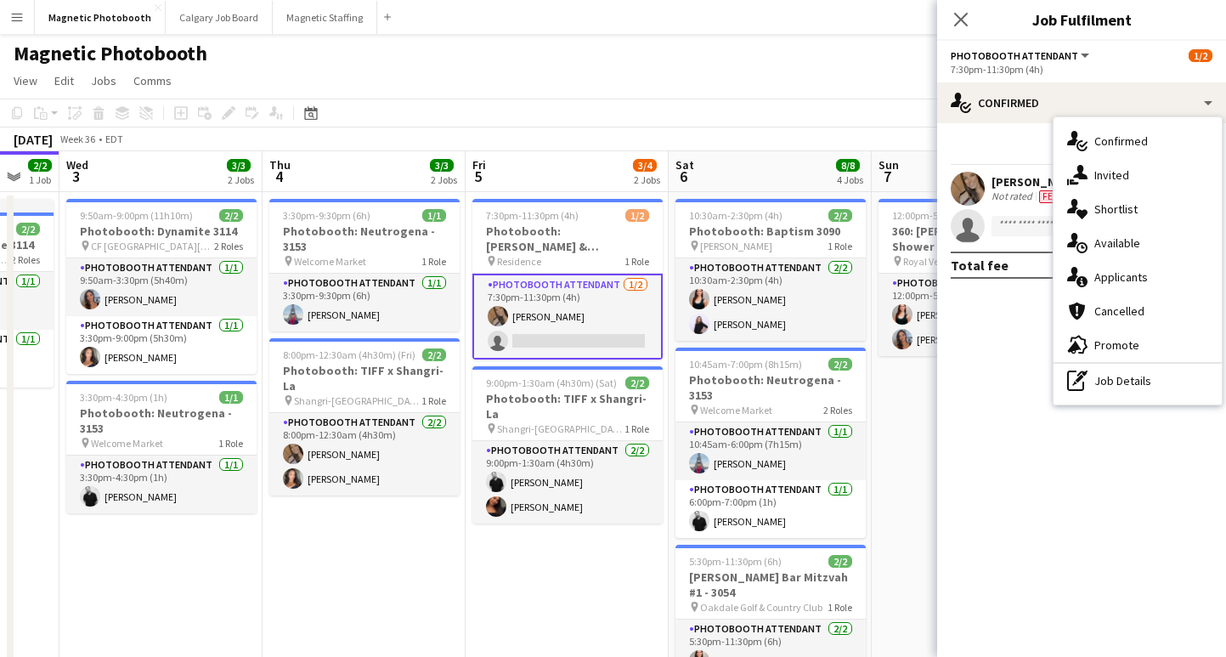
click at [1126, 278] on span "Applicants" at bounding box center [1121, 276] width 54 height 15
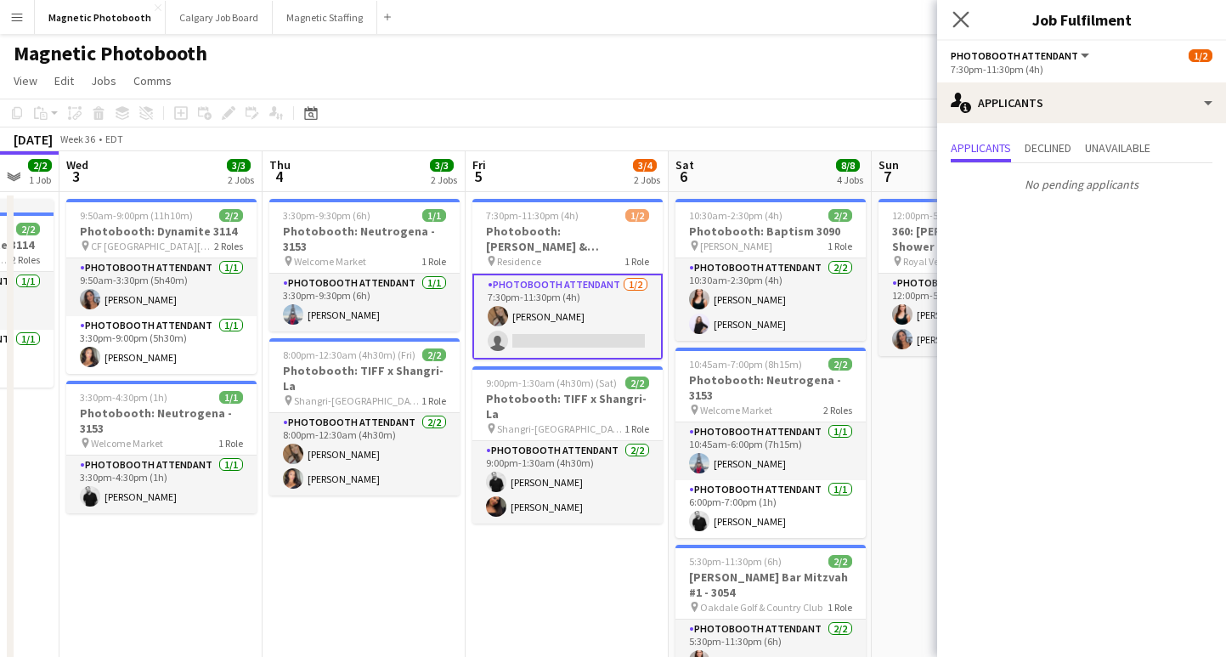
click at [958, 10] on app-icon "Close pop-in" at bounding box center [961, 20] width 25 height 25
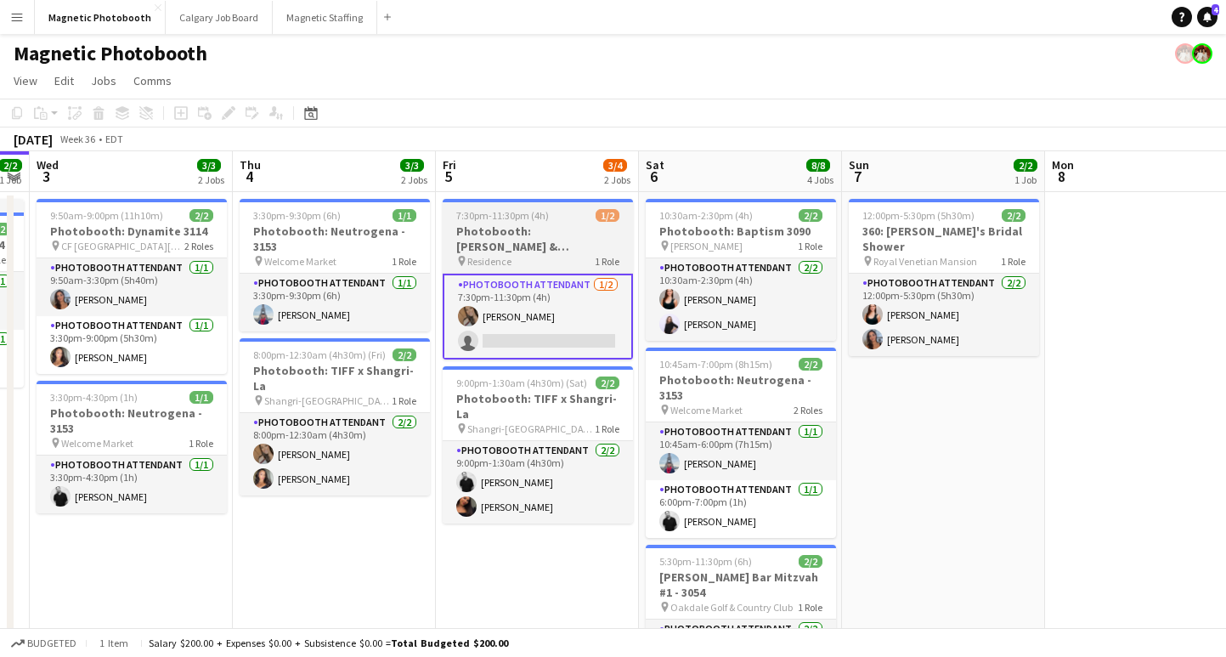
scroll to position [0, 781]
click at [532, 242] on h3 "Photobooth: [PERSON_NAME] & [PERSON_NAME] Wedding 3171" at bounding box center [539, 238] width 190 height 31
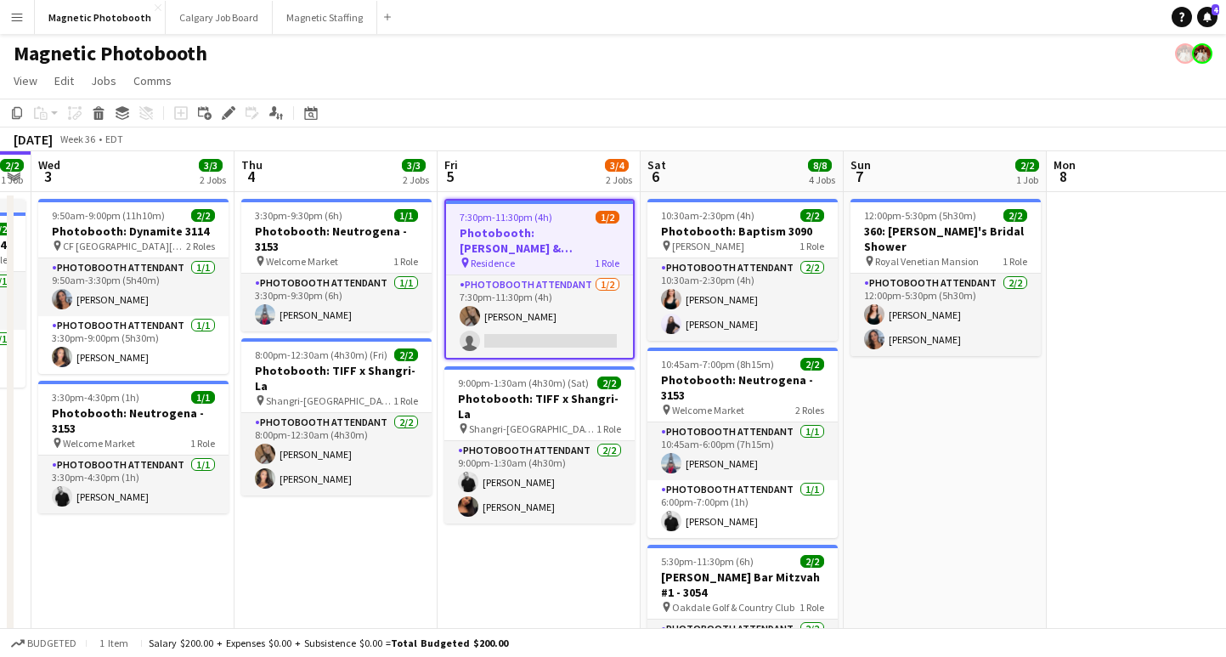
click at [337, 515] on app-date-cell "3:30pm-9:30pm (6h) 1/1 Photobooth: Neutrogena - 3153 pin Welcome Market 1 Role …" at bounding box center [336, 556] width 203 height 728
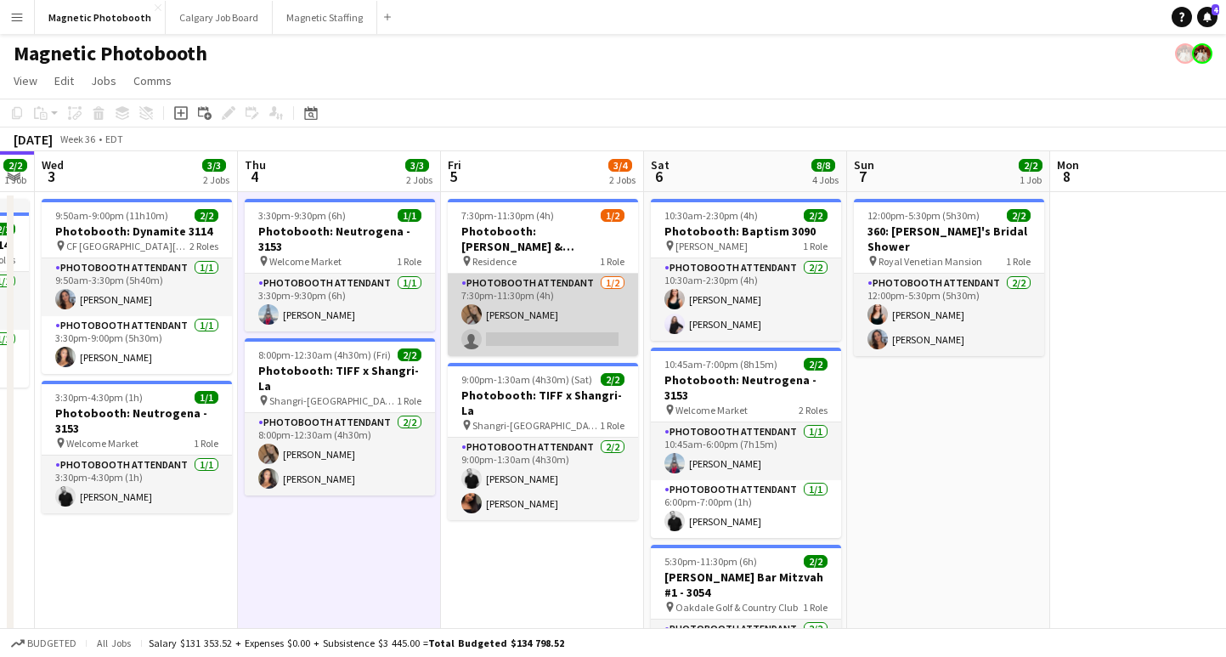
scroll to position [0, 568]
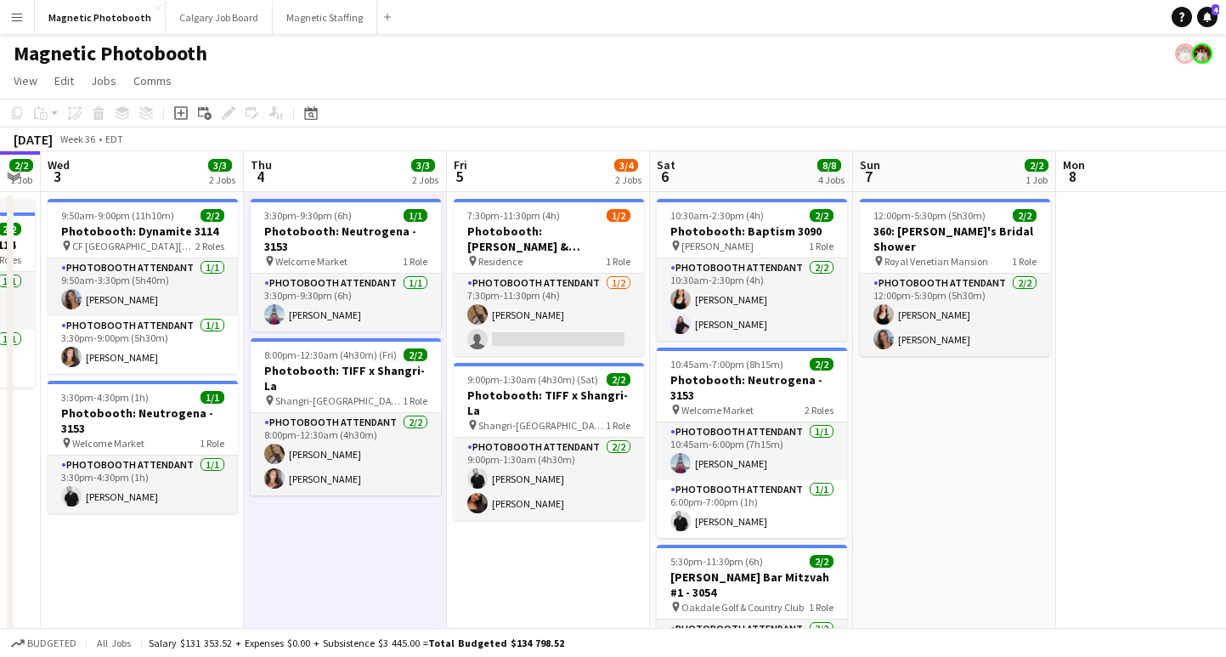
click at [139, 555] on app-date-cell "9:50am-9:00pm (11h10m) 2/2 Photobooth: Dynamite 3114 pin [GEOGRAPHIC_DATA][PERS…" at bounding box center [142, 556] width 203 height 728
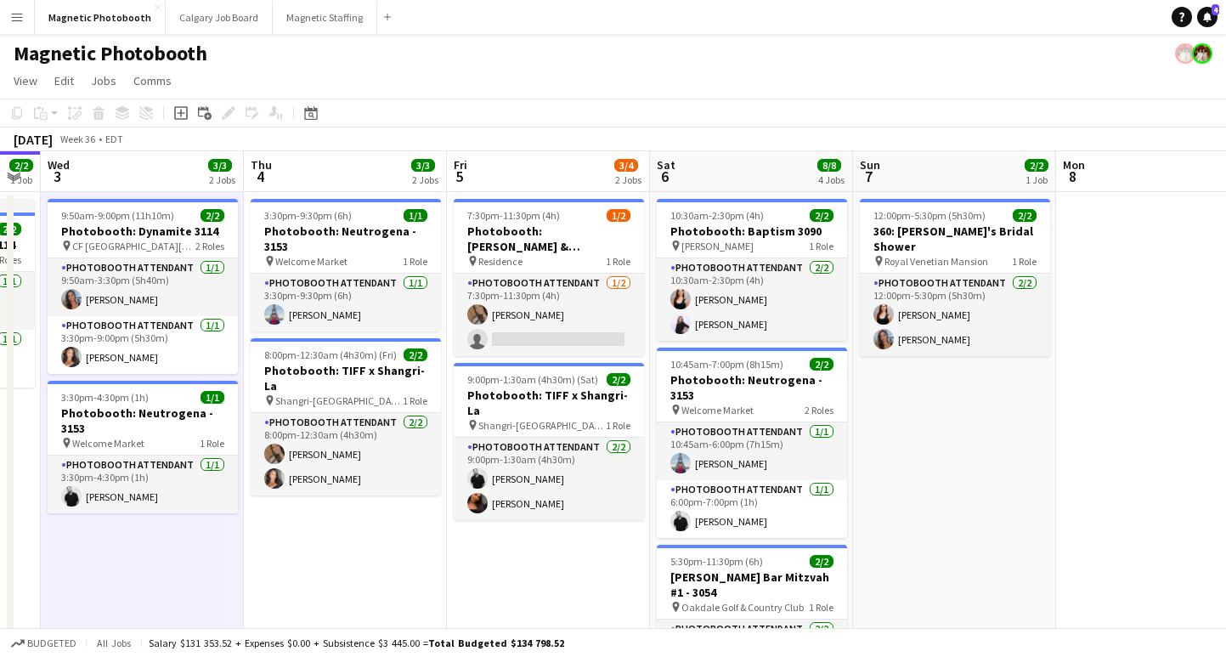
click at [327, 569] on app-date-cell "3:30pm-9:30pm (6h) 1/1 Photobooth: Neutrogena - 3153 pin Welcome Market 1 Role …" at bounding box center [345, 556] width 203 height 728
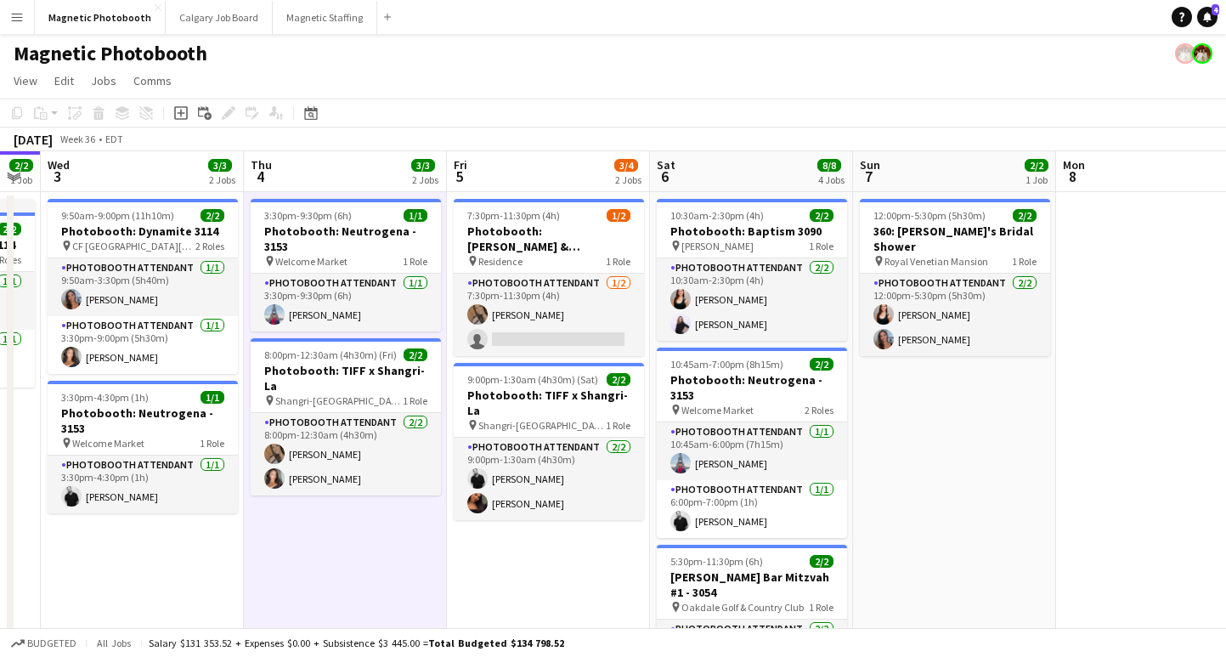
click at [326, 568] on app-date-cell "3:30pm-9:30pm (6h) 1/1 Photobooth: Neutrogena - 3153 pin Welcome Market 1 Role …" at bounding box center [345, 556] width 203 height 728
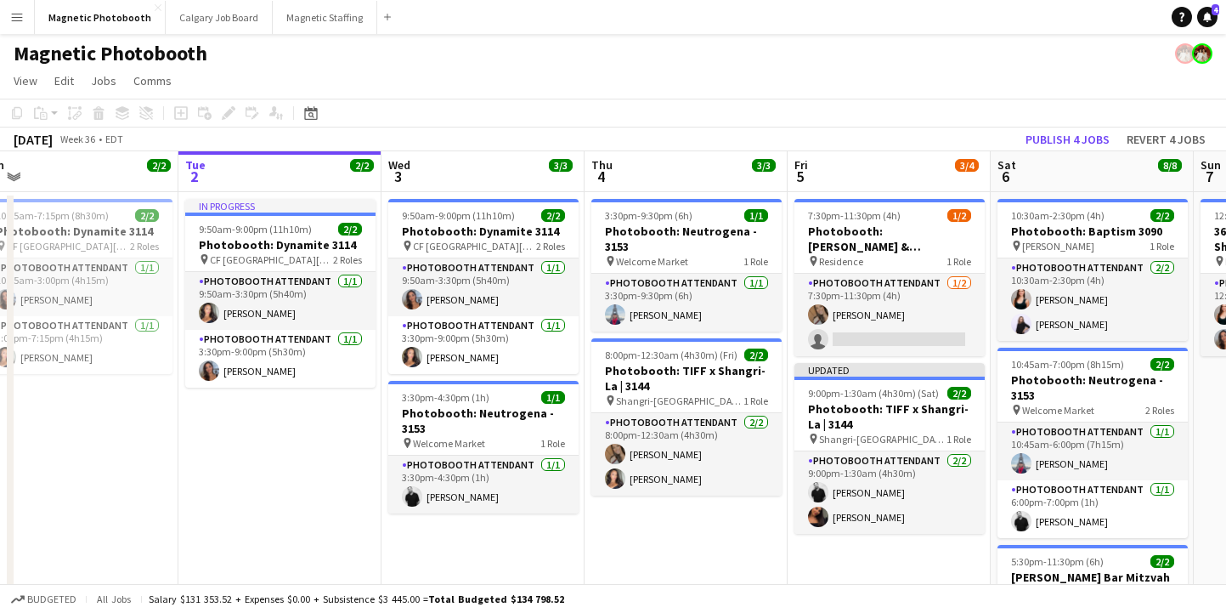
scroll to position [0, 432]
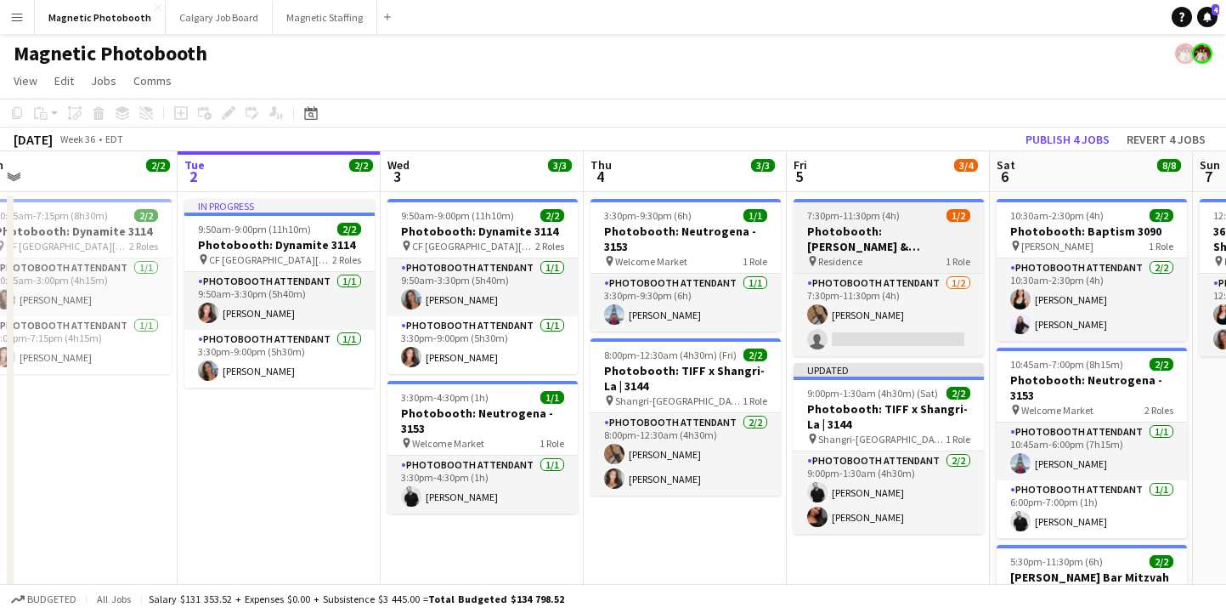
click at [840, 230] on h3 "Photobooth: [PERSON_NAME] & [PERSON_NAME] Wedding 3171" at bounding box center [889, 238] width 190 height 31
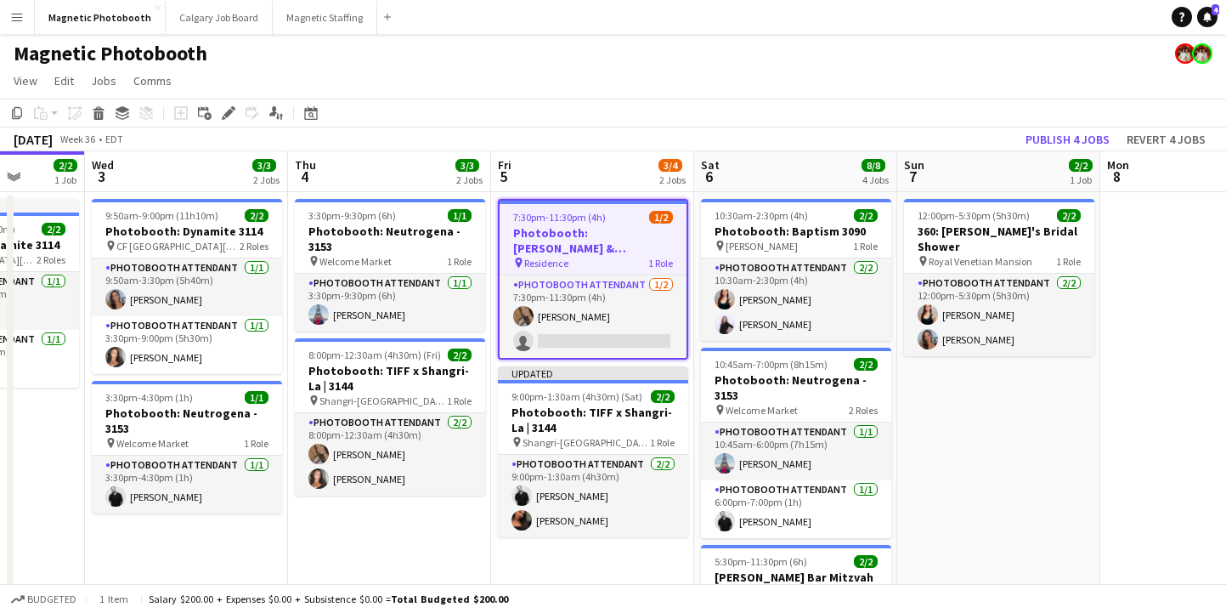
scroll to position [0, 742]
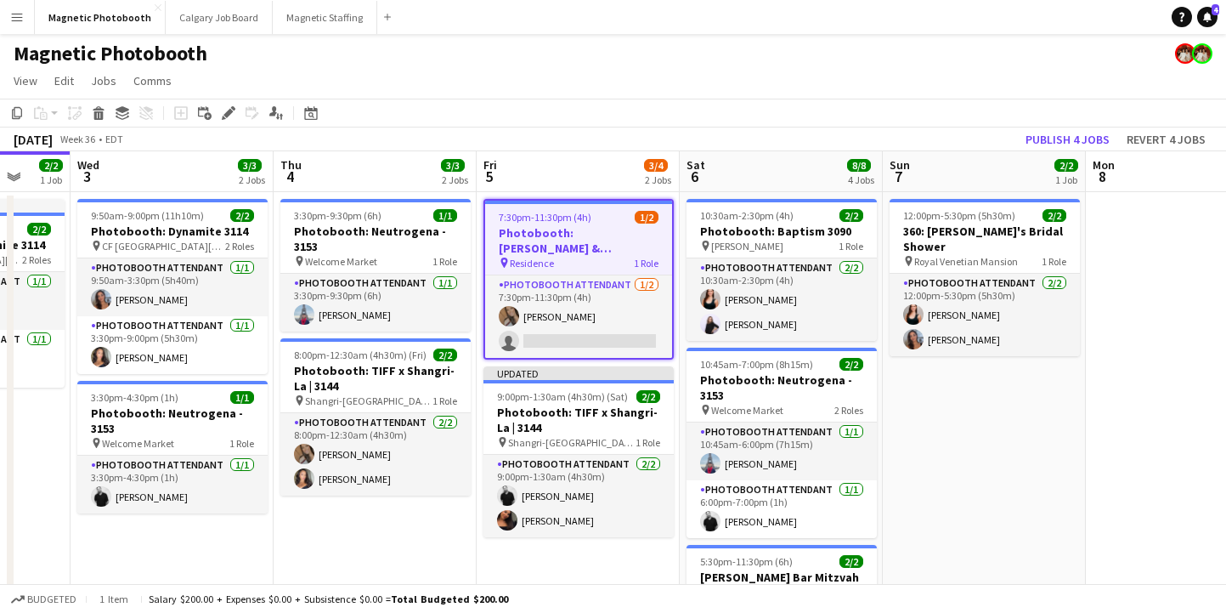
click at [597, 241] on h3 "Photobooth: [PERSON_NAME] & [PERSON_NAME] Wedding 3171" at bounding box center [578, 240] width 187 height 31
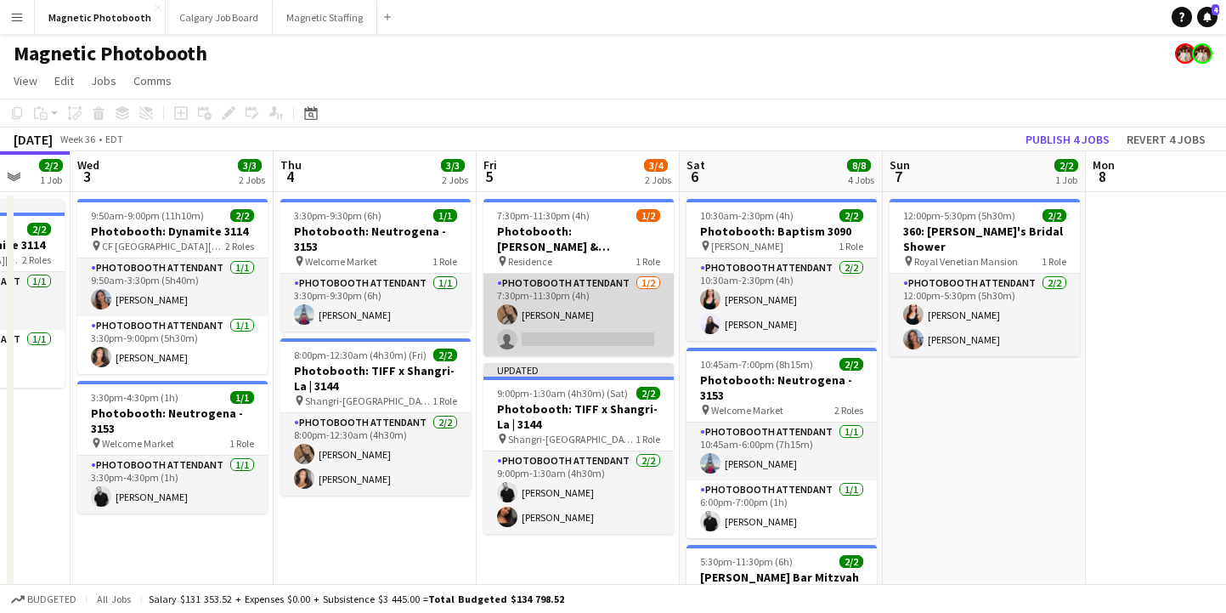
click at [590, 342] on app-card-role "Photobooth Attendant [DATE] 7:30pm-11:30pm (4h) [PERSON_NAME] single-neutral-ac…" at bounding box center [578, 315] width 190 height 82
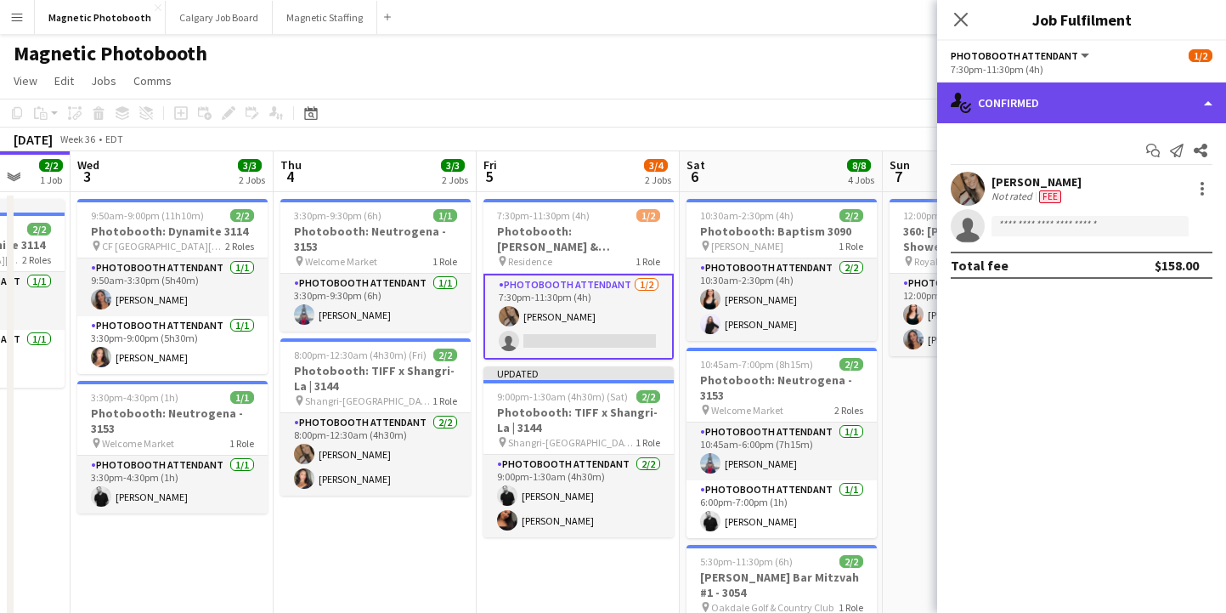
click at [1037, 99] on div "single-neutral-actions-check-2 Confirmed" at bounding box center [1081, 102] width 289 height 41
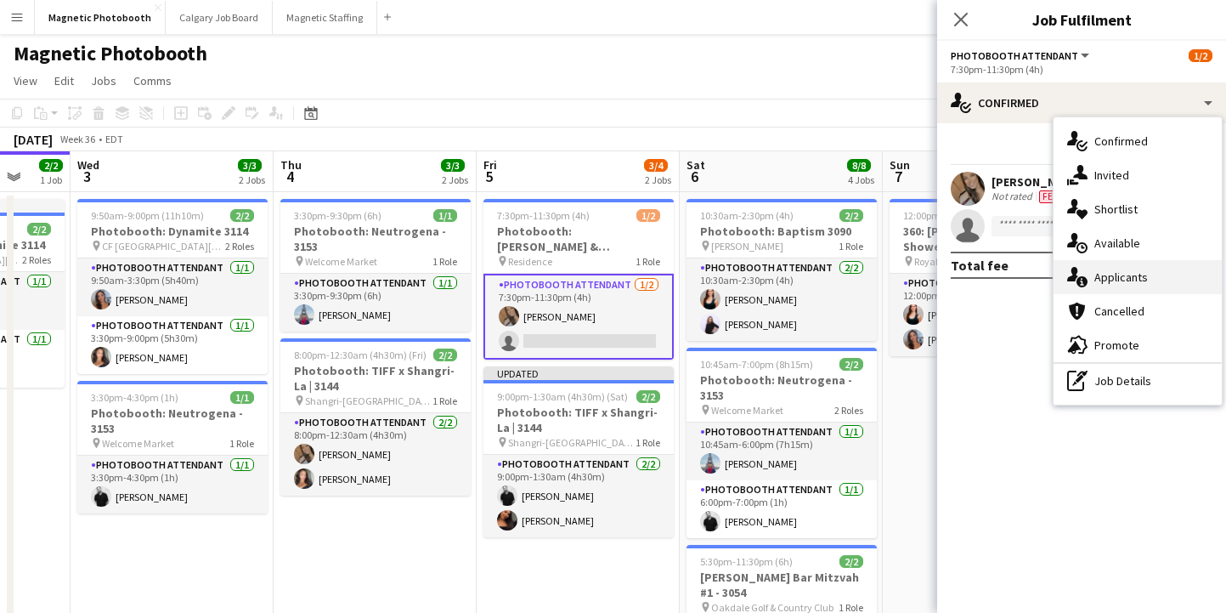
click at [1120, 284] on span "Applicants" at bounding box center [1121, 276] width 54 height 15
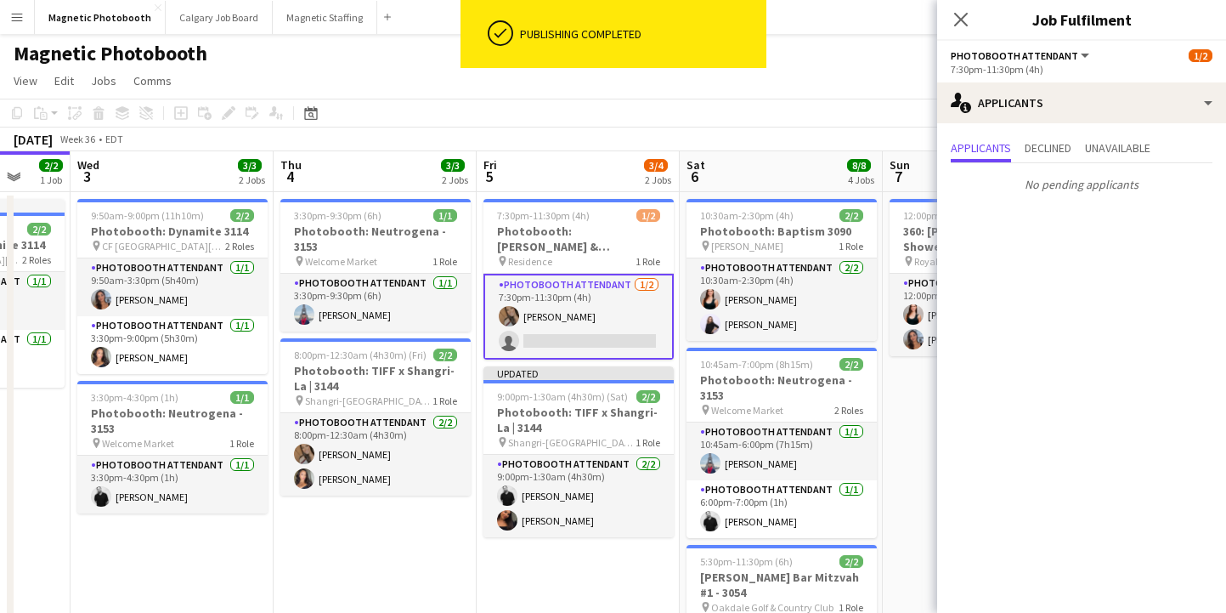
click at [961, 14] on icon "Close pop-in" at bounding box center [961, 20] width 14 height 14
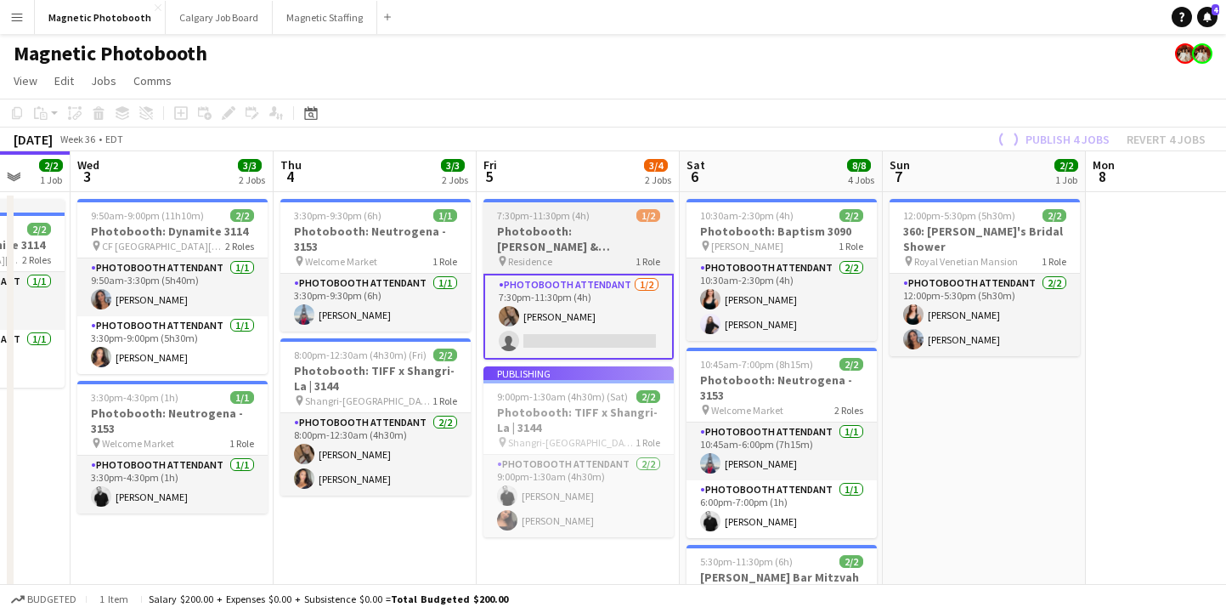
click at [587, 228] on h3 "Photobooth: [PERSON_NAME] & [PERSON_NAME] Wedding 3171" at bounding box center [578, 238] width 190 height 31
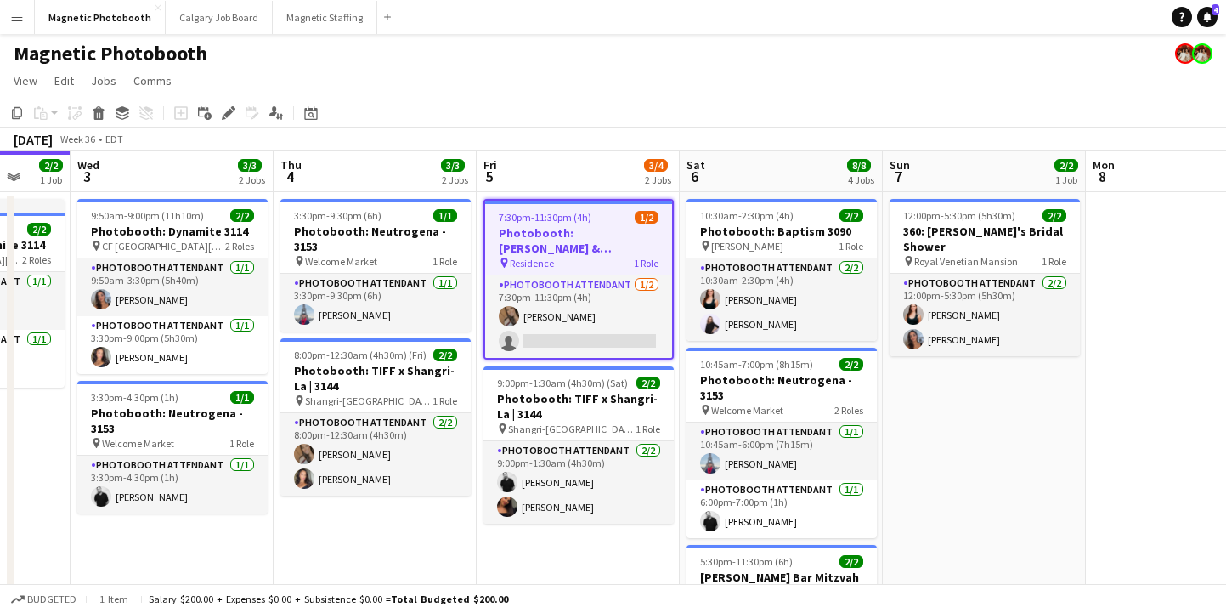
click at [553, 256] on div "pin Residence 1 Role" at bounding box center [578, 263] width 187 height 14
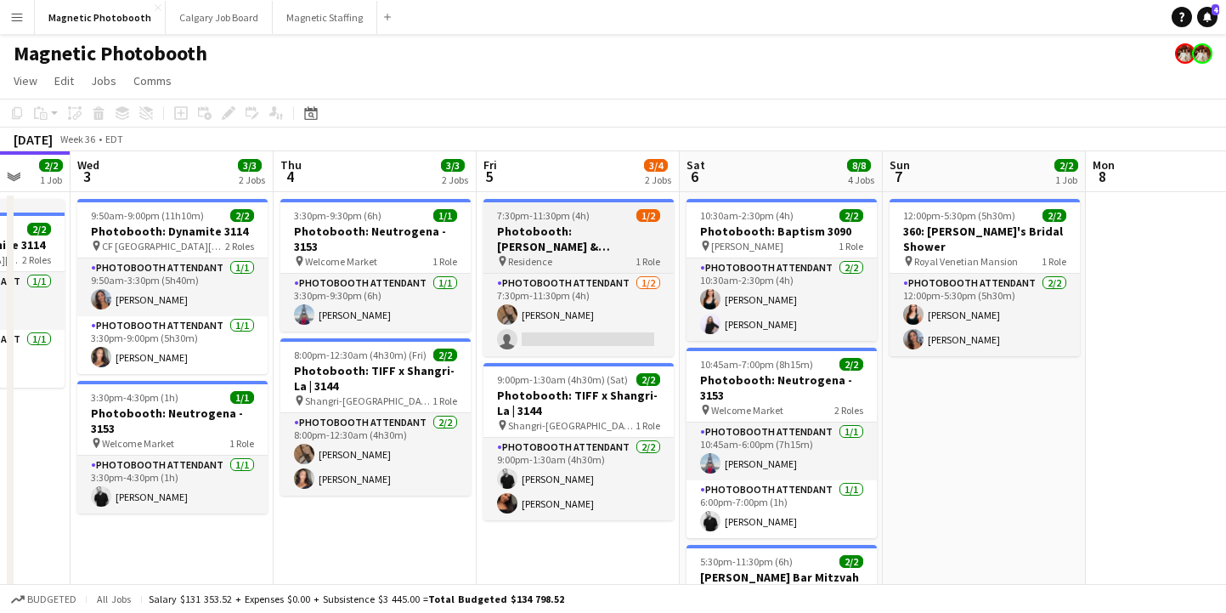
click at [572, 237] on h3 "Photobooth: [PERSON_NAME] & [PERSON_NAME] Wedding 3171" at bounding box center [578, 238] width 190 height 31
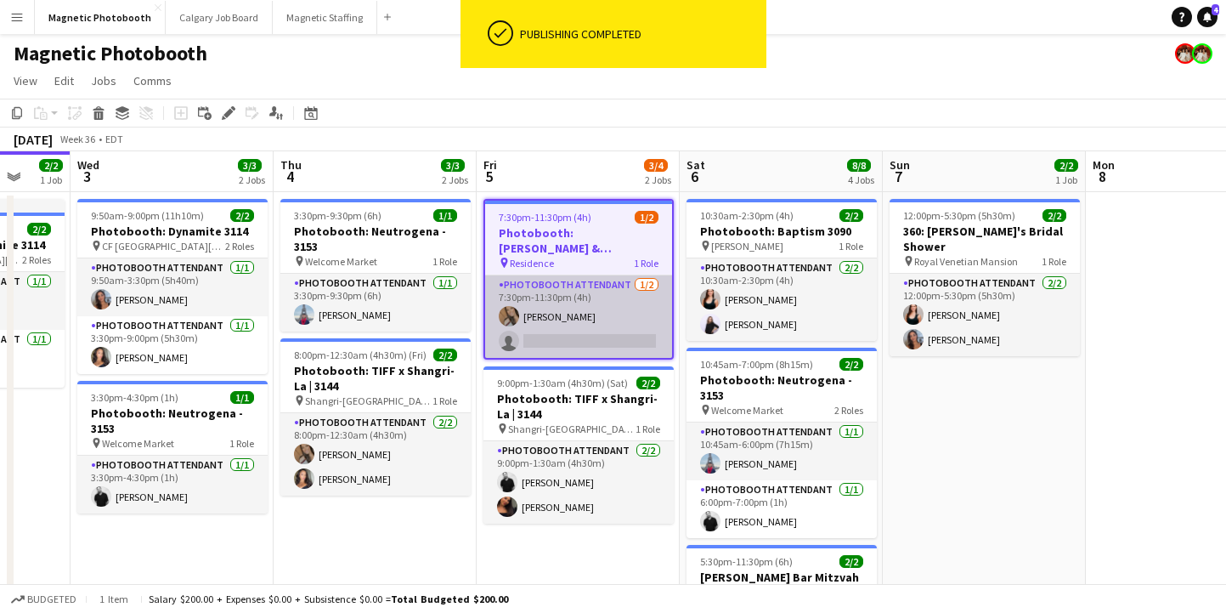
click at [565, 342] on app-card-role "Photobooth Attendant [DATE] 7:30pm-11:30pm (4h) [PERSON_NAME] single-neutral-ac…" at bounding box center [578, 316] width 187 height 82
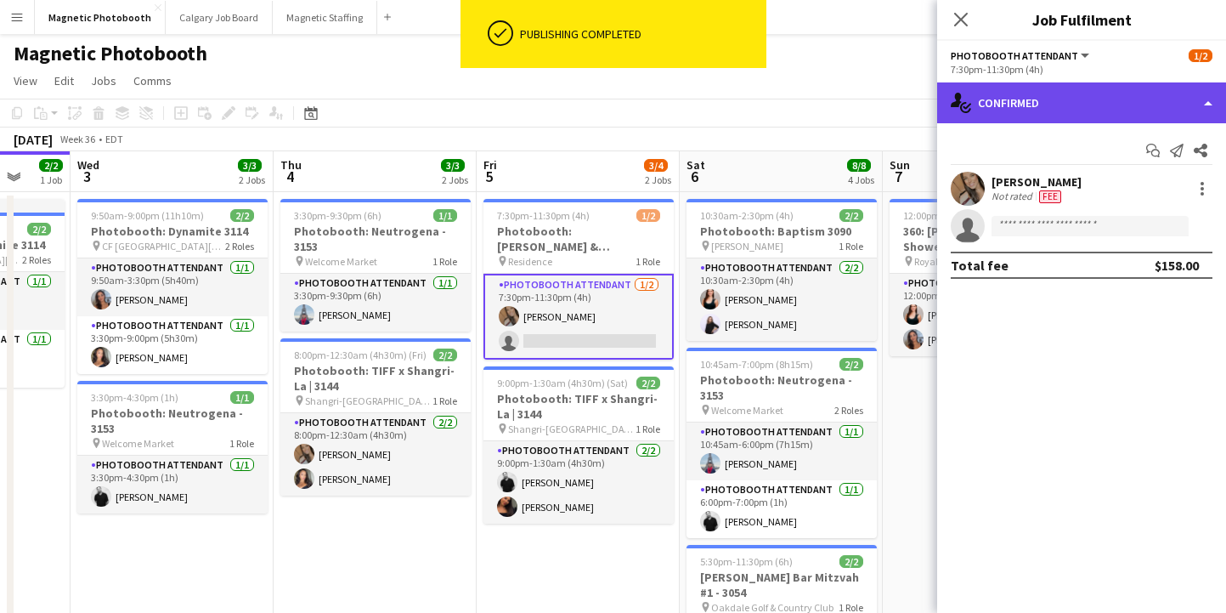
click at [1016, 93] on div "single-neutral-actions-check-2 Confirmed" at bounding box center [1081, 102] width 289 height 41
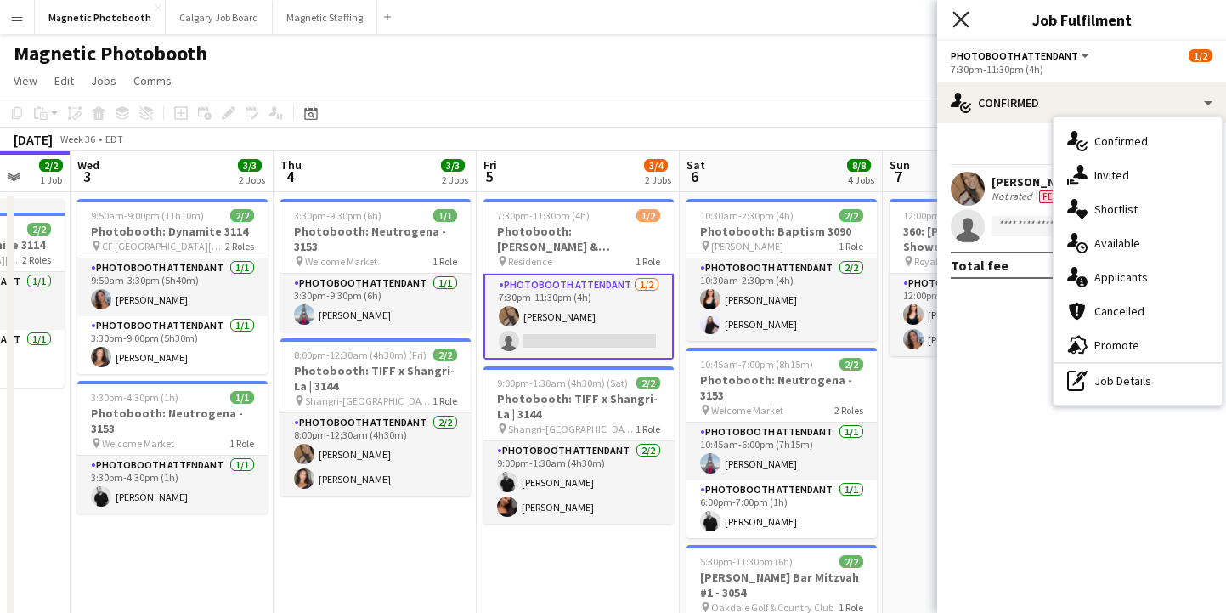
click at [962, 21] on icon at bounding box center [961, 19] width 16 height 16
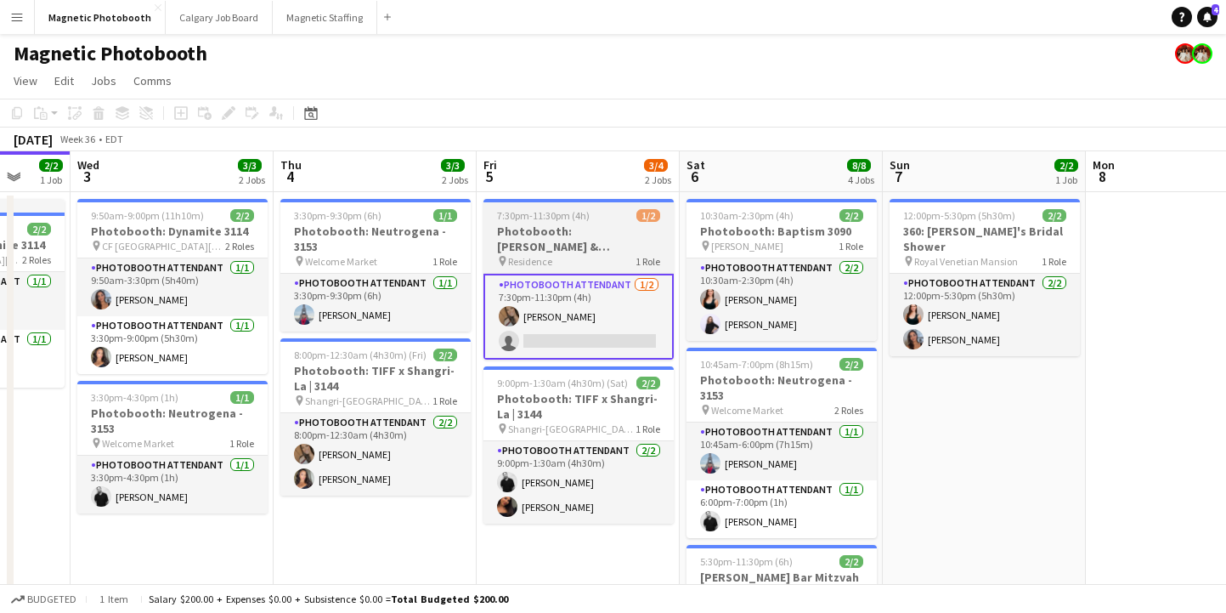
click at [612, 252] on h3 "Photobooth: [PERSON_NAME] & [PERSON_NAME] Wedding 3171" at bounding box center [578, 238] width 190 height 31
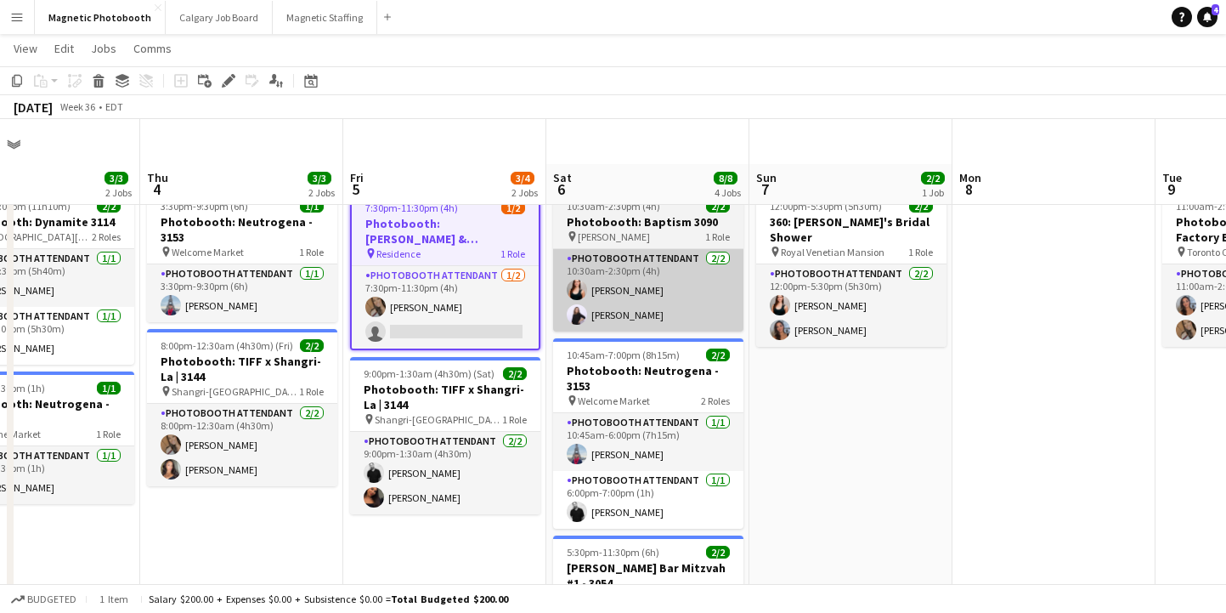
scroll to position [0, 0]
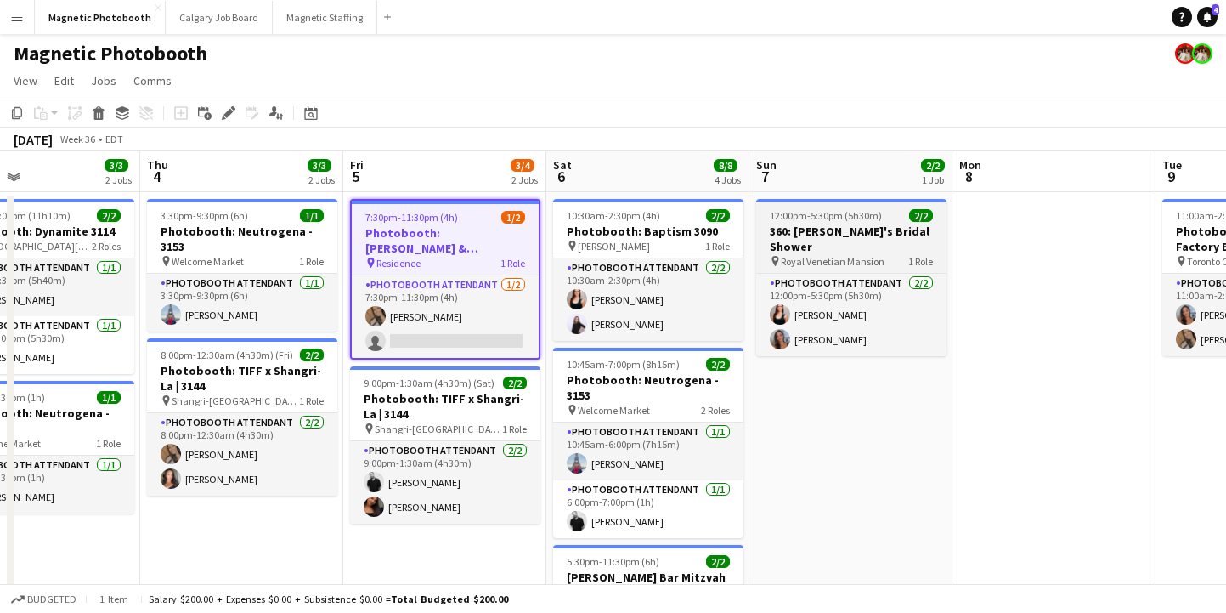
click at [796, 254] on div "pin Royal Venetian Mansion 1 Role" at bounding box center [851, 261] width 190 height 14
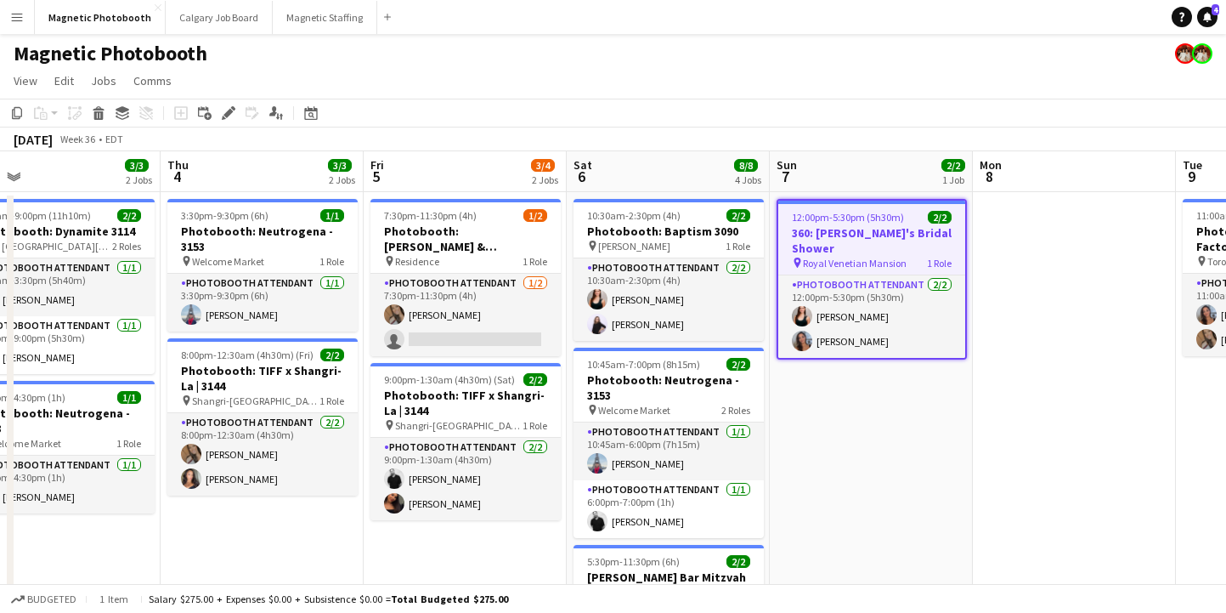
scroll to position [0, 403]
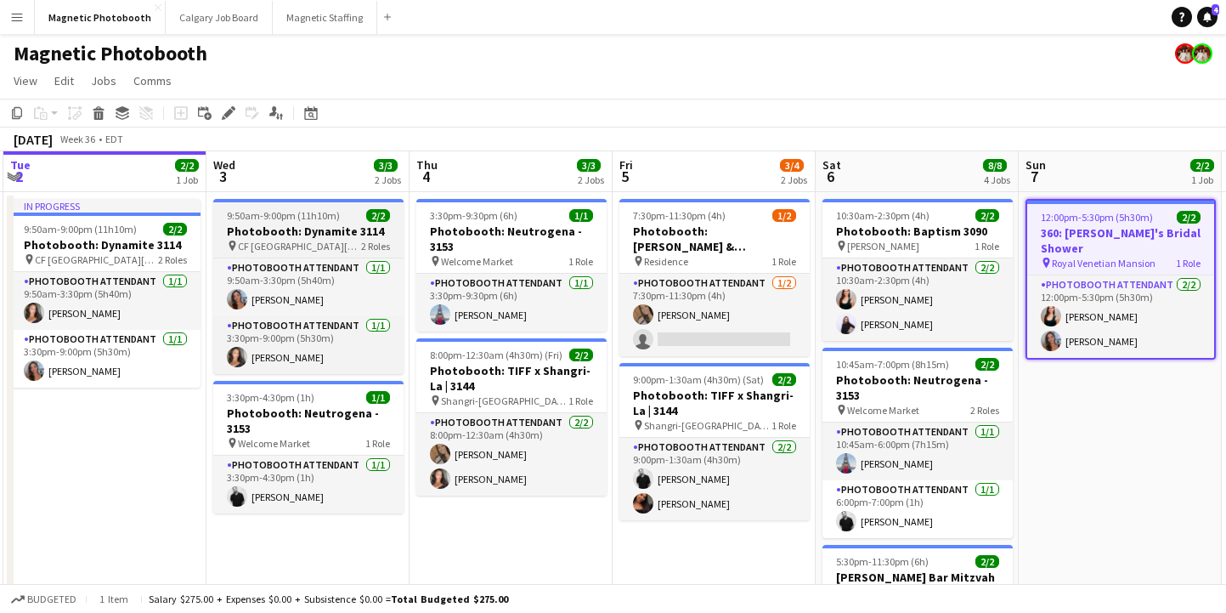
click at [302, 218] on span "9:50am-9:00pm (11h10m)" at bounding box center [283, 215] width 113 height 13
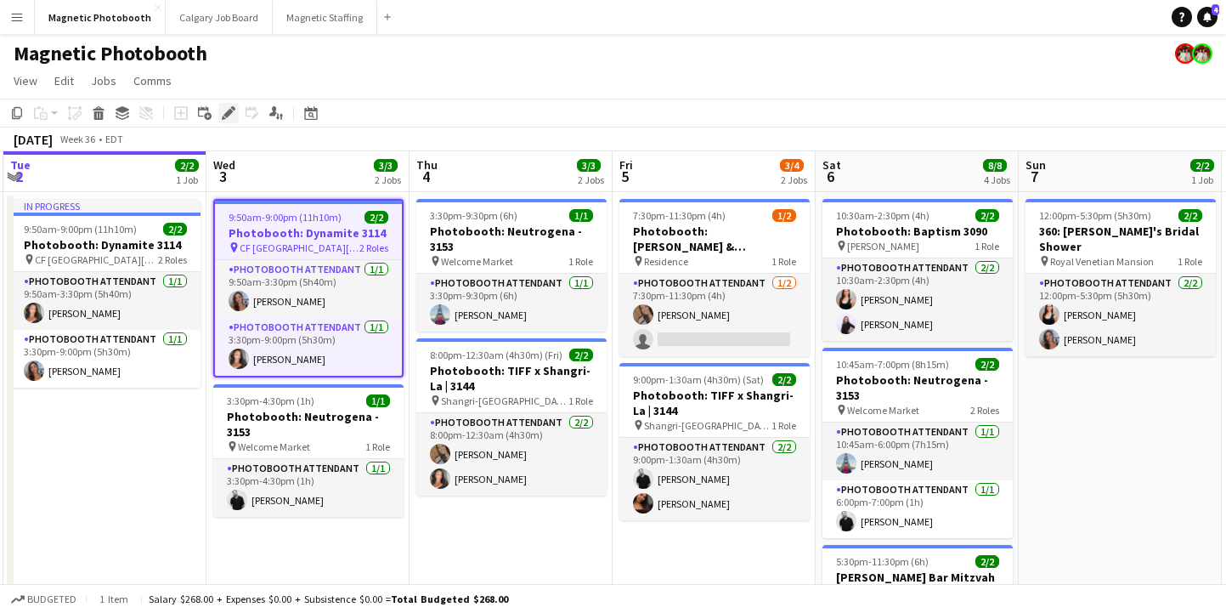
click at [222, 112] on icon "Edit" at bounding box center [229, 113] width 14 height 14
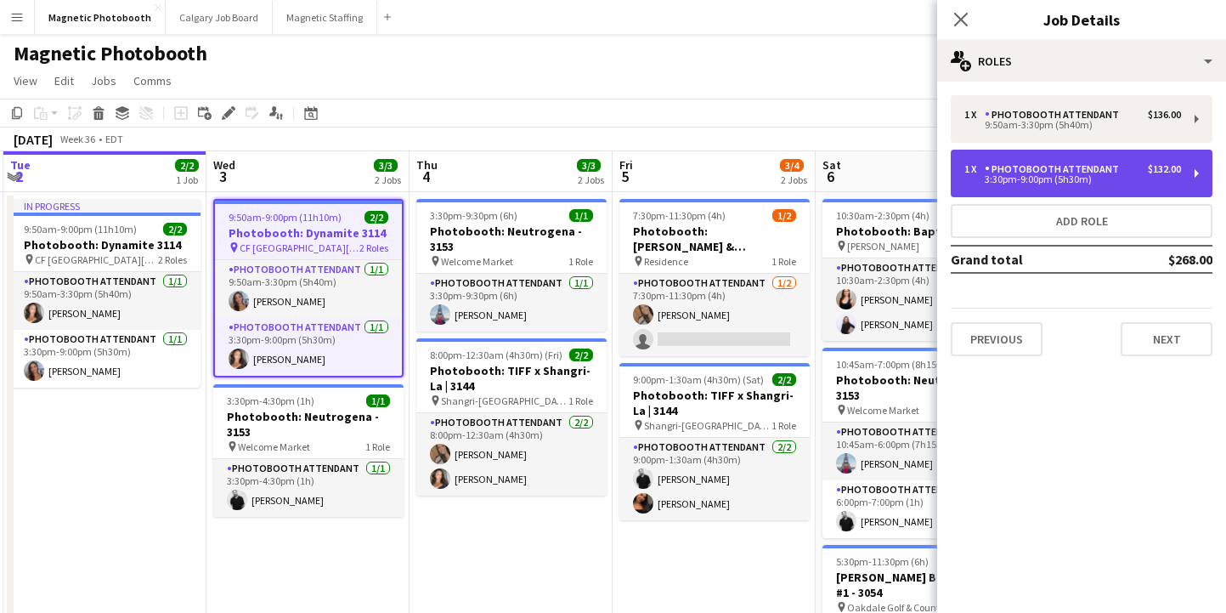
click at [1128, 172] on div "1 x Photobooth Attendant $132.00" at bounding box center [1072, 169] width 217 height 12
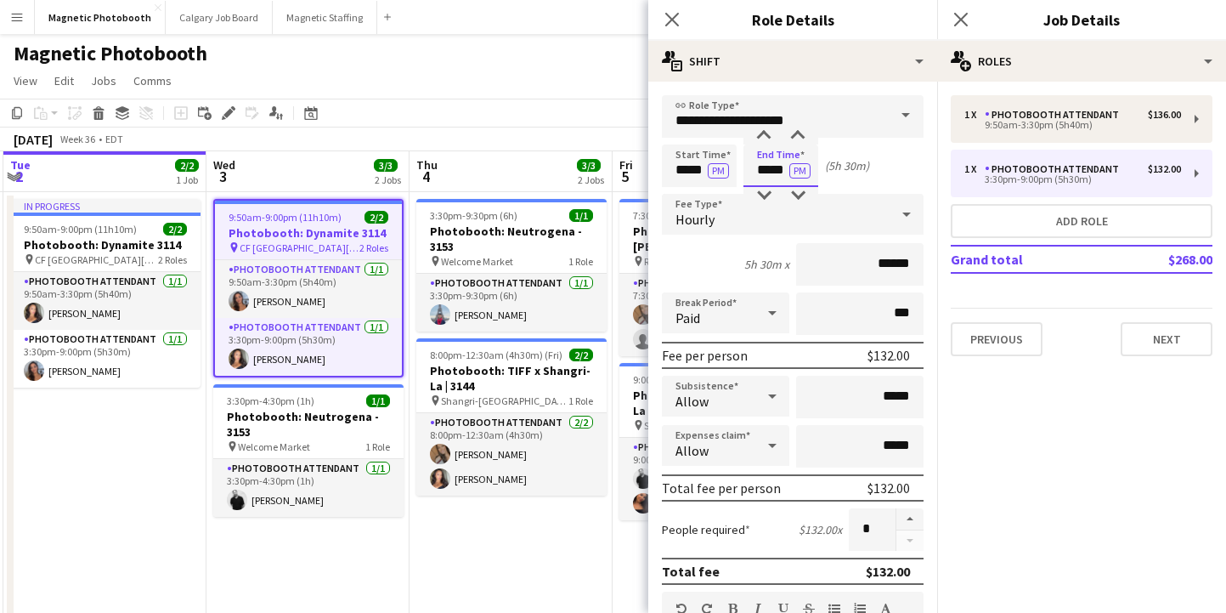
click at [765, 173] on input "*****" at bounding box center [780, 165] width 75 height 42
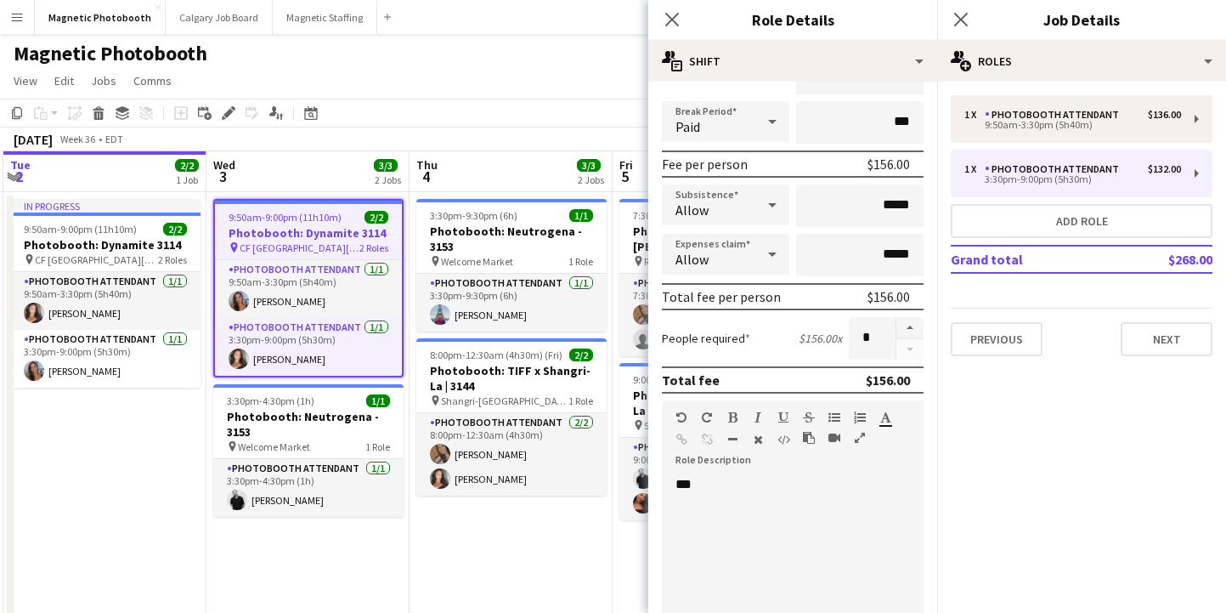
scroll to position [538, 0]
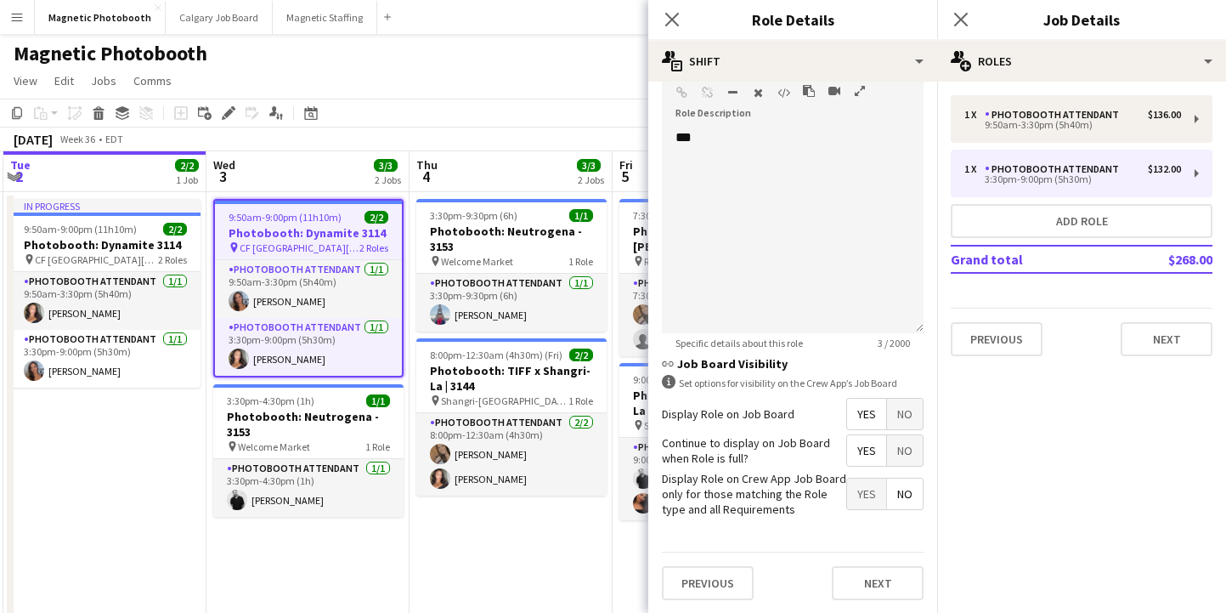
type input "*****"
drag, startPoint x: 669, startPoint y: 144, endPoint x: 634, endPoint y: 126, distance: 39.5
click at [634, 126] on body "Menu Boards Boards Boards All jobs Status Workforce Workforce My Workforce Recr…" at bounding box center [613, 474] width 1226 height 949
click at [866, 587] on button "Next" at bounding box center [878, 583] width 92 height 34
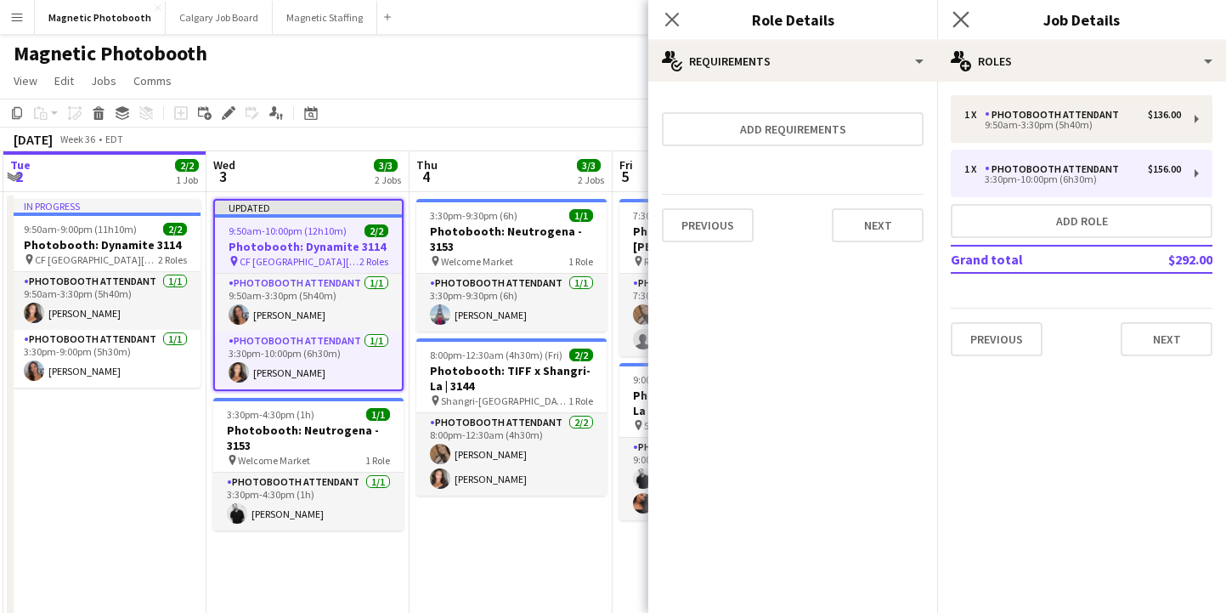
click at [953, 9] on app-icon "Close pop-in" at bounding box center [961, 20] width 25 height 25
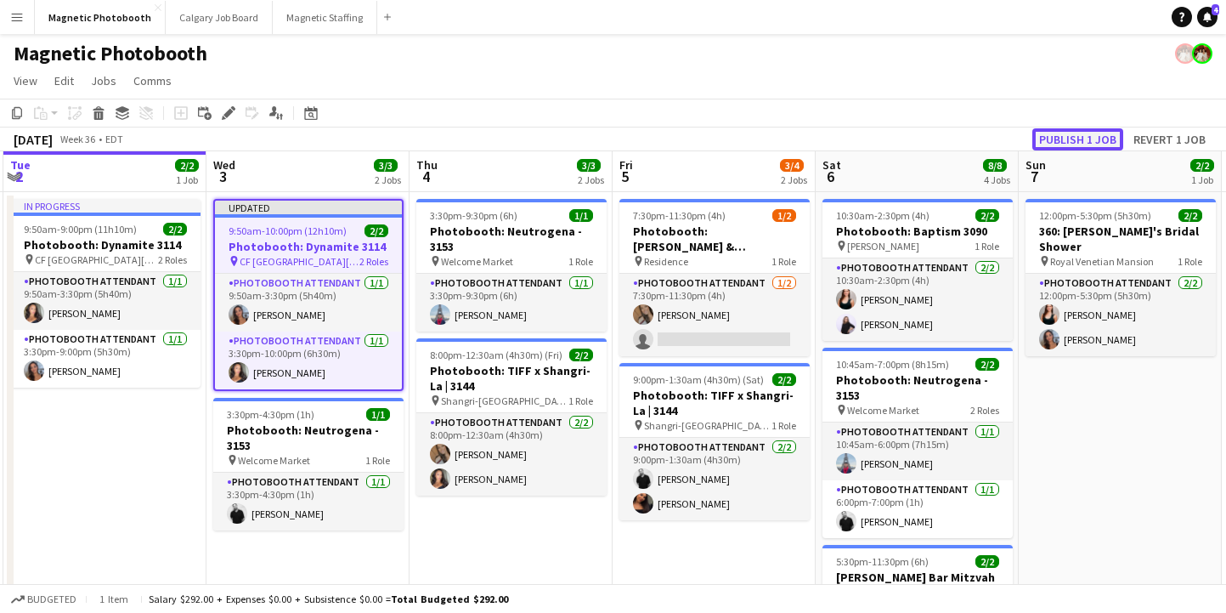
click at [1076, 133] on button "Publish 1 job" at bounding box center [1077, 139] width 91 height 22
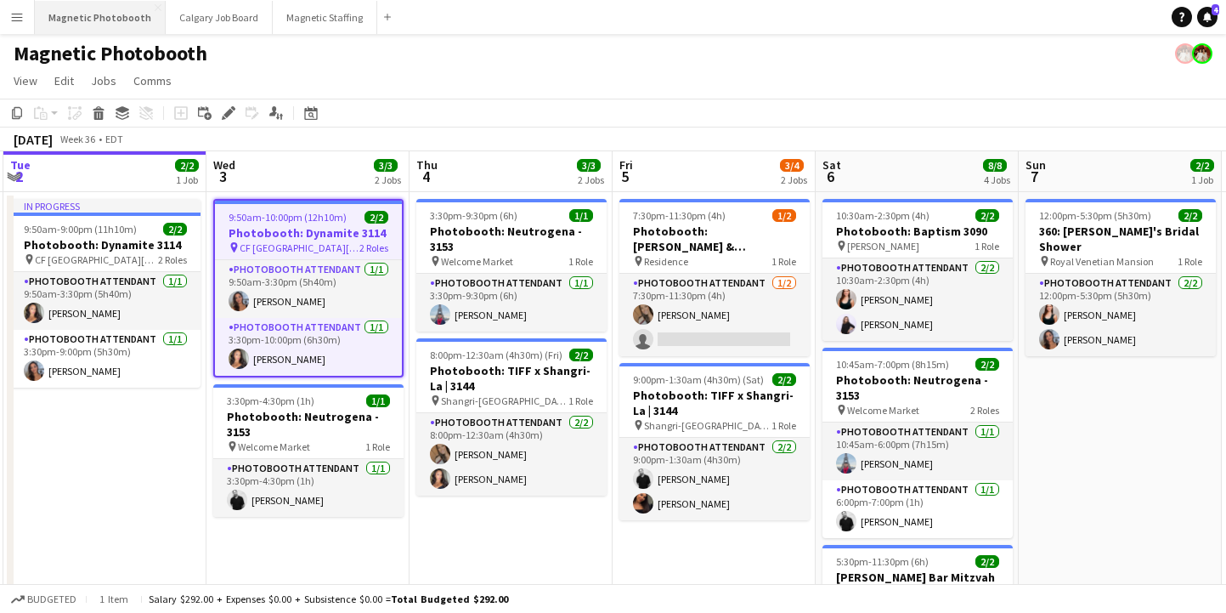
click at [111, 21] on button "Magnetic Photobooth Close" at bounding box center [100, 17] width 131 height 33
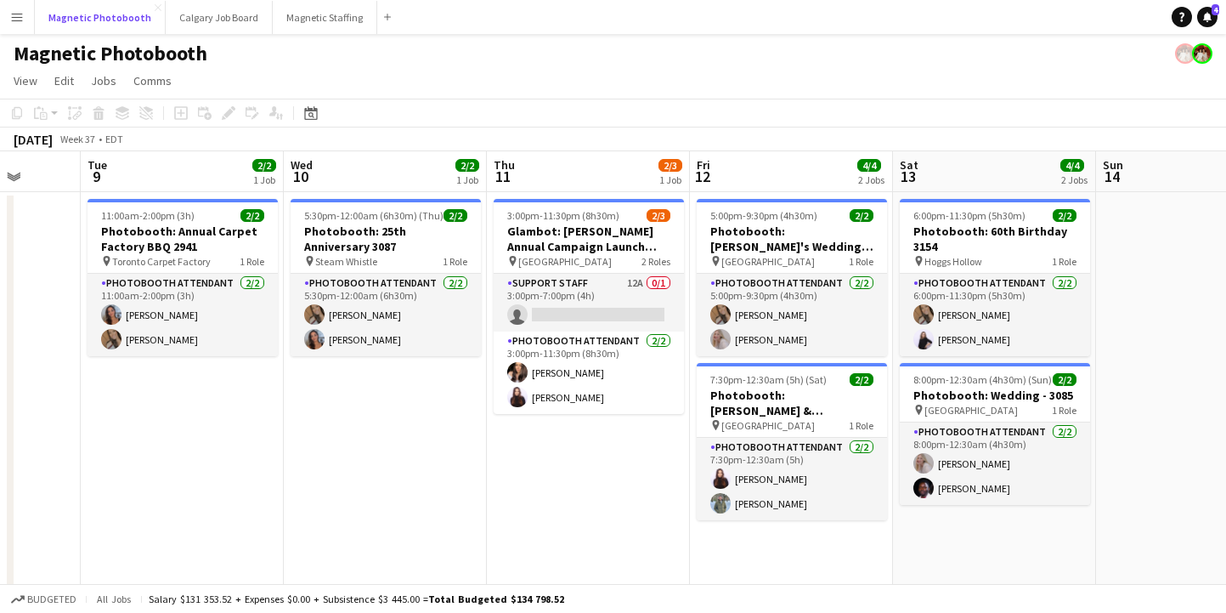
scroll to position [0, 729]
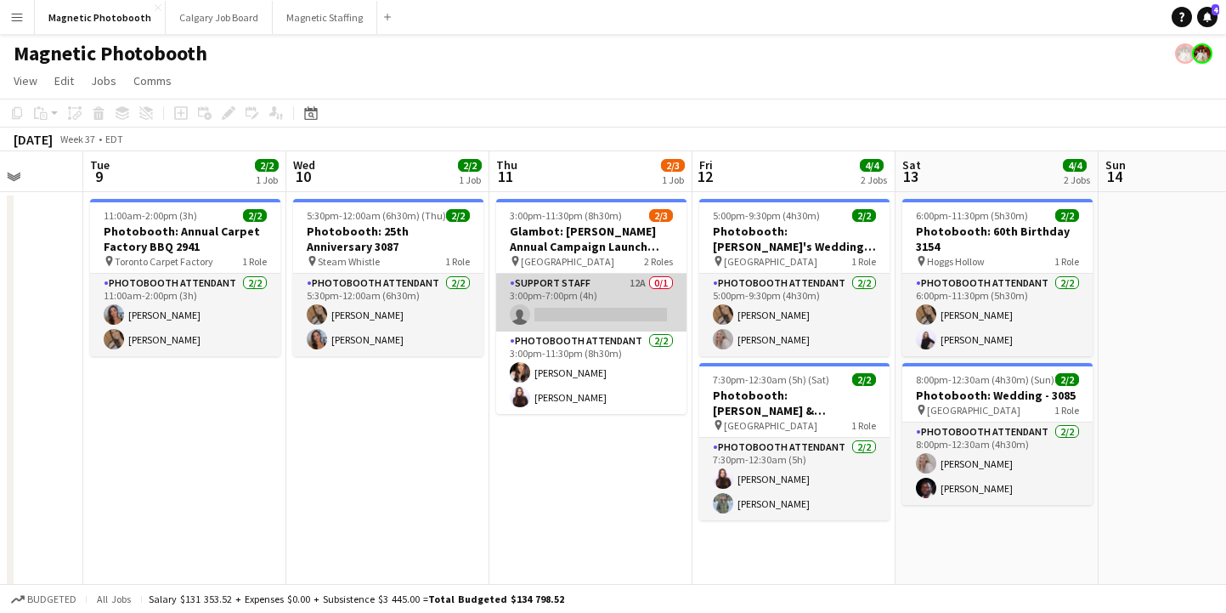
click at [594, 286] on app-card-role "Support Staff 12A 0/1 3:00pm-7:00pm (4h) single-neutral-actions" at bounding box center [591, 303] width 190 height 58
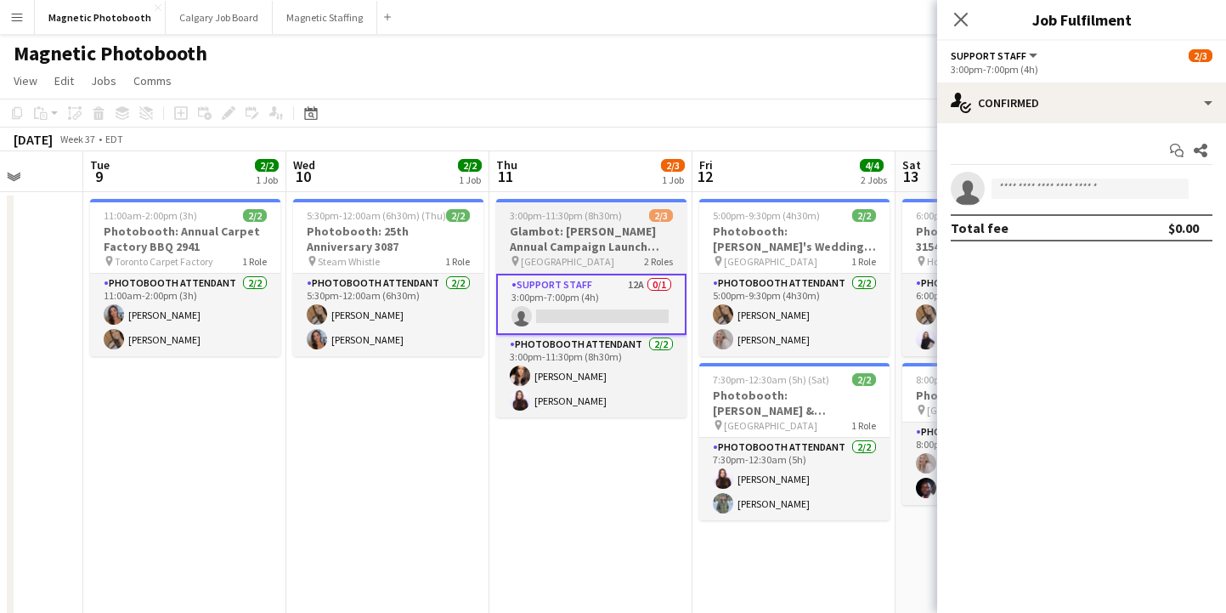
click at [591, 228] on h3 "Glambot: [PERSON_NAME] Annual Campaign Launch 3146" at bounding box center [591, 238] width 190 height 31
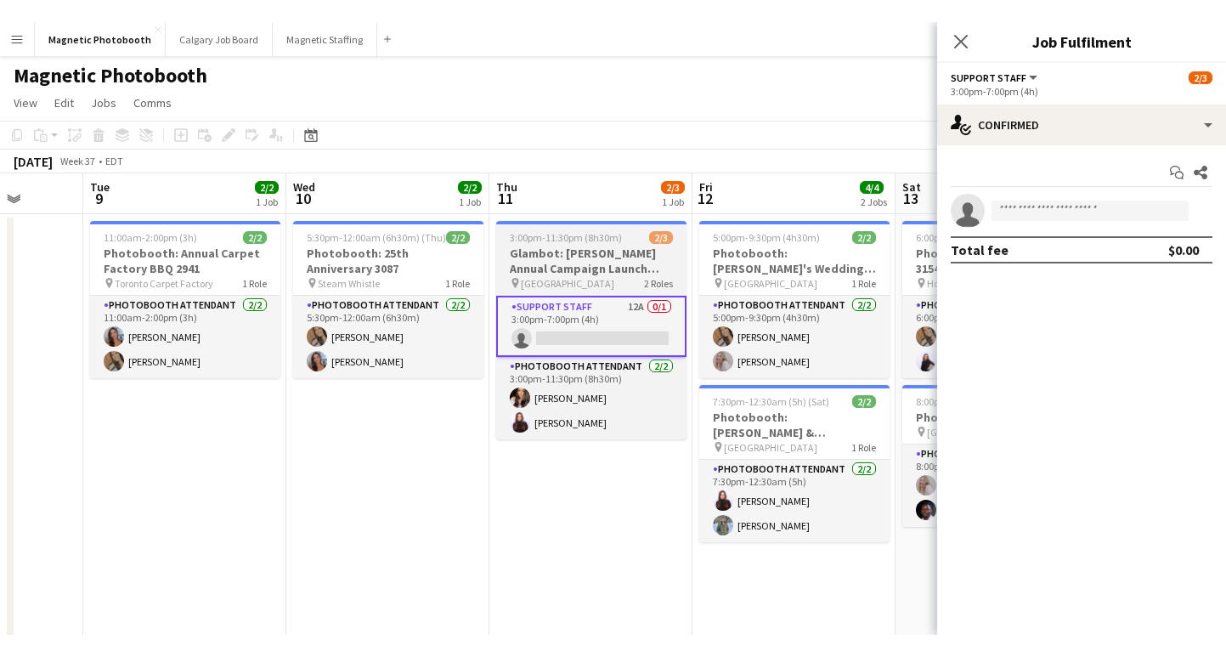
scroll to position [0, 730]
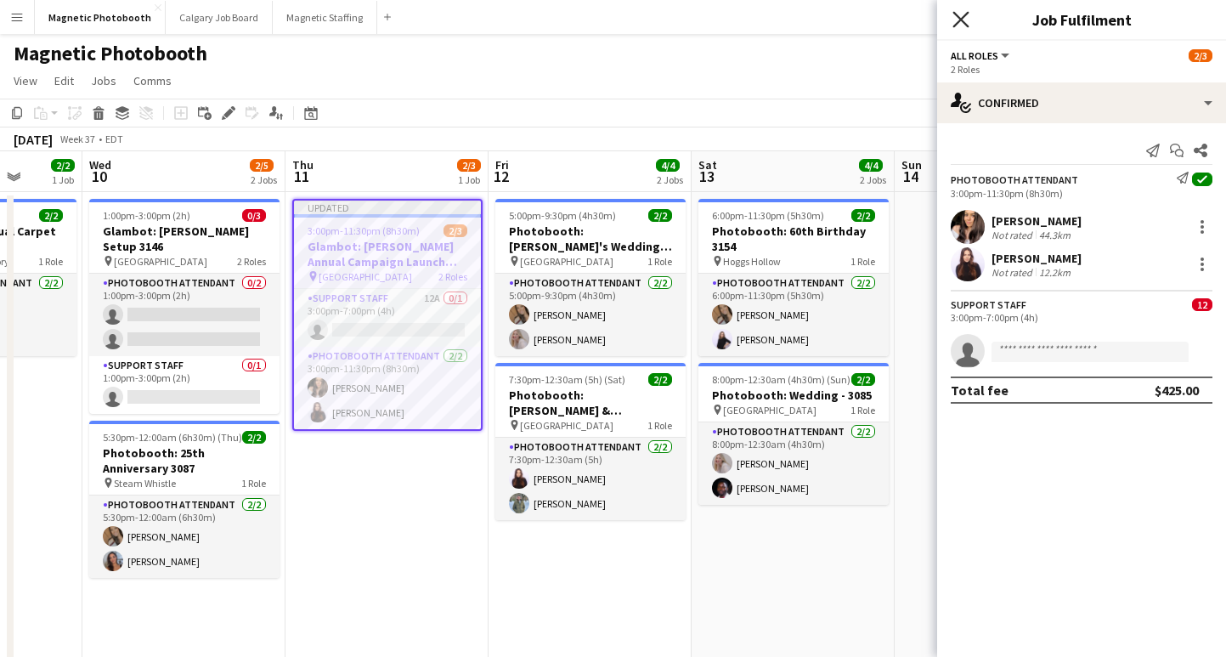
click at [956, 15] on icon at bounding box center [961, 19] width 16 height 16
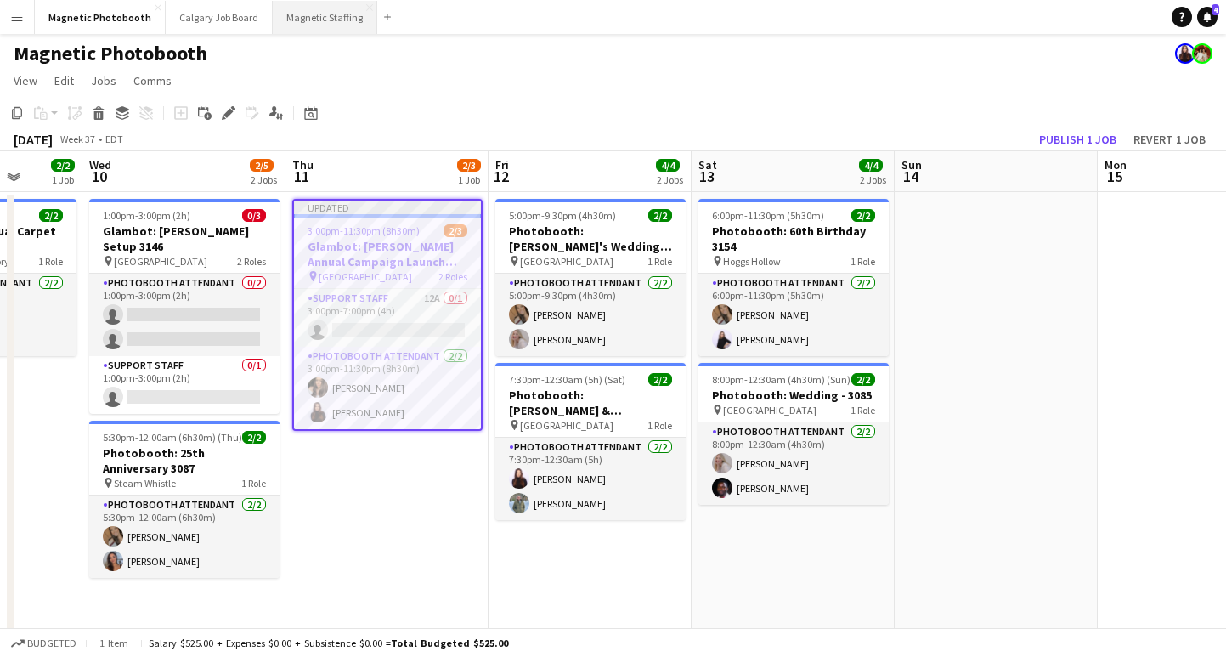
click at [308, 20] on button "Magnetic Staffing Close" at bounding box center [325, 17] width 105 height 33
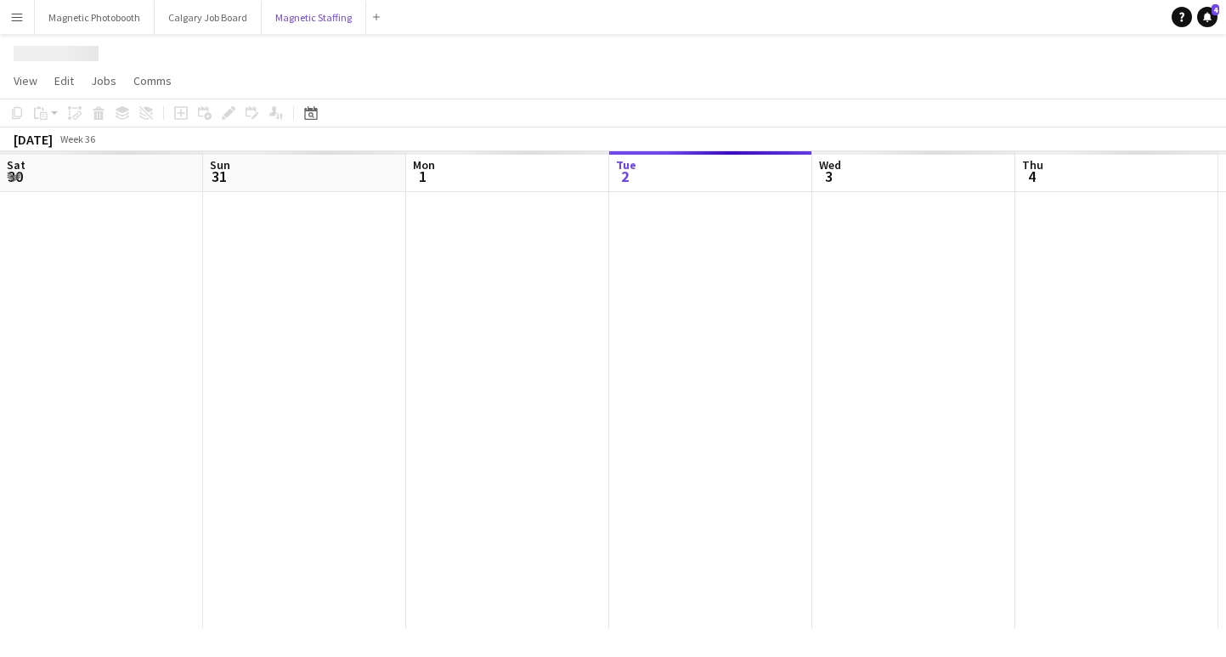
scroll to position [0, 406]
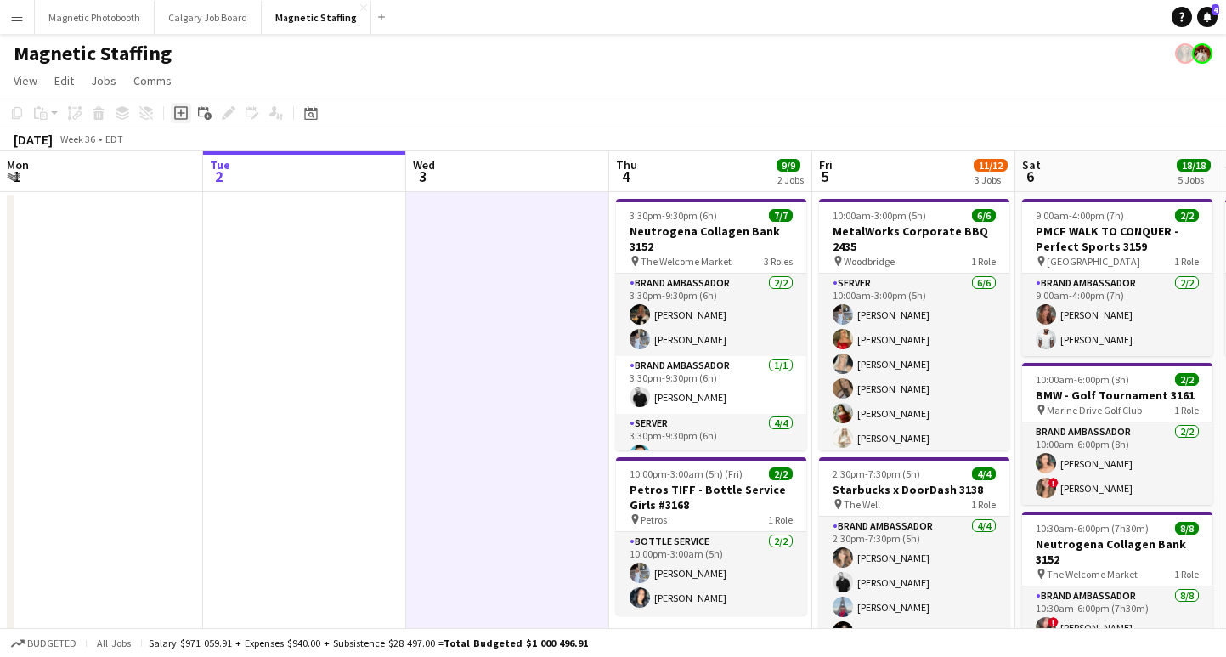
click at [186, 110] on icon "Add job" at bounding box center [181, 113] width 14 height 14
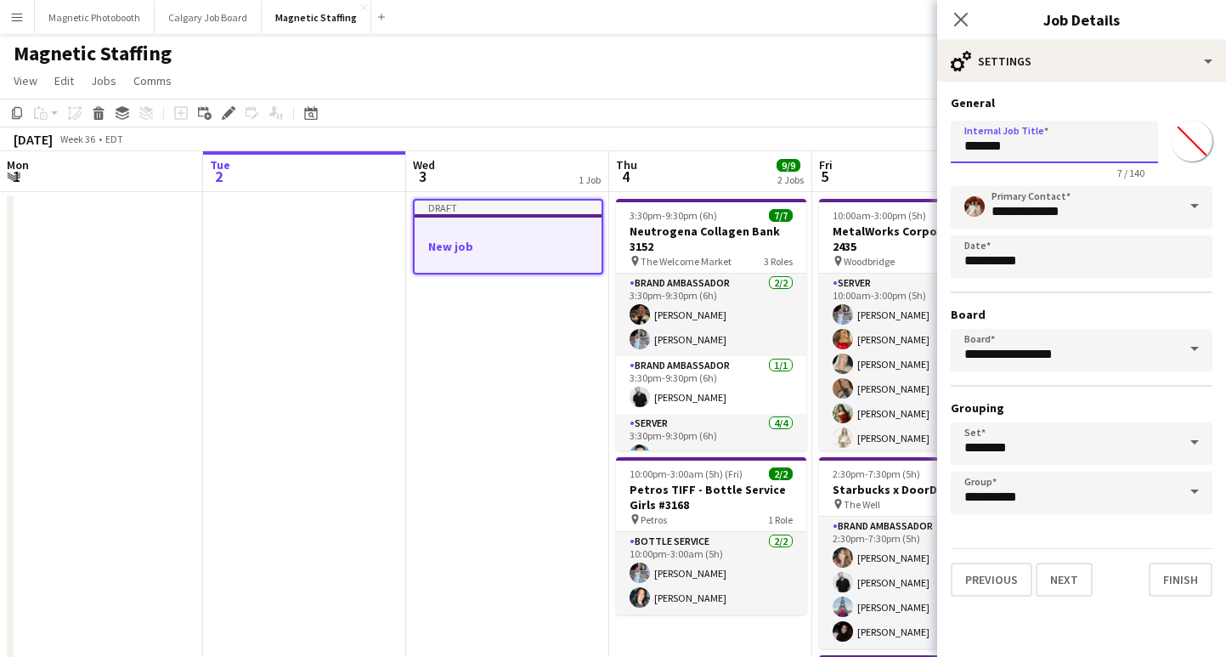
drag, startPoint x: 1008, startPoint y: 149, endPoint x: 847, endPoint y: 149, distance: 160.6
click at [849, 149] on body "Menu Boards Boards Boards All jobs Status Workforce Workforce My Workforce Recr…" at bounding box center [613, 651] width 1226 height 1302
type input "**********"
click at [1067, 581] on button "Next" at bounding box center [1064, 580] width 57 height 34
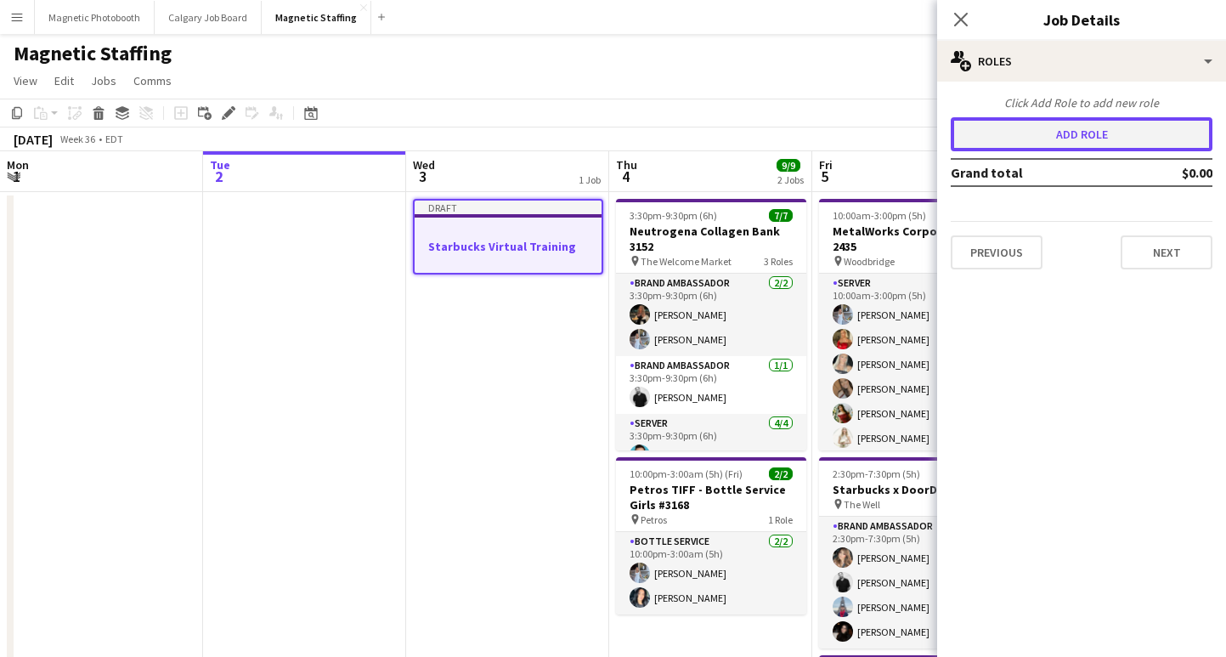
click at [1124, 139] on button "Add role" at bounding box center [1082, 134] width 262 height 34
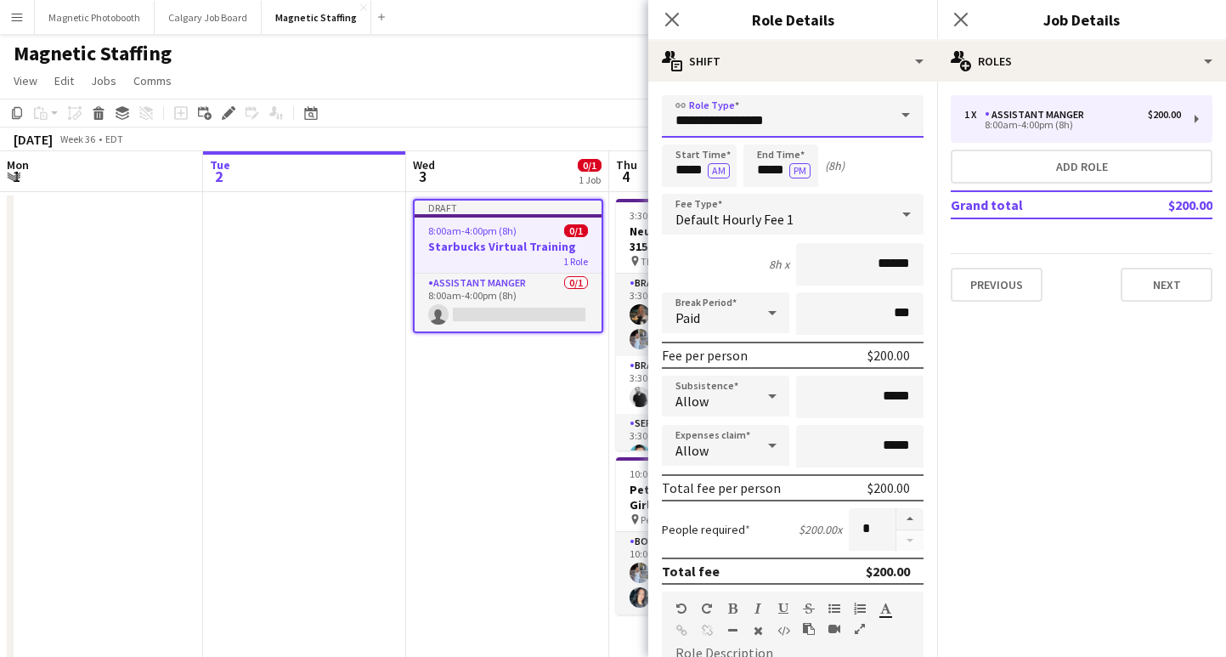
drag, startPoint x: 845, startPoint y: 115, endPoint x: 535, endPoint y: 115, distance: 310.1
click at [535, 115] on body "Menu Boards Boards Boards All jobs Status Workforce Workforce My Workforce Recr…" at bounding box center [613, 651] width 1226 height 1302
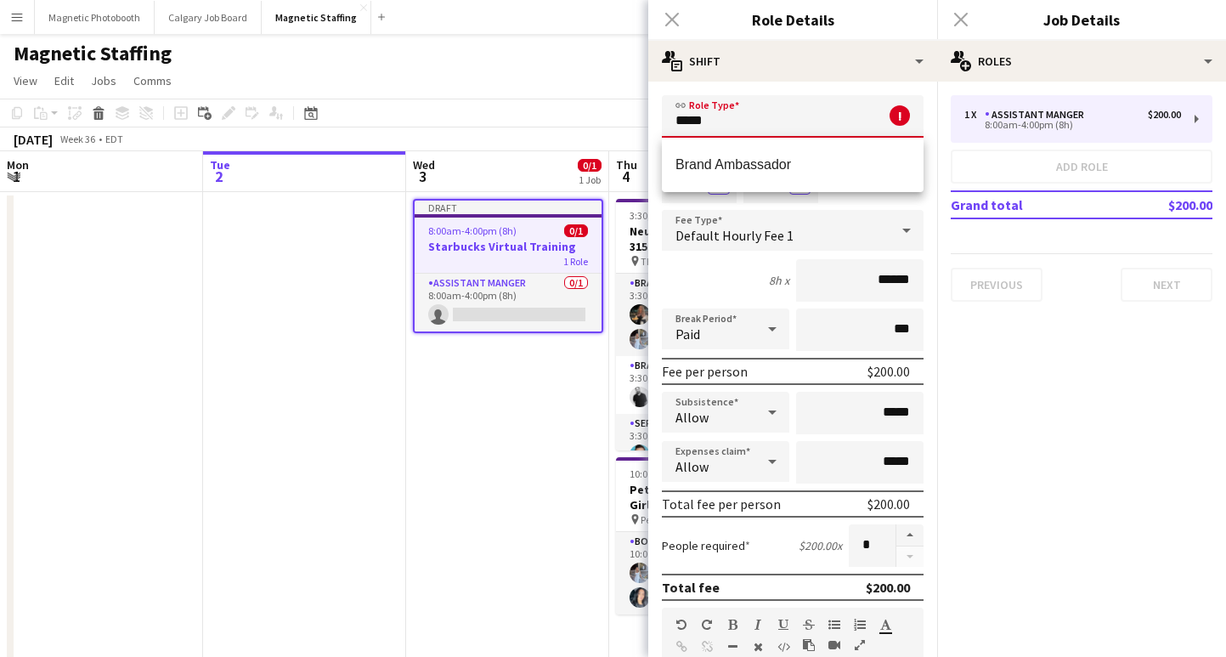
click at [675, 150] on mat-option "Brand Ambassador" at bounding box center [793, 164] width 262 height 41
type input "**********"
type input "******"
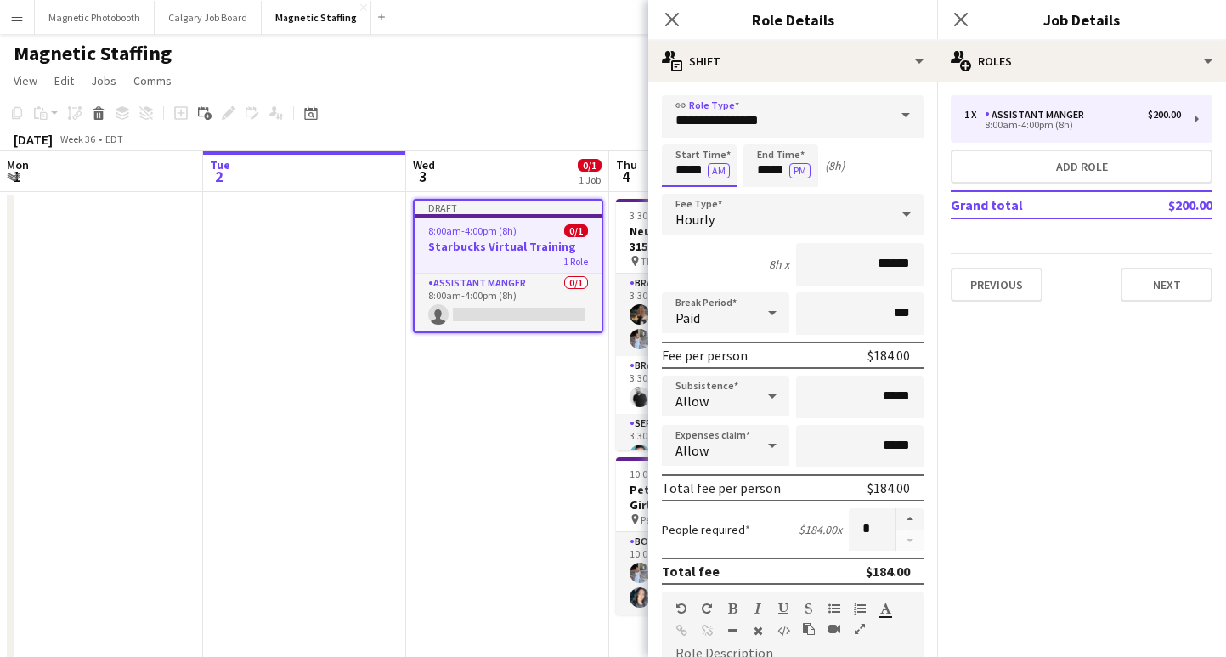
click at [684, 172] on input "*****" at bounding box center [699, 165] width 75 height 42
type input "*****"
click at [720, 170] on button "AM" at bounding box center [719, 170] width 22 height 15
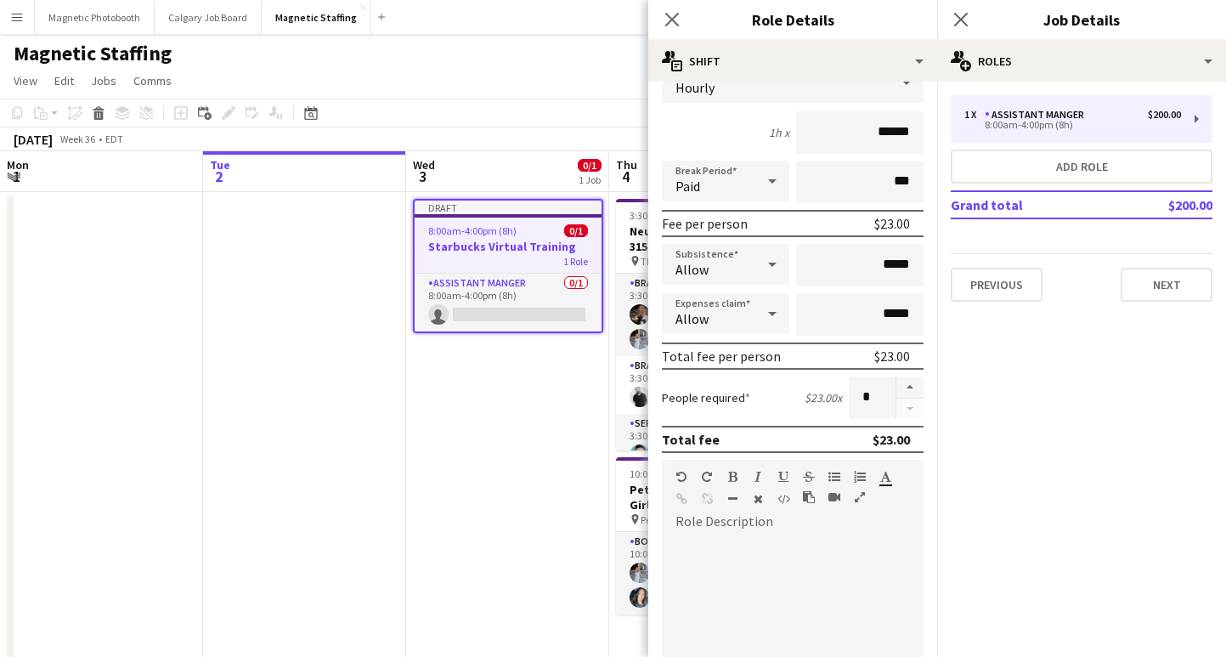
scroll to position [156, 0]
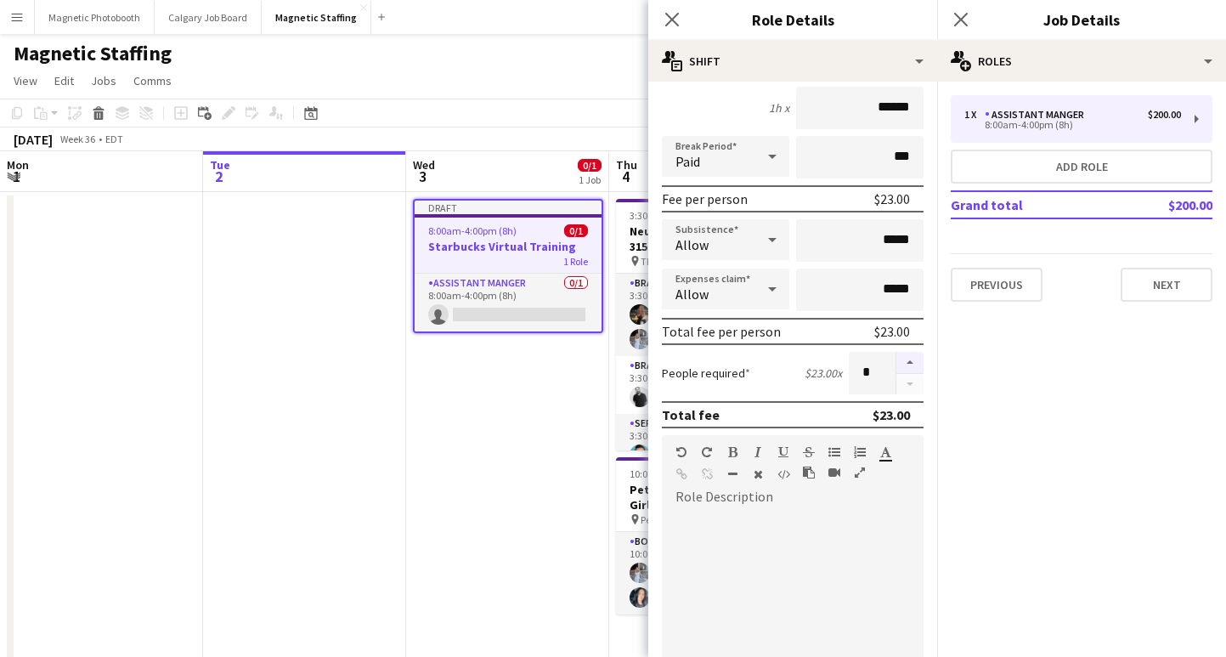
click at [910, 361] on button "button" at bounding box center [909, 363] width 27 height 22
type input "*"
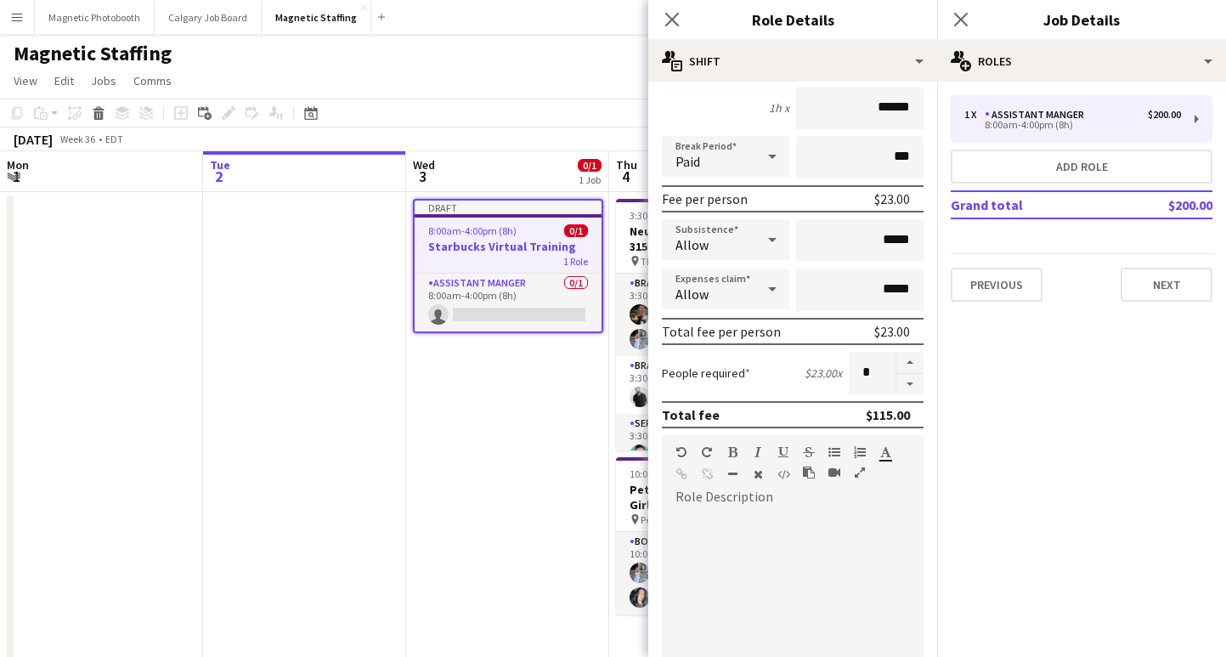
scroll to position [494, 0]
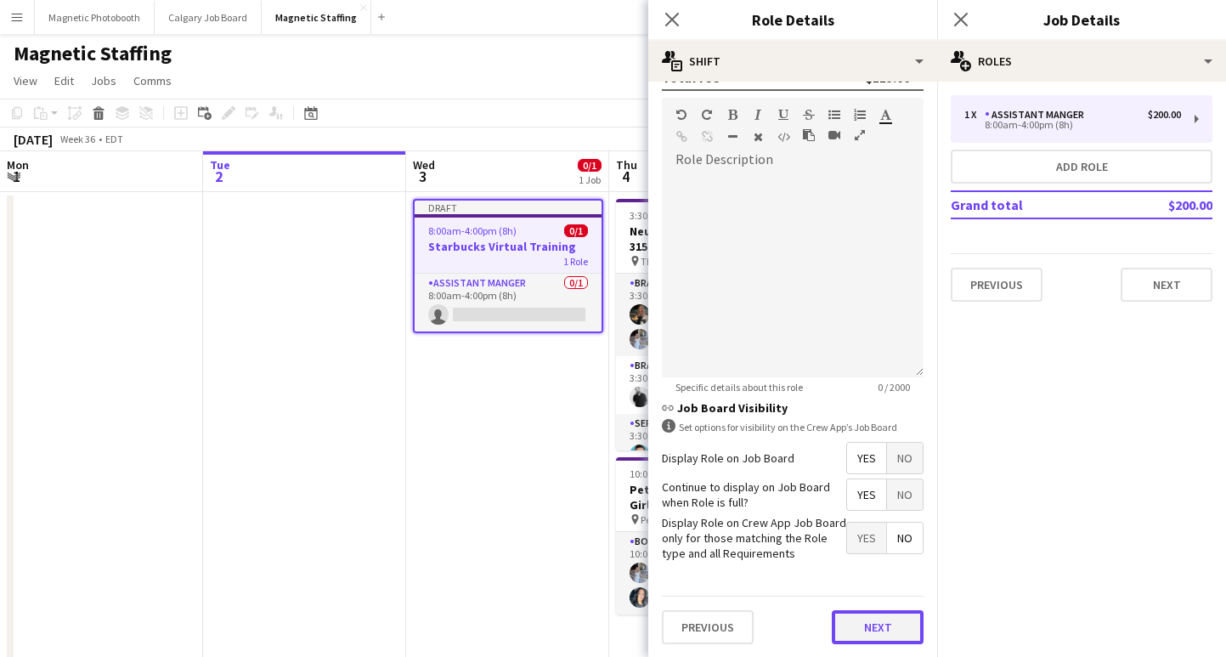
click at [872, 624] on button "Next" at bounding box center [878, 627] width 92 height 34
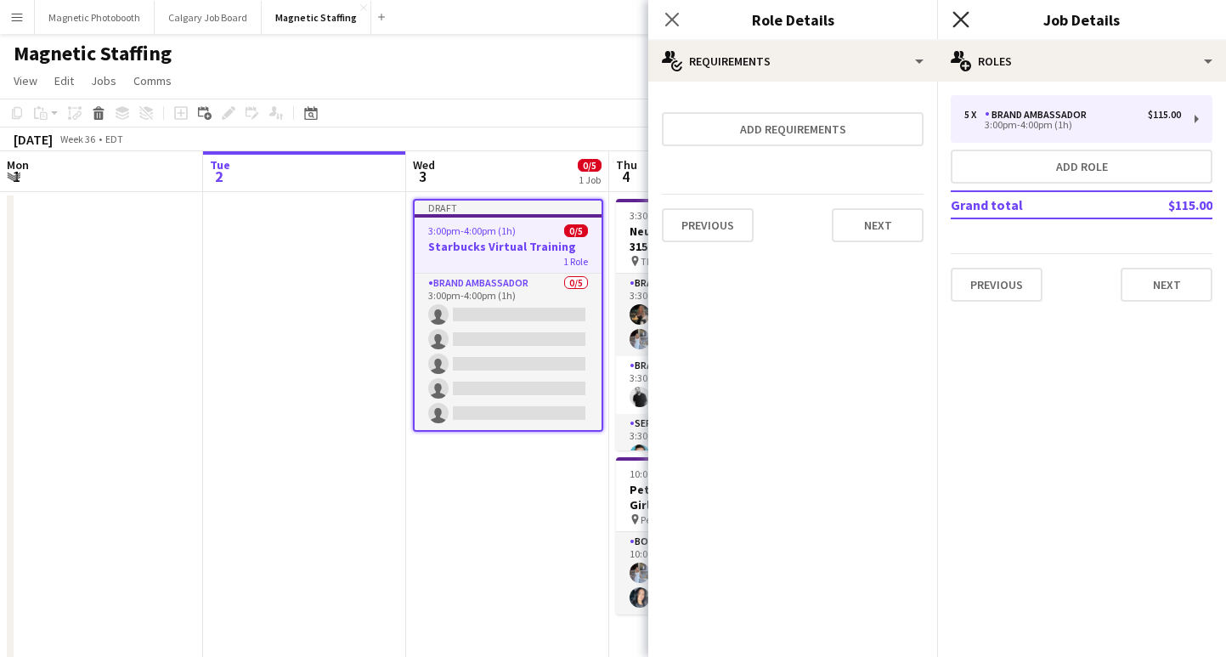
click at [959, 14] on icon "Close pop-in" at bounding box center [961, 19] width 16 height 16
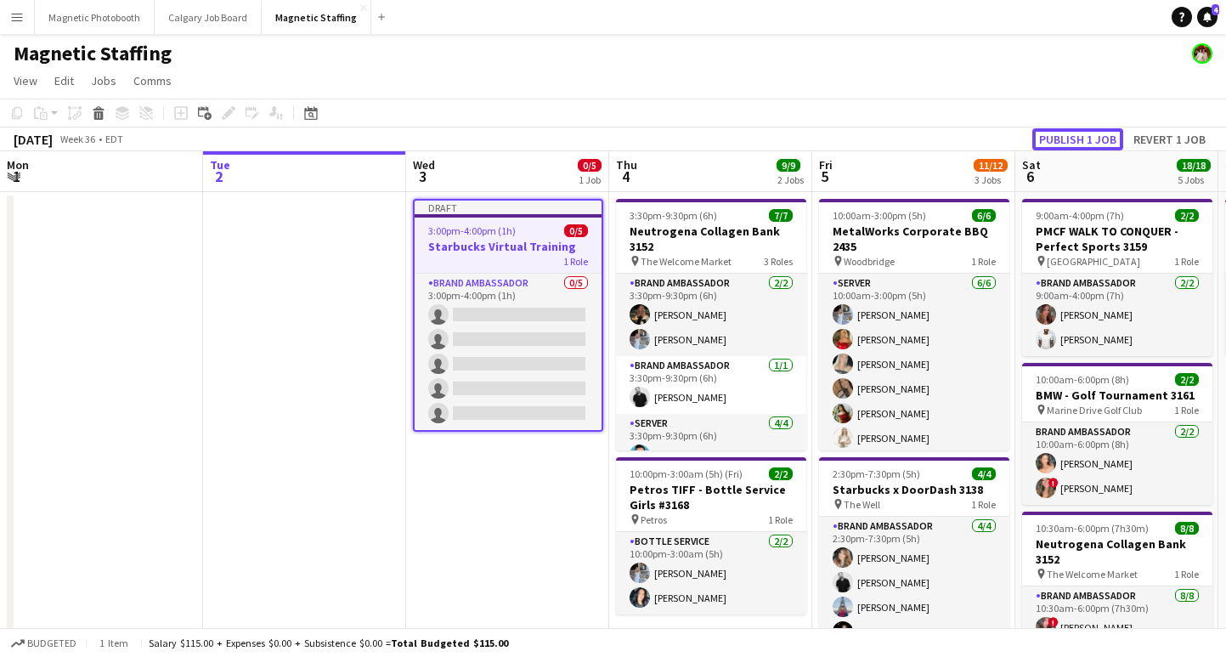
click at [1060, 137] on button "Publish 1 job" at bounding box center [1077, 139] width 91 height 22
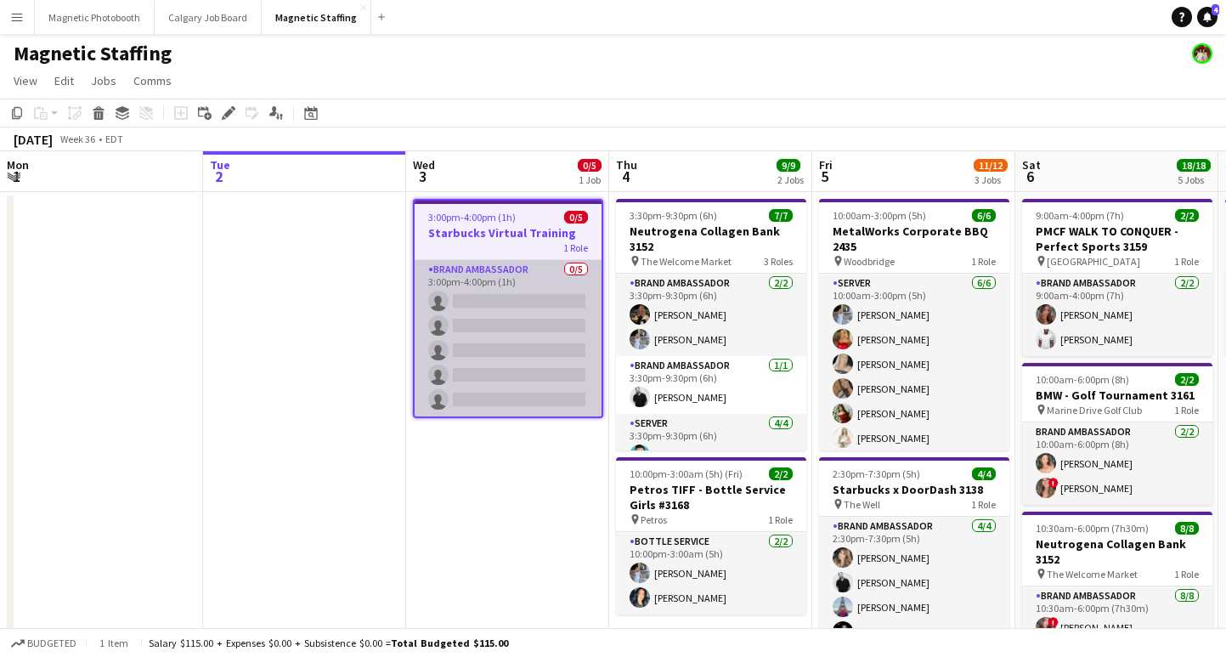
click at [527, 316] on app-card-role "Brand Ambassador 0/5 3:00pm-4:00pm (1h) single-neutral-actions single-neutral-a…" at bounding box center [508, 338] width 187 height 156
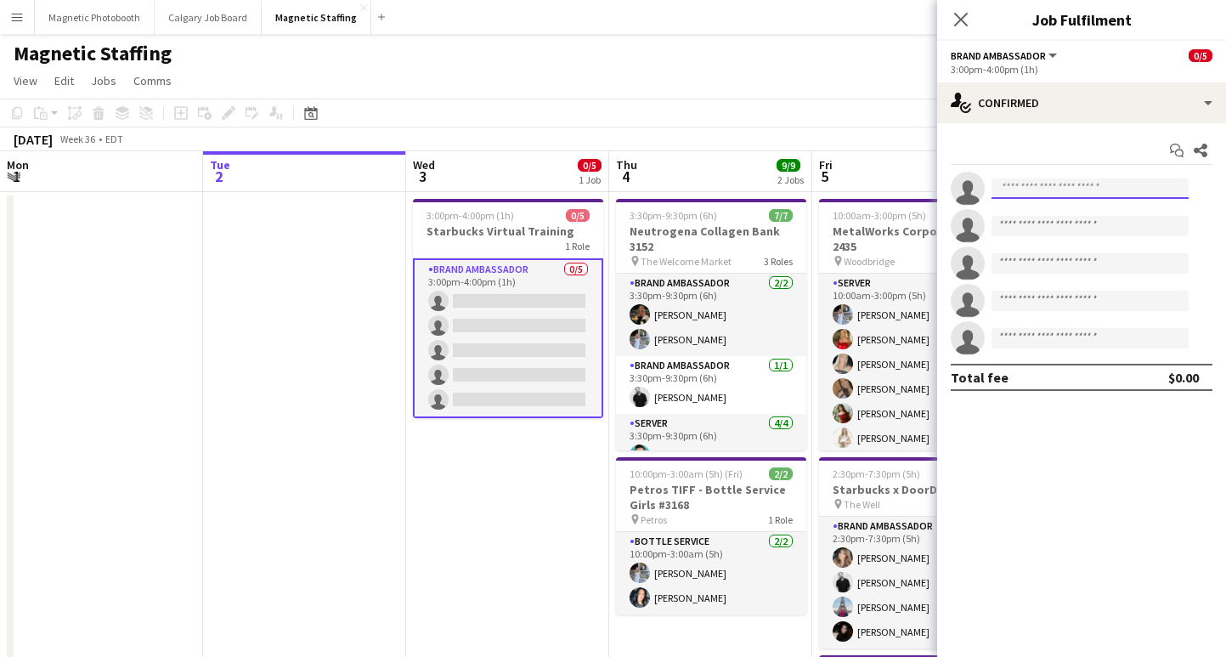
click at [1058, 193] on input at bounding box center [1090, 188] width 197 height 20
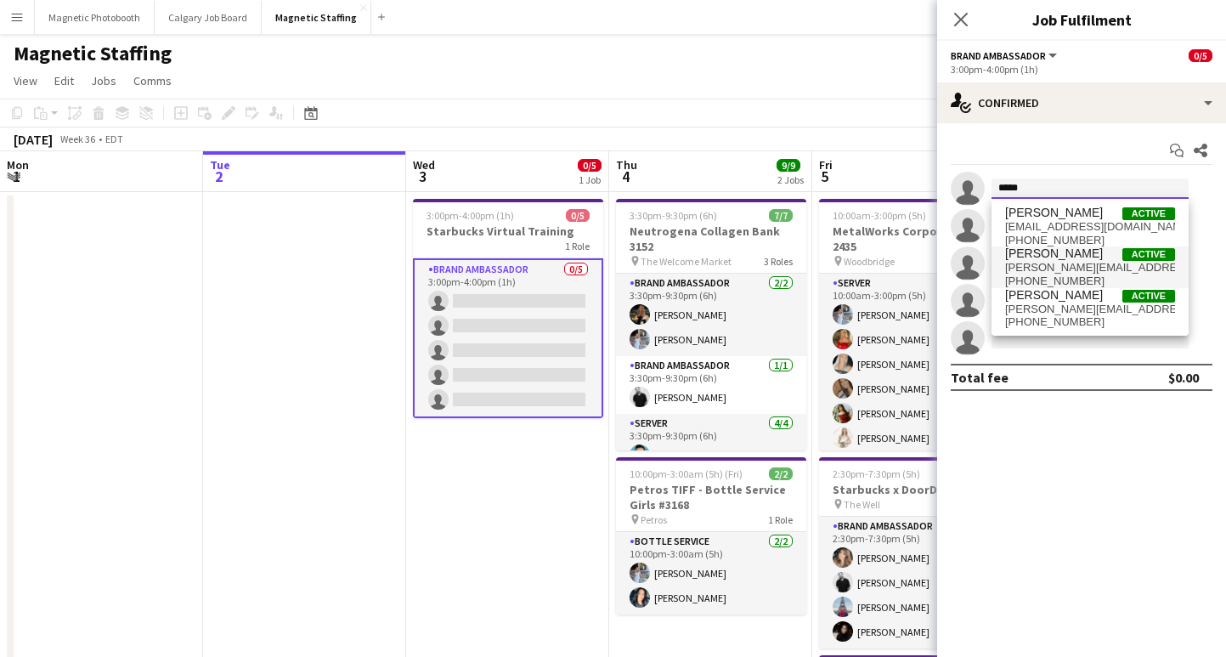
type input "*****"
click at [1084, 257] on span "[PERSON_NAME]" at bounding box center [1054, 253] width 98 height 14
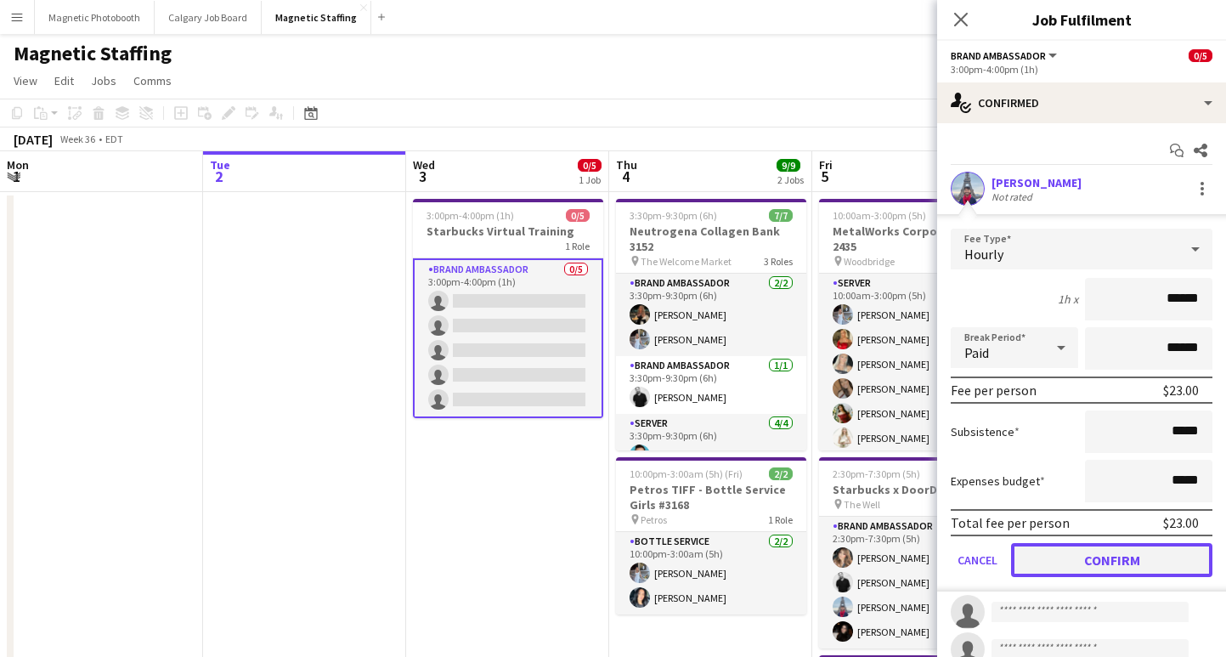
click at [1066, 560] on button "Confirm" at bounding box center [1111, 560] width 201 height 34
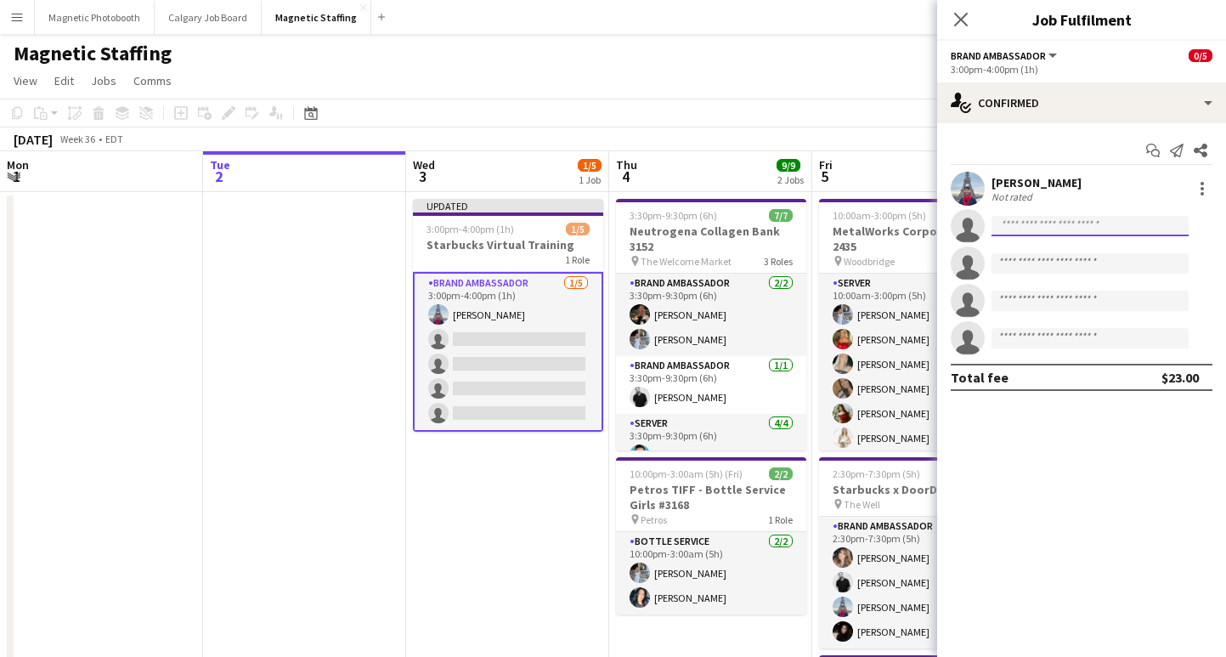
click at [1029, 223] on input at bounding box center [1090, 226] width 197 height 20
type input "*"
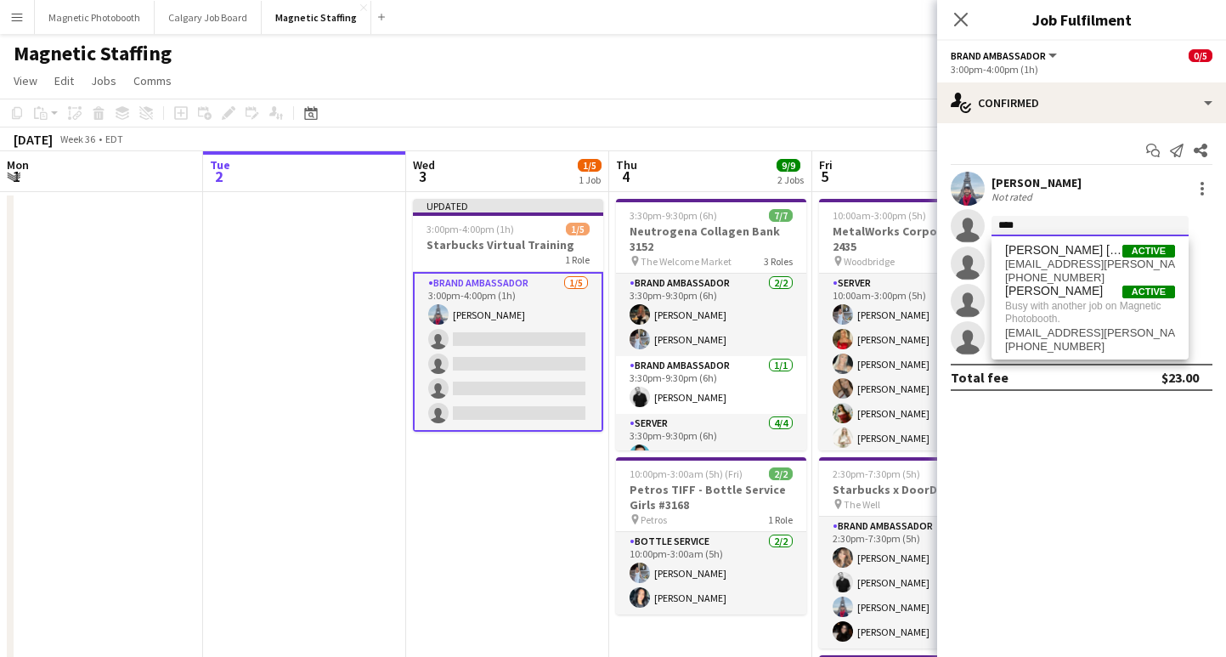
type input "****"
drag, startPoint x: 1027, startPoint y: 215, endPoint x: 1009, endPoint y: 216, distance: 18.7
click at [1009, 216] on app-invite-slot "single-neutral-actions ****" at bounding box center [1081, 226] width 289 height 34
drag, startPoint x: 1018, startPoint y: 221, endPoint x: 964, endPoint y: 221, distance: 54.4
click at [964, 221] on app-invite-slot "single-neutral-actions ****" at bounding box center [1081, 226] width 289 height 34
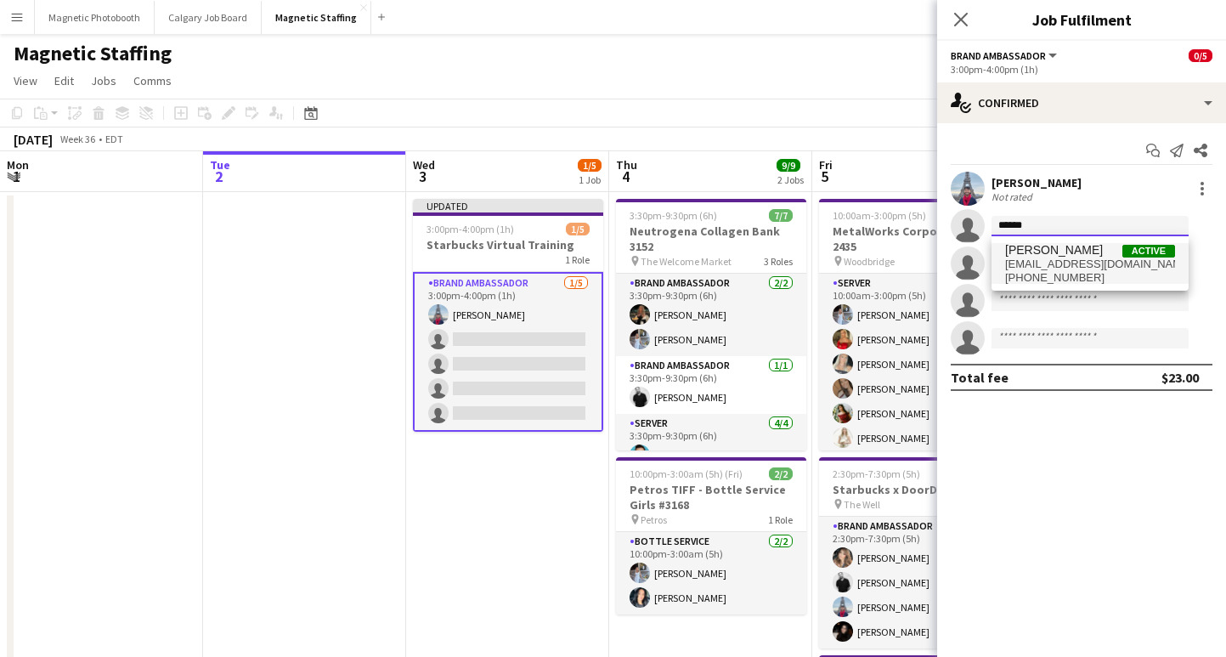
type input "******"
click at [1082, 263] on span "[EMAIL_ADDRESS][DOMAIN_NAME]" at bounding box center [1090, 264] width 170 height 14
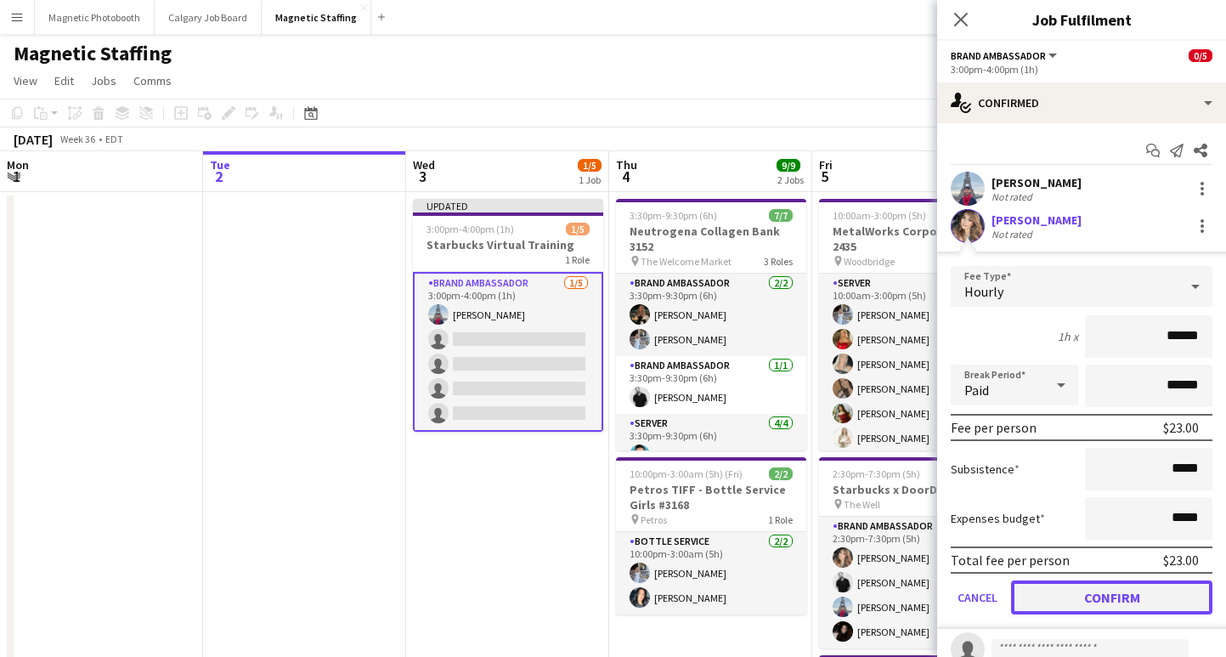
click at [1054, 596] on button "Confirm" at bounding box center [1111, 597] width 201 height 34
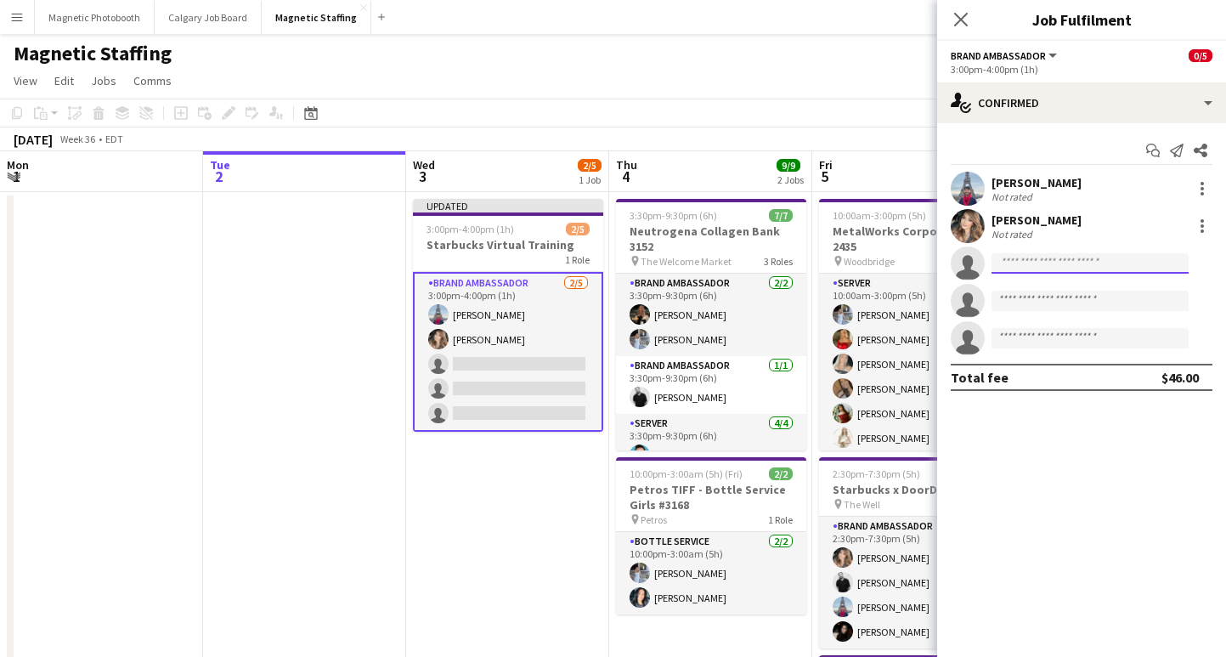
click at [1015, 266] on input at bounding box center [1090, 263] width 197 height 20
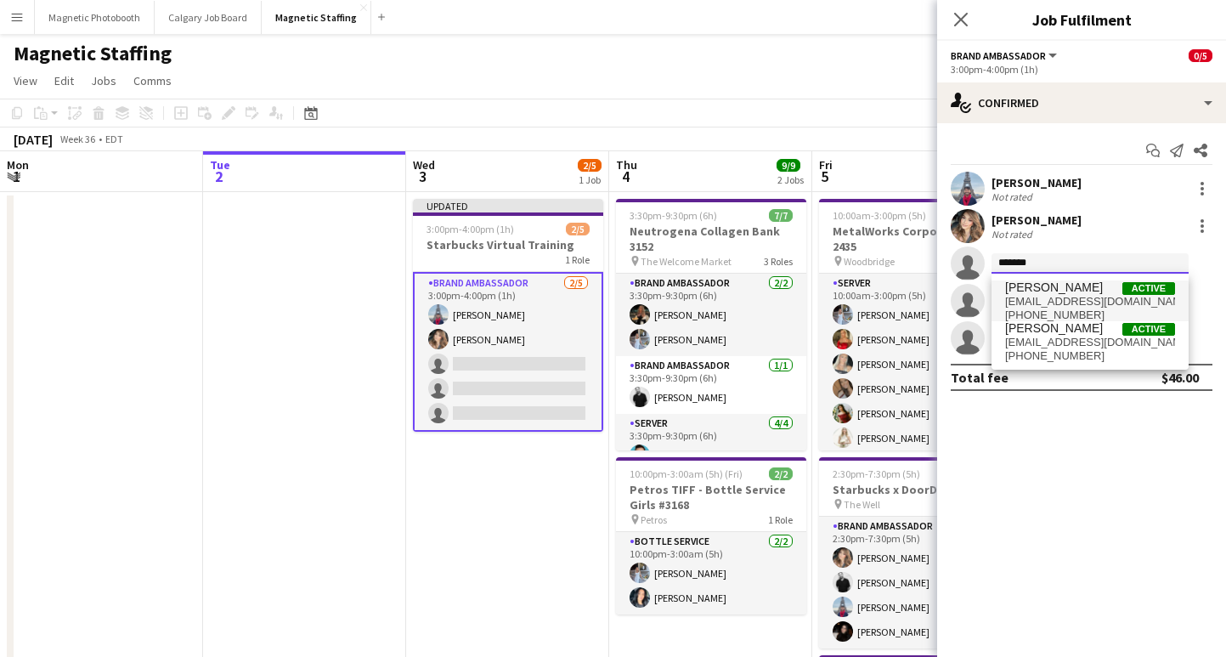
type input "*******"
click at [1089, 307] on span "[EMAIL_ADDRESS][DOMAIN_NAME]" at bounding box center [1090, 302] width 170 height 14
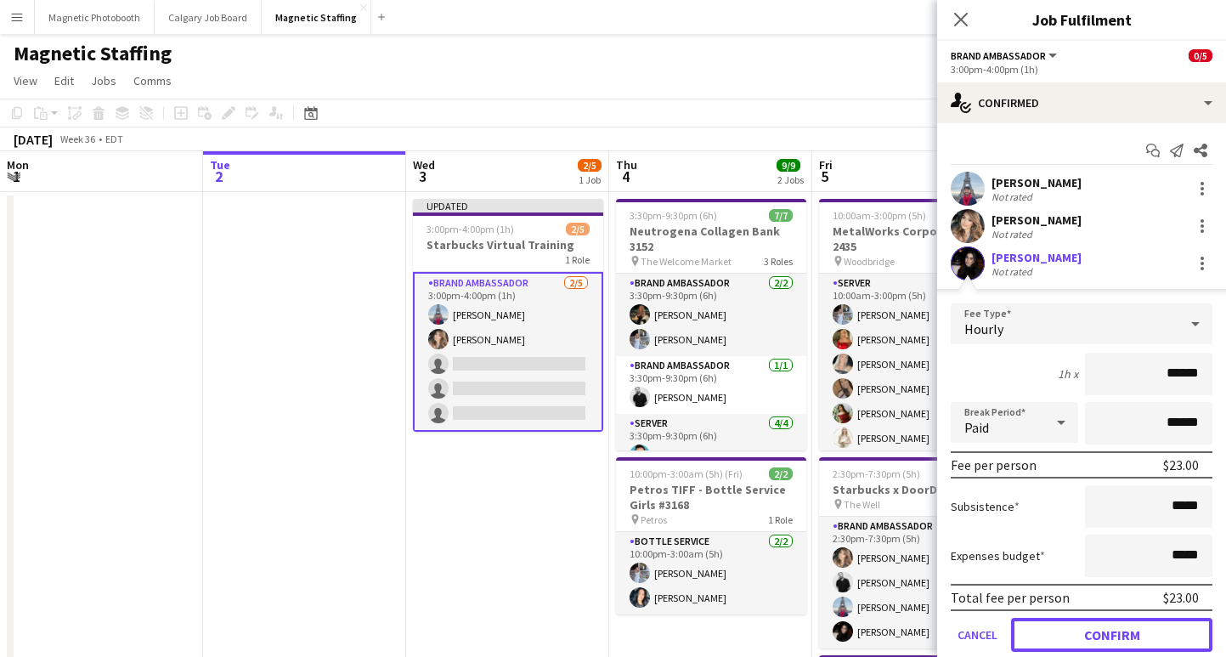
click at [1055, 636] on button "Confirm" at bounding box center [1111, 635] width 201 height 34
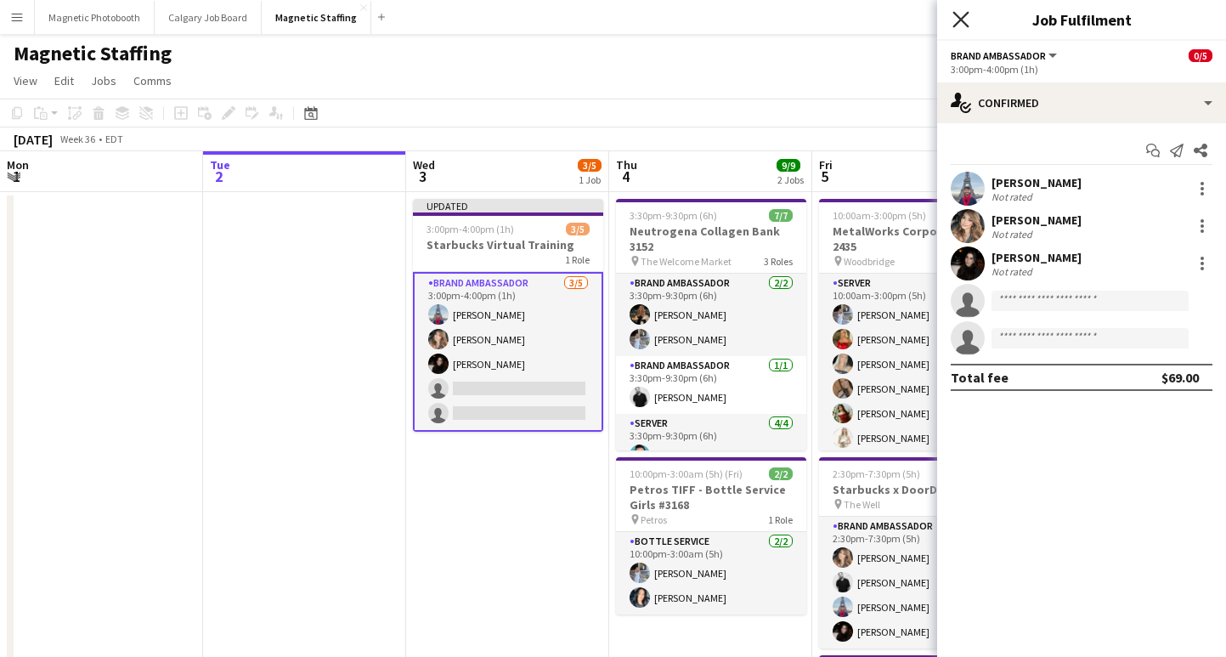
click at [955, 20] on icon "Close pop-in" at bounding box center [961, 19] width 16 height 16
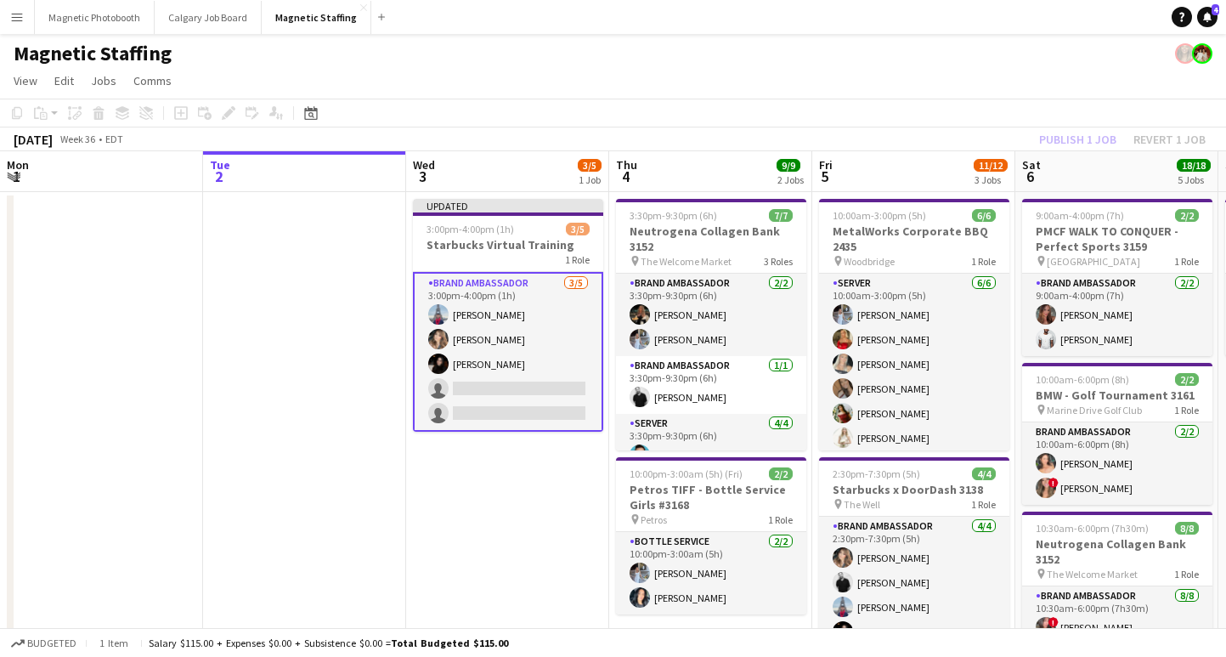
click at [1061, 140] on div "Publish 1 job Revert 1 job" at bounding box center [1122, 139] width 207 height 22
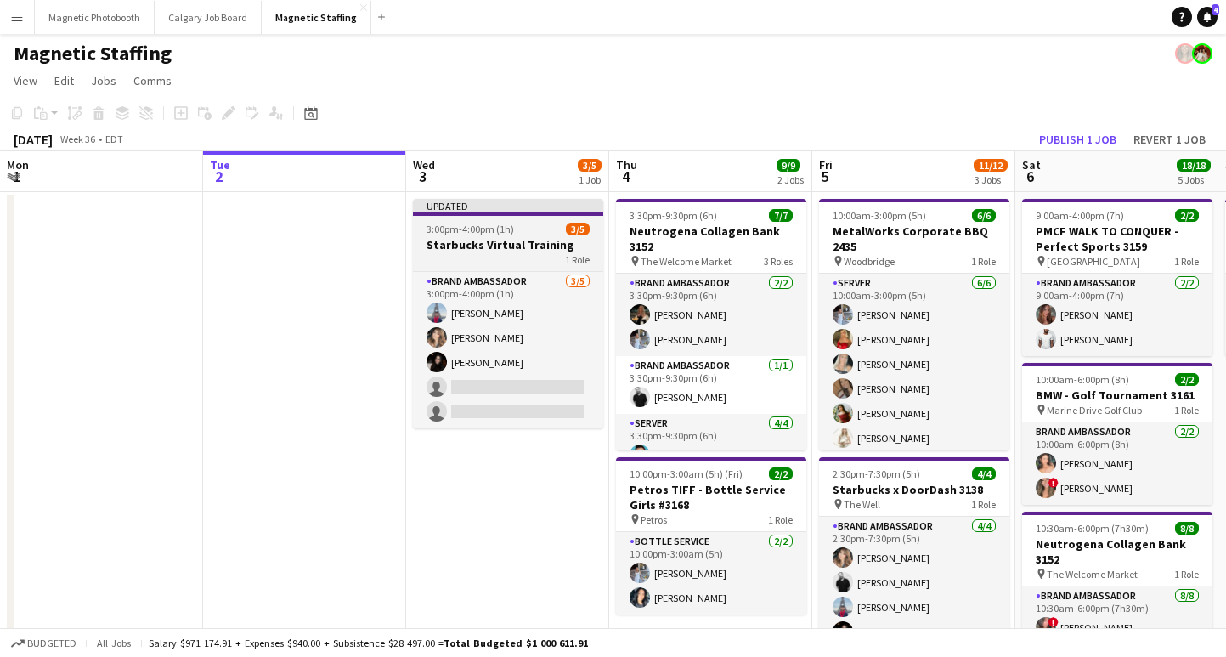
click at [577, 230] on span "3/5" at bounding box center [578, 229] width 24 height 13
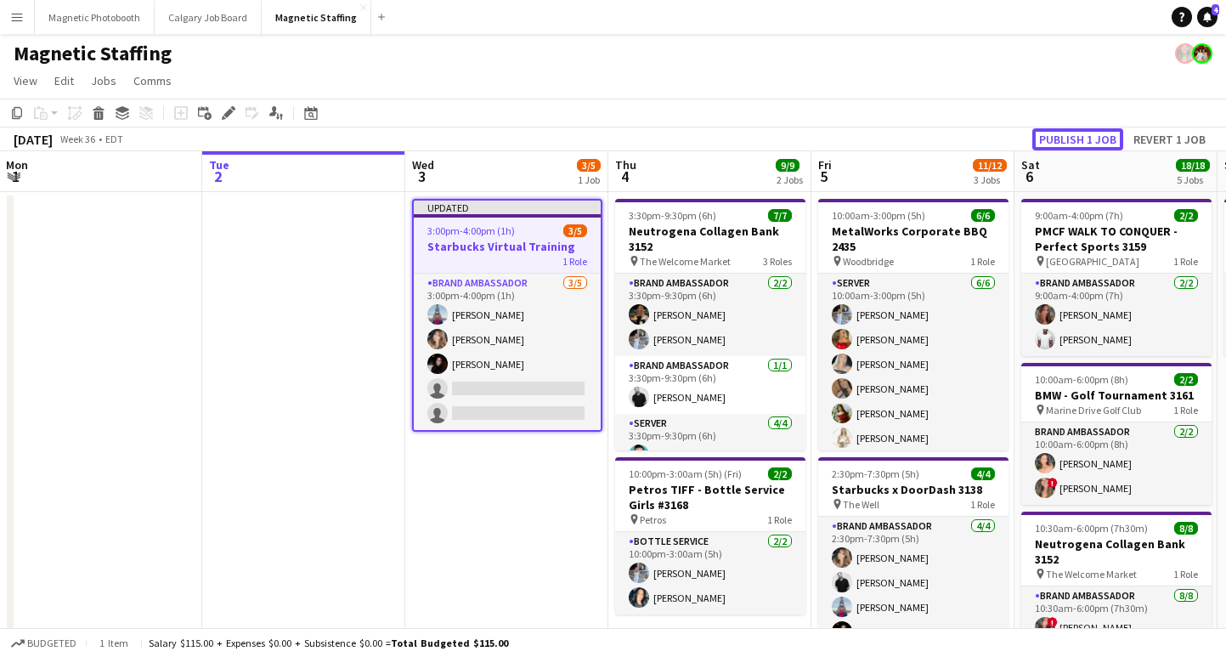
click at [1080, 141] on button "Publish 1 job" at bounding box center [1077, 139] width 91 height 22
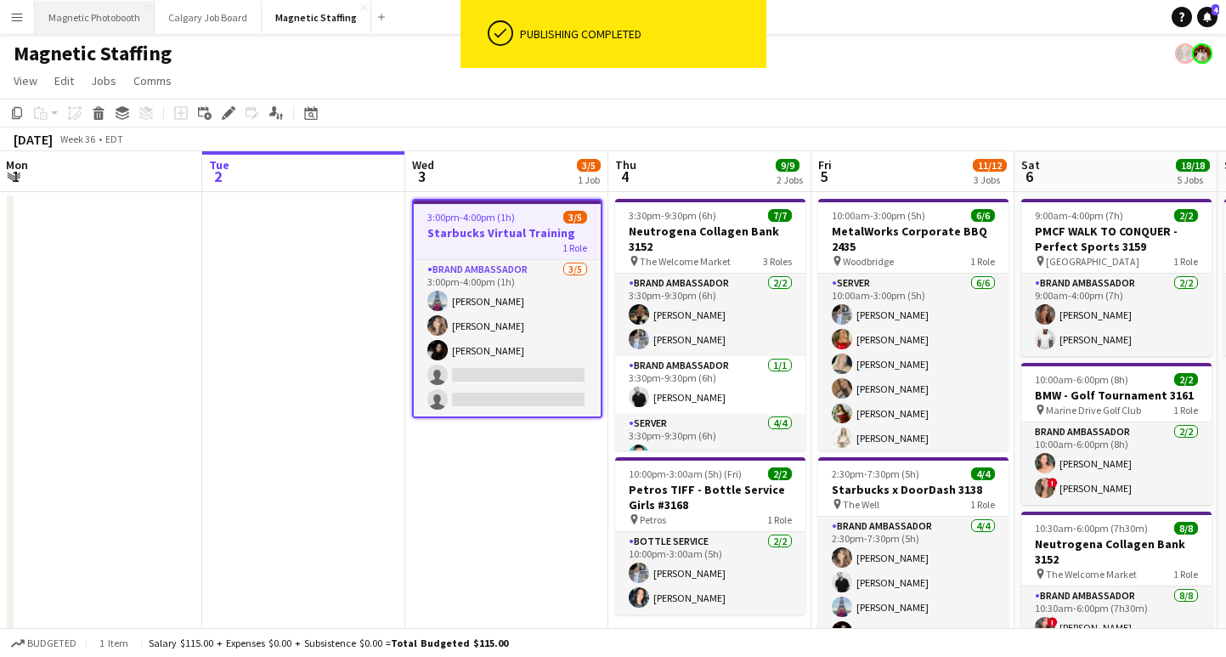
click at [105, 11] on button "Magnetic Photobooth Close" at bounding box center [95, 17] width 120 height 33
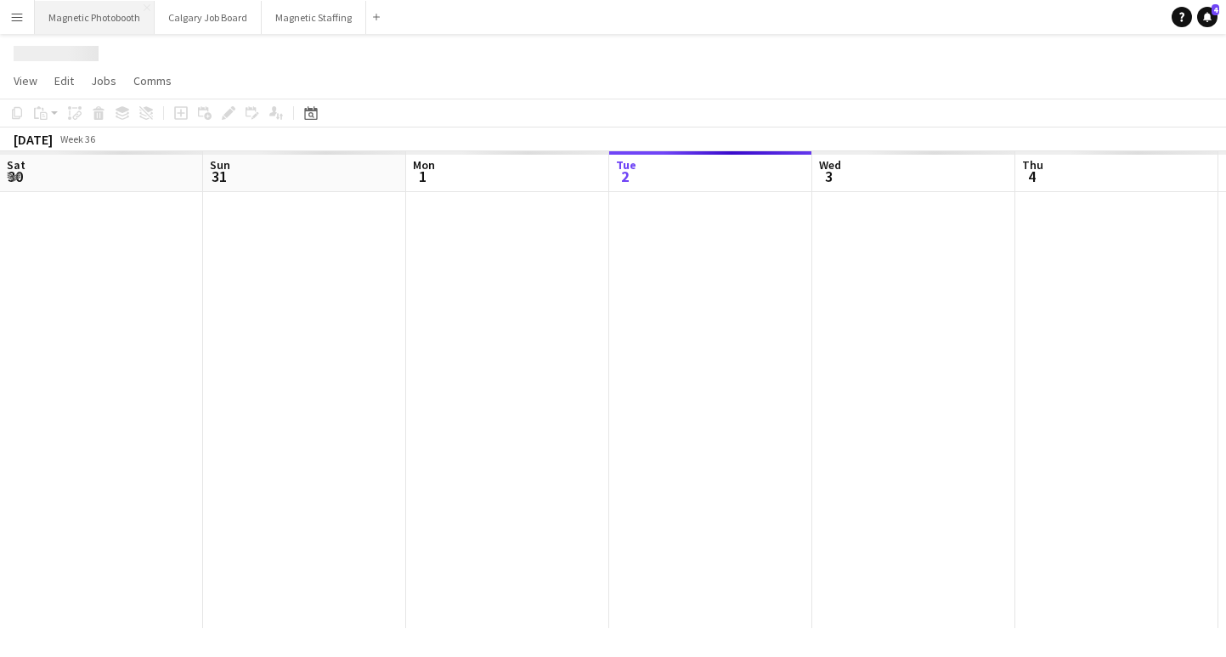
scroll to position [0, 406]
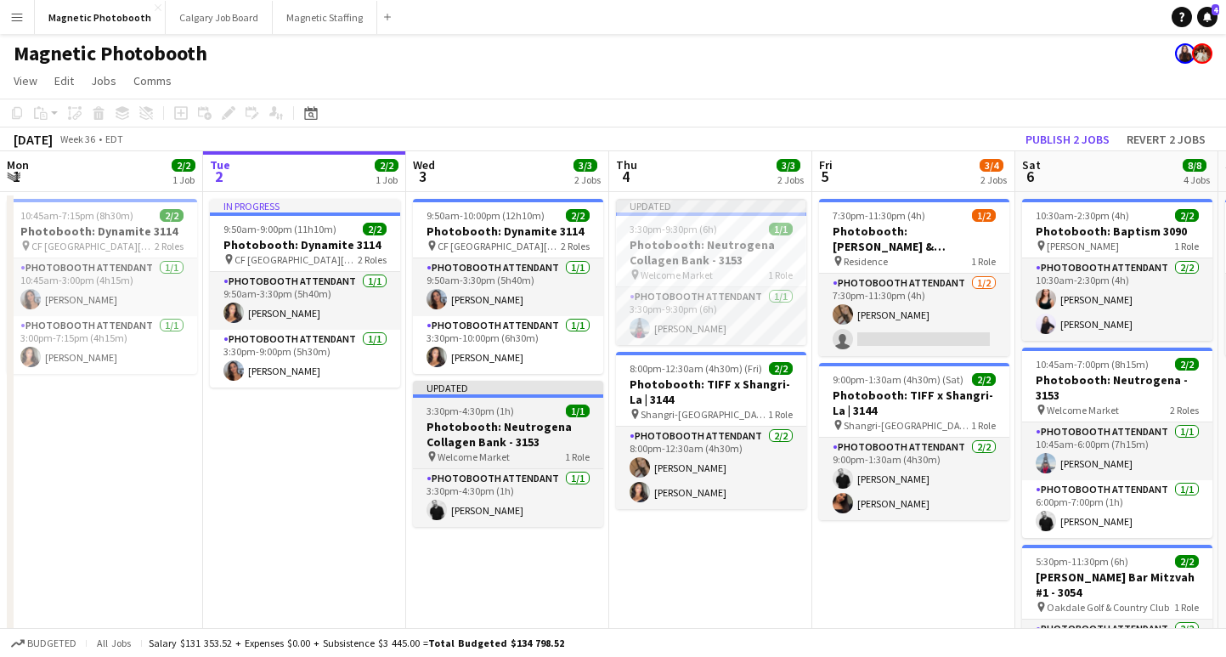
click at [515, 412] on div "3:30pm-4:30pm (1h) 1/1" at bounding box center [508, 410] width 190 height 13
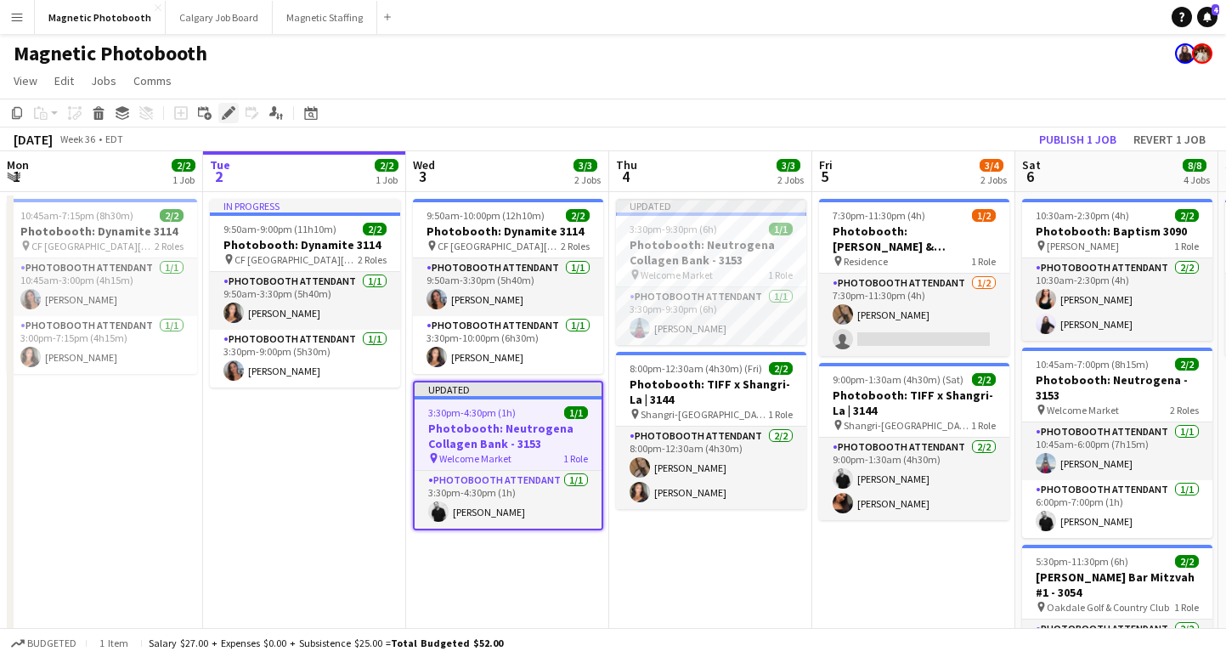
click at [228, 116] on icon at bounding box center [227, 113] width 9 height 9
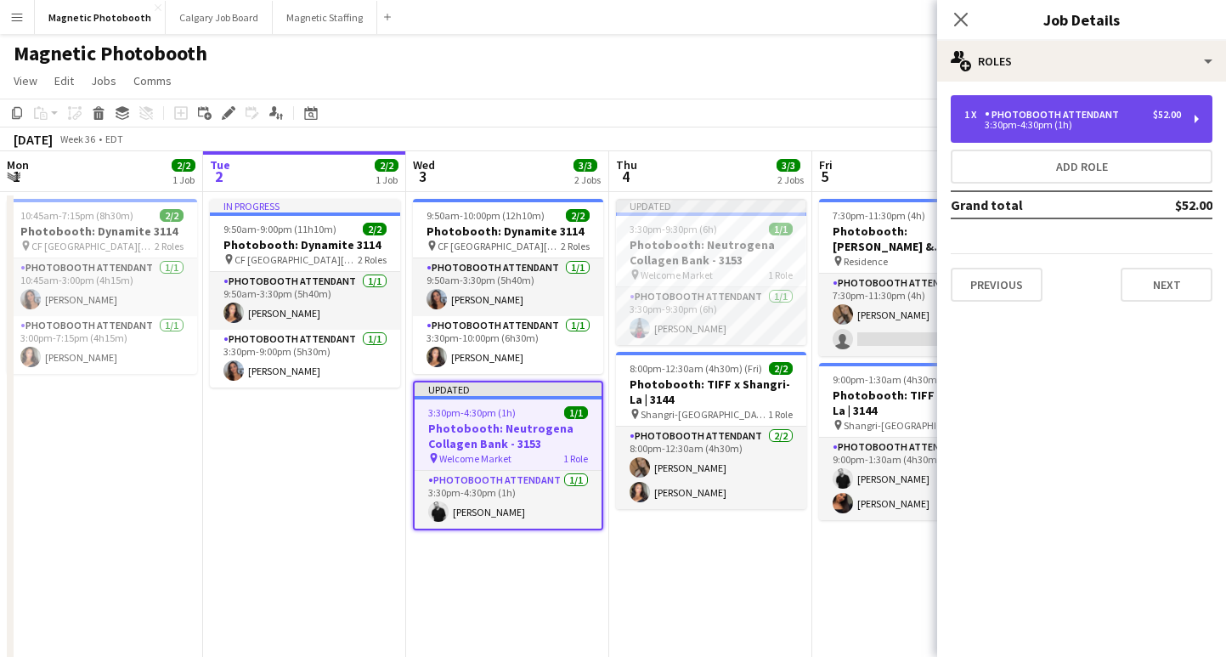
click at [1024, 107] on div "1 x Photobooth Attendant $52.00 3:30pm-4:30pm (1h)" at bounding box center [1082, 119] width 262 height 48
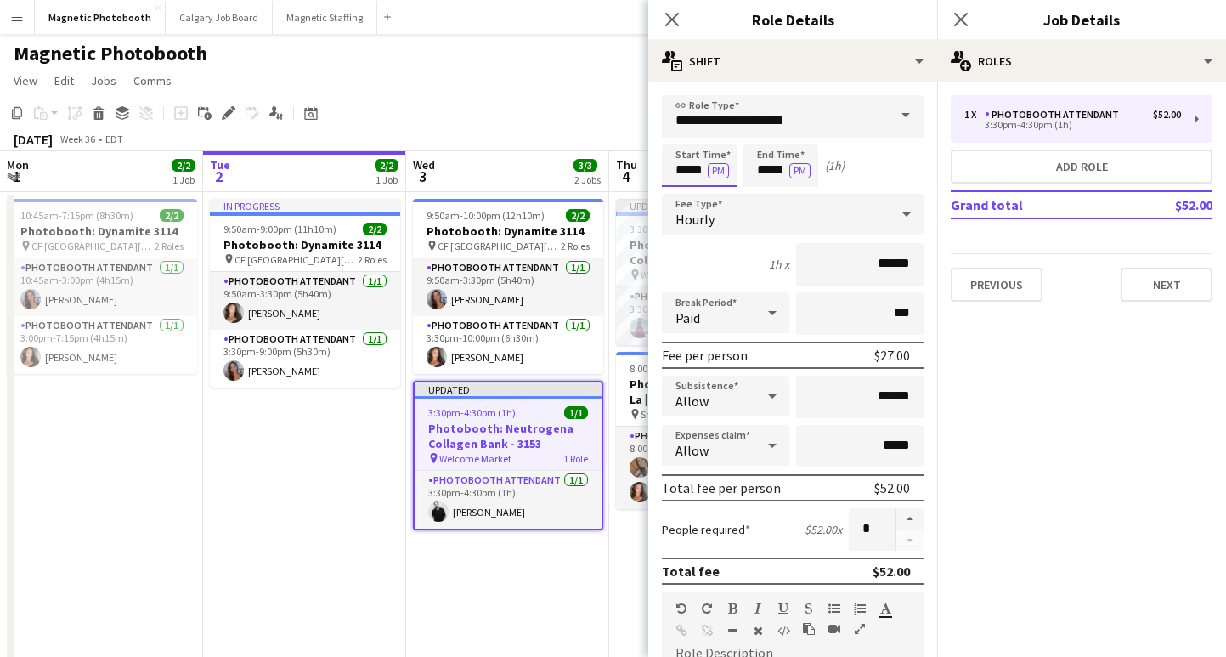
click at [688, 172] on input "*****" at bounding box center [699, 165] width 75 height 42
type input "*****"
click at [769, 173] on input "*****" at bounding box center [780, 165] width 75 height 42
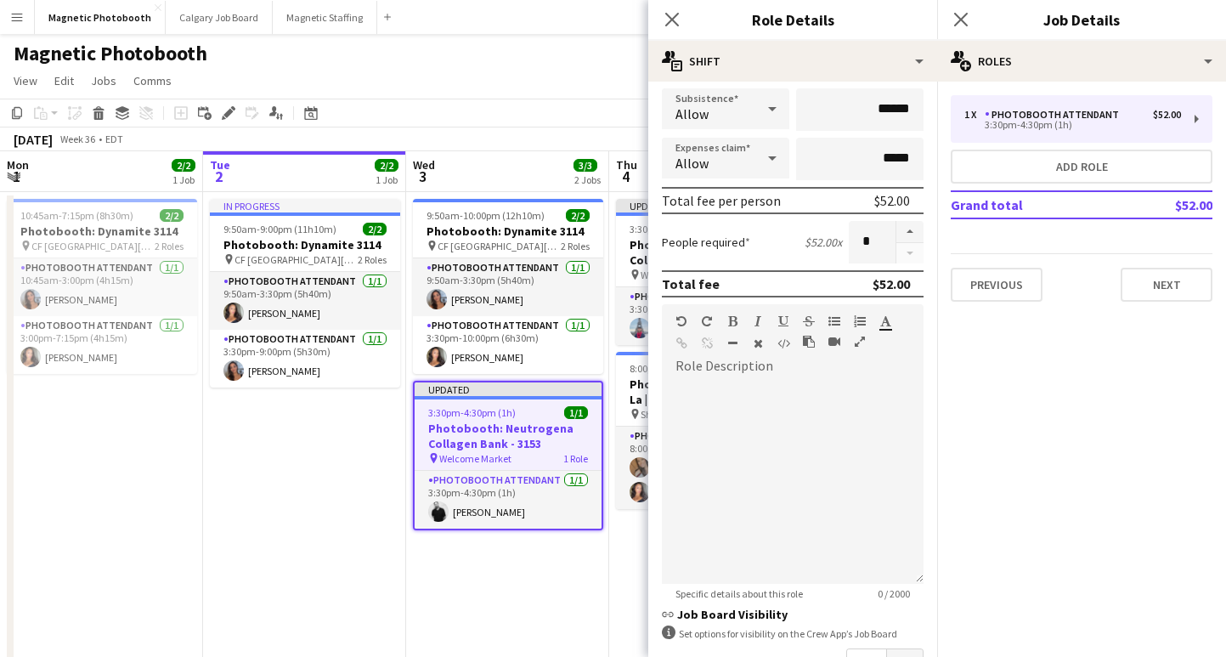
scroll to position [494, 0]
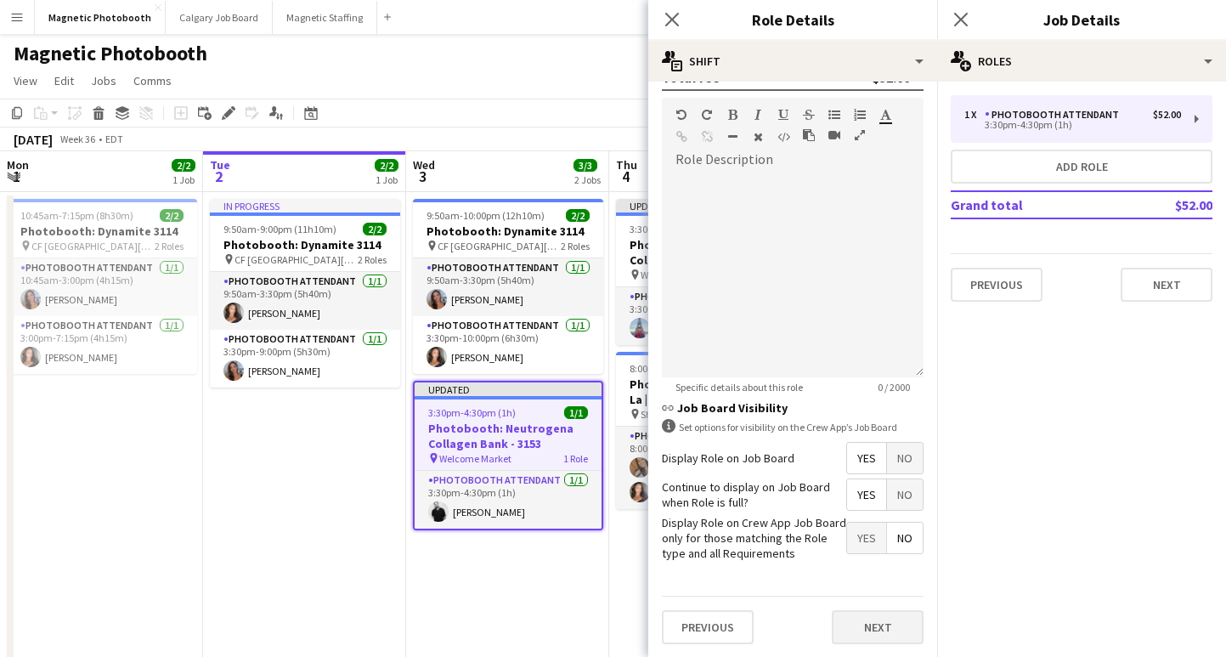
type input "*****"
click at [867, 623] on button "Next" at bounding box center [878, 627] width 92 height 34
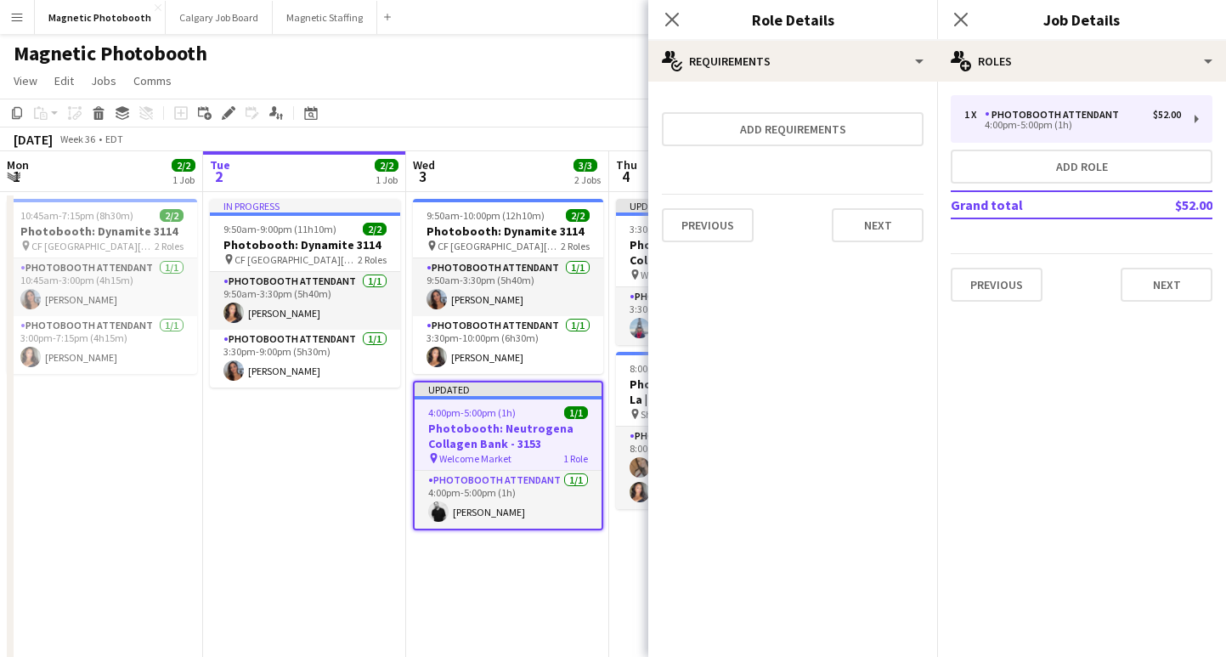
scroll to position [0, 0]
click at [964, 11] on app-icon "Close pop-in" at bounding box center [961, 20] width 25 height 25
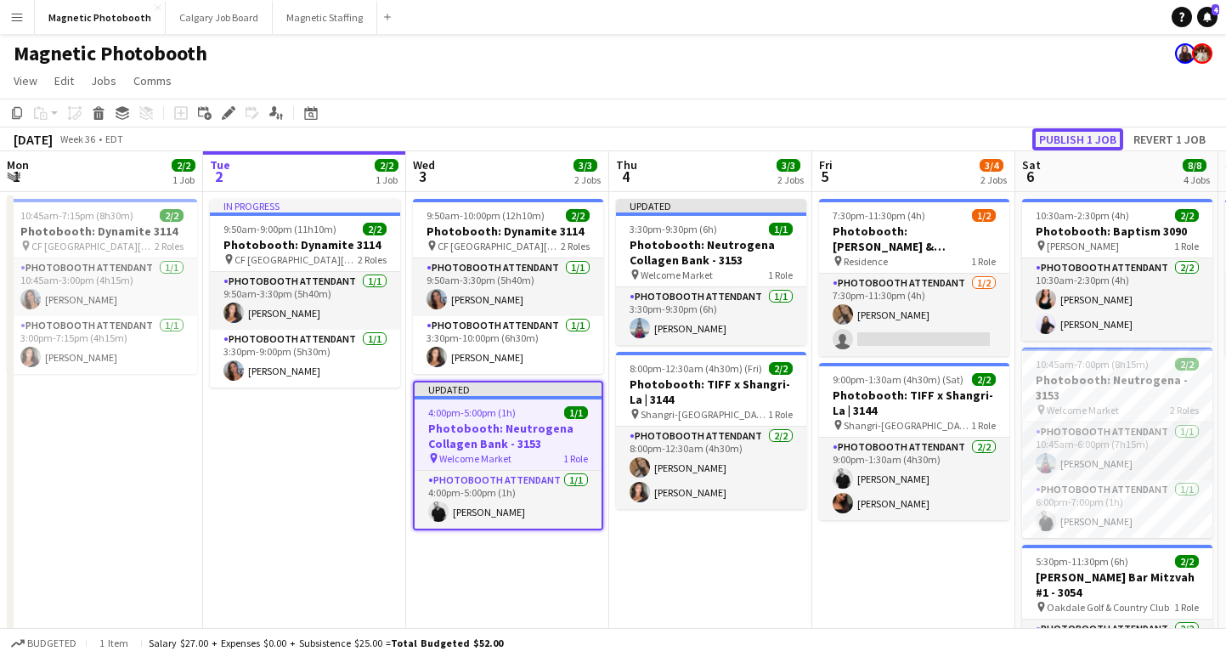
click at [1058, 136] on button "Publish 1 job" at bounding box center [1077, 139] width 91 height 22
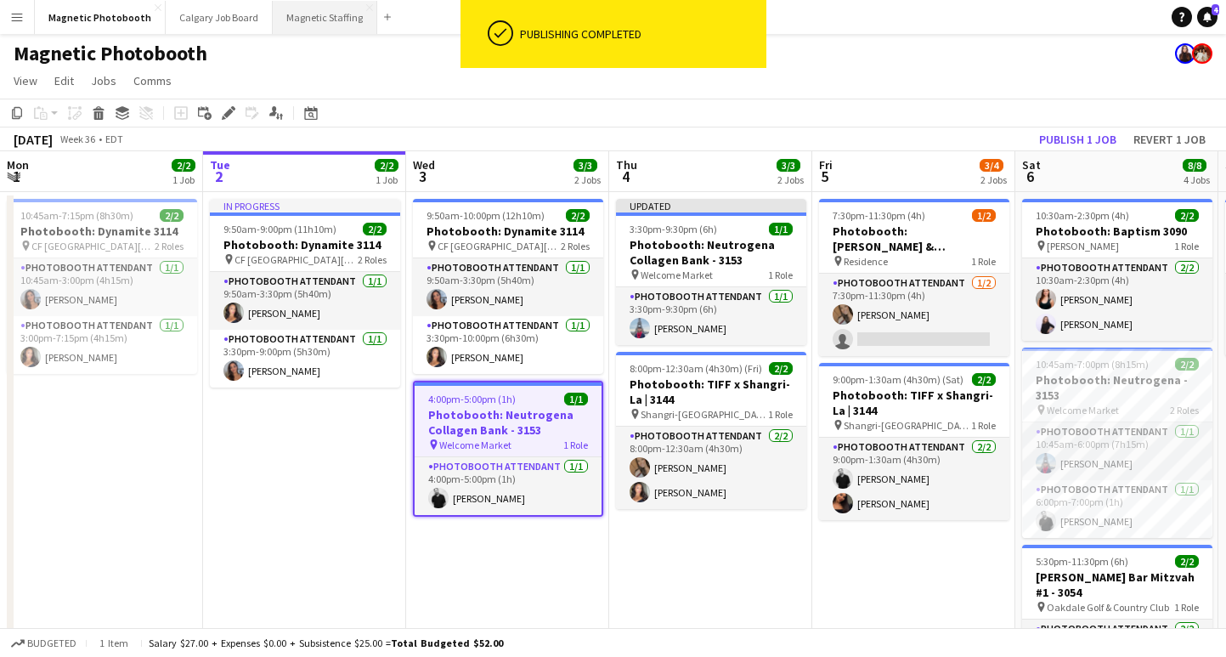
click at [301, 26] on button "Magnetic Staffing Close" at bounding box center [325, 17] width 105 height 33
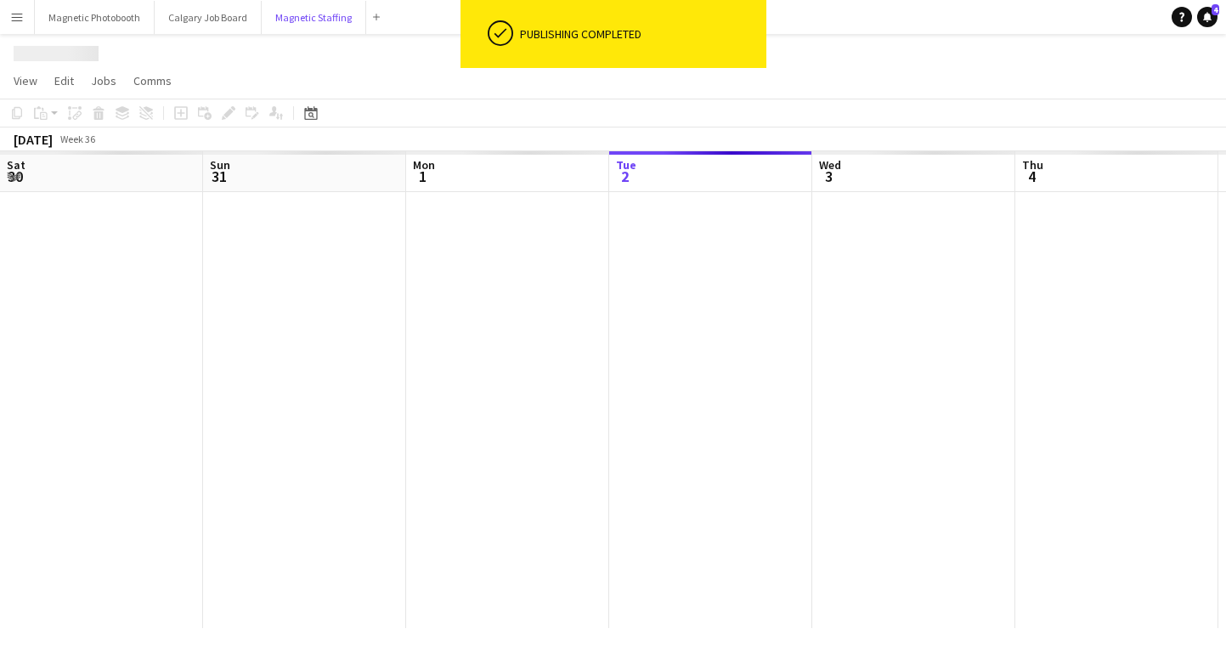
scroll to position [0, 406]
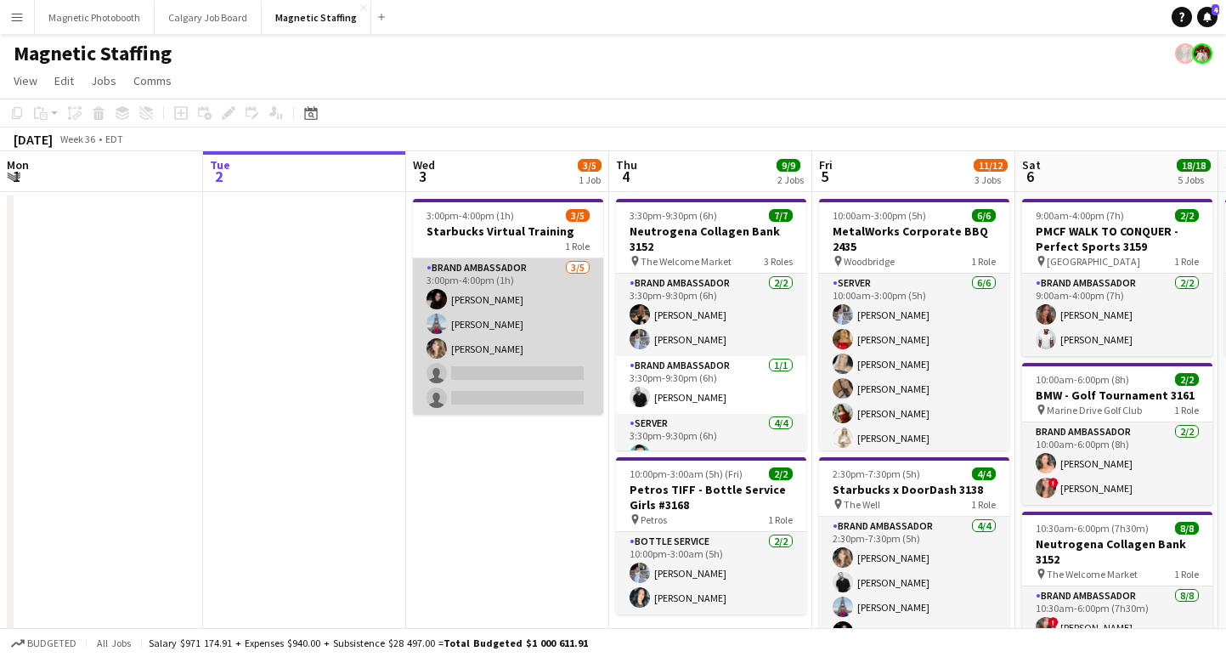
click at [512, 382] on app-card-role "Brand Ambassador [DATE] 3:00pm-4:00pm (1h) [PERSON_NAME] [PERSON_NAME] [PERSON_…" at bounding box center [508, 336] width 190 height 156
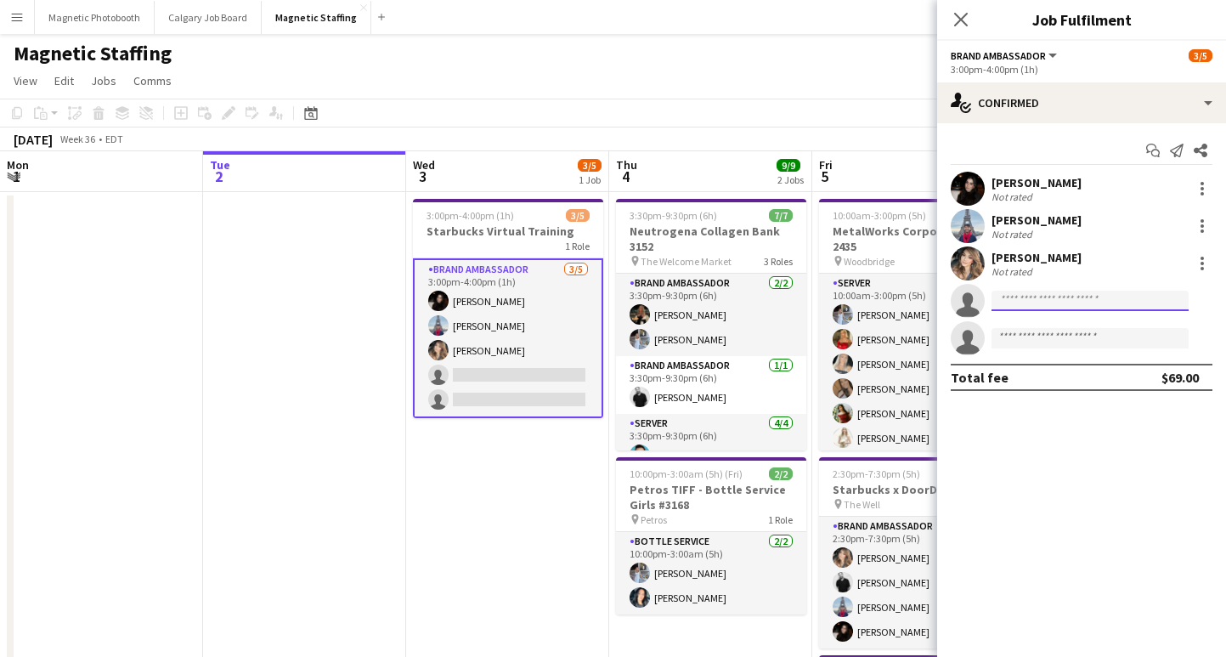
click at [1018, 300] on input at bounding box center [1090, 301] width 197 height 20
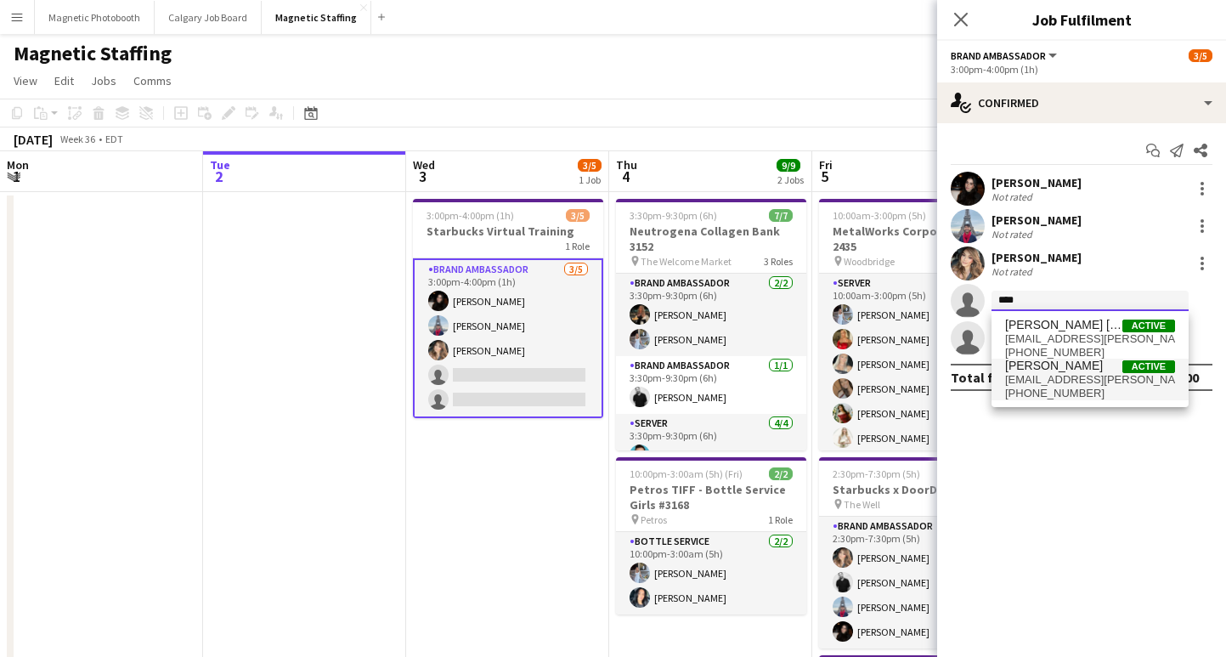
type input "****"
click at [1061, 376] on span "[EMAIL_ADDRESS][PERSON_NAME][DOMAIN_NAME]" at bounding box center [1090, 380] width 170 height 14
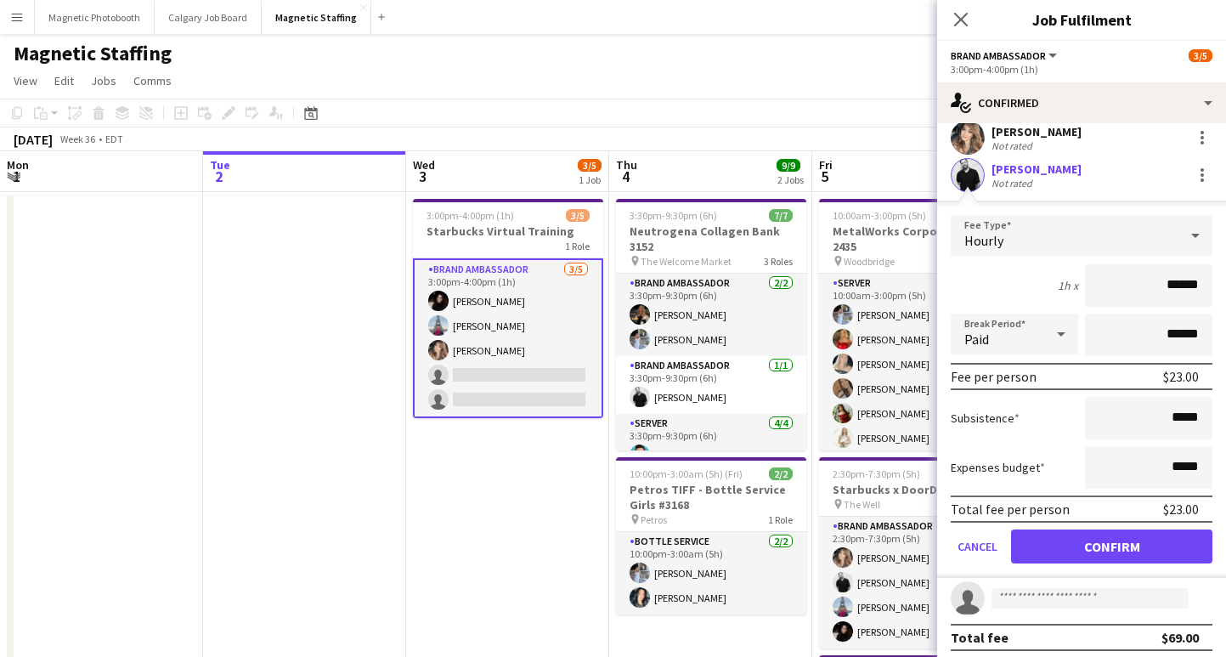
scroll to position [133, 0]
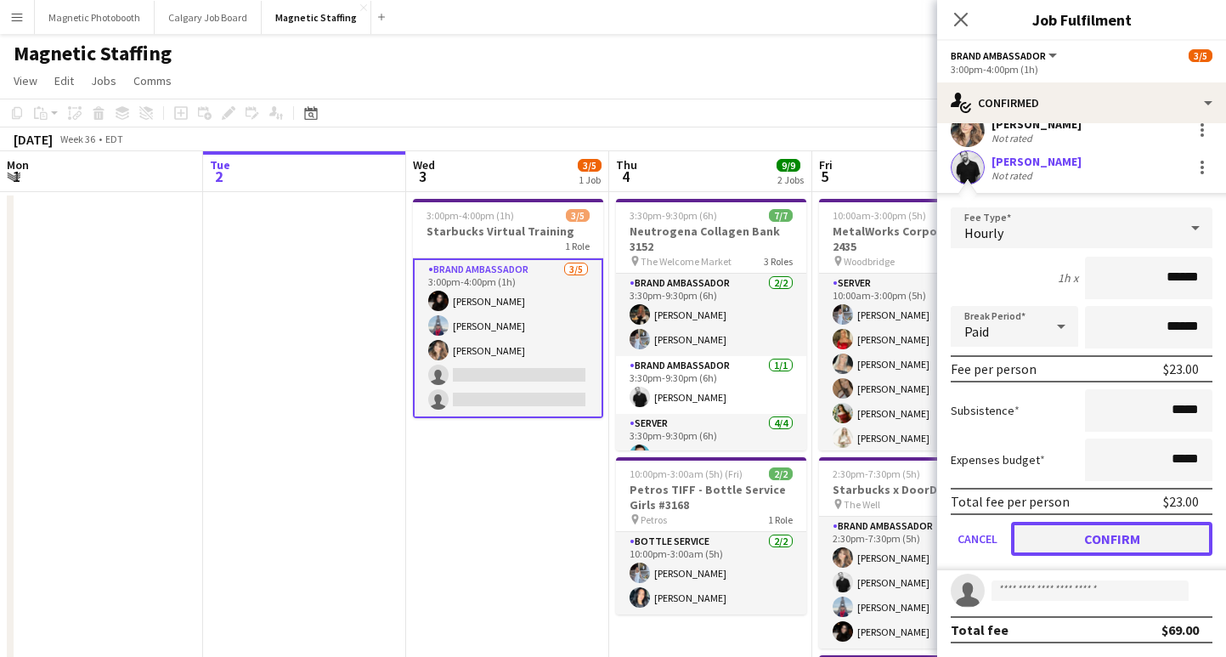
click at [1112, 537] on button "Confirm" at bounding box center [1111, 539] width 201 height 34
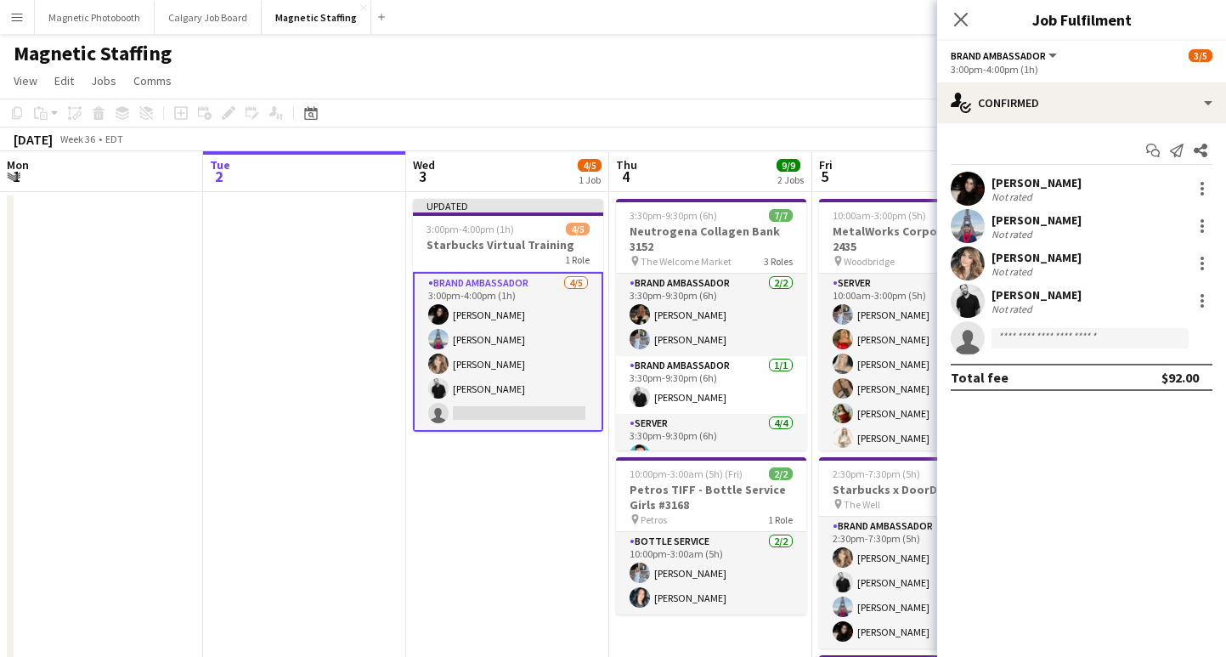
click at [968, 18] on app-icon "Close pop-in" at bounding box center [961, 19] width 20 height 20
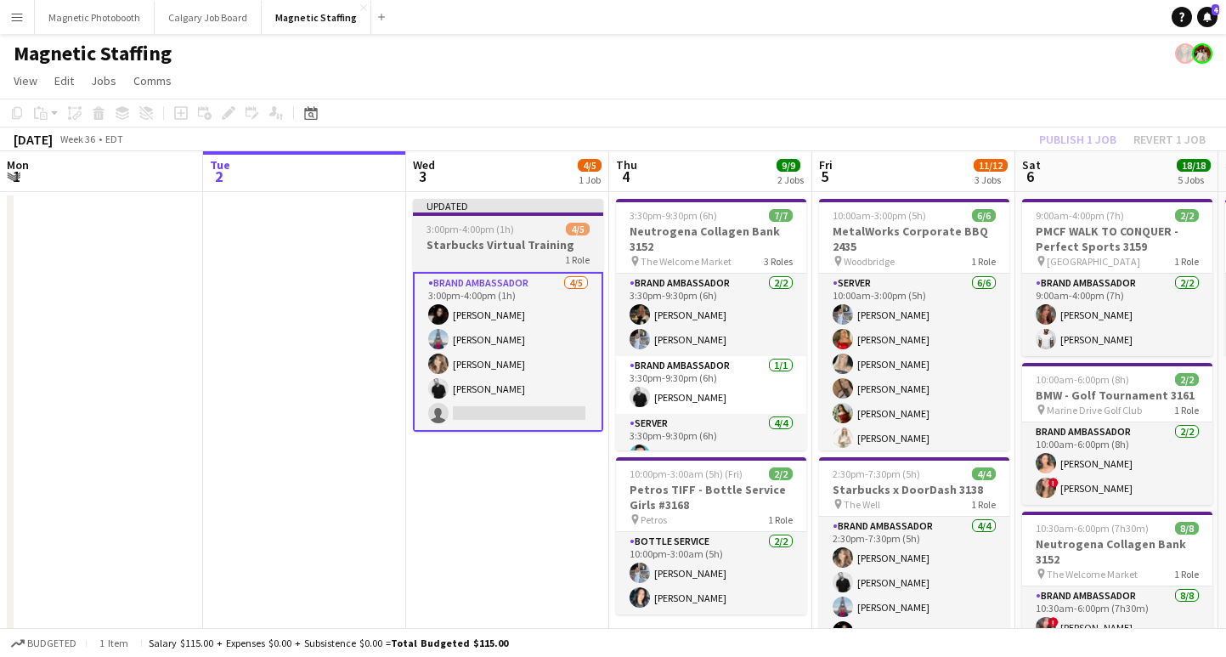
click at [537, 232] on div "3:00pm-4:00pm (1h) 4/5" at bounding box center [508, 229] width 190 height 13
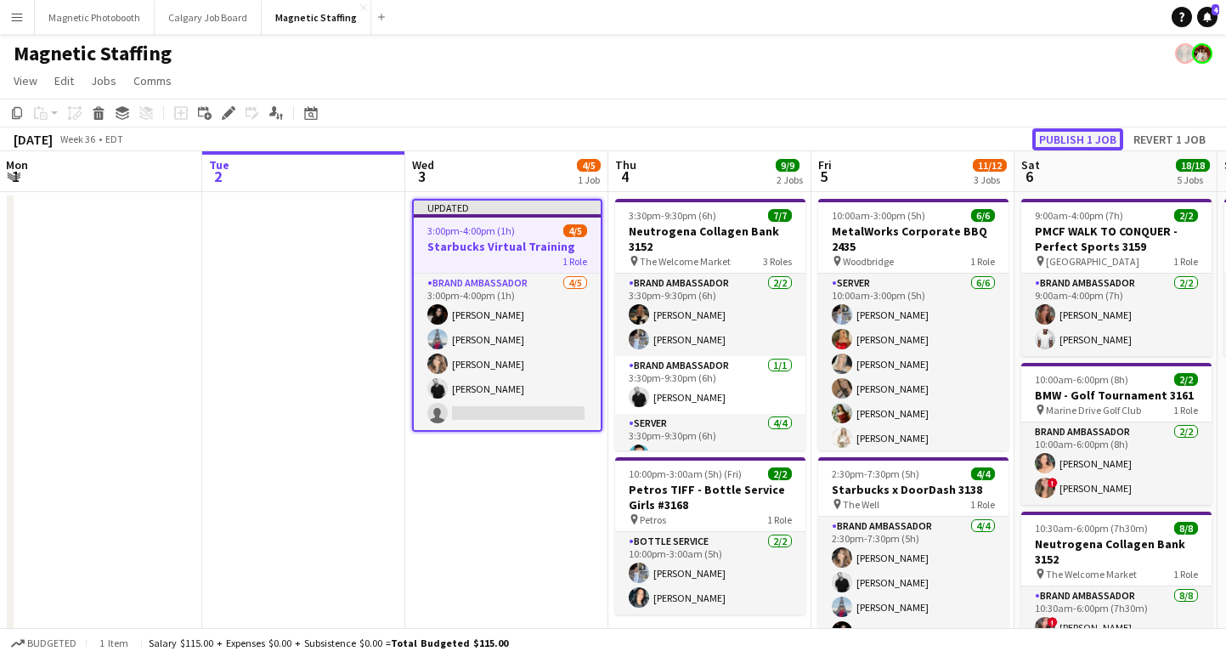
click at [1052, 139] on button "Publish 1 job" at bounding box center [1077, 139] width 91 height 22
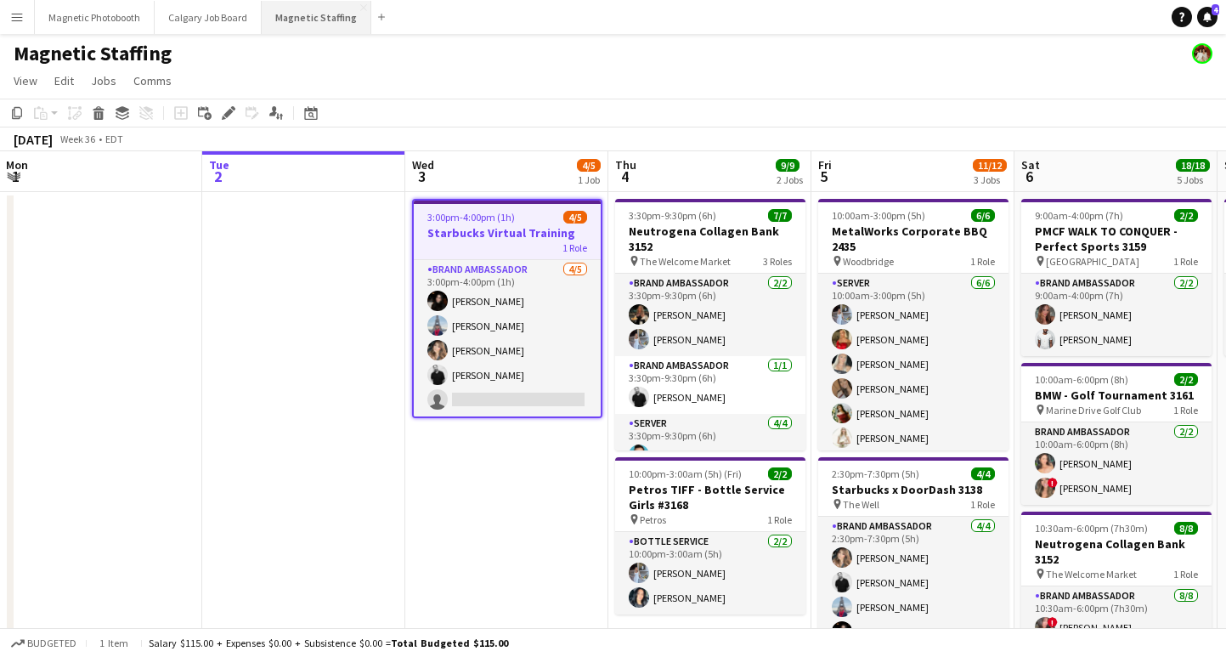
click at [314, 10] on button "Magnetic Staffing Close" at bounding box center [317, 17] width 110 height 33
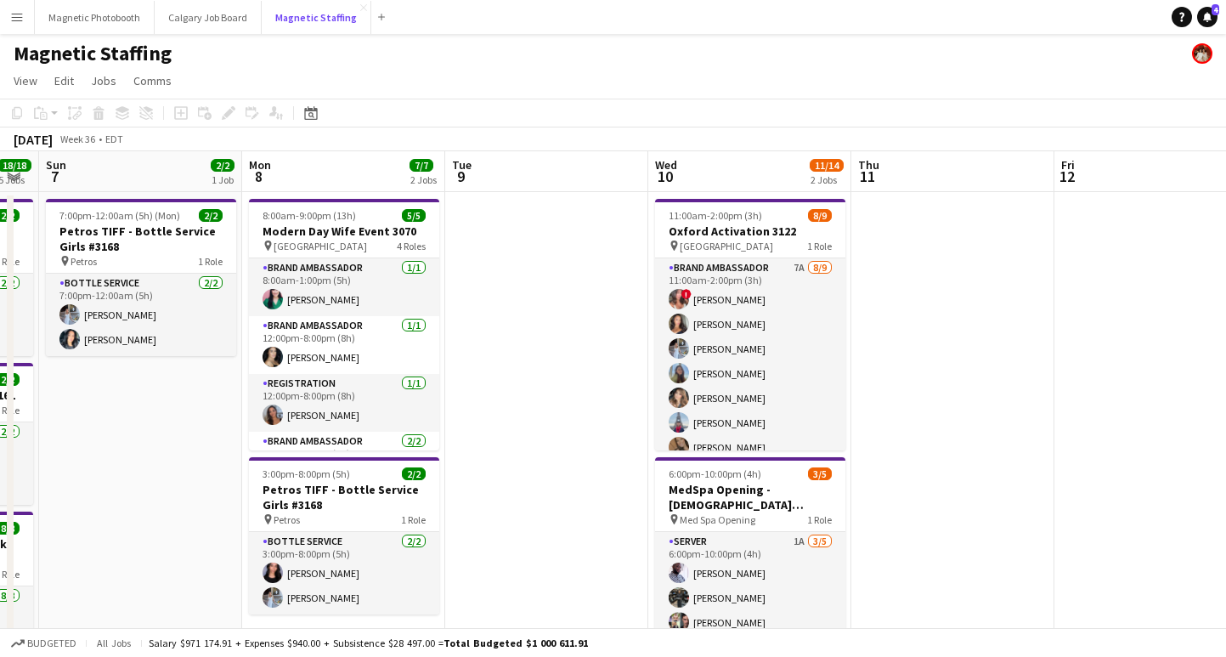
scroll to position [1, 0]
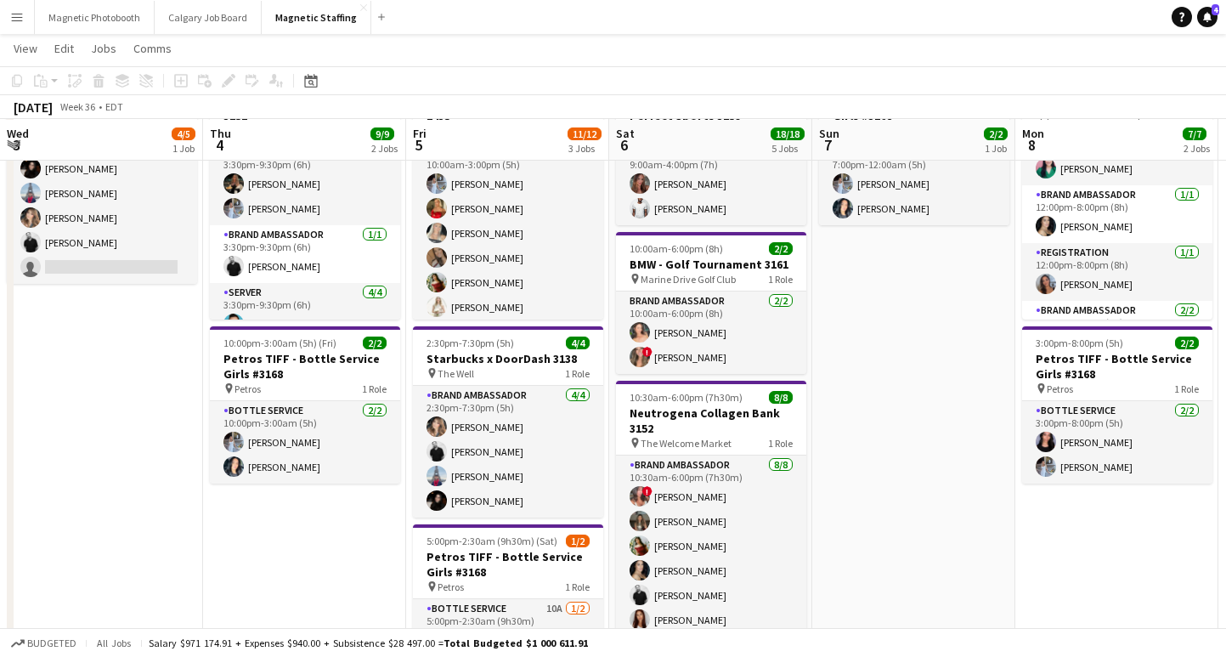
scroll to position [0, 773]
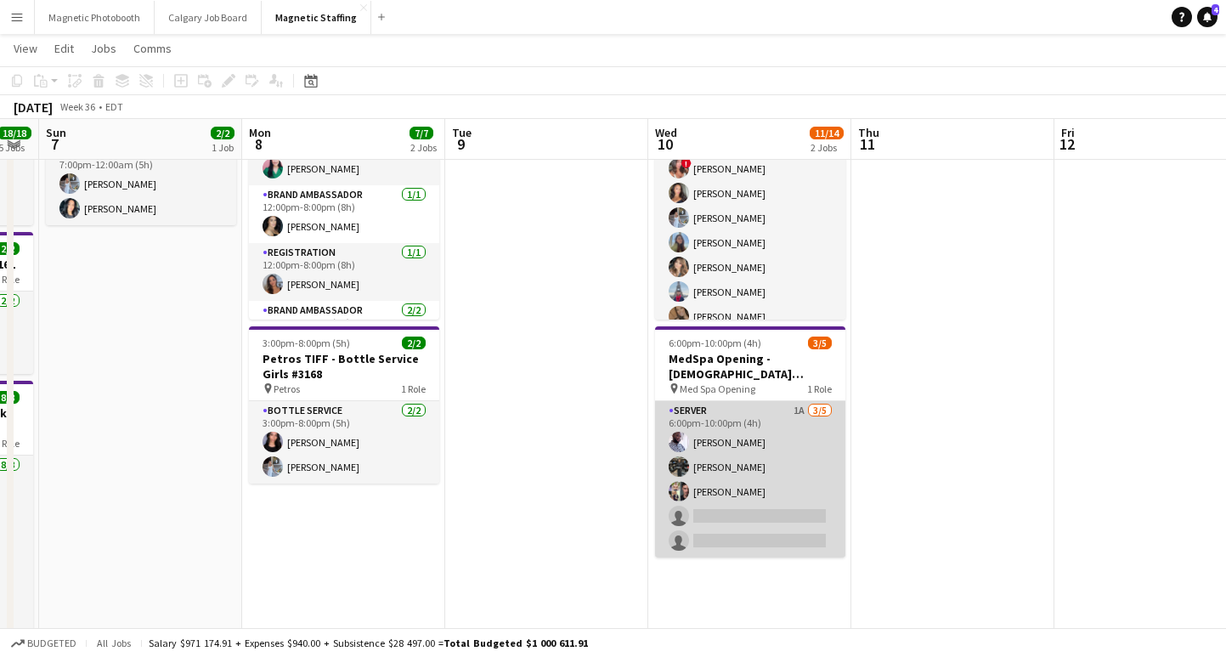
click at [772, 554] on app-card-role "Server 1A [DATE] 6:00pm-10:00pm (4h) [PERSON_NAME] [PERSON_NAME] [PERSON_NAME] …" at bounding box center [750, 479] width 190 height 156
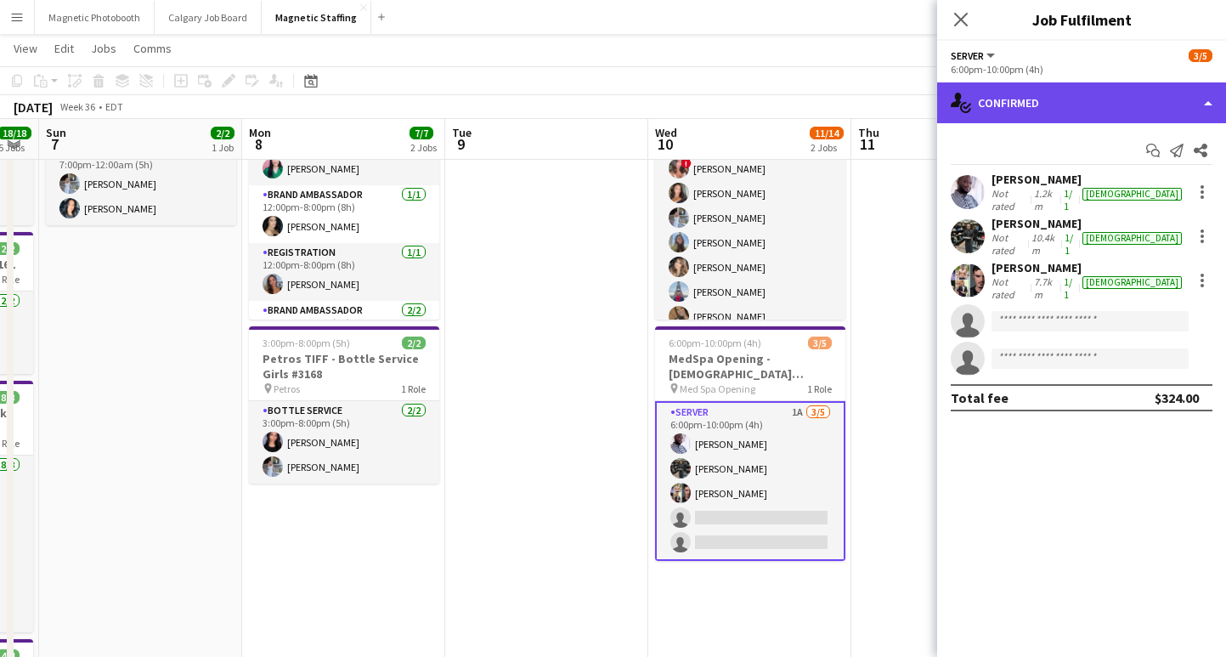
click at [1047, 93] on div "single-neutral-actions-check-2 Confirmed" at bounding box center [1081, 102] width 289 height 41
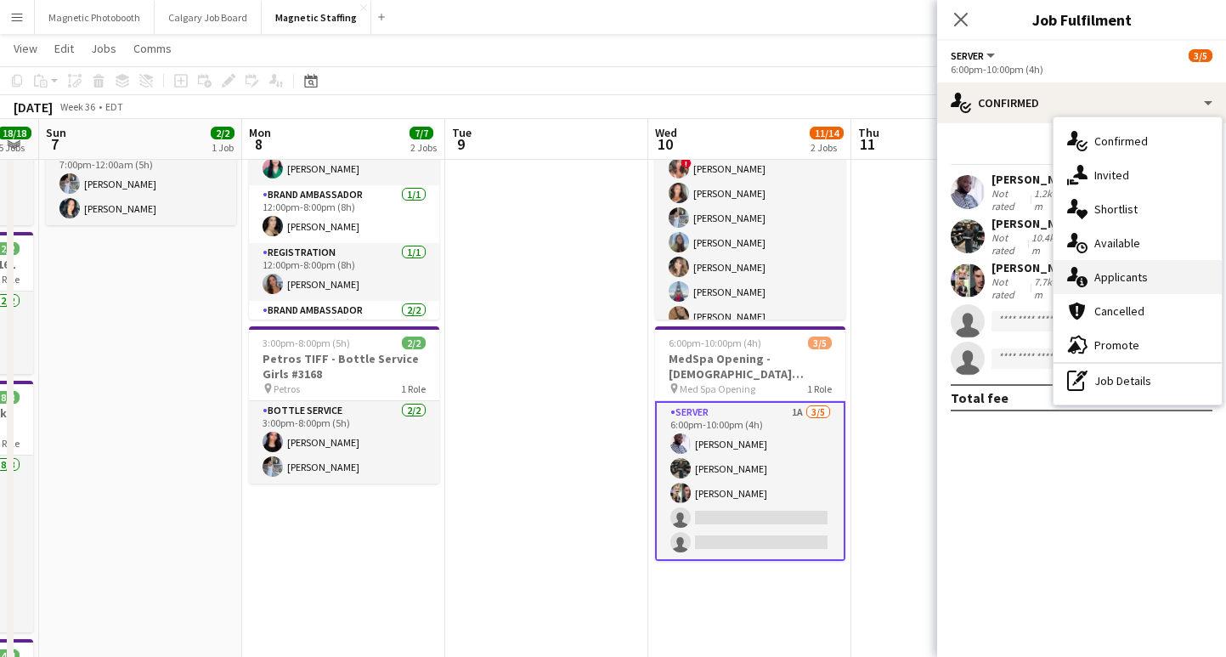
click at [1119, 279] on span "Applicants" at bounding box center [1121, 276] width 54 height 15
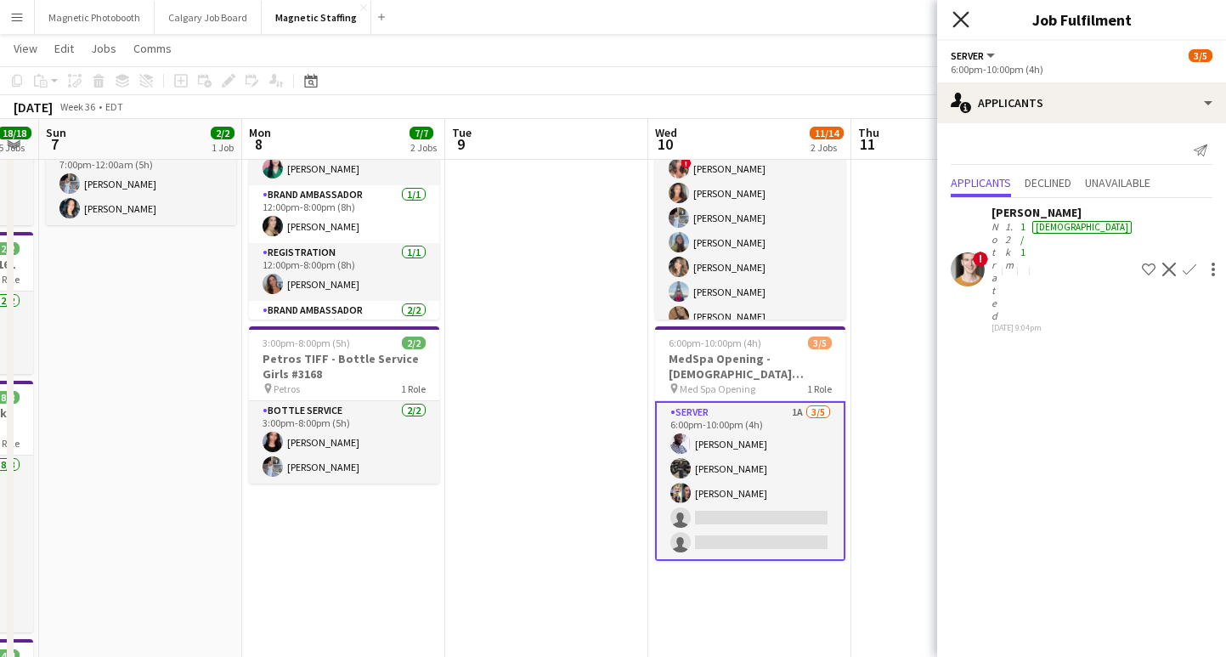
click at [960, 11] on icon "Close pop-in" at bounding box center [961, 19] width 16 height 16
